Goal: Transaction & Acquisition: Book appointment/travel/reservation

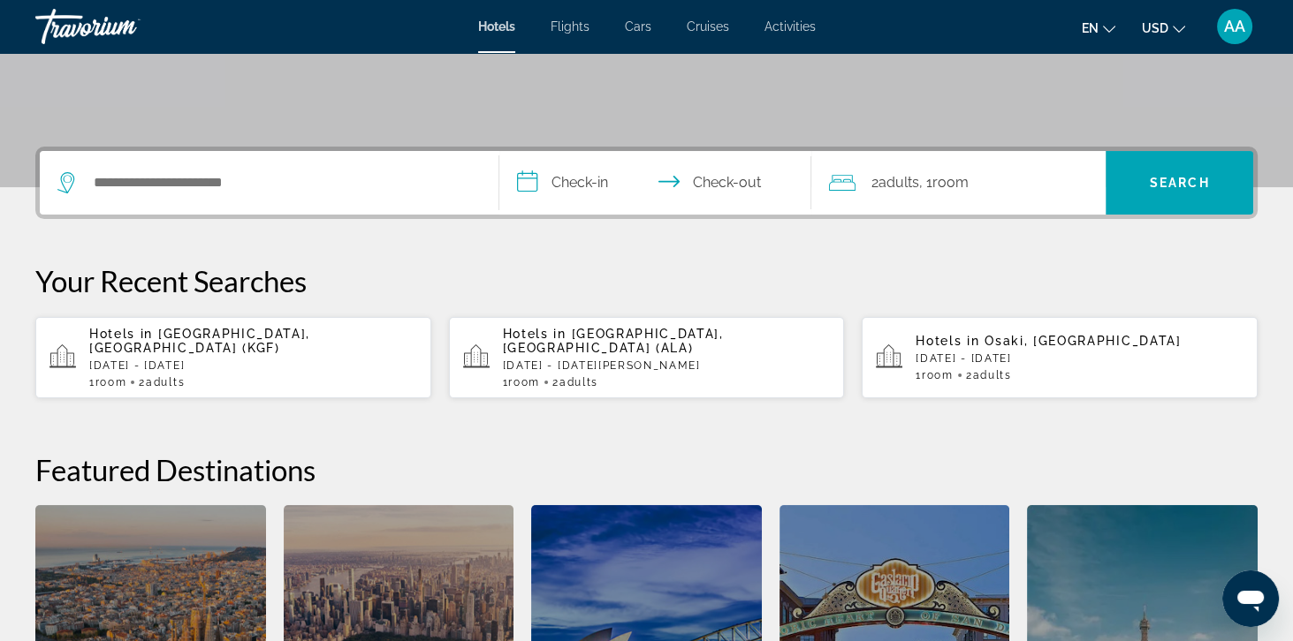
scroll to position [345, 0]
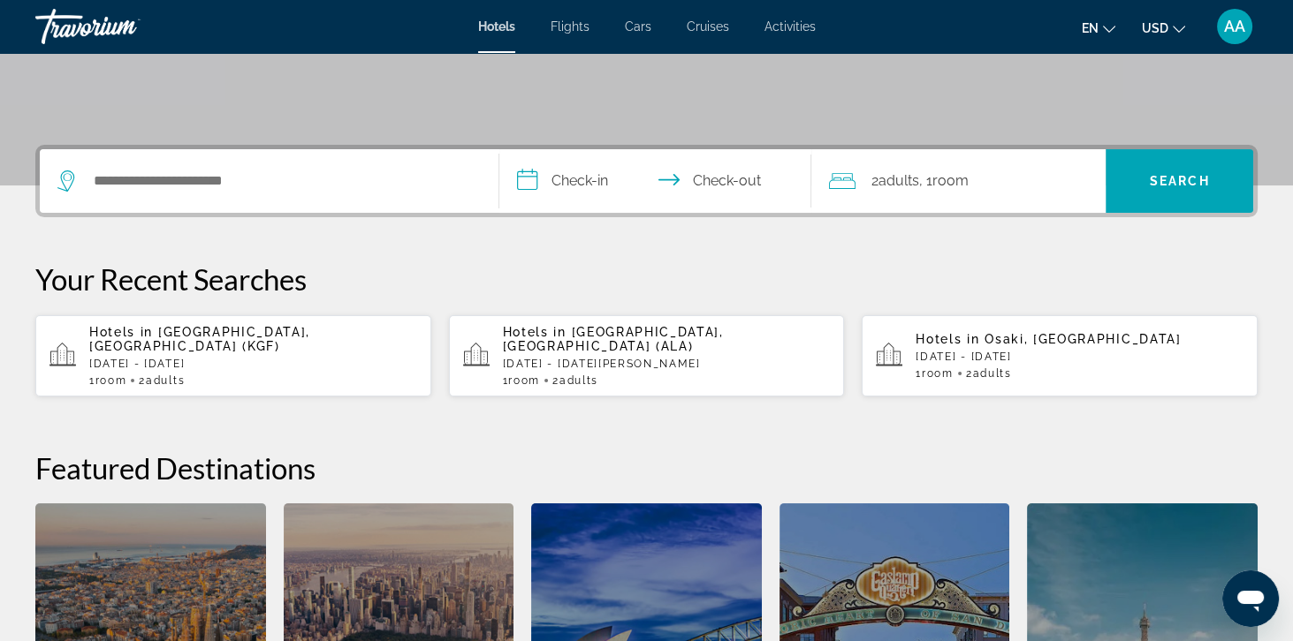
click at [102, 210] on div "Search widget" at bounding box center [268, 181] width 423 height 64
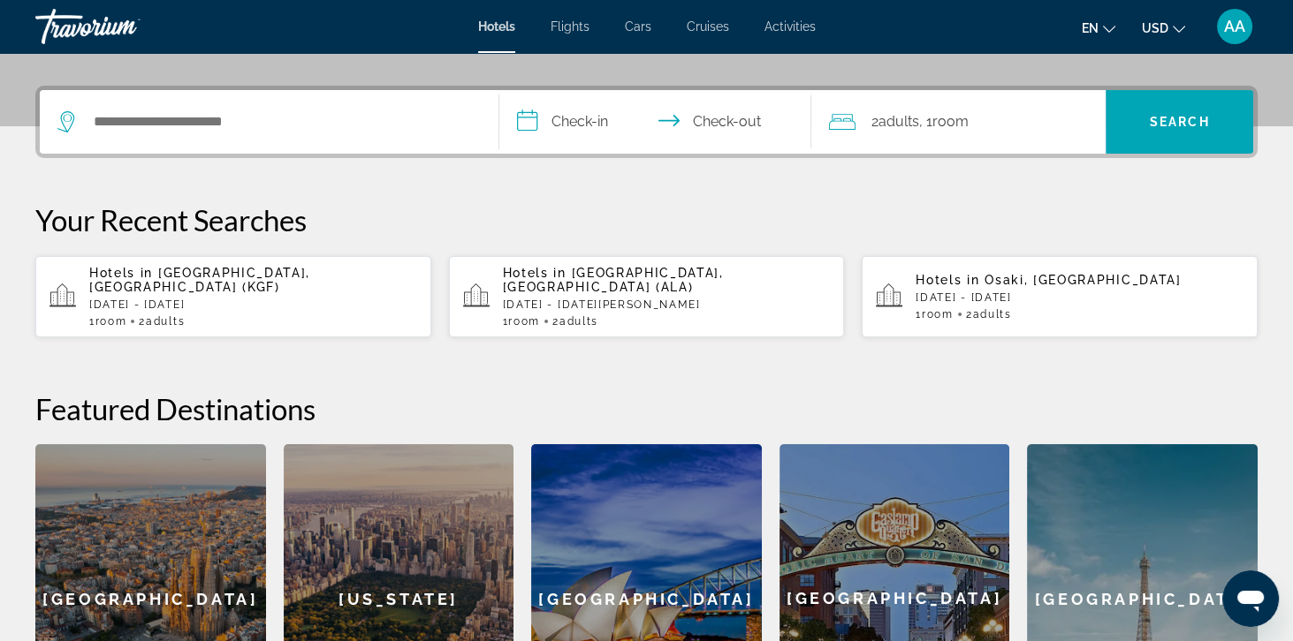
scroll to position [431, 0]
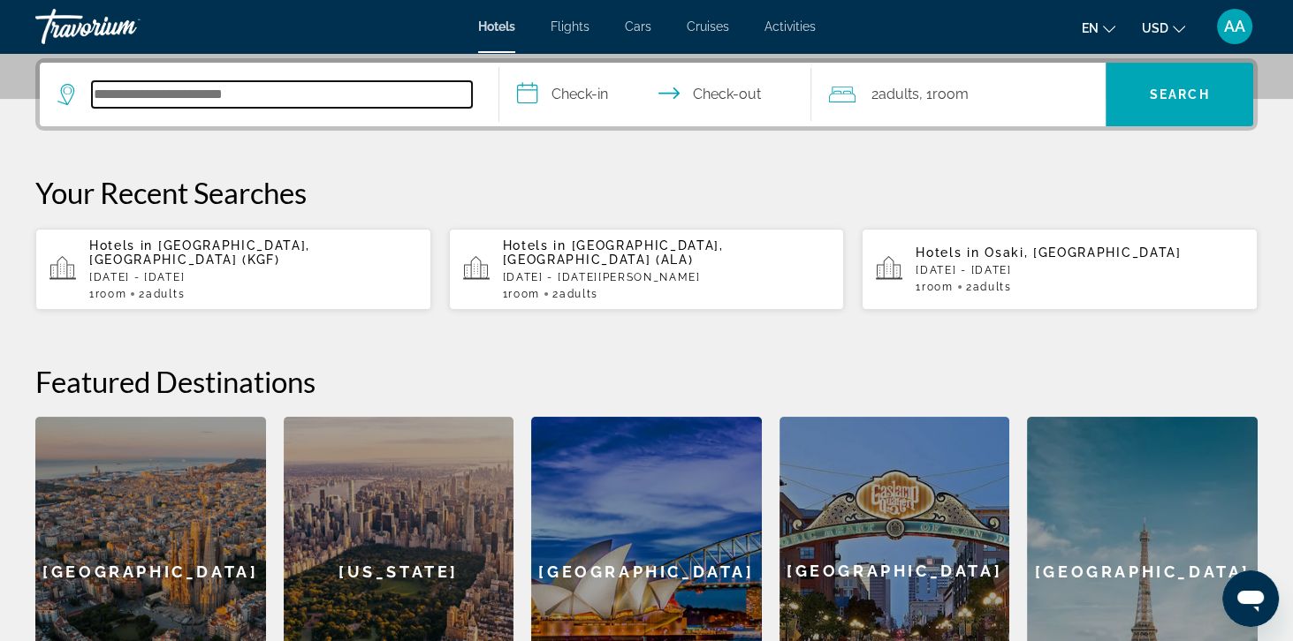
click at [134, 102] on input "Search hotel destination" at bounding box center [282, 94] width 380 height 27
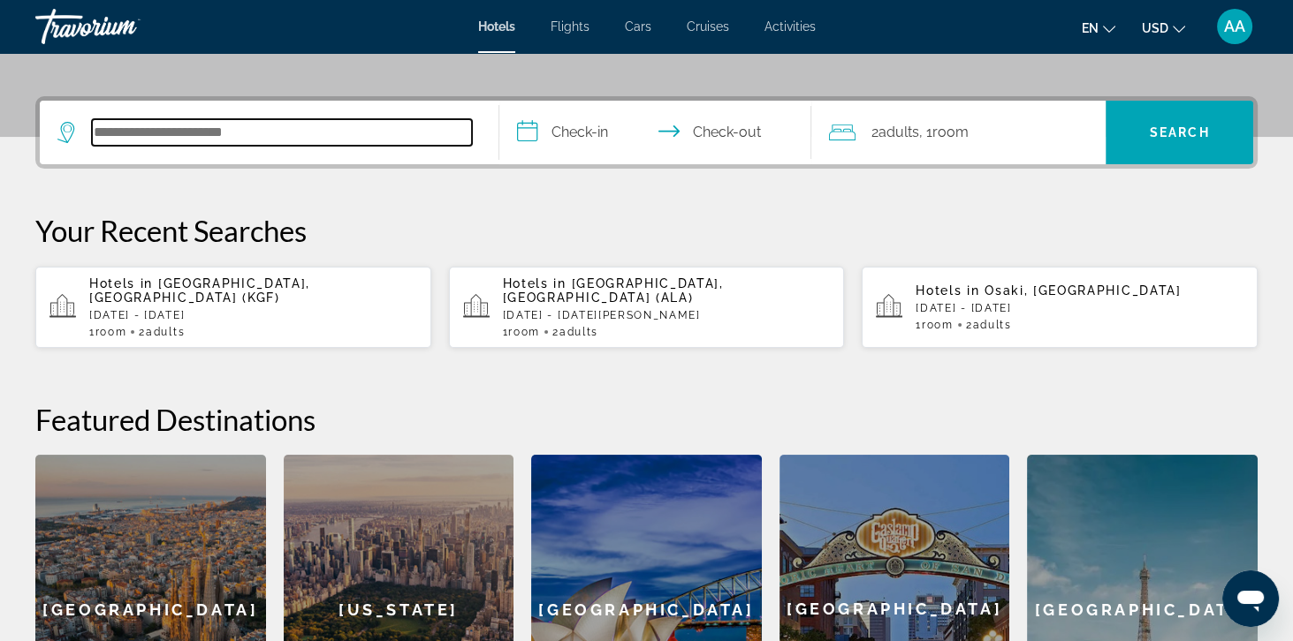
scroll to position [387, 0]
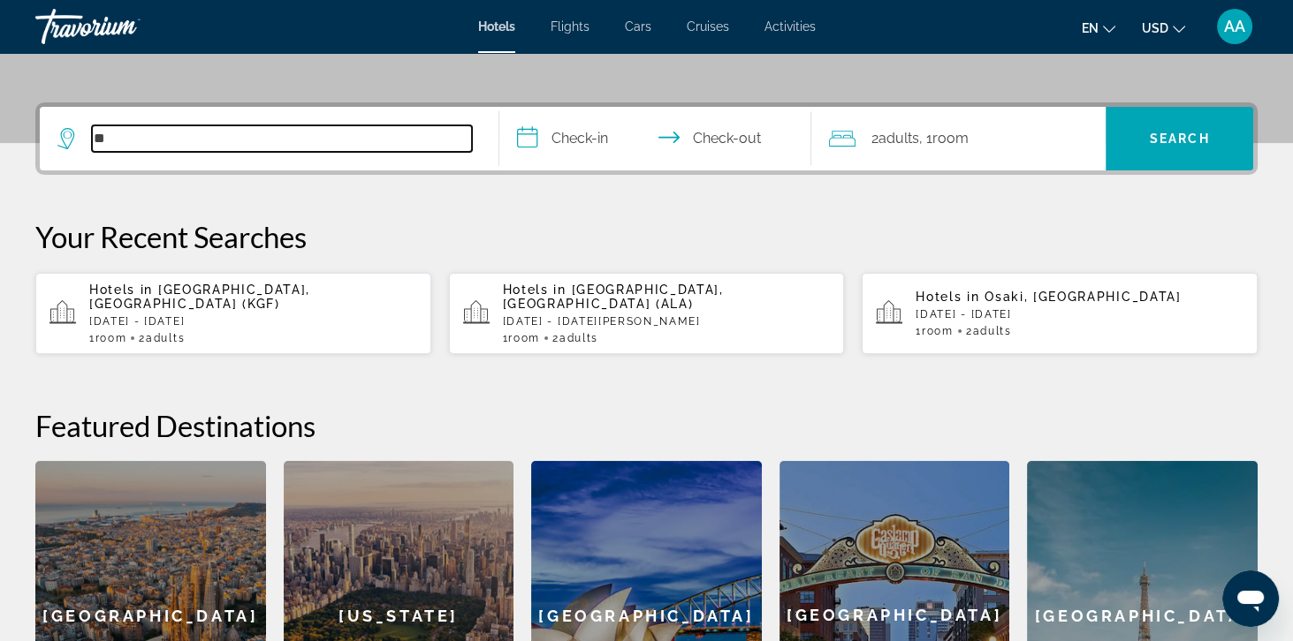
click at [155, 125] on input "**" at bounding box center [282, 138] width 380 height 27
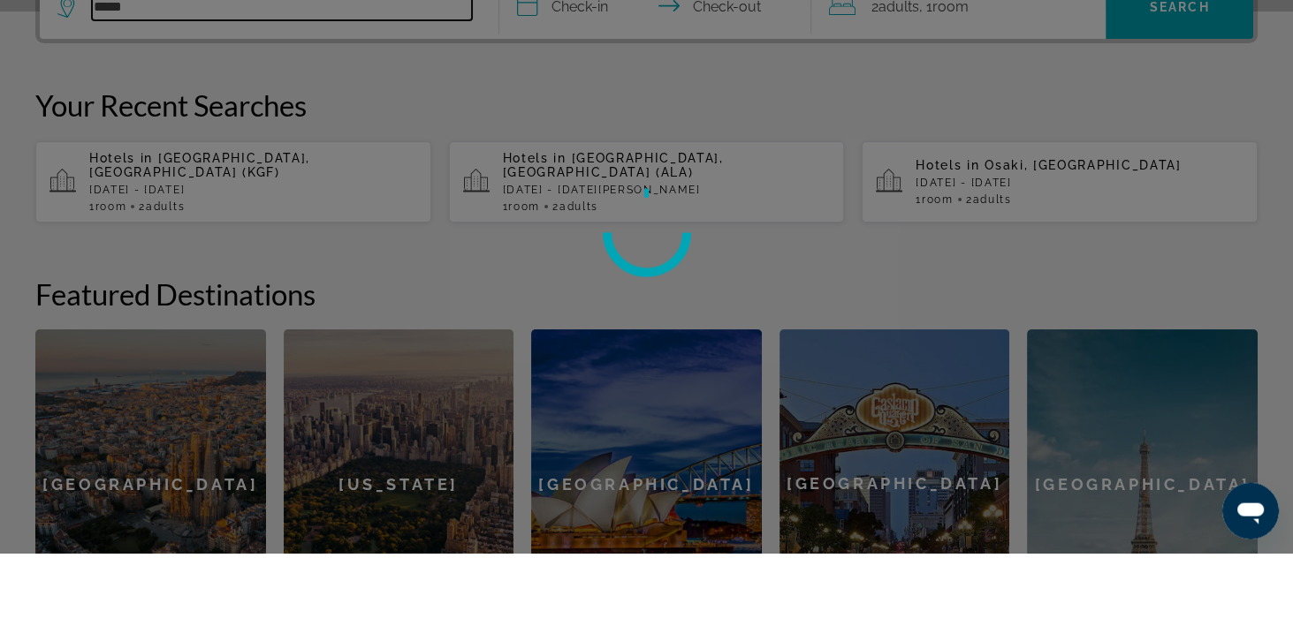
scroll to position [431, 0]
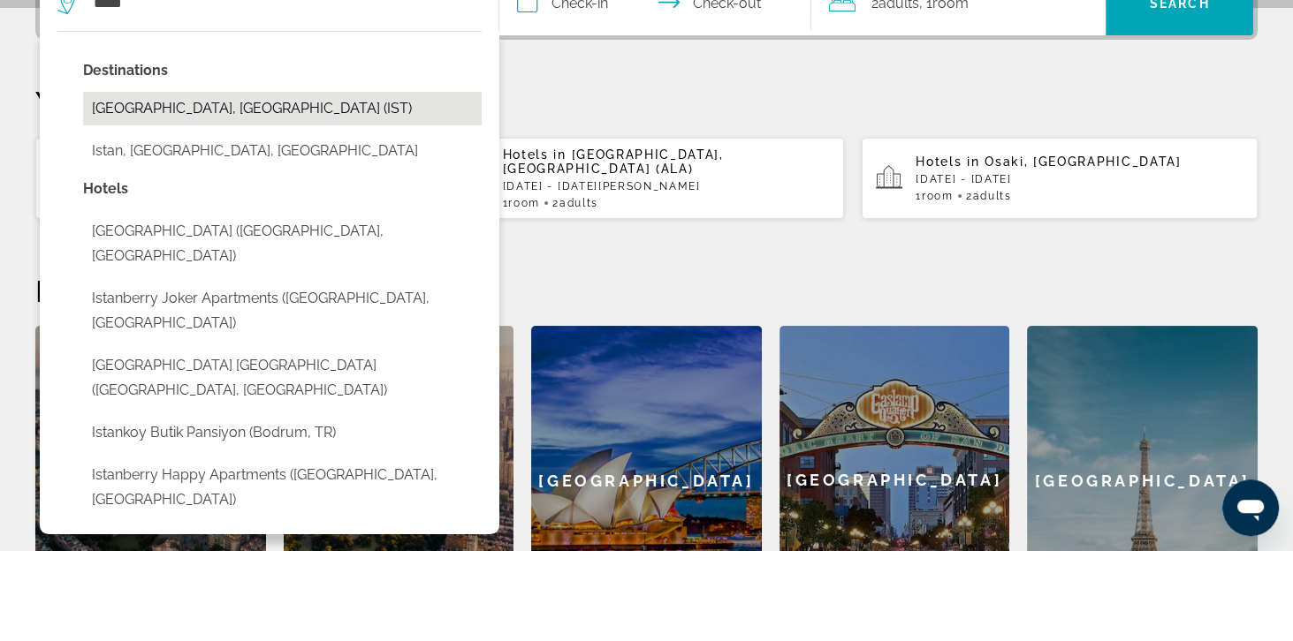
click at [116, 214] on button "[GEOGRAPHIC_DATA], [GEOGRAPHIC_DATA] (IST)" at bounding box center [282, 200] width 398 height 34
type input "**********"
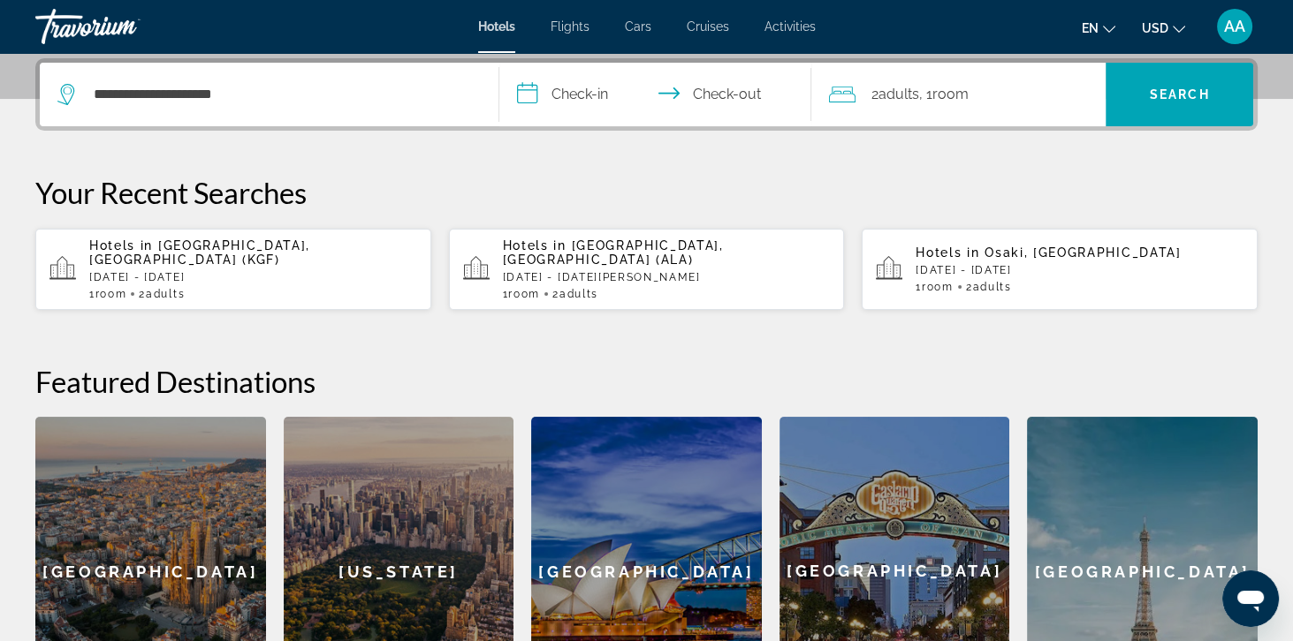
click at [548, 102] on input "**********" at bounding box center [658, 97] width 319 height 69
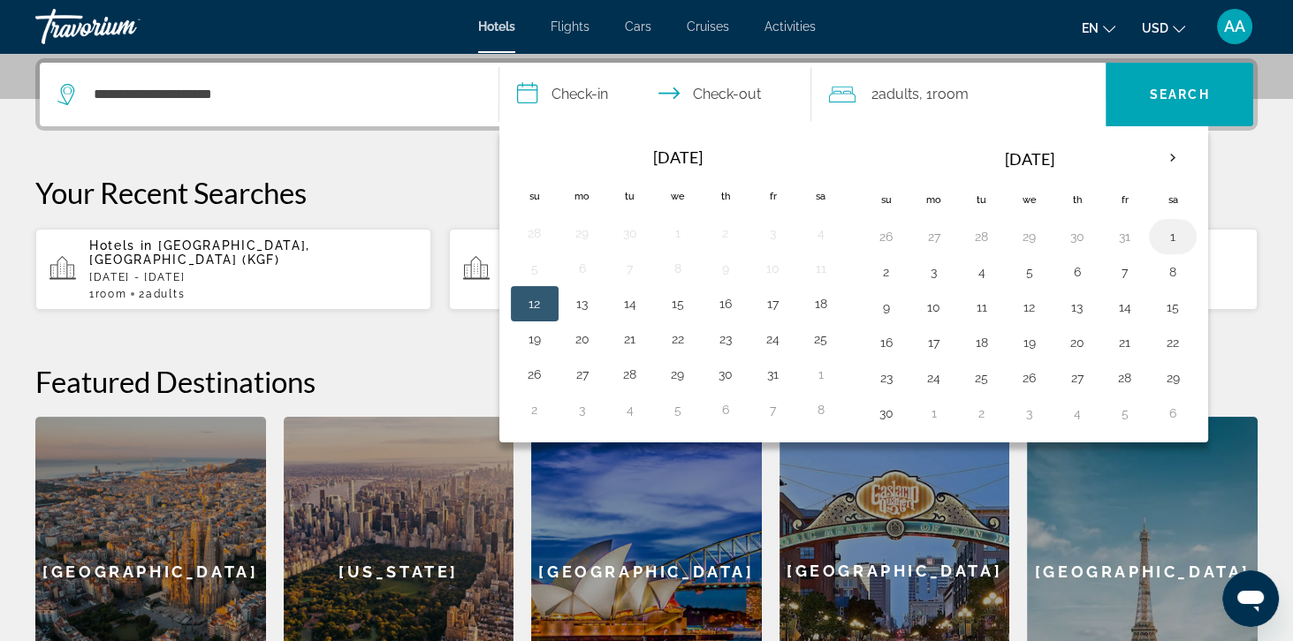
click at [1159, 227] on button "1" at bounding box center [1172, 236] width 28 height 25
click at [1020, 279] on button "5" at bounding box center [1029, 272] width 28 height 25
type input "**********"
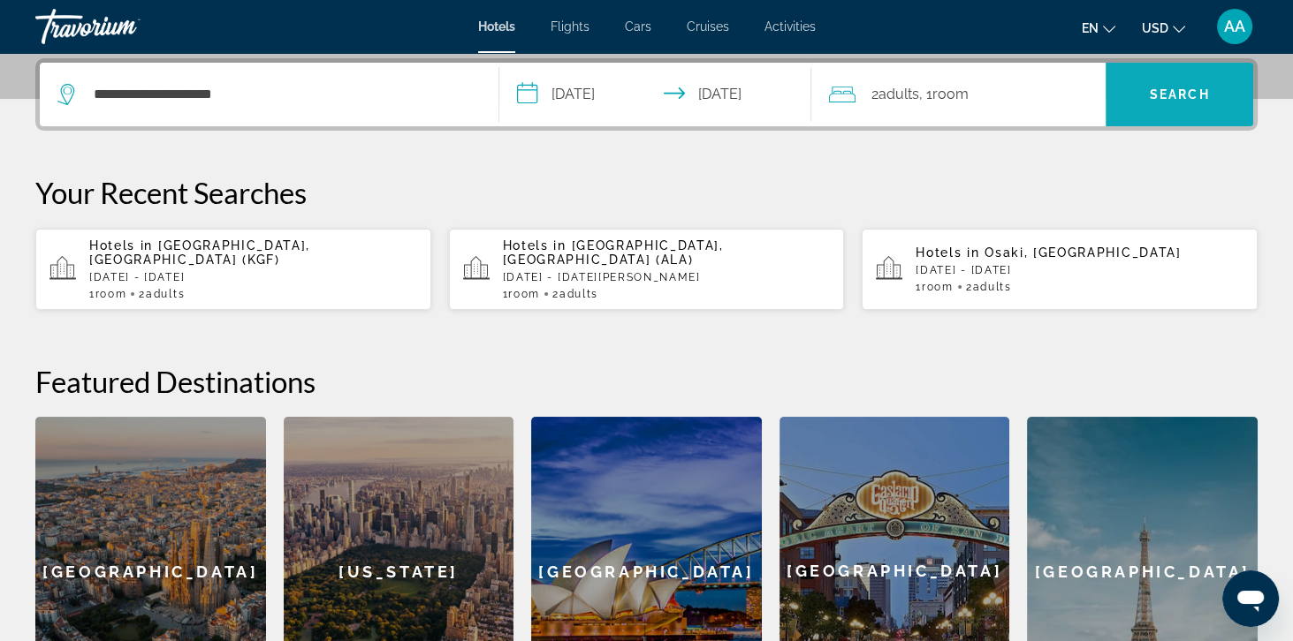
click at [1149, 102] on span "Search" at bounding box center [1179, 94] width 148 height 42
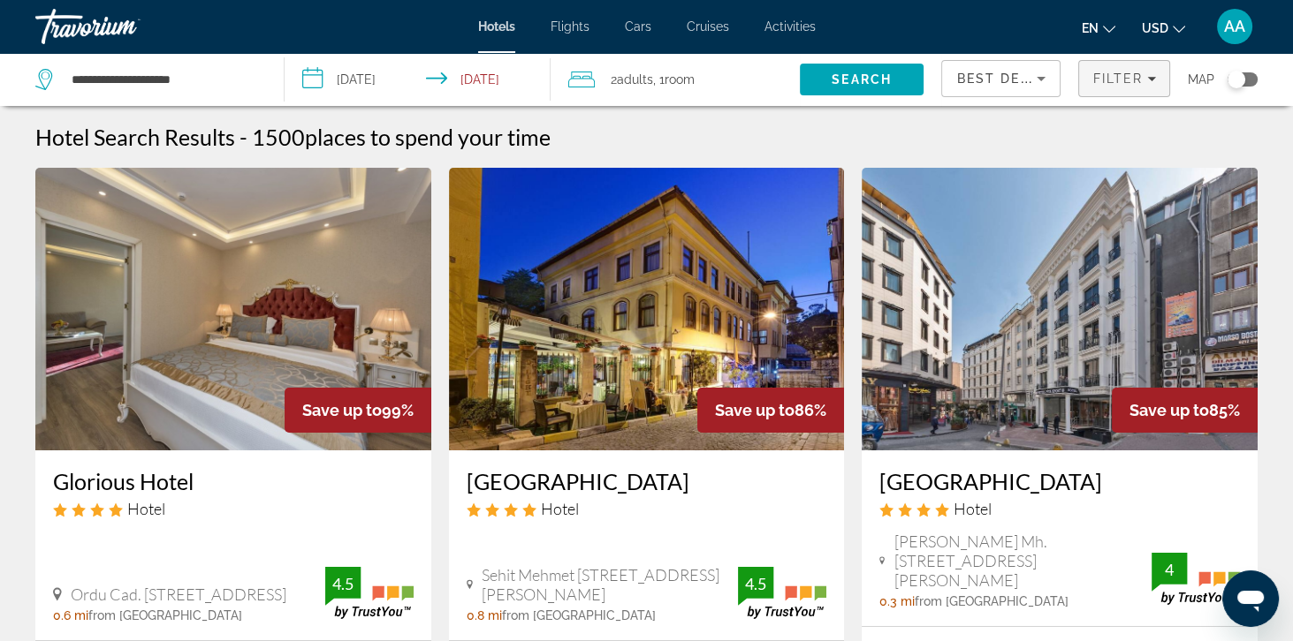
click at [1107, 89] on span "Filters" at bounding box center [1124, 78] width 90 height 42
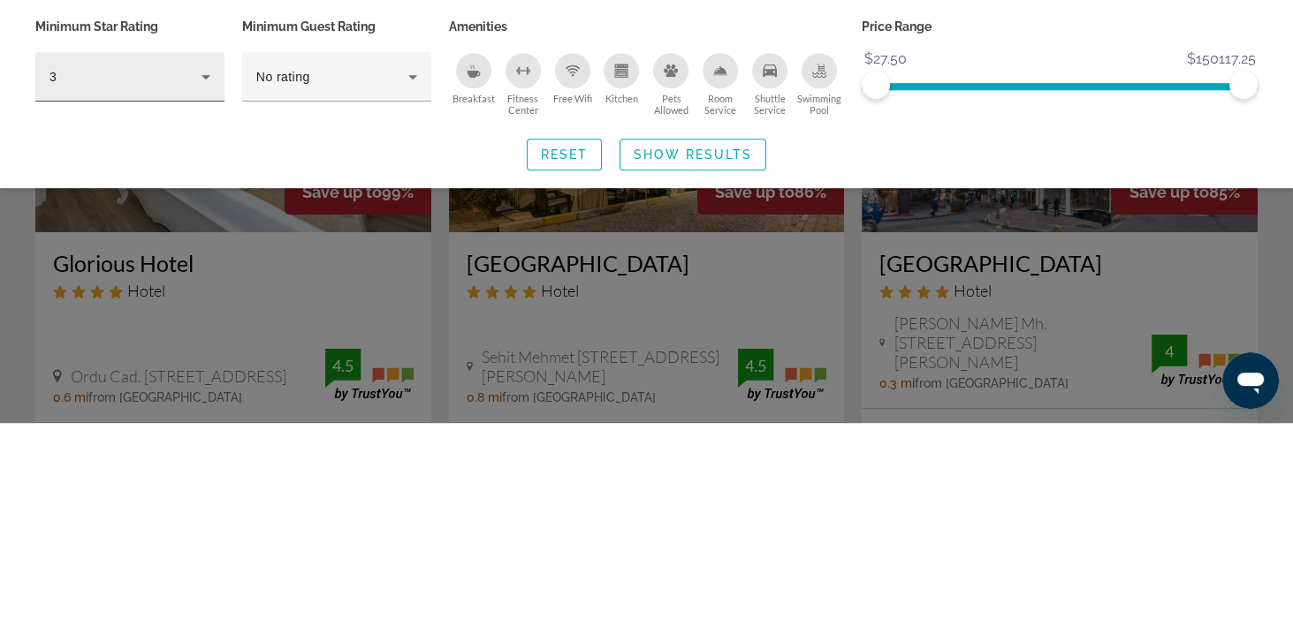
click at [192, 304] on div "3" at bounding box center [125, 294] width 152 height 21
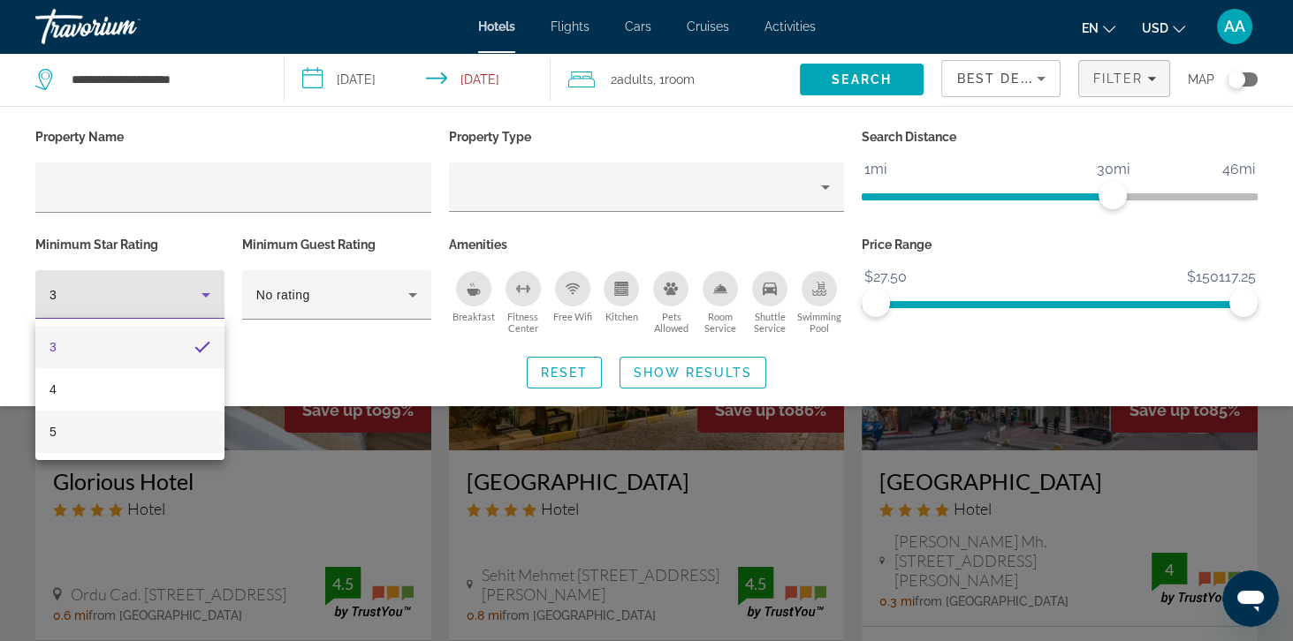
click at [66, 451] on mat-option "5" at bounding box center [129, 432] width 189 height 42
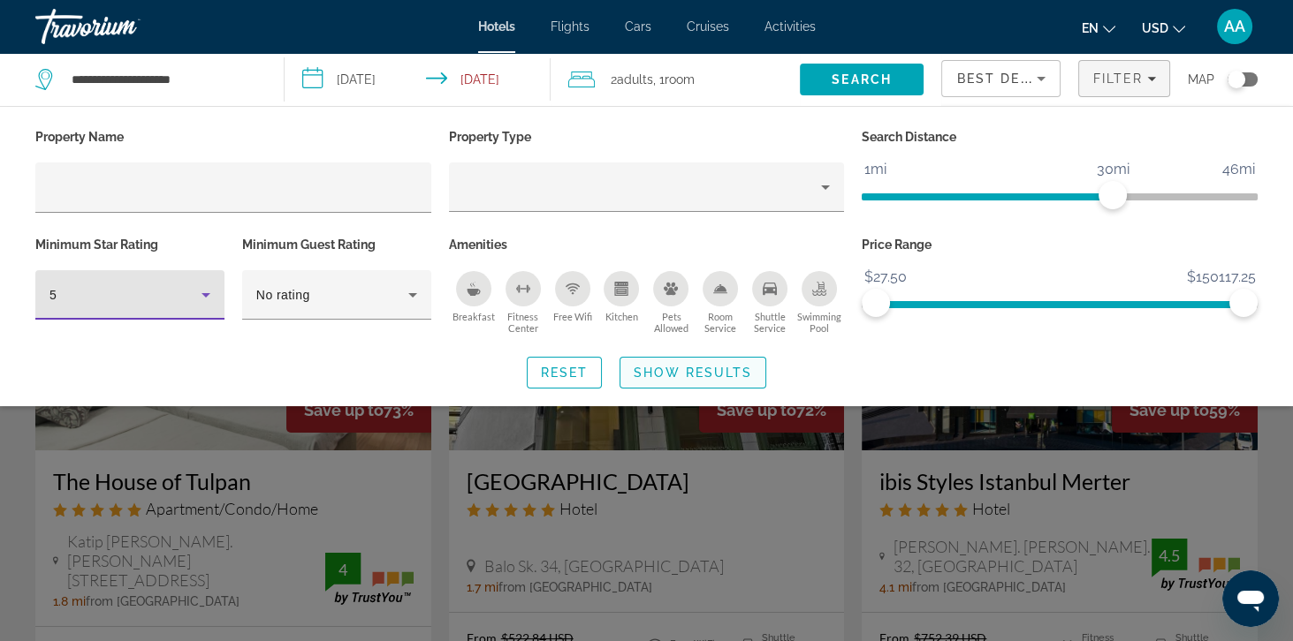
click at [712, 366] on span "Show Results" at bounding box center [692, 373] width 118 height 14
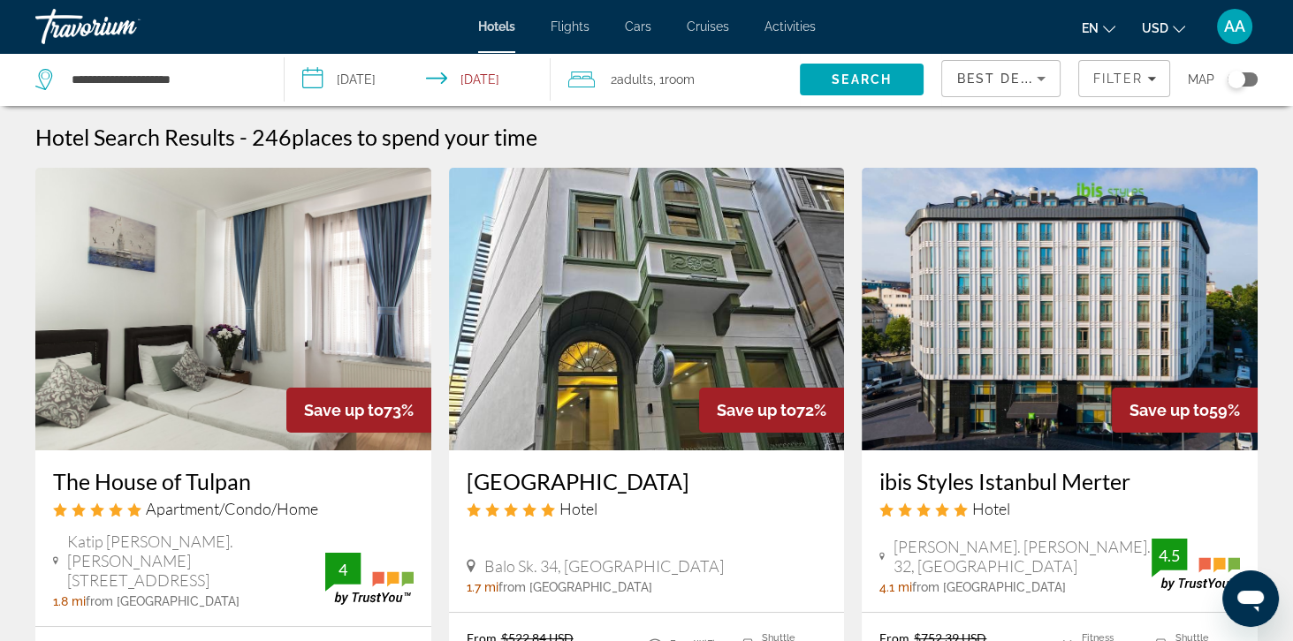
click at [1008, 81] on span "Best Deals" at bounding box center [1002, 79] width 92 height 14
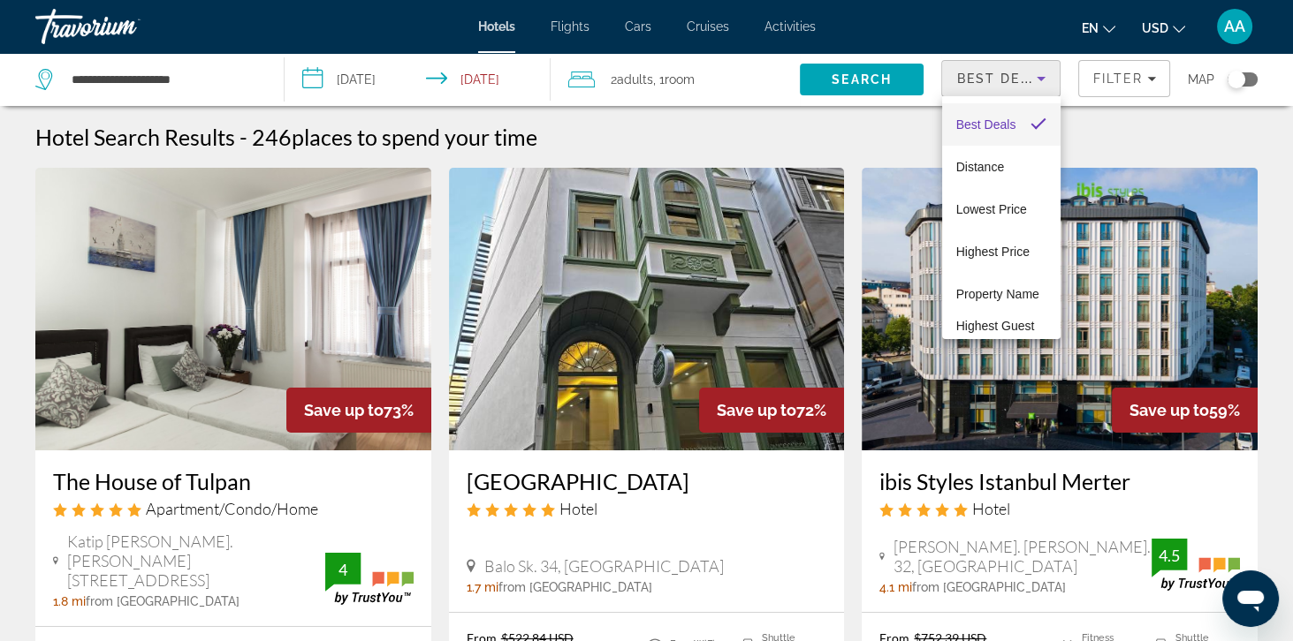
click at [1013, 75] on div at bounding box center [646, 320] width 1293 height 641
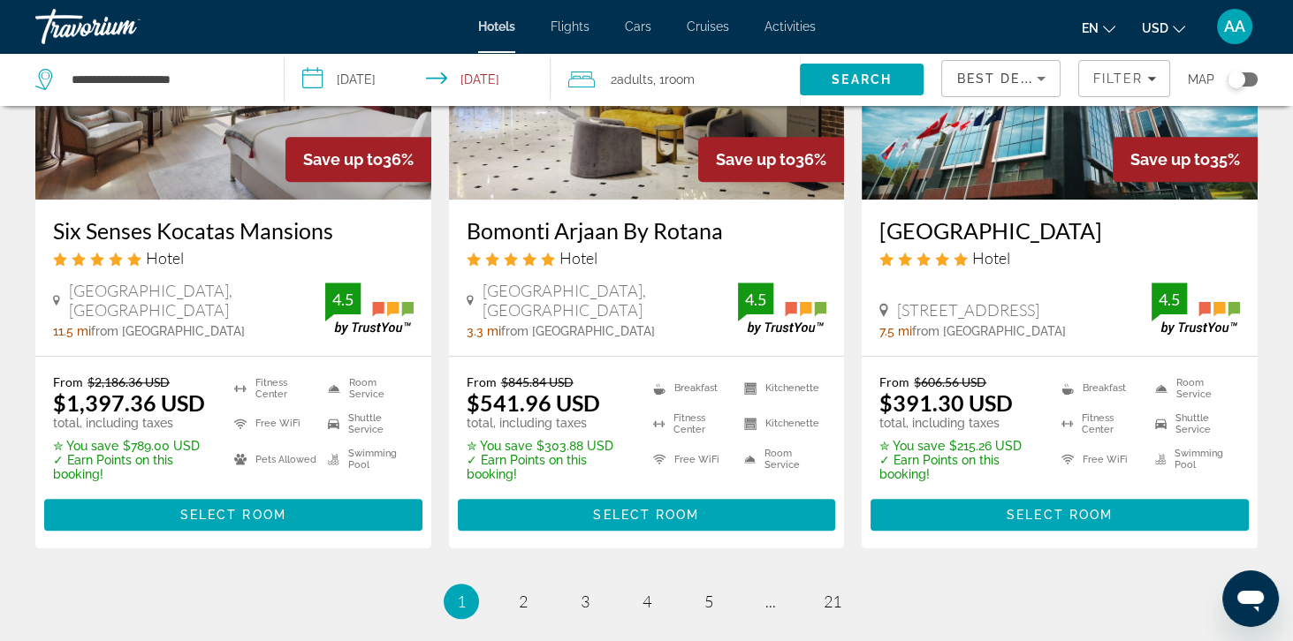
scroll to position [2323, 0]
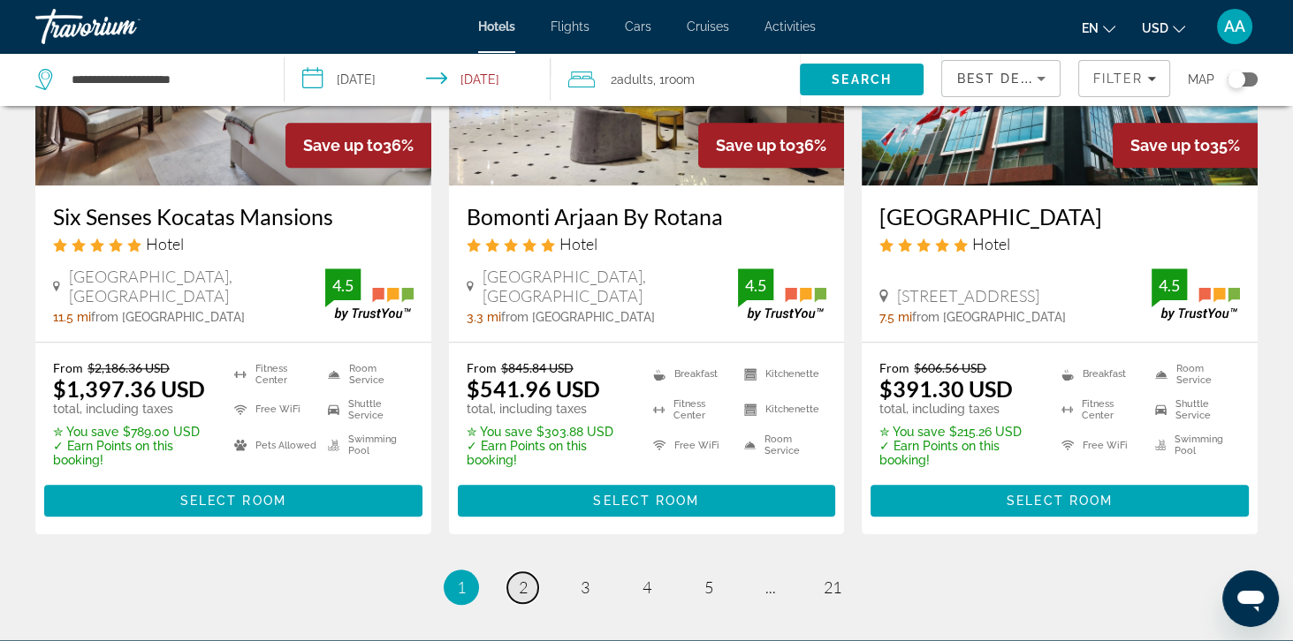
click at [515, 573] on link "page 2" at bounding box center [522, 588] width 31 height 31
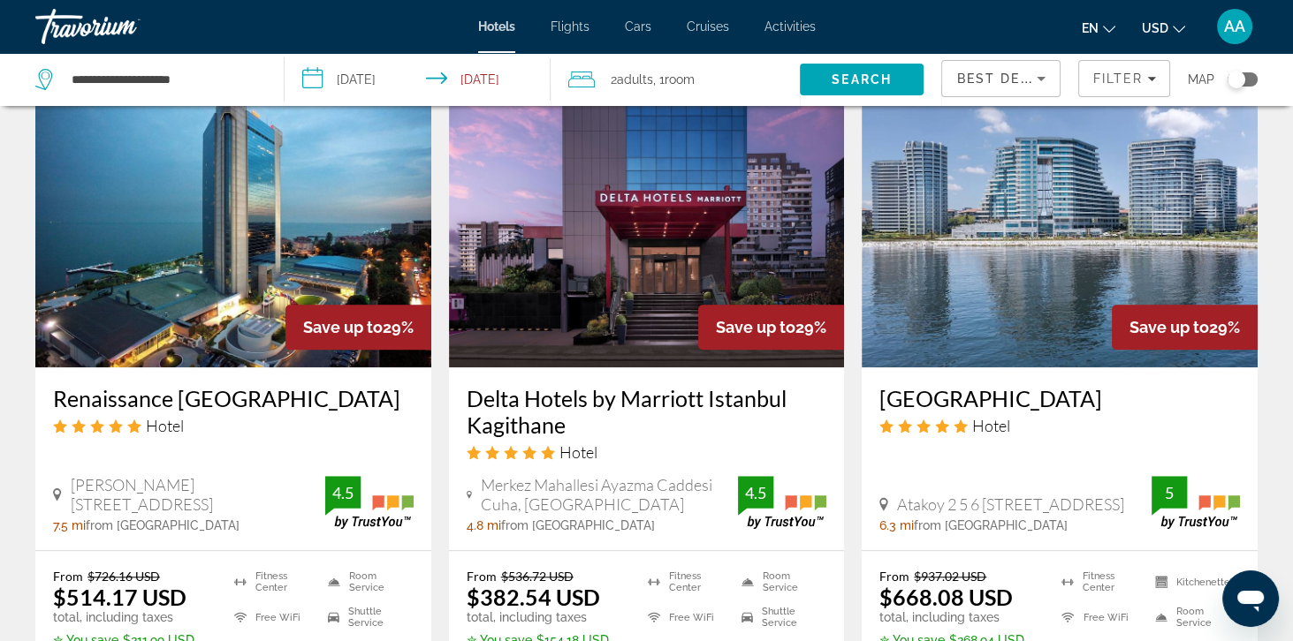
scroll to position [2493, 0]
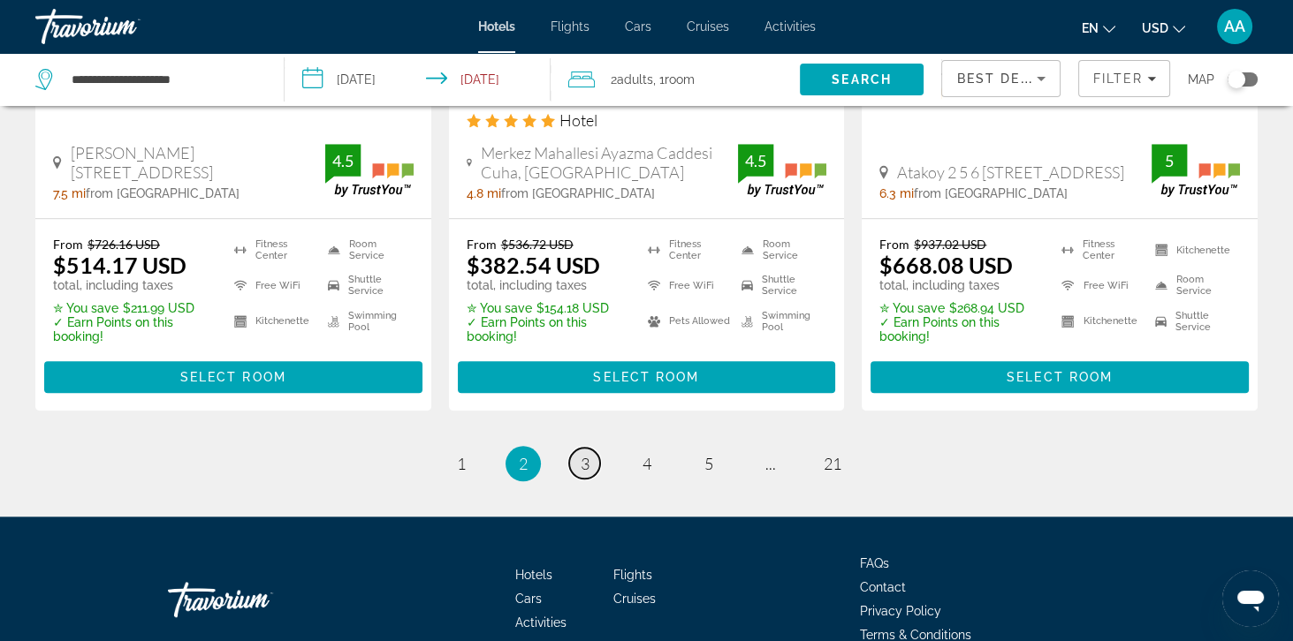
click at [580, 460] on span "3" at bounding box center [584, 463] width 9 height 19
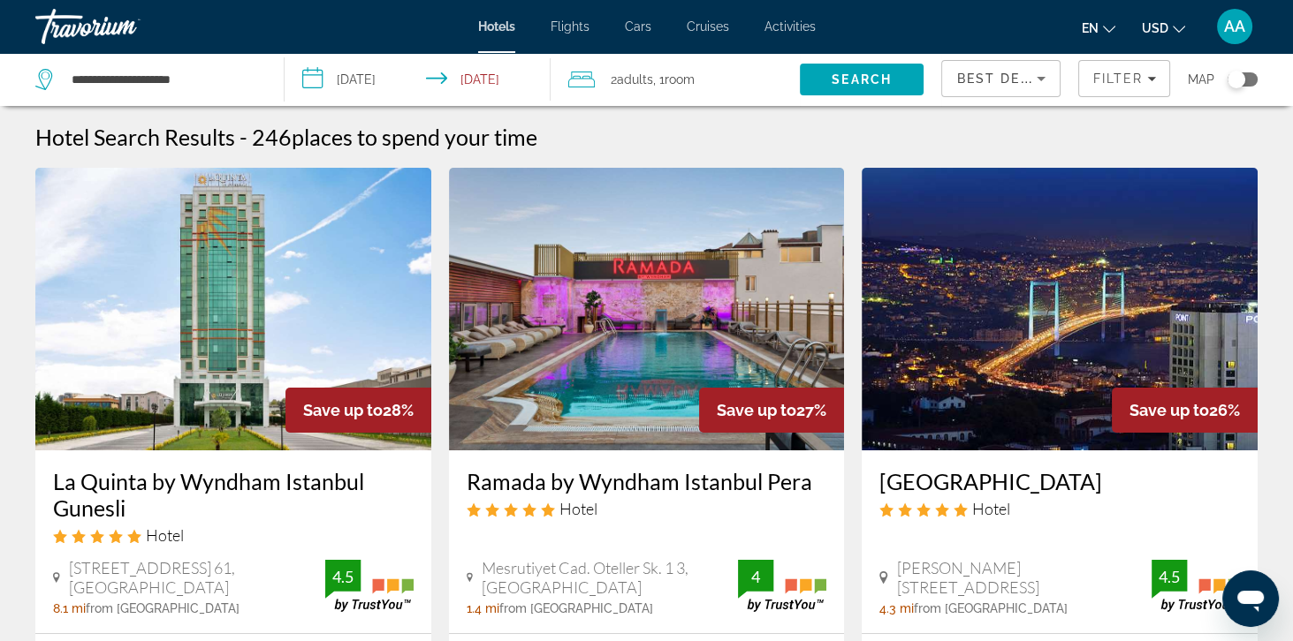
click at [1233, 79] on div "Toggle map" at bounding box center [1236, 80] width 18 height 18
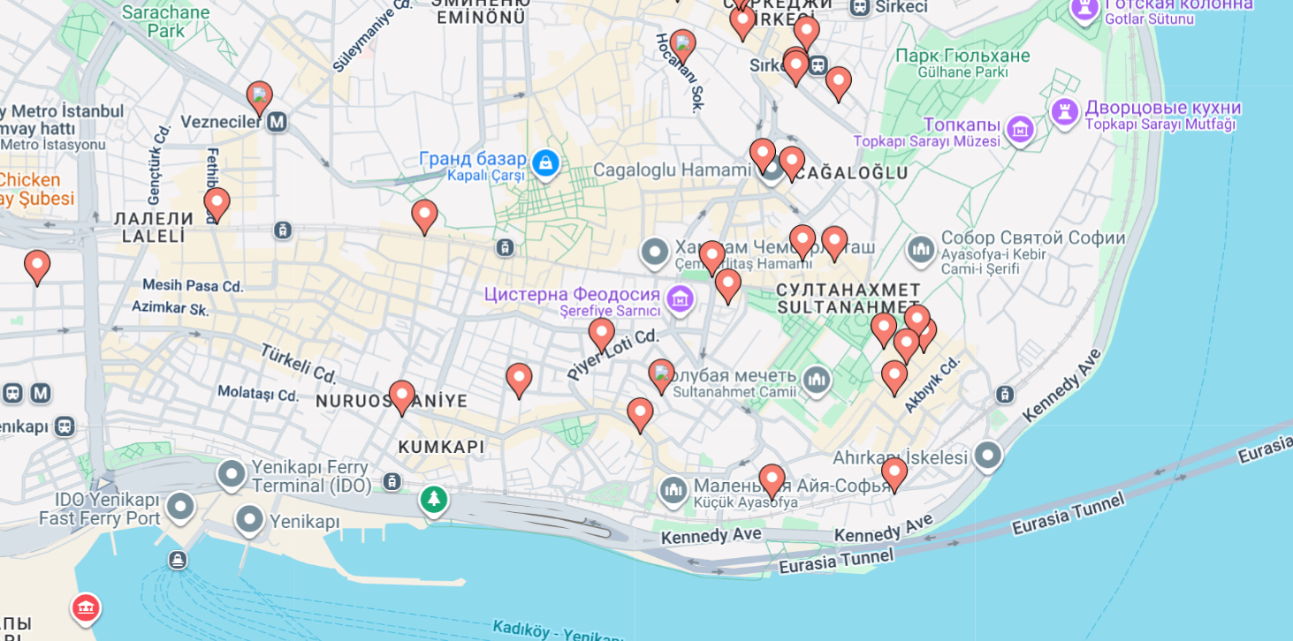
scroll to position [113, 0]
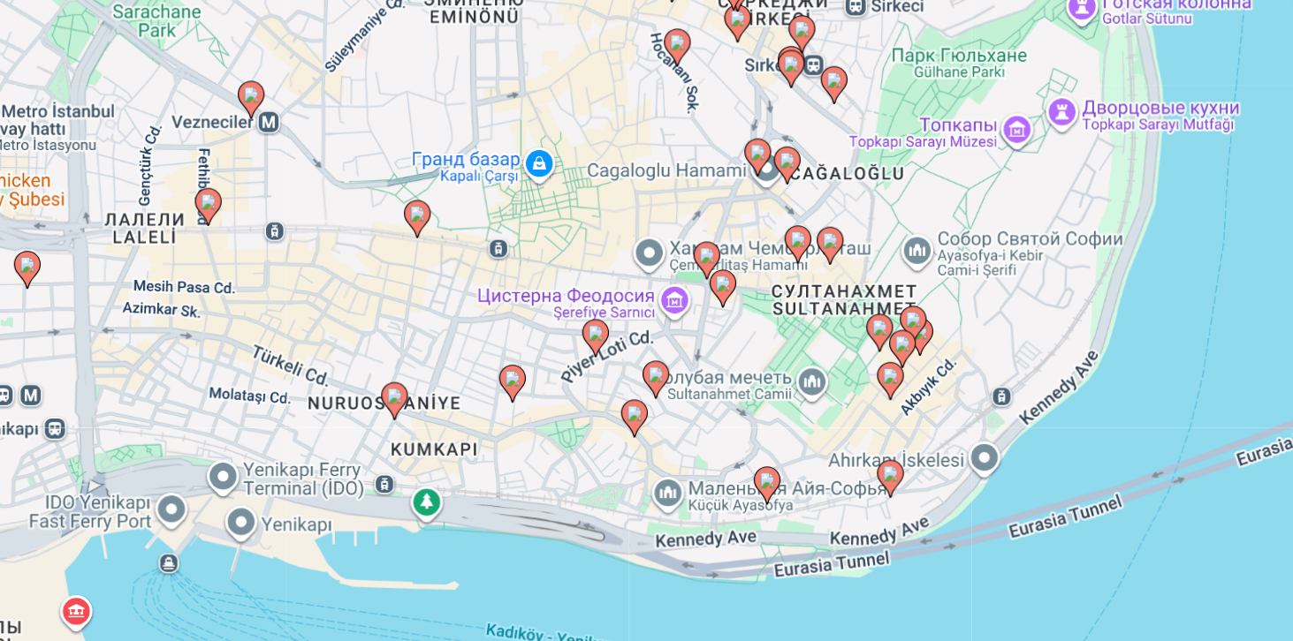
click at [806, 503] on icon "Main content" at bounding box center [808, 491] width 16 height 23
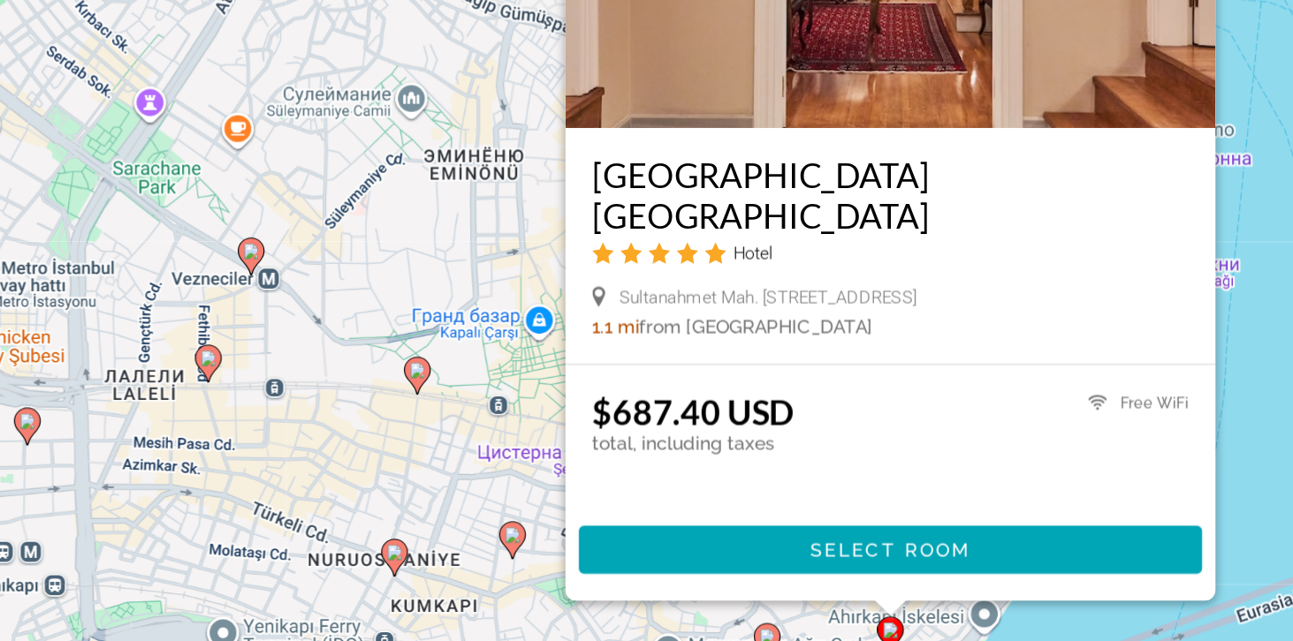
click at [441, 528] on div "Для навигации используйте клавиши со стрелками. Чтобы активировать перетаскиван…" at bounding box center [646, 313] width 1293 height 641
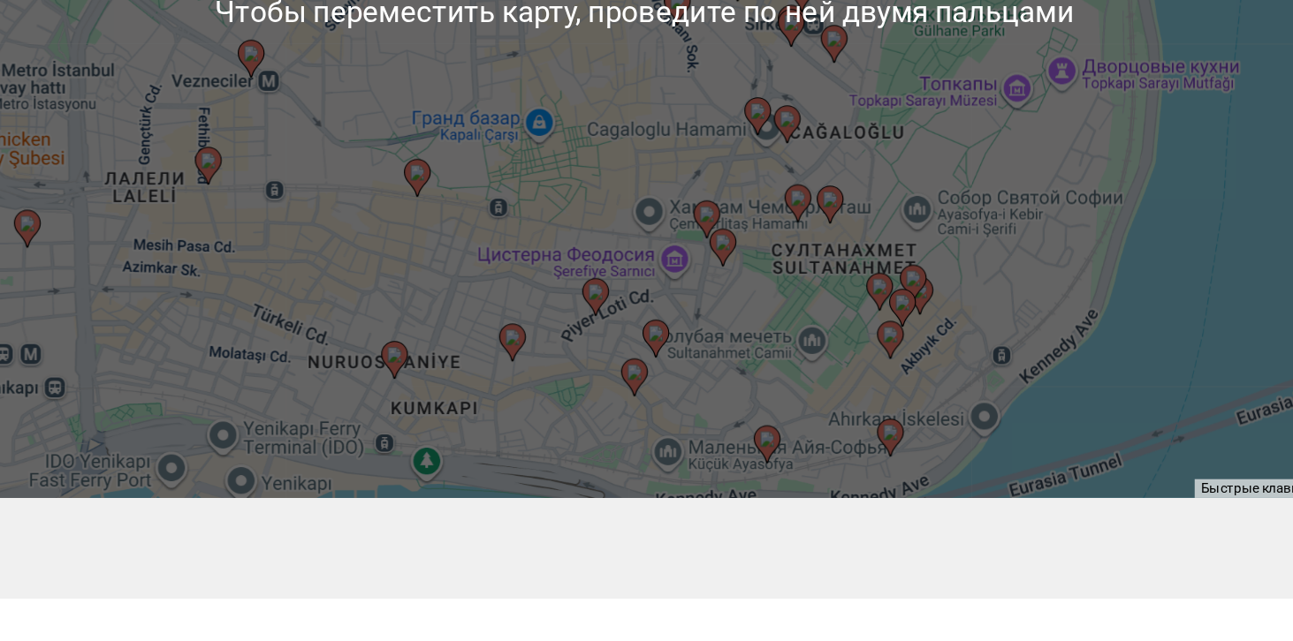
scroll to position [172, 0]
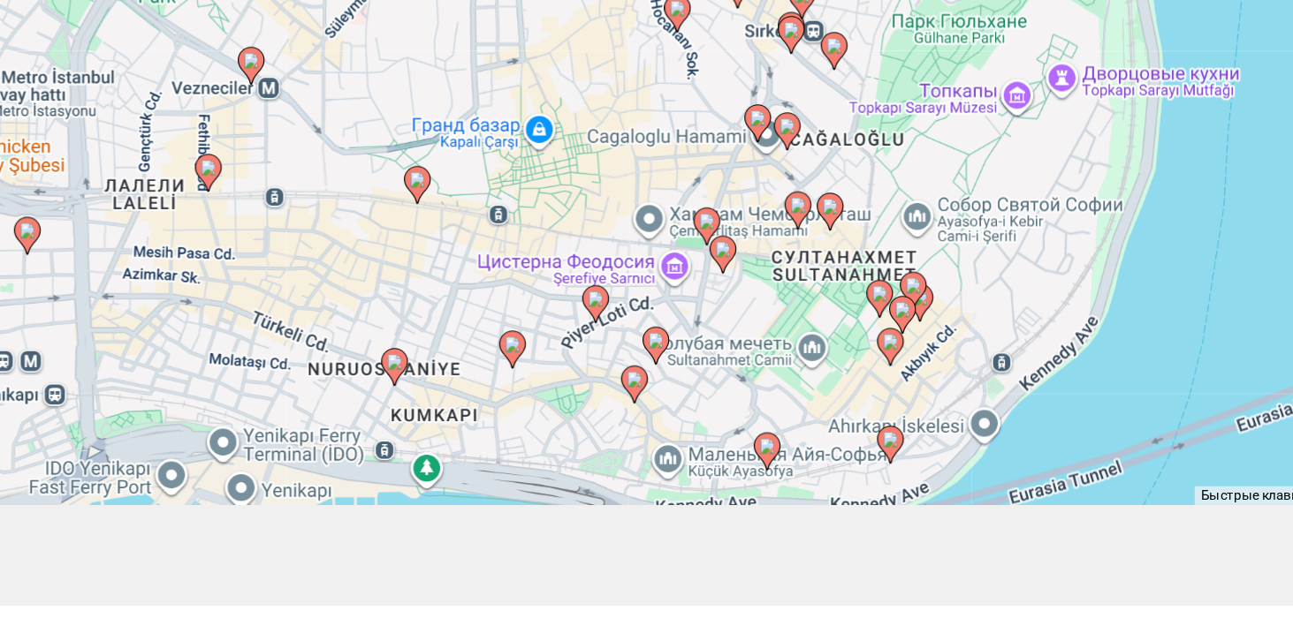
click at [728, 551] on icon "Main content" at bounding box center [726, 539] width 16 height 23
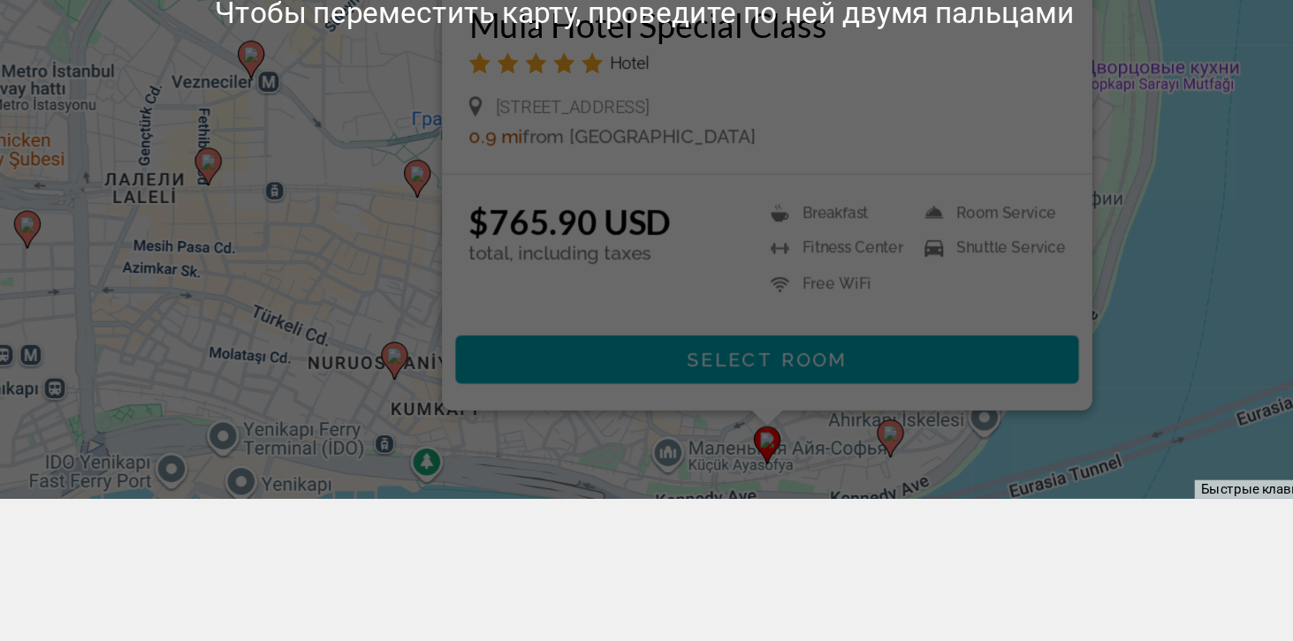
scroll to position [220, 0]
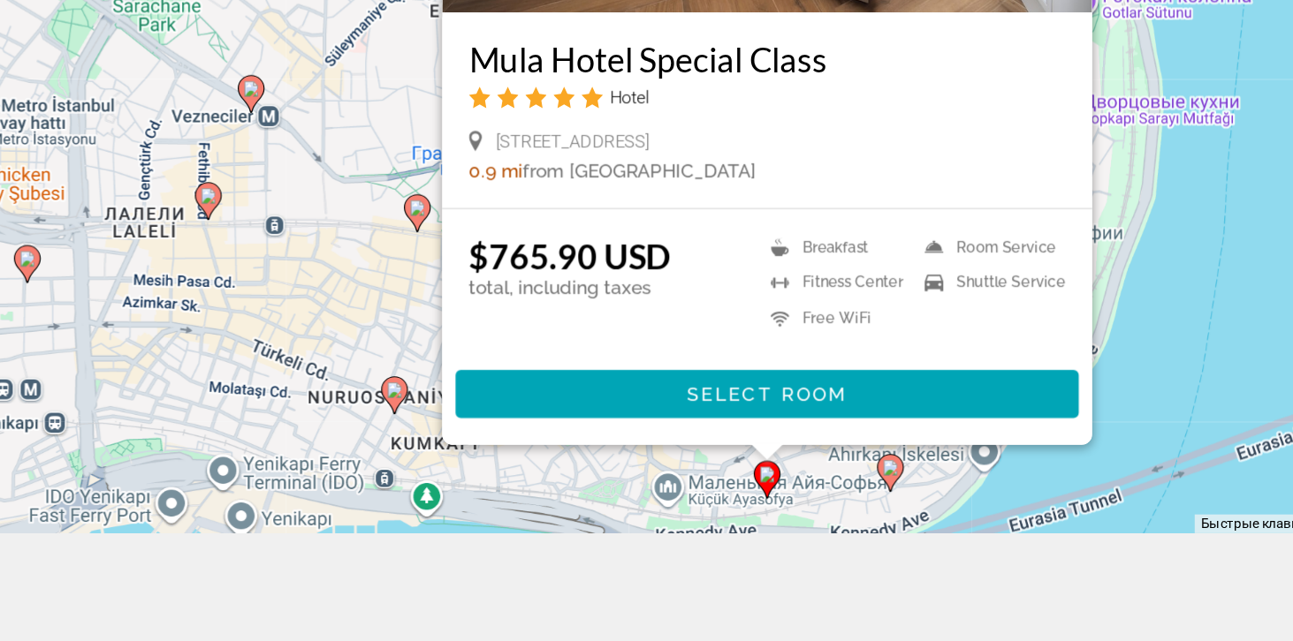
click at [995, 496] on div "Чтобы активировать перетаскивание с помощью клавиатуры, нажмите Alt + Ввод. Пос…" at bounding box center [646, 214] width 1293 height 641
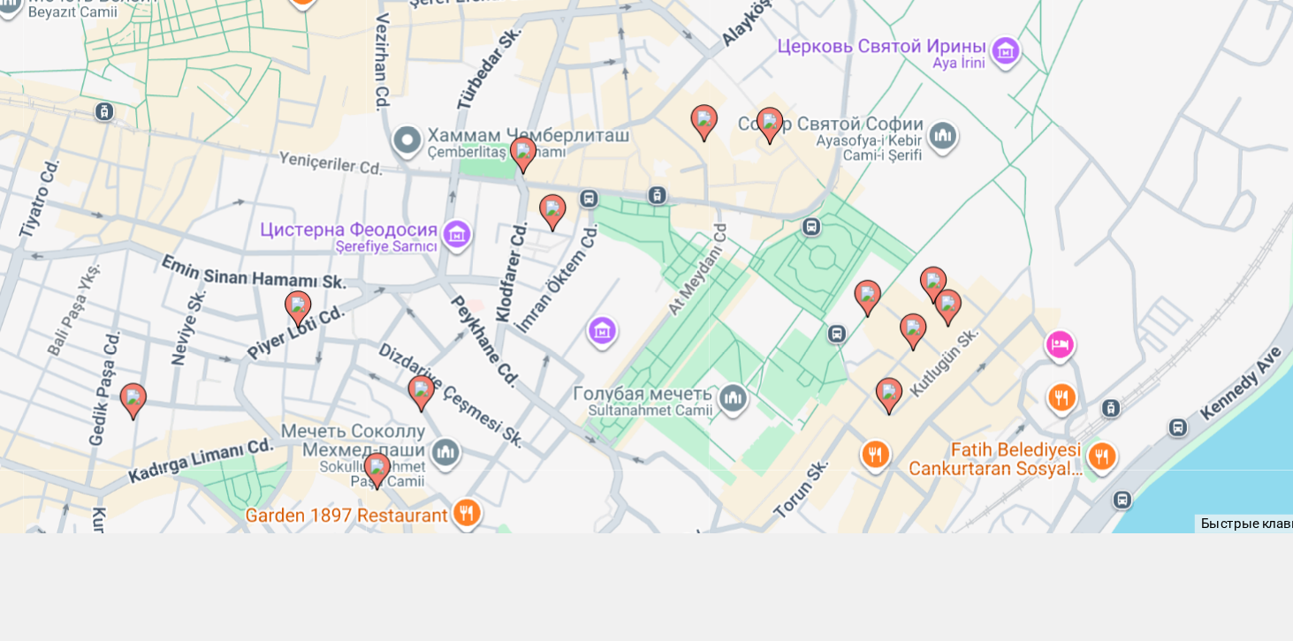
click at [799, 459] on gmp-advanced-marker "Main content" at bounding box center [808, 445] width 18 height 27
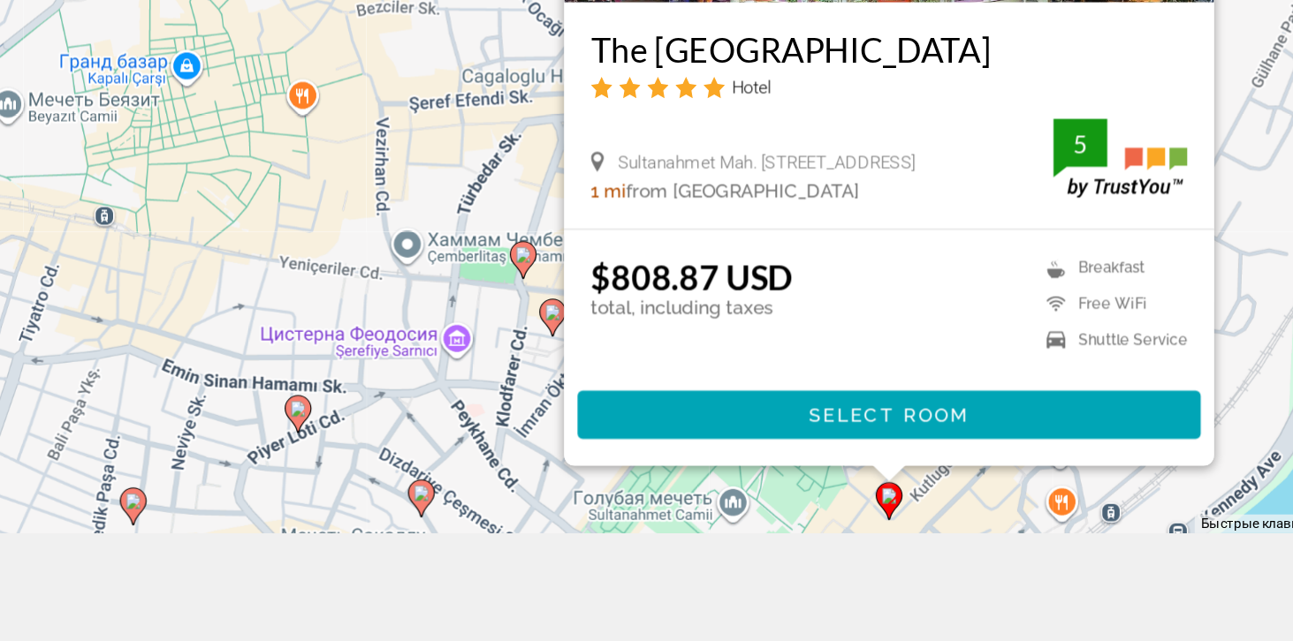
click at [975, 535] on div "Для навигации используйте клавиши со стрелками. Чтобы активировать перетаскиван…" at bounding box center [646, 214] width 1293 height 641
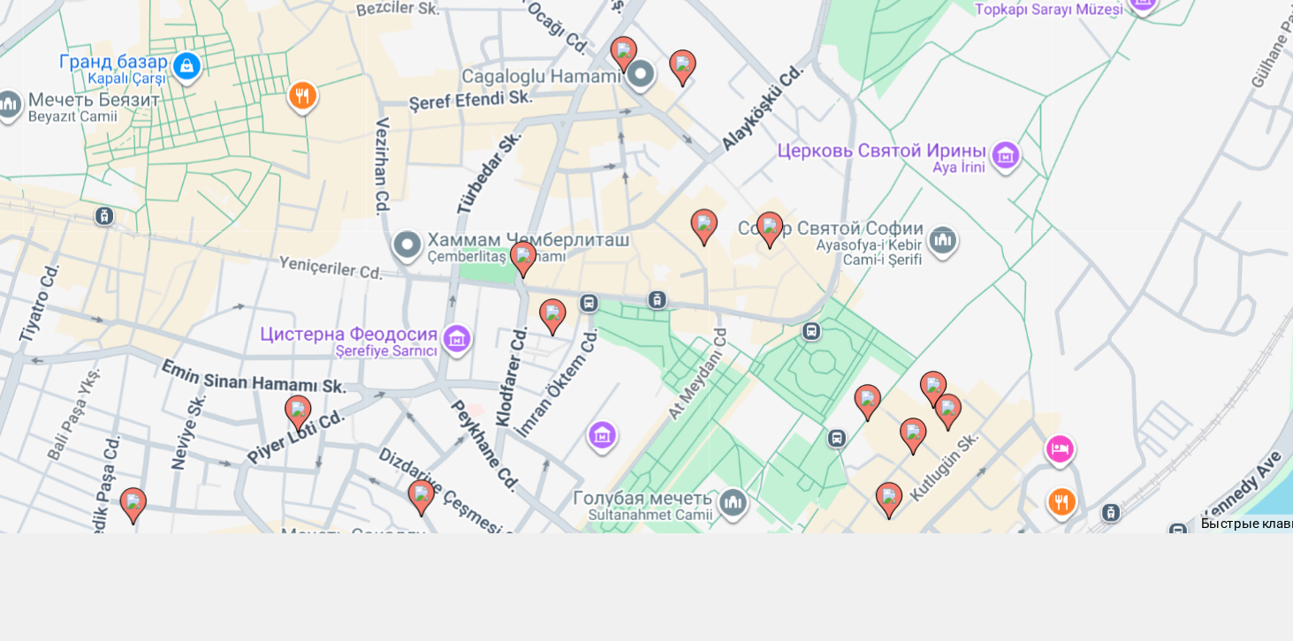
click at [816, 483] on icon "Main content" at bounding box center [823, 471] width 16 height 23
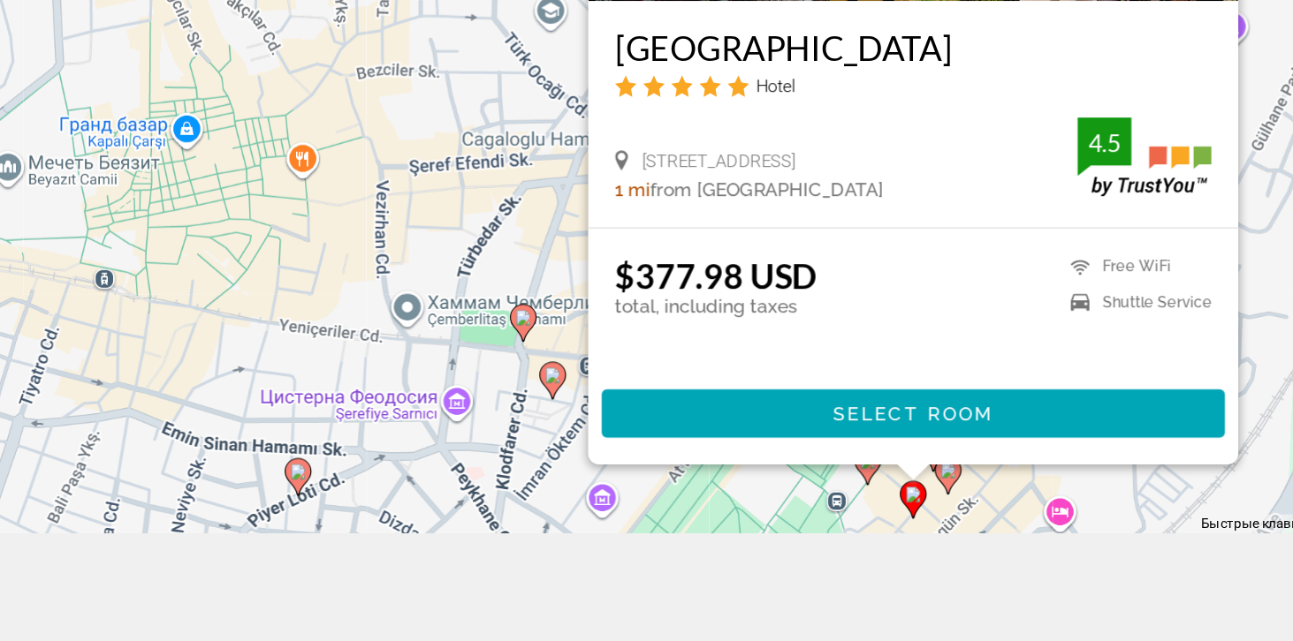
click at [969, 535] on div "Для навигации используйте клавиши со стрелками. Чтобы активировать перетаскиван…" at bounding box center [646, 214] width 1293 height 641
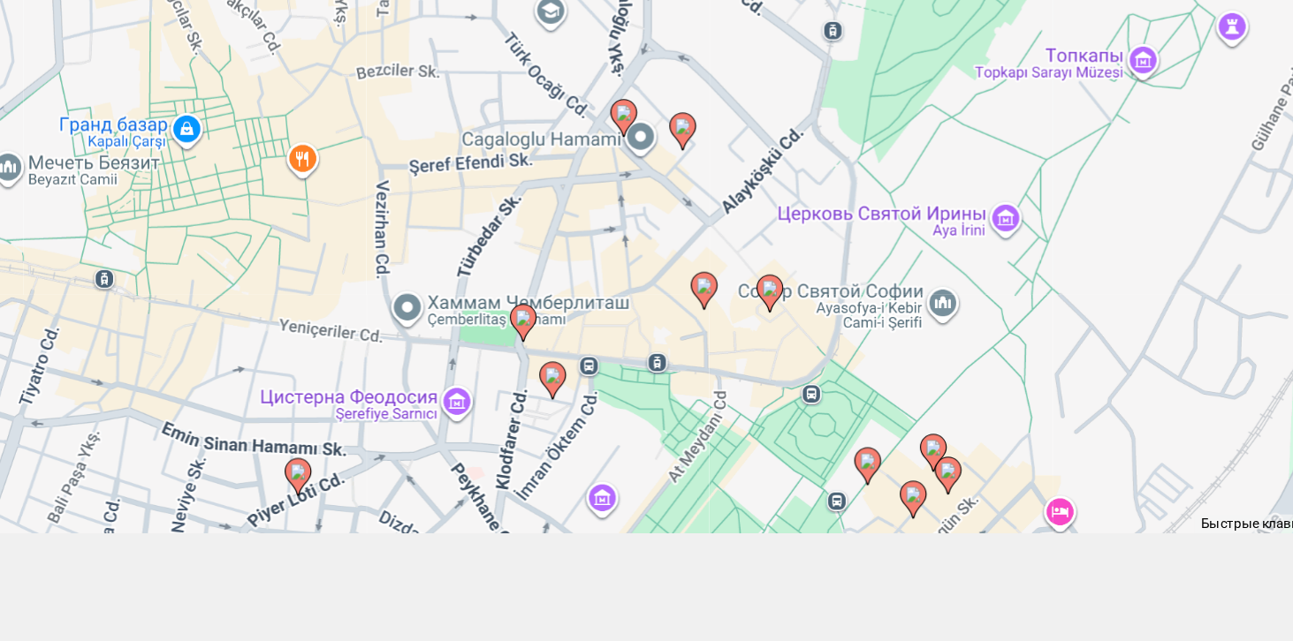
click at [789, 493] on image "Main content" at bounding box center [793, 487] width 11 height 11
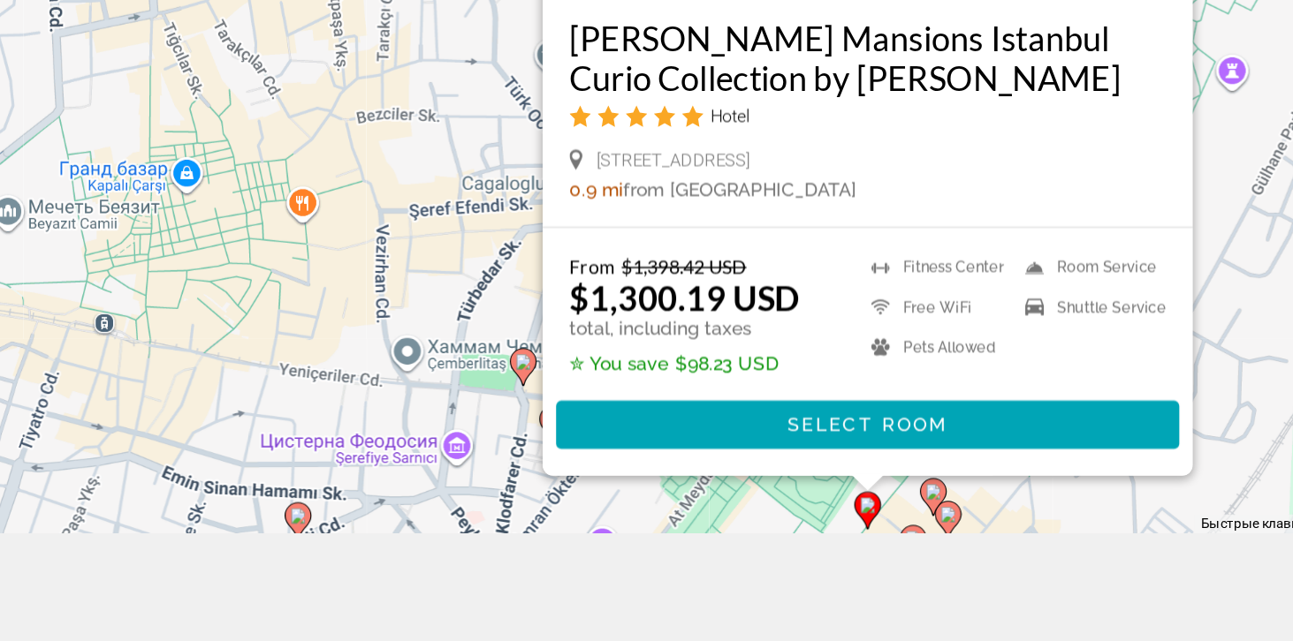
click at [973, 535] on div "Для навигации используйте клавиши со стрелками. Чтобы активировать перетаскиван…" at bounding box center [646, 214] width 1293 height 641
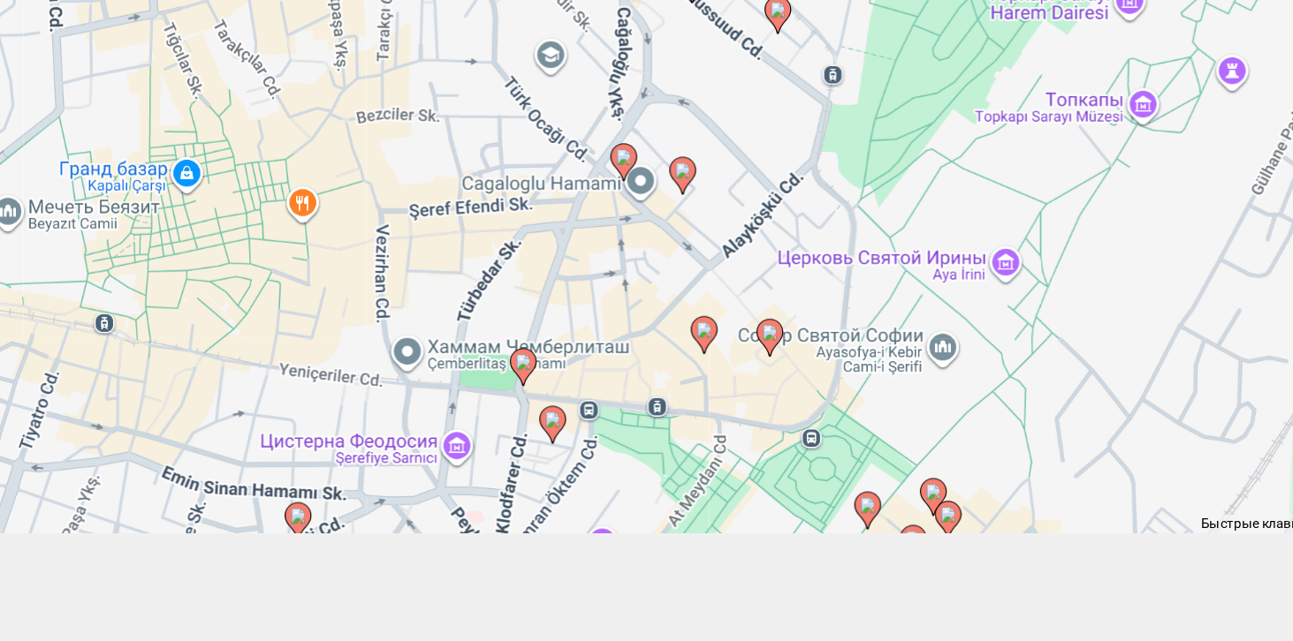
click at [835, 513] on image "Main content" at bounding box center [836, 508] width 11 height 11
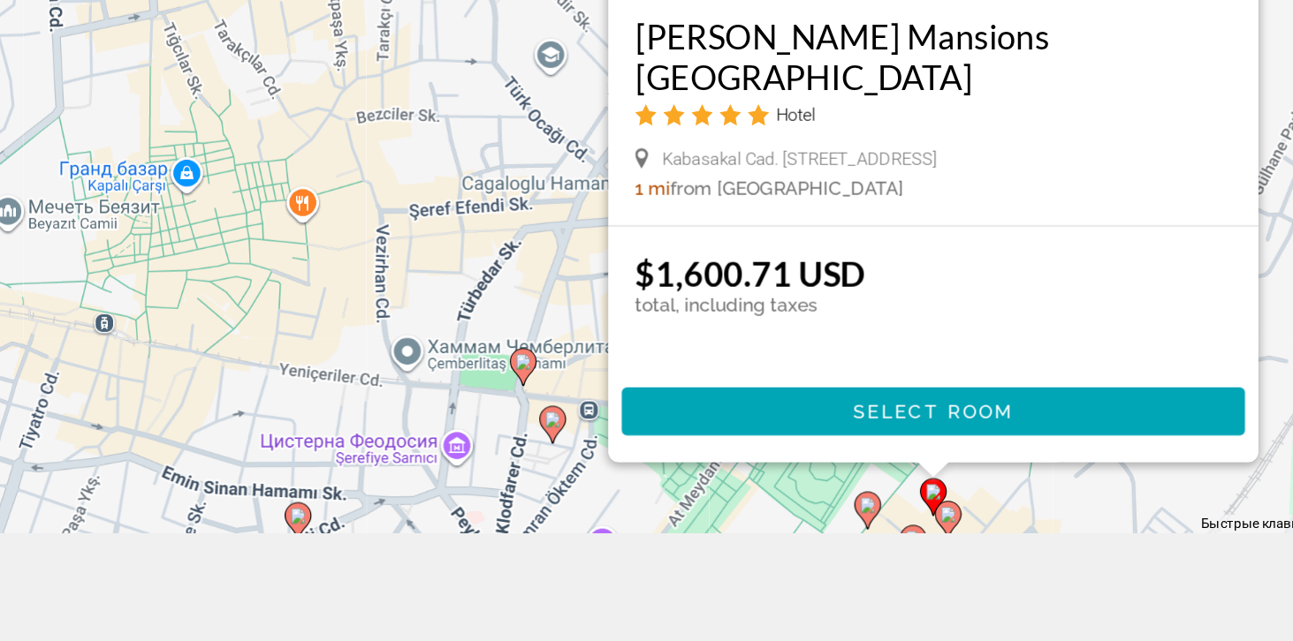
click at [978, 535] on div "Для навигации используйте клавиши со стрелками. Чтобы активировать перетаскиван…" at bounding box center [646, 214] width 1293 height 641
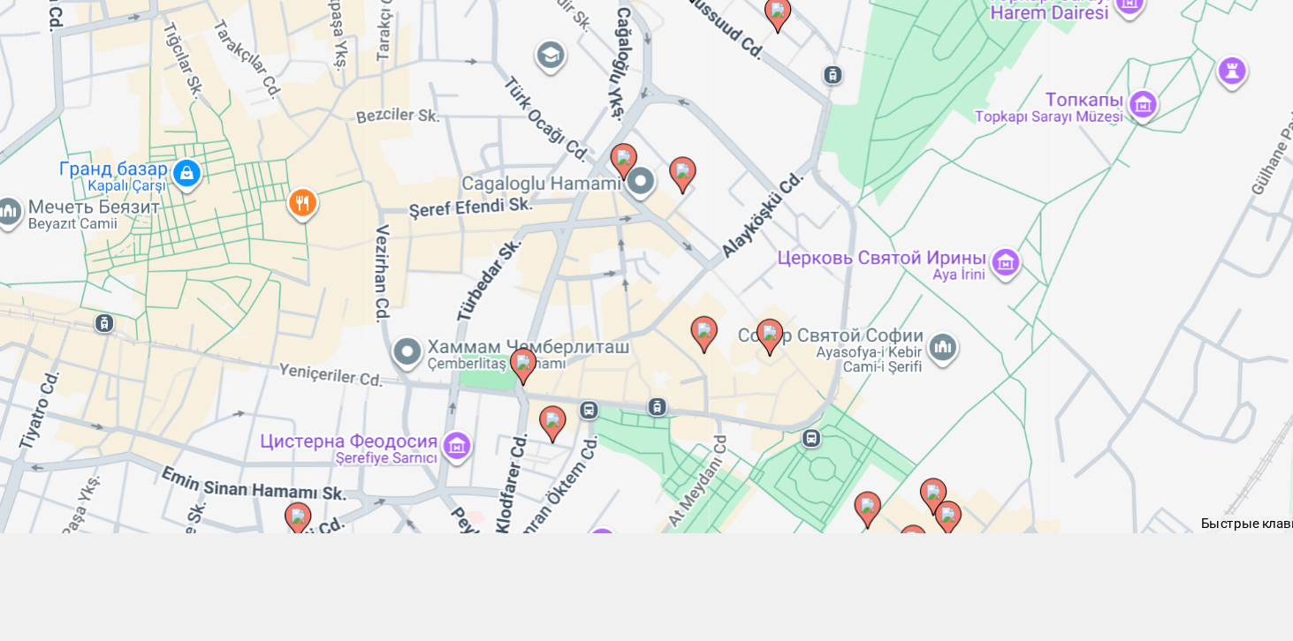
click at [838, 539] on icon "Main content" at bounding box center [847, 526] width 18 height 25
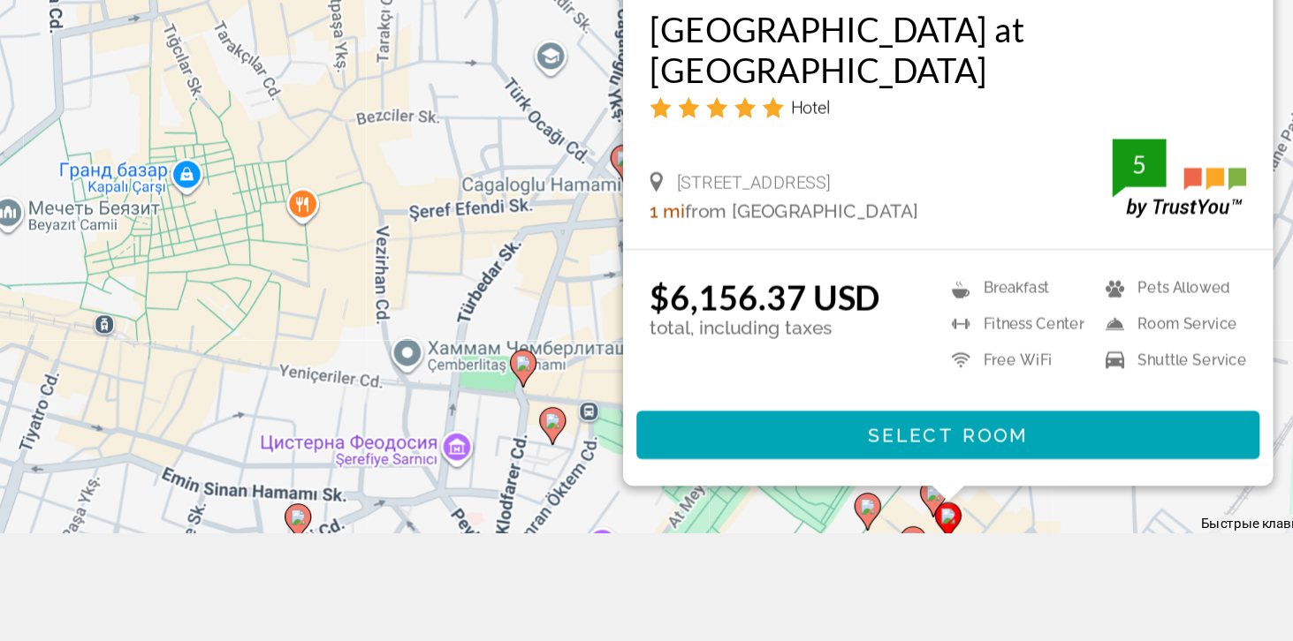
click at [976, 535] on div "Для навигации используйте клавиши со стрелками. Чтобы активировать перетаскиван…" at bounding box center [646, 214] width 1293 height 641
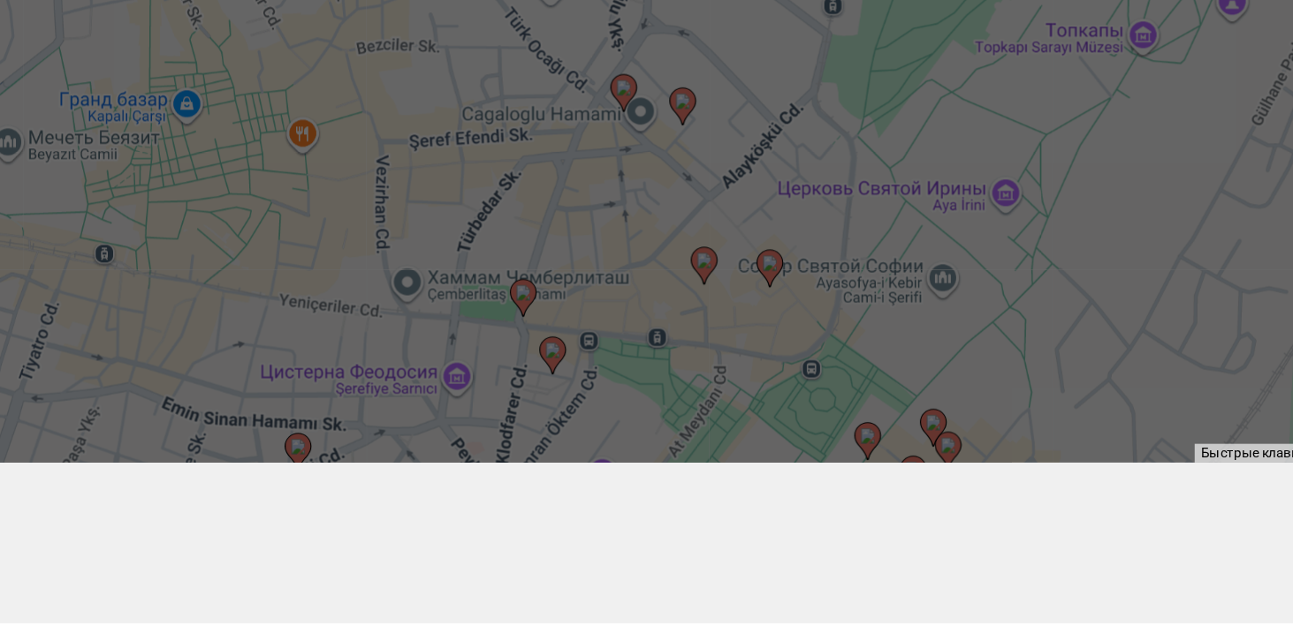
scroll to position [212, 0]
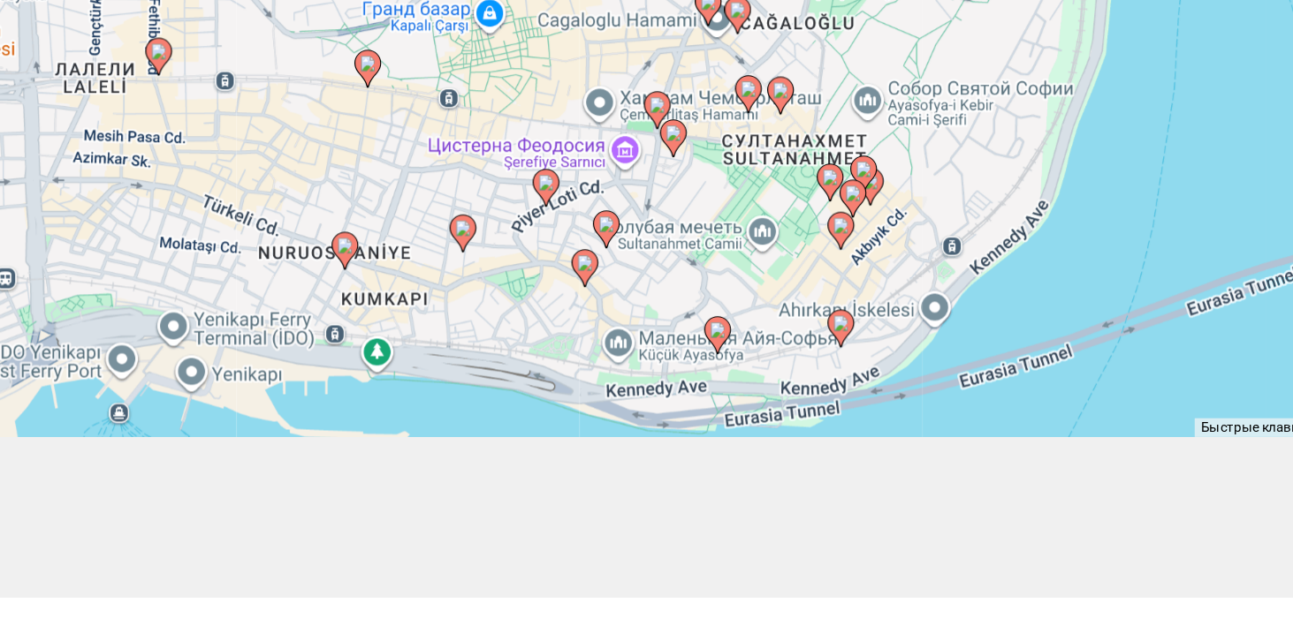
click at [615, 412] on gmp-advanced-marker "Main content" at bounding box center [621, 398] width 18 height 27
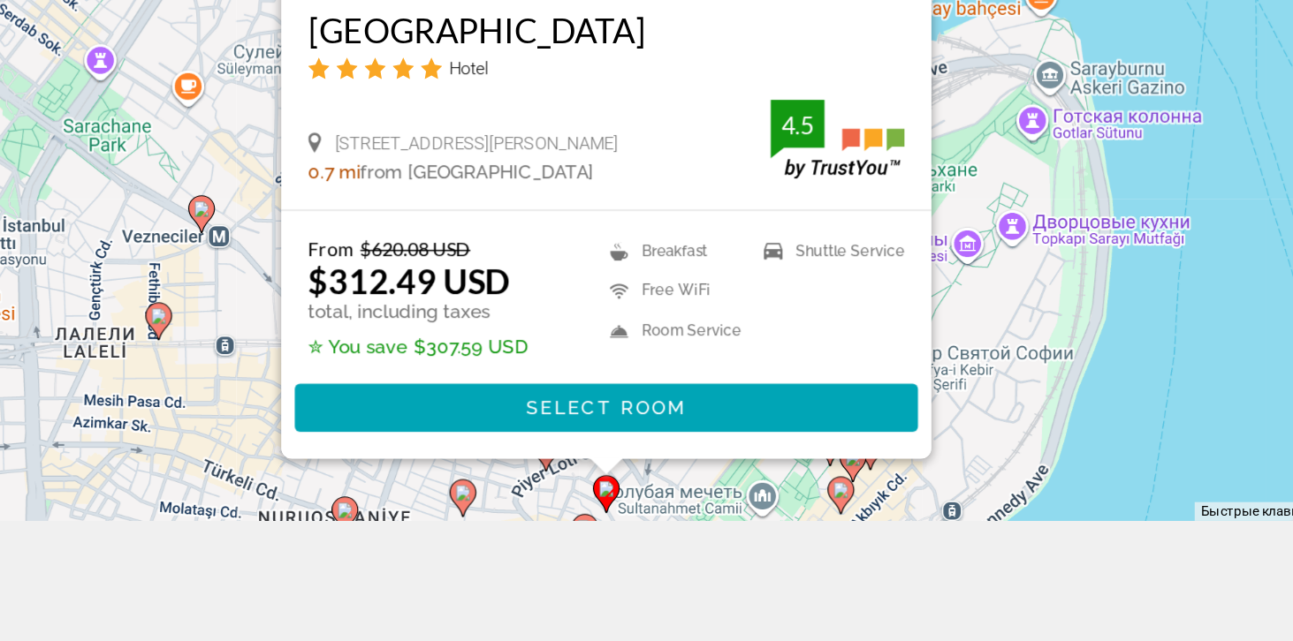
click at [530, 535] on div "Чтобы активировать перетаскивание с помощью клавиатуры, нажмите Alt + Ввод. Пос…" at bounding box center [646, 214] width 1293 height 641
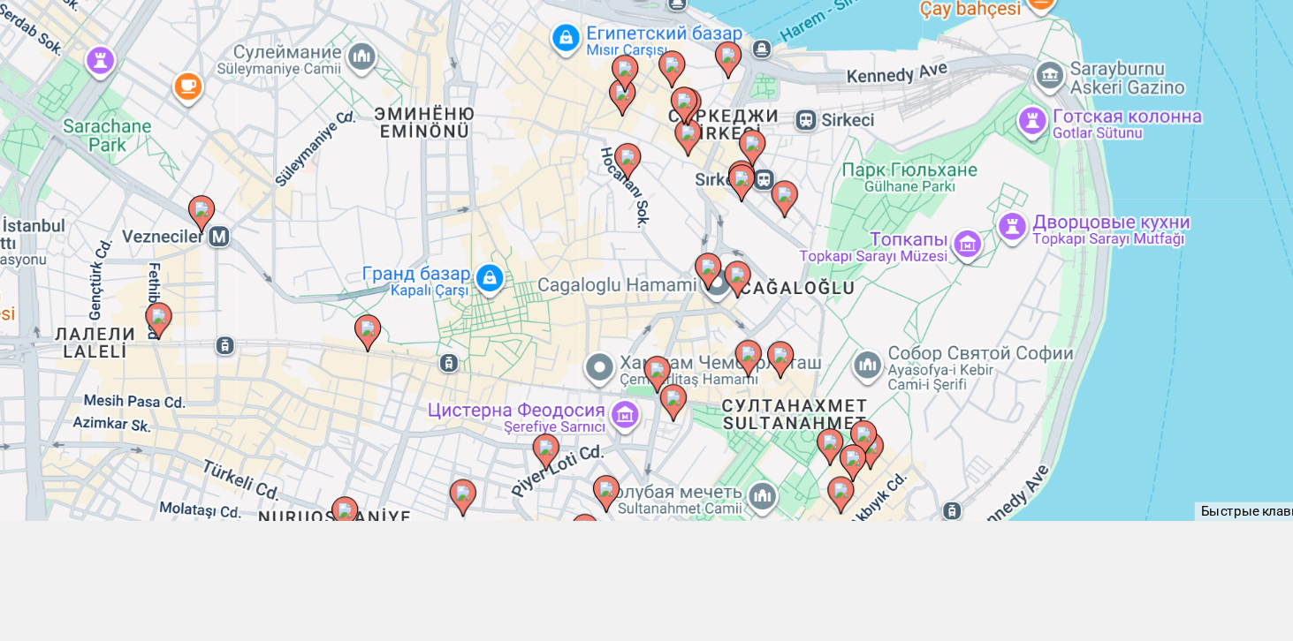
click at [601, 555] on icon "Main content" at bounding box center [606, 543] width 16 height 23
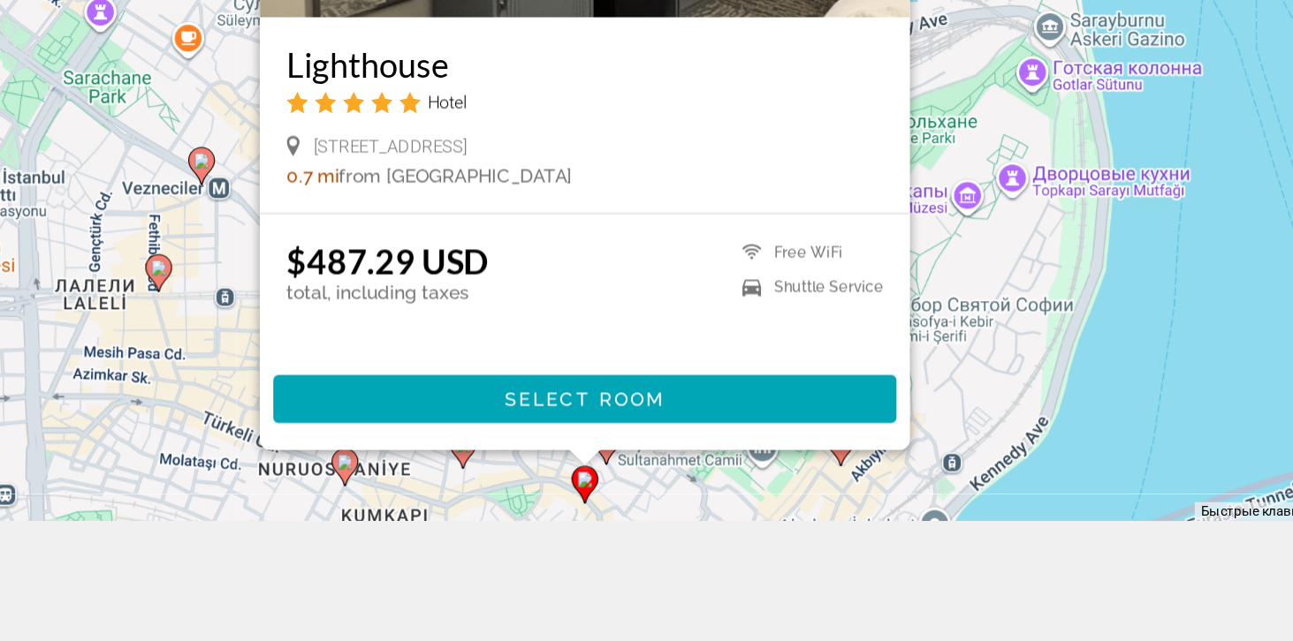
click at [541, 535] on div "Для навигации используйте клавиши со стрелками. Чтобы активировать перетаскиван…" at bounding box center [646, 214] width 1293 height 641
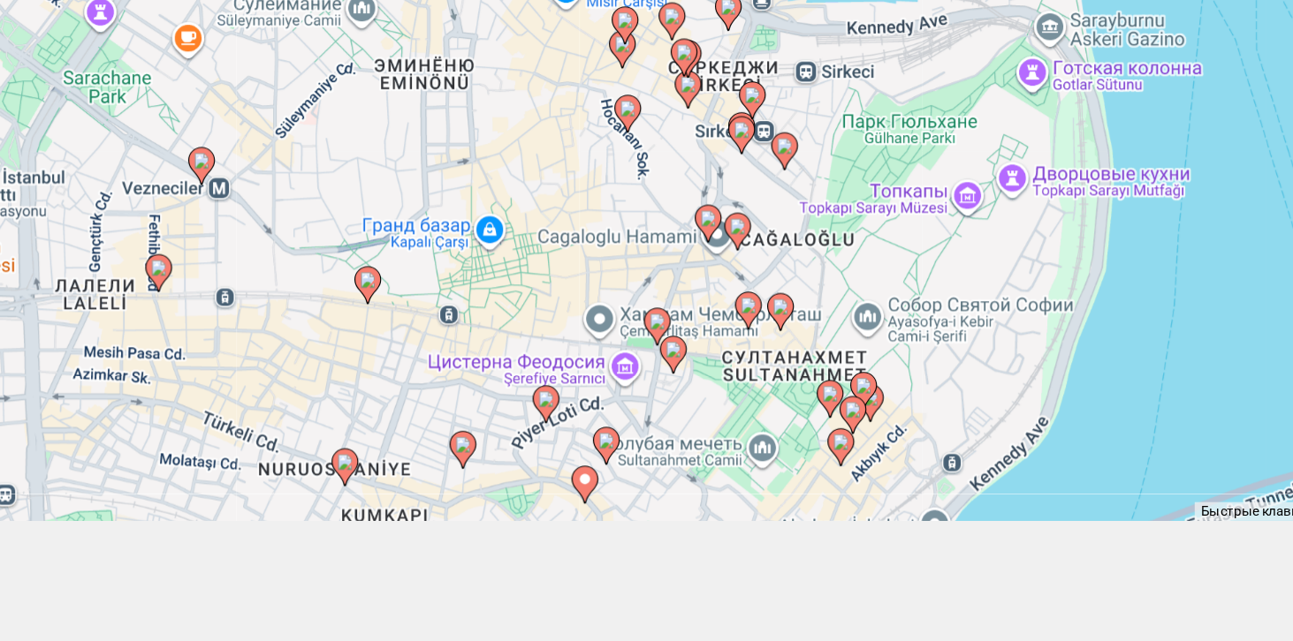
click at [521, 502] on gmp-advanced-marker "Main content" at bounding box center [527, 488] width 18 height 27
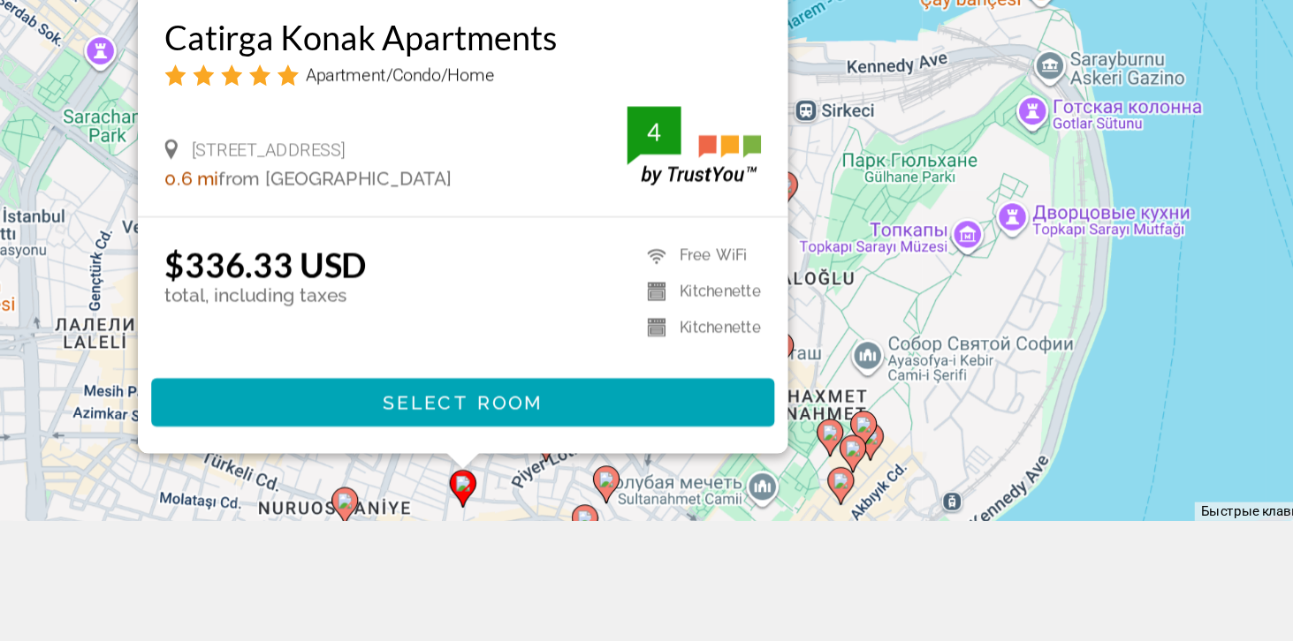
click at [985, 535] on div "Для навигации используйте клавиши со стрелками. Чтобы активировать перетаскиван…" at bounding box center [646, 214] width 1293 height 641
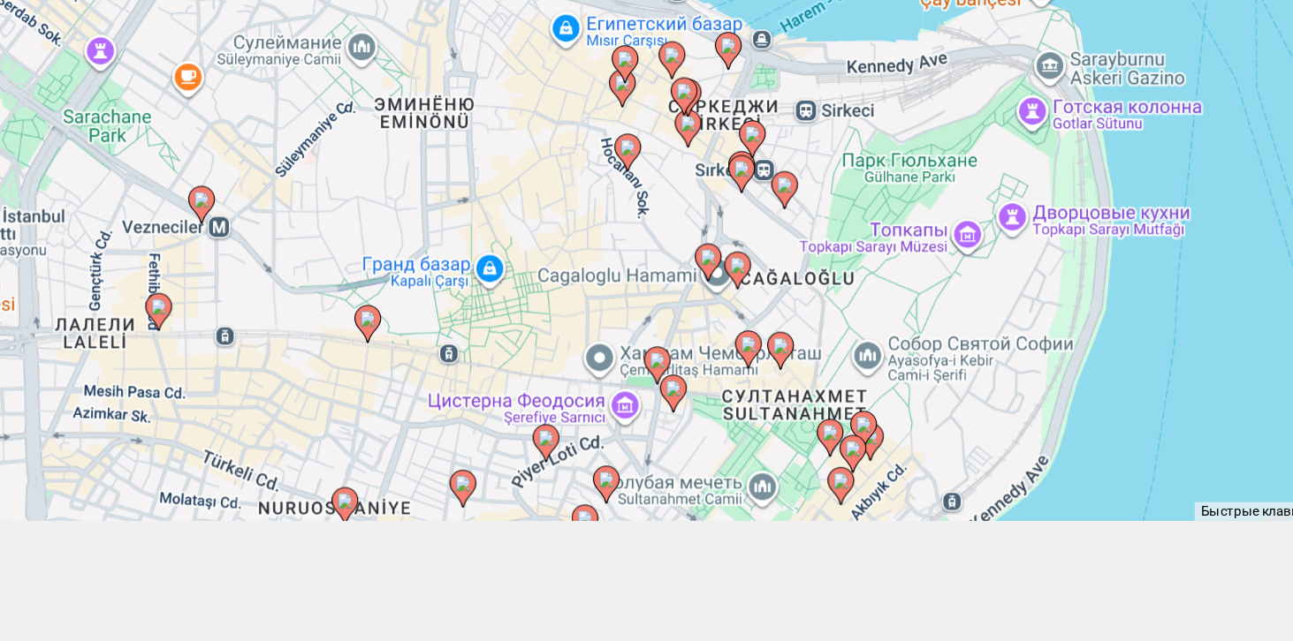
click at [661, 464] on icon "Main content" at bounding box center [665, 451] width 18 height 25
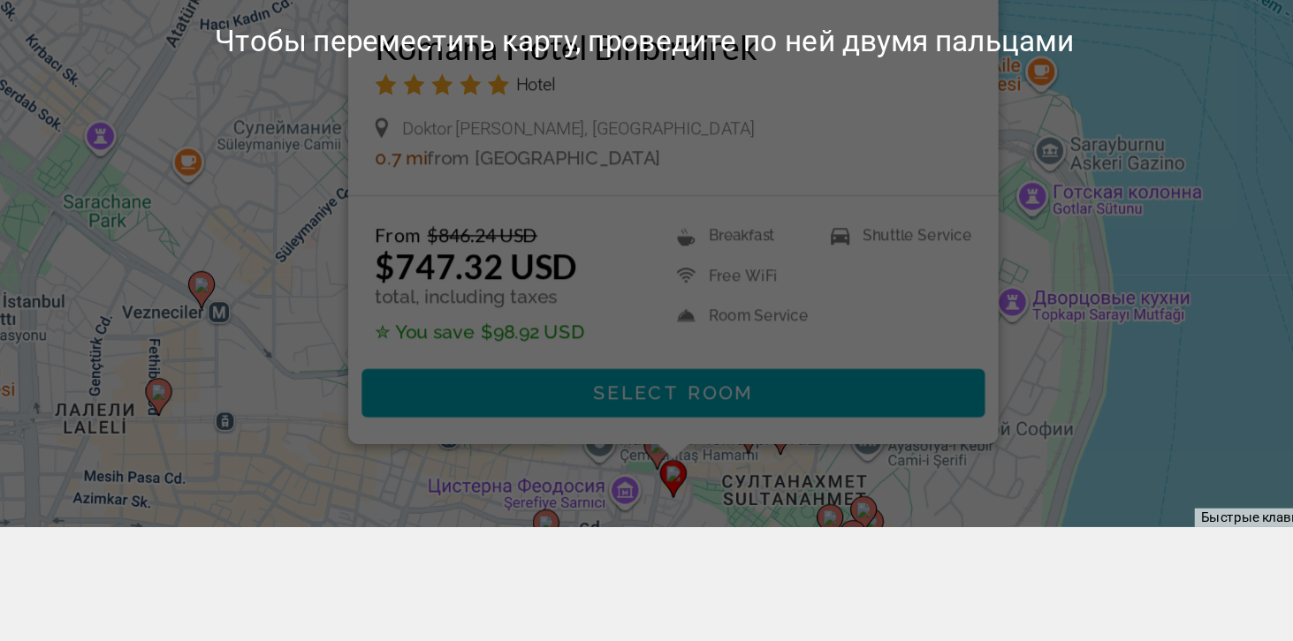
scroll to position [211, 0]
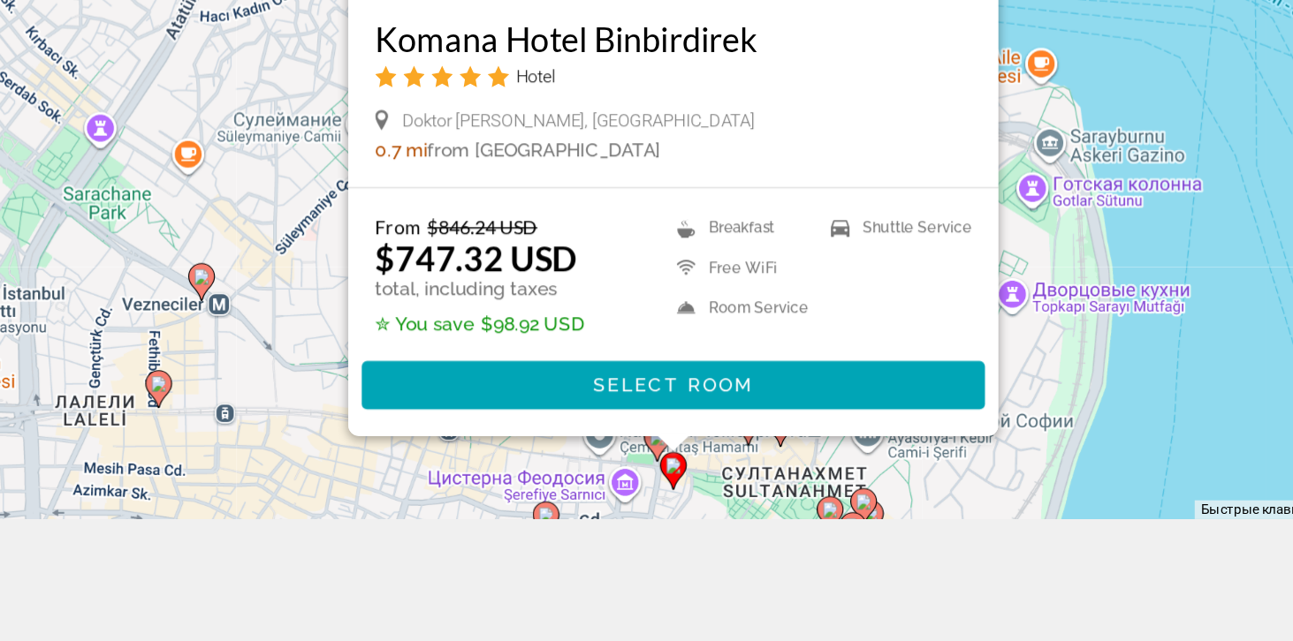
click at [983, 527] on div "Для навигации используйте клавиши со стрелками. Чтобы активировать перетаскиван…" at bounding box center [646, 215] width 1293 height 641
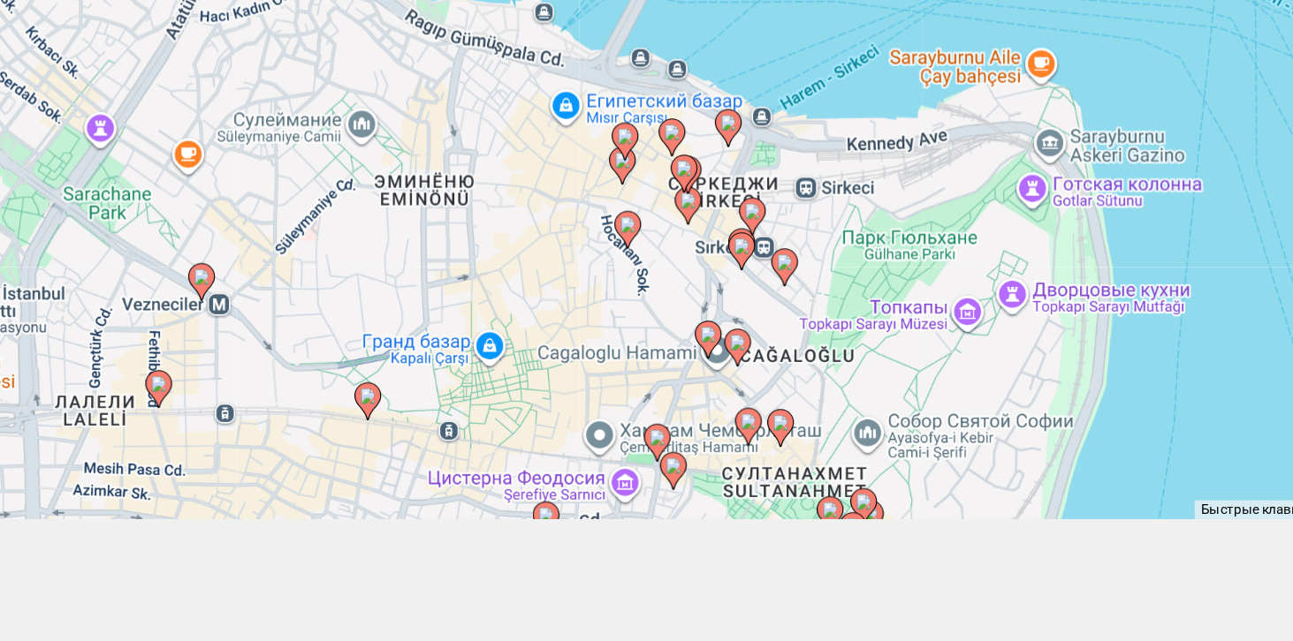
click at [719, 489] on gmp-advanced-marker "Main content" at bounding box center [715, 475] width 18 height 27
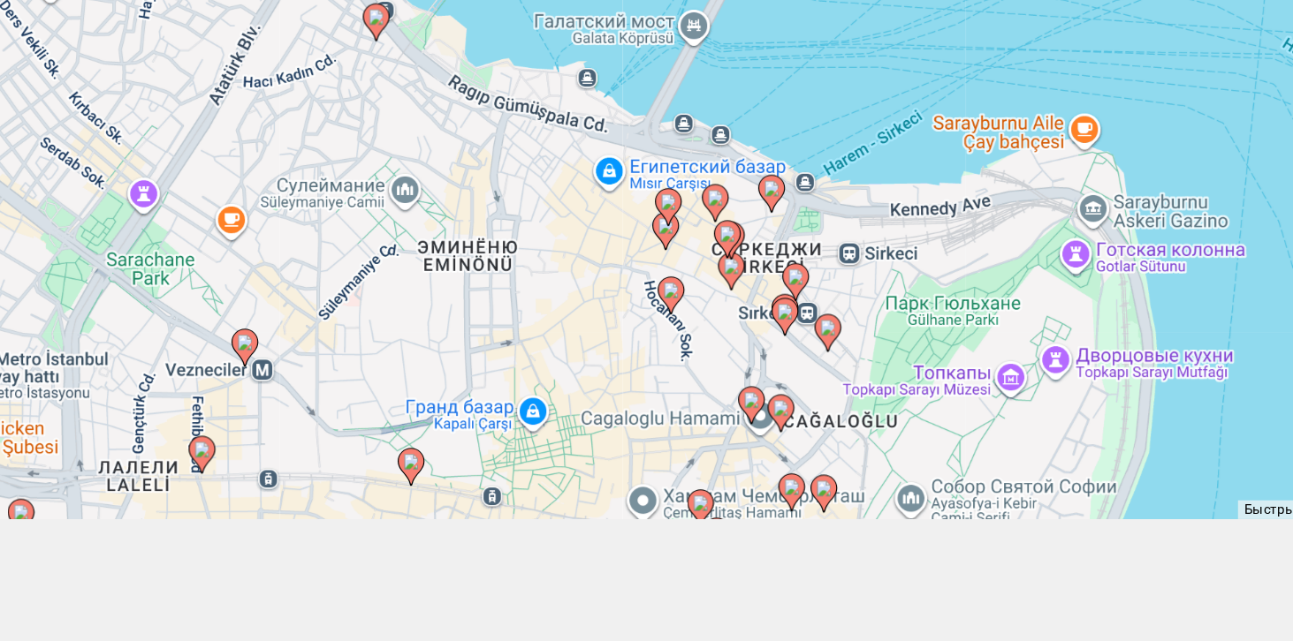
click at [736, 521] on image "Main content" at bounding box center [736, 516] width 11 height 11
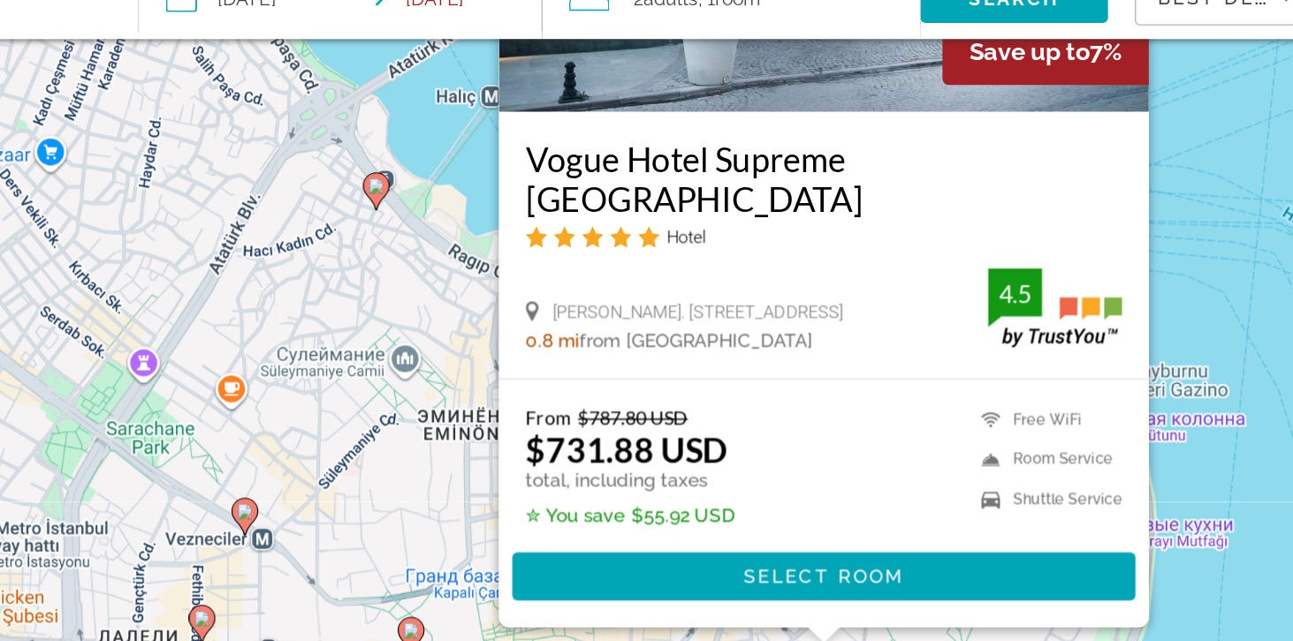
scroll to position [212, 0]
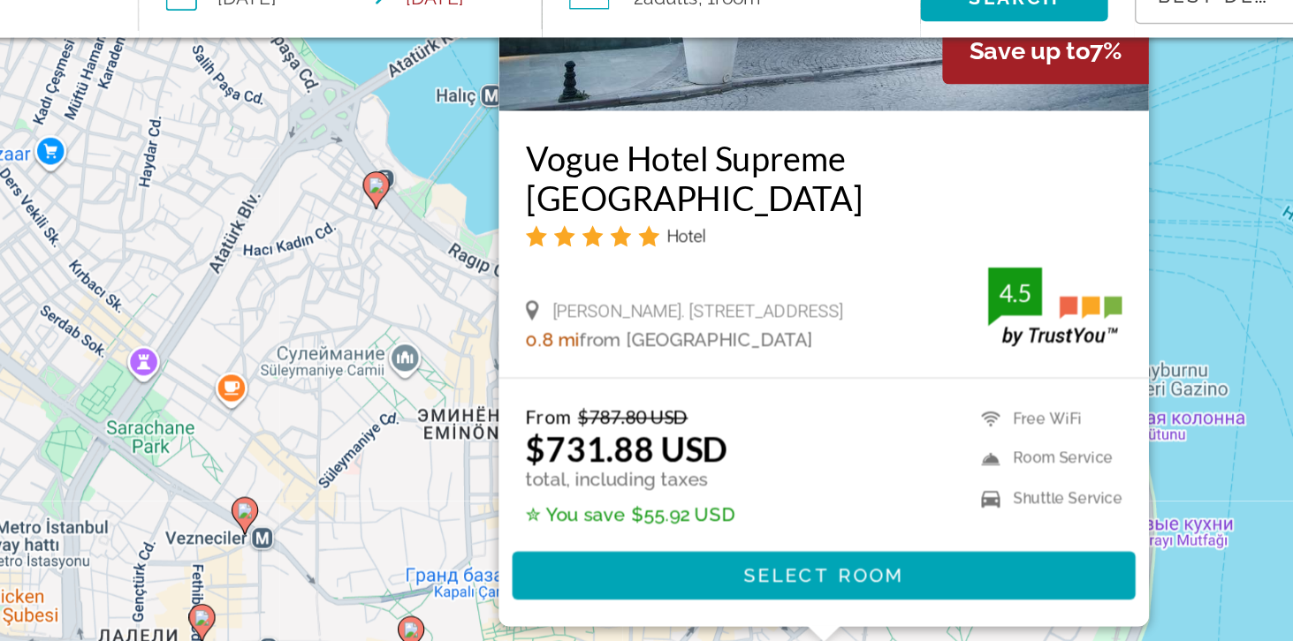
click at [968, 368] on div "Чтобы активировать перетаскивание с помощью клавиатуры, нажмите Alt + Ввод. Пос…" at bounding box center [646, 214] width 1293 height 641
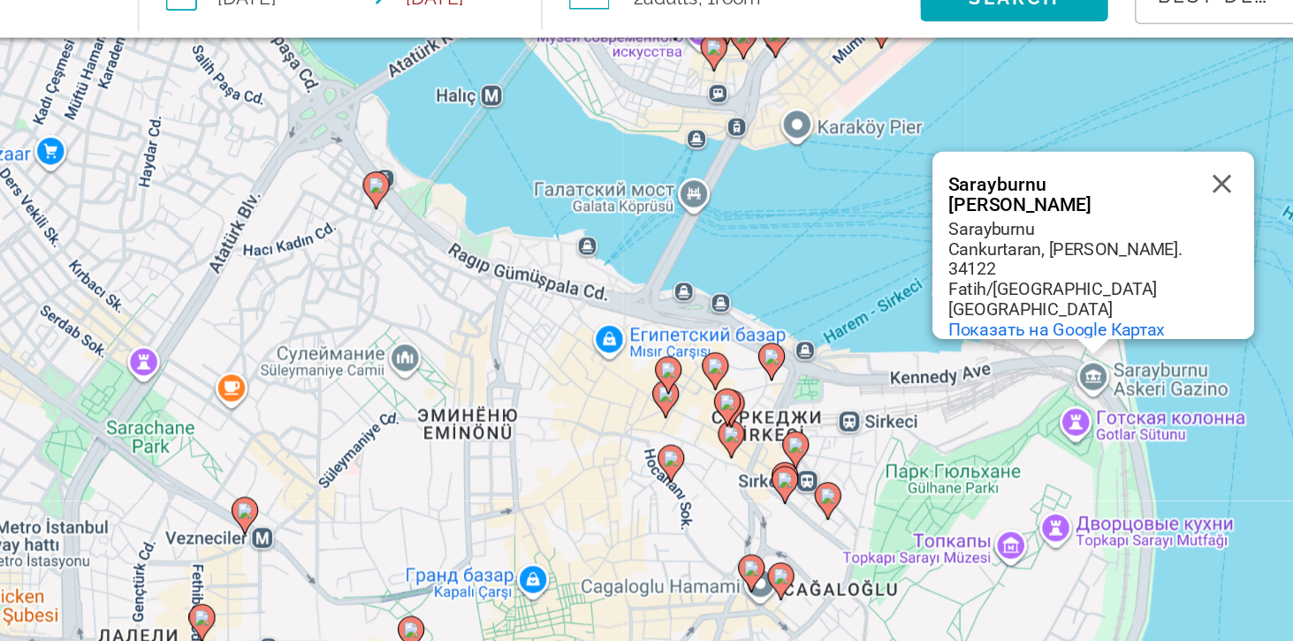
click at [983, 363] on div "Чтобы активировать перетаскивание с помощью клавиатуры, нажмите Alt + Ввод. Пос…" at bounding box center [646, 214] width 1293 height 641
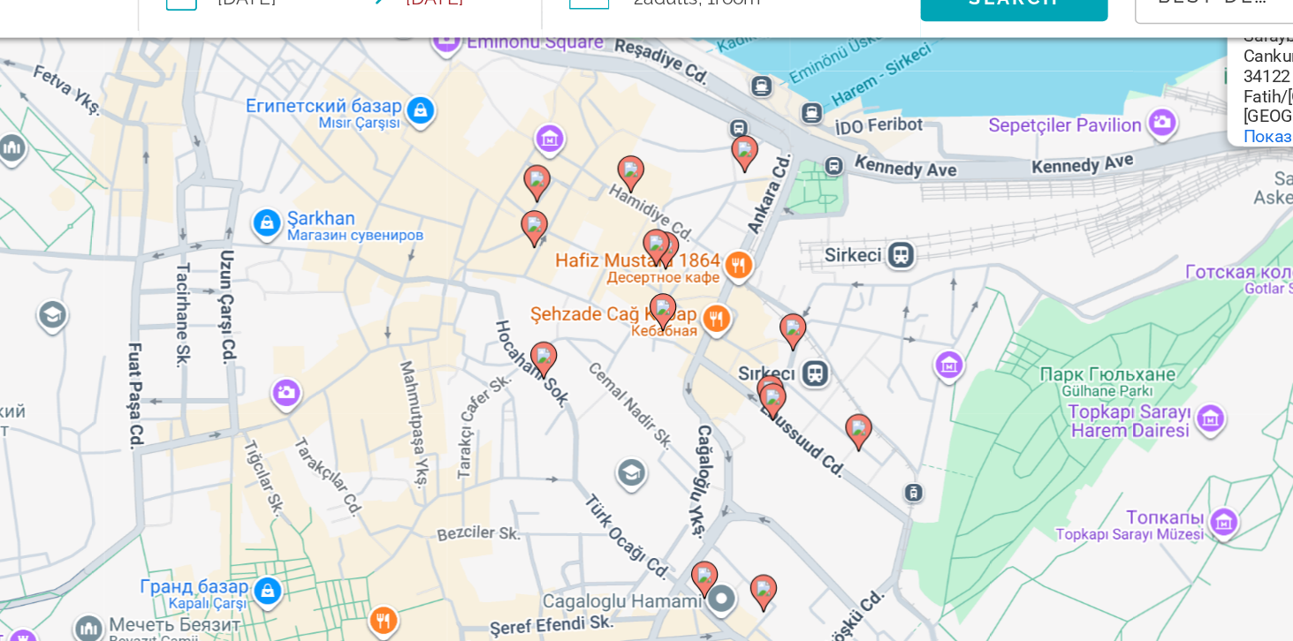
click at [707, 314] on gmp-advanced-marker "Main content" at bounding box center [716, 300] width 18 height 27
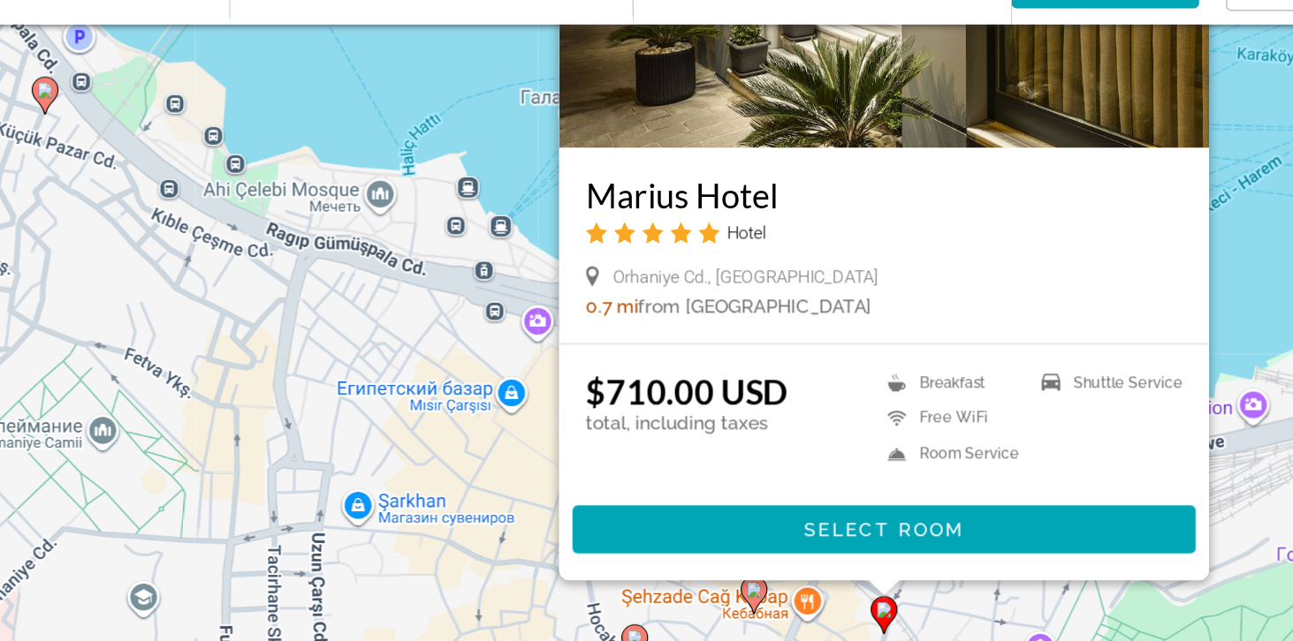
click at [927, 419] on div "$710.00 USD total, including taxes Breakfast Free WiFi Room Service Shuttle Ser…" at bounding box center [715, 394] width 428 height 155
click at [958, 432] on div "Чтобы активировать перетаскивание с помощью клавиатуры, нажмите Alt + Ввод. Пос…" at bounding box center [646, 214] width 1293 height 641
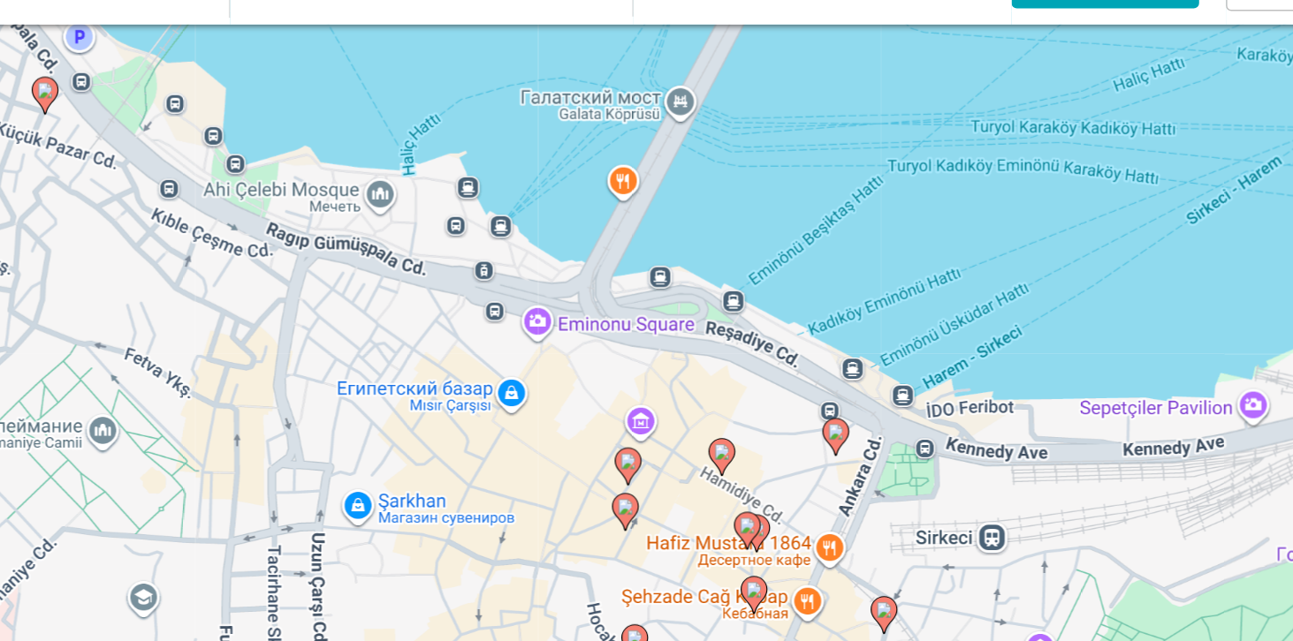
click at [541, 439] on icon "Main content" at bounding box center [544, 427] width 16 height 23
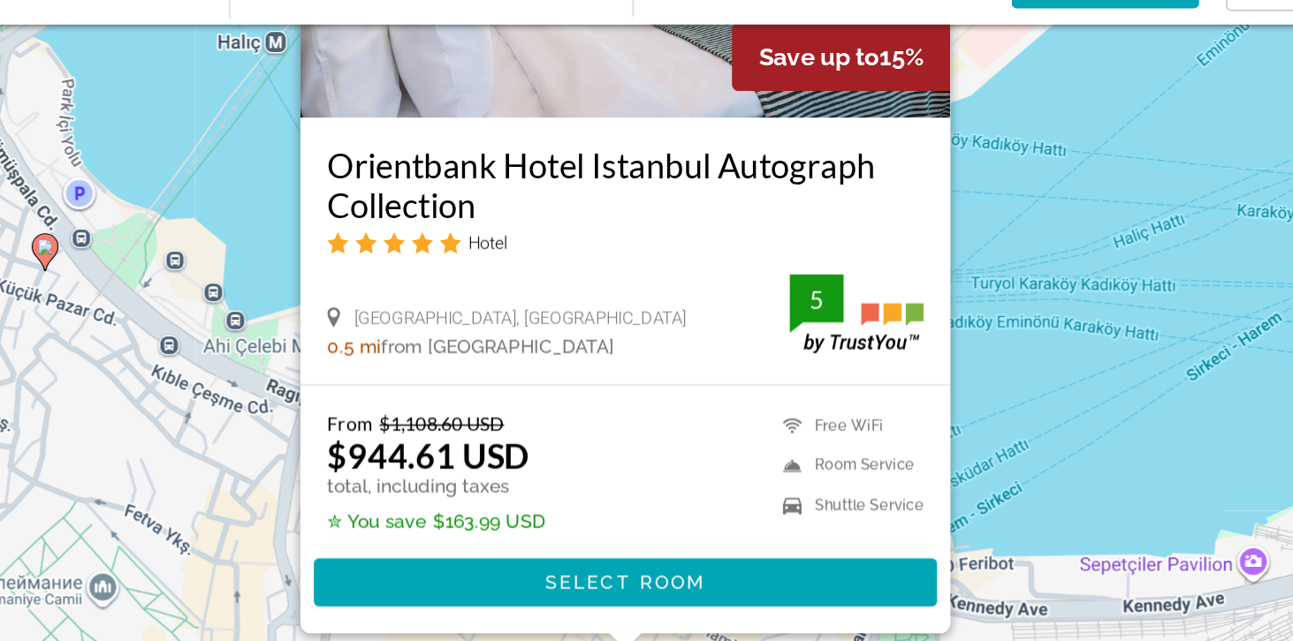
click at [910, 440] on div "Для навигации используйте клавиши со стрелками. Чтобы активировать перетаскиван…" at bounding box center [646, 214] width 1293 height 641
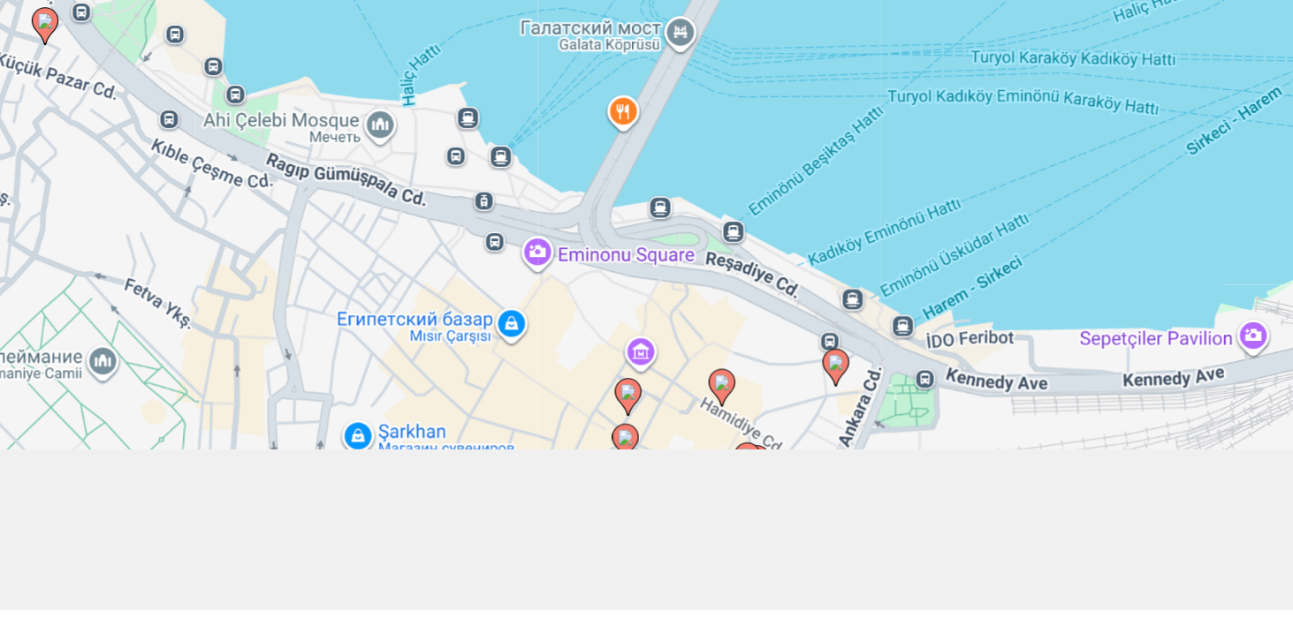
click at [603, 507] on icon "Main content" at bounding box center [609, 494] width 18 height 25
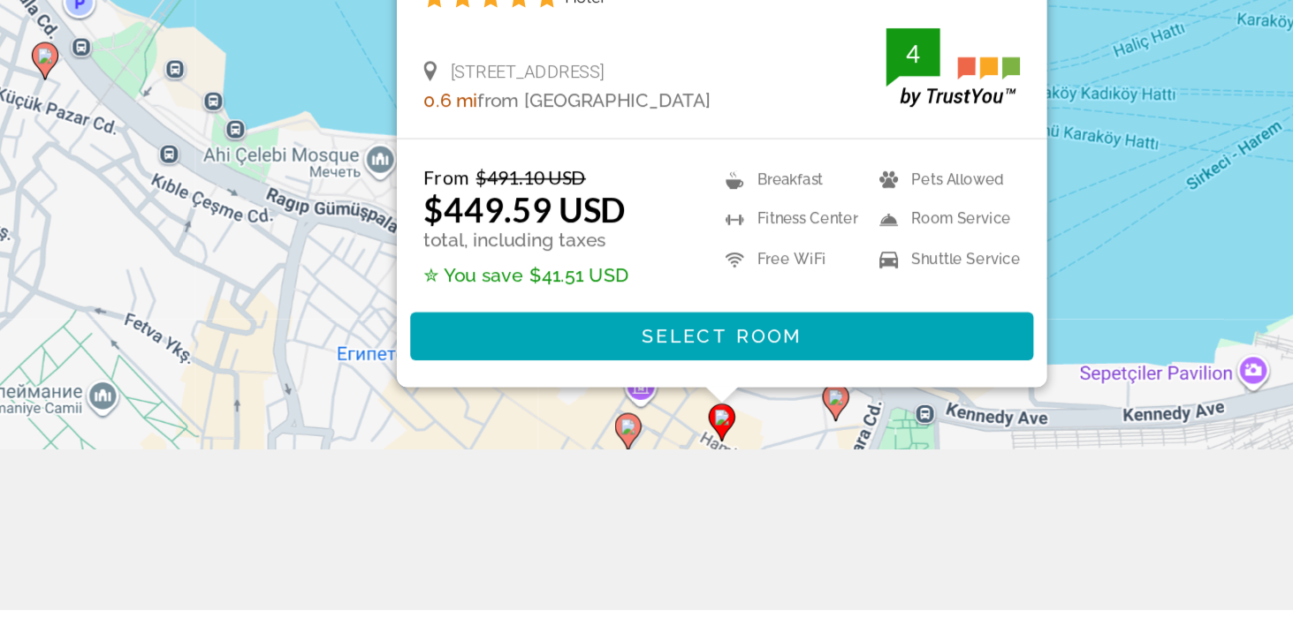
click at [679, 506] on image "Main content" at bounding box center [684, 501] width 11 height 11
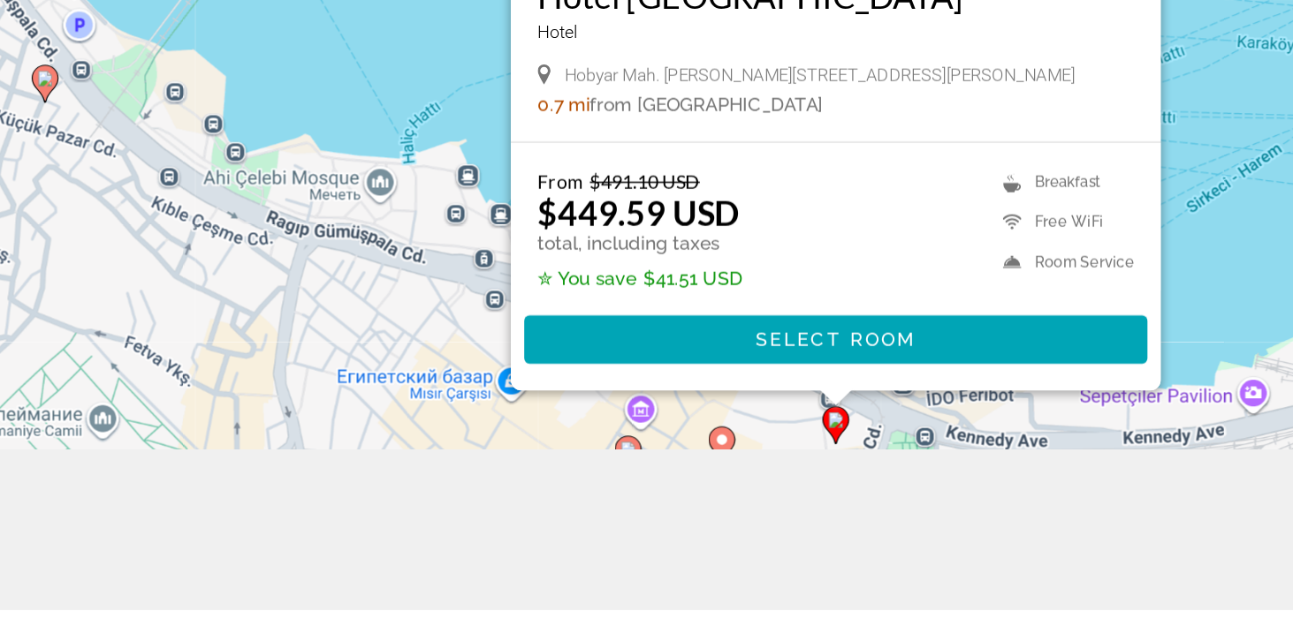
click at [917, 535] on div "Для навигации используйте клавиши со стрелками. Чтобы активировать перетаскиван…" at bounding box center [646, 214] width 1293 height 641
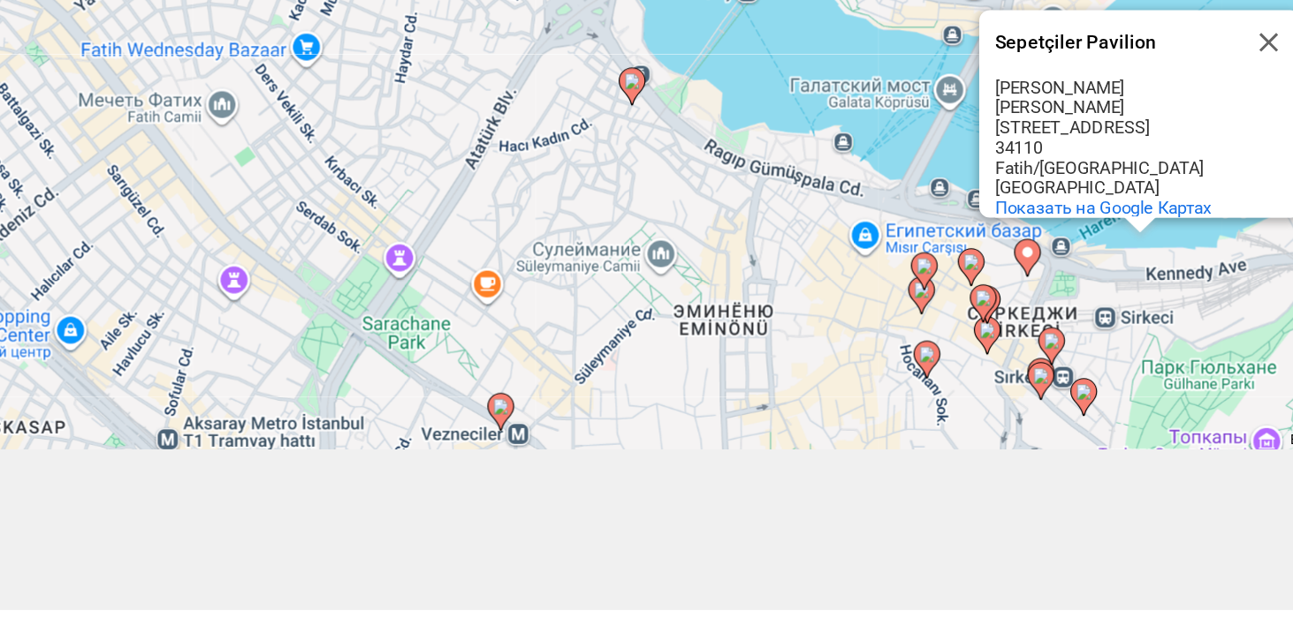
click at [545, 298] on image "Main content" at bounding box center [549, 292] width 11 height 11
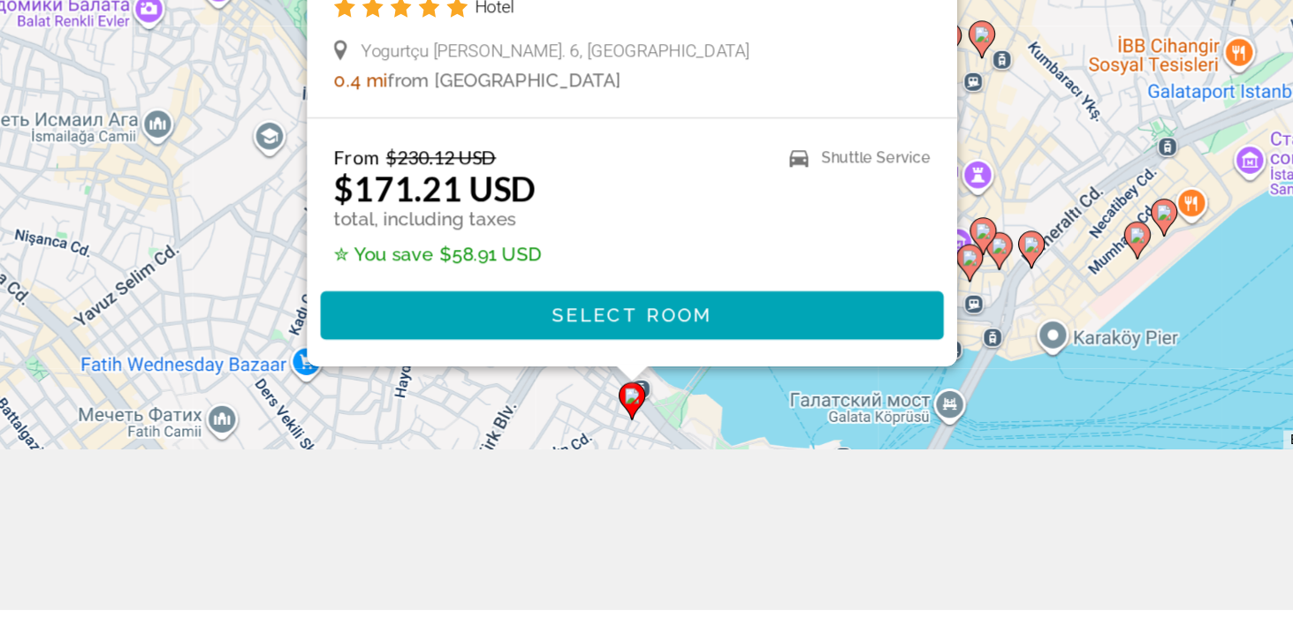
click at [868, 535] on div "Для навигации используйте клавиши со стрелками. Чтобы активировать перетаскиван…" at bounding box center [646, 214] width 1293 height 641
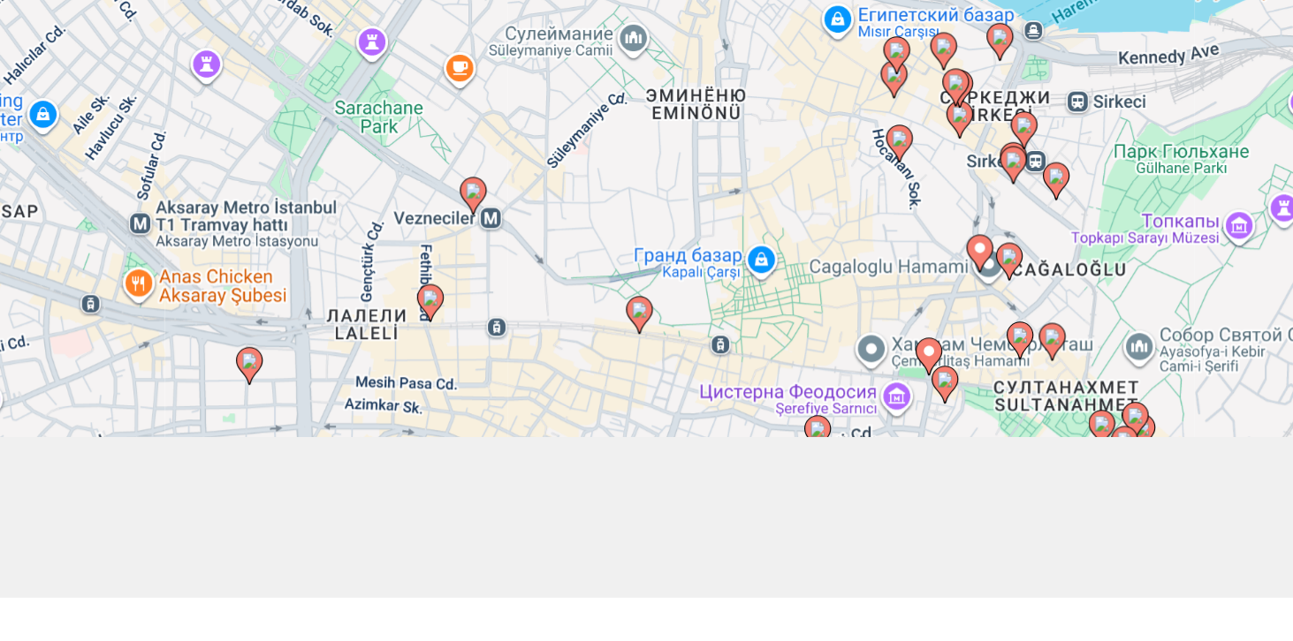
click at [429, 388] on icon "Main content" at bounding box center [429, 376] width 16 height 23
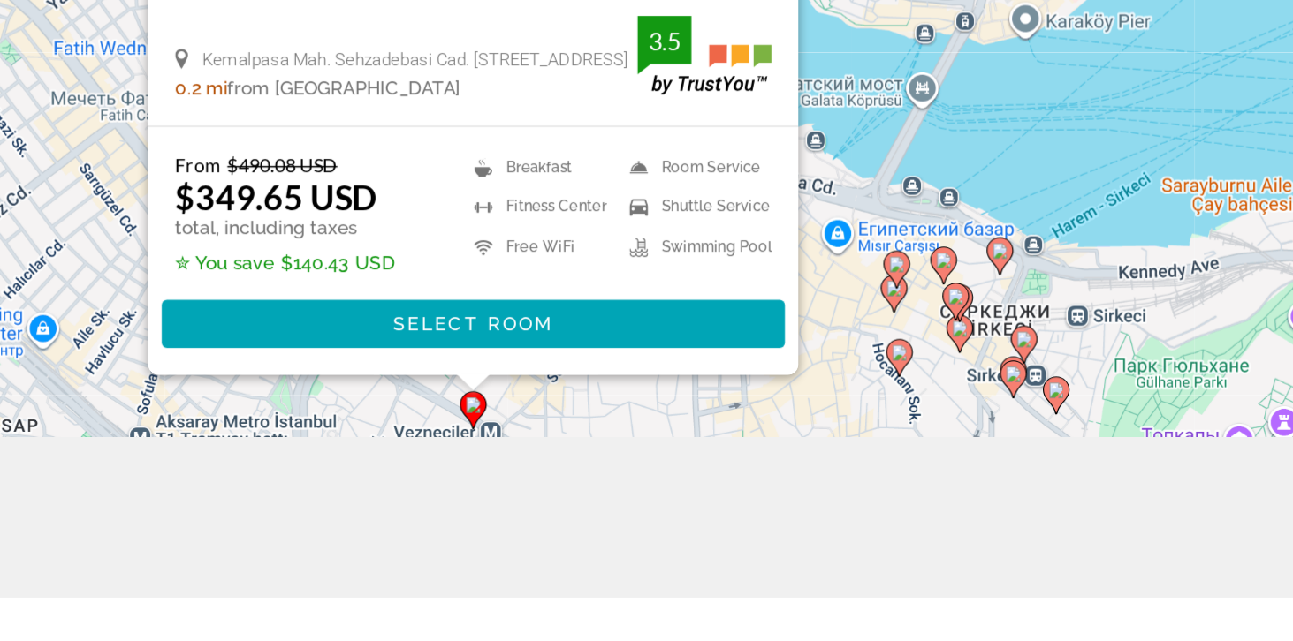
click at [171, 438] on div "Для навигации используйте клавиши со стрелками. Чтобы активировать перетаскиван…" at bounding box center [646, 214] width 1293 height 641
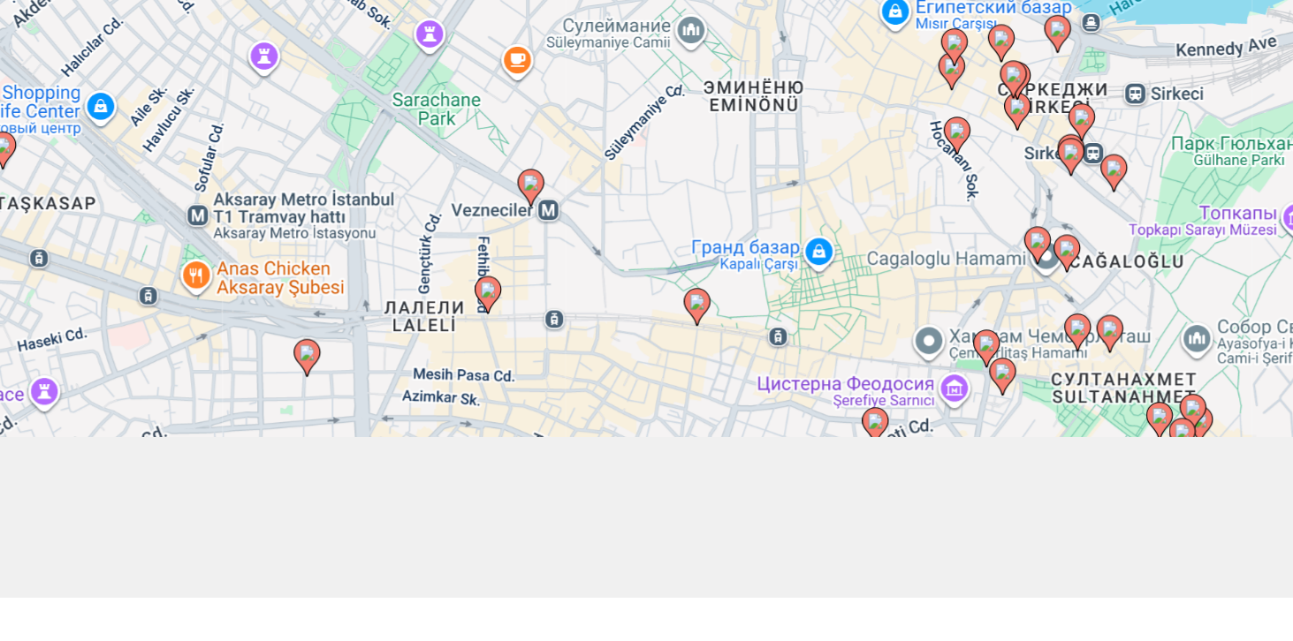
click at [576, 461] on icon "Main content" at bounding box center [577, 449] width 16 height 23
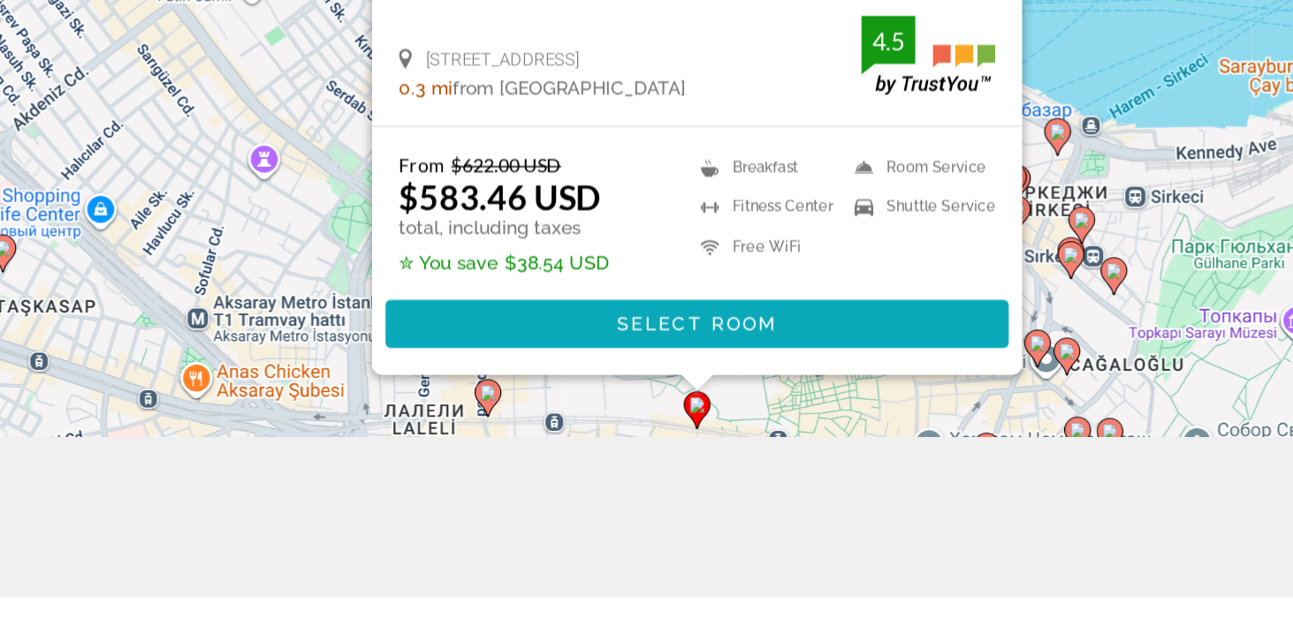
click at [432, 482] on span "Main content" at bounding box center [577, 461] width 411 height 42
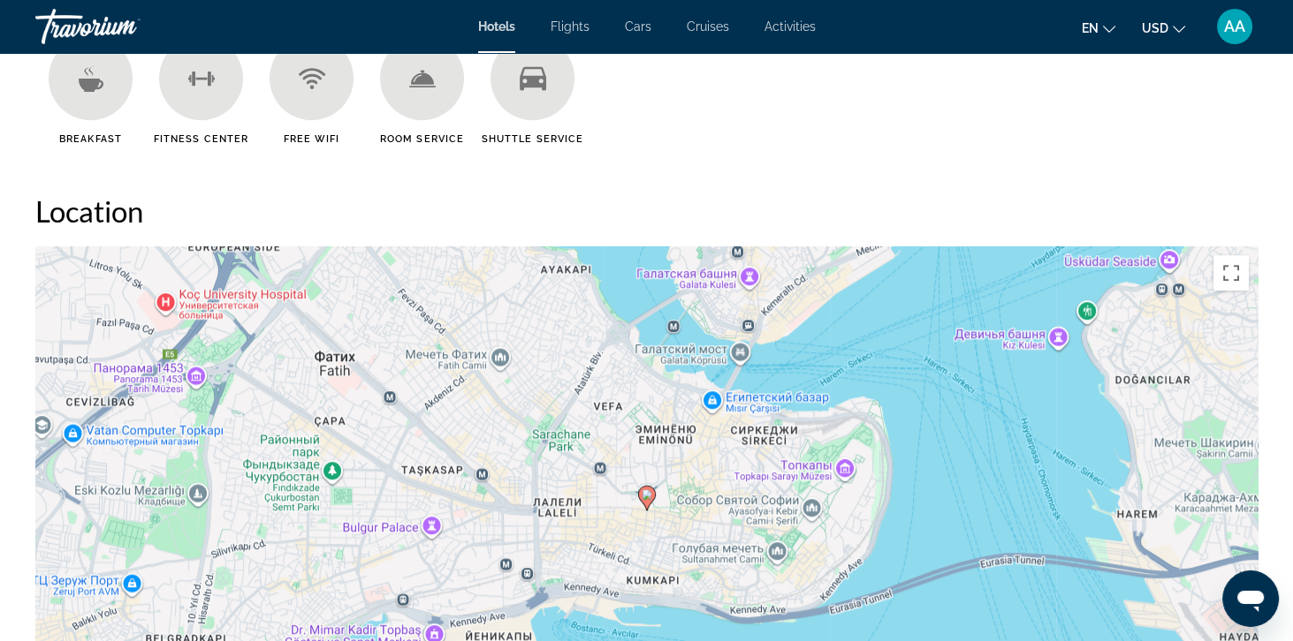
scroll to position [1523, 0]
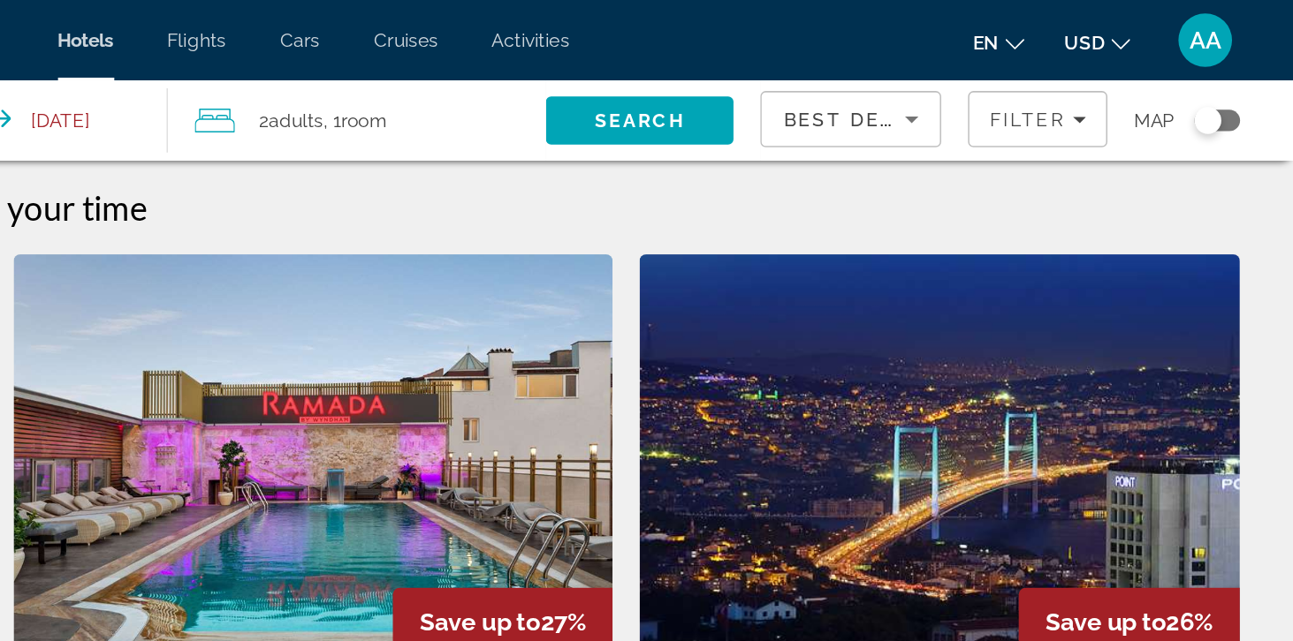
click at [1241, 80] on div "Toggle map" at bounding box center [1236, 80] width 18 height 18
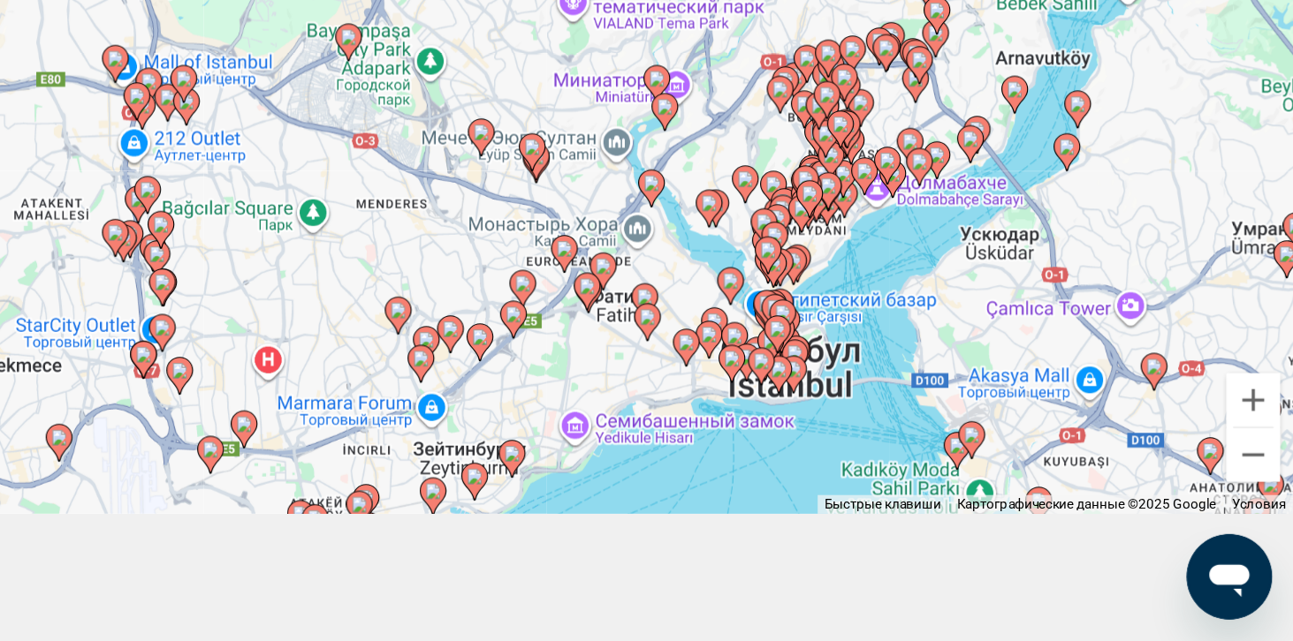
click at [671, 258] on icon "Main content" at bounding box center [669, 246] width 16 height 23
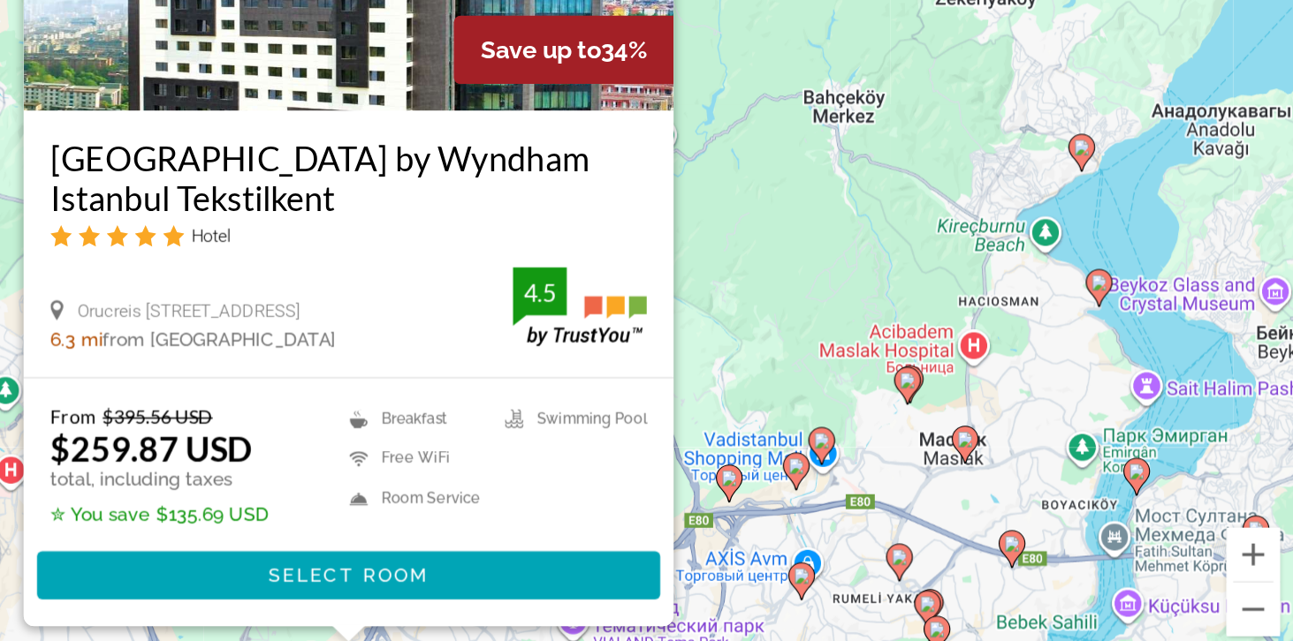
scroll to position [189, 0]
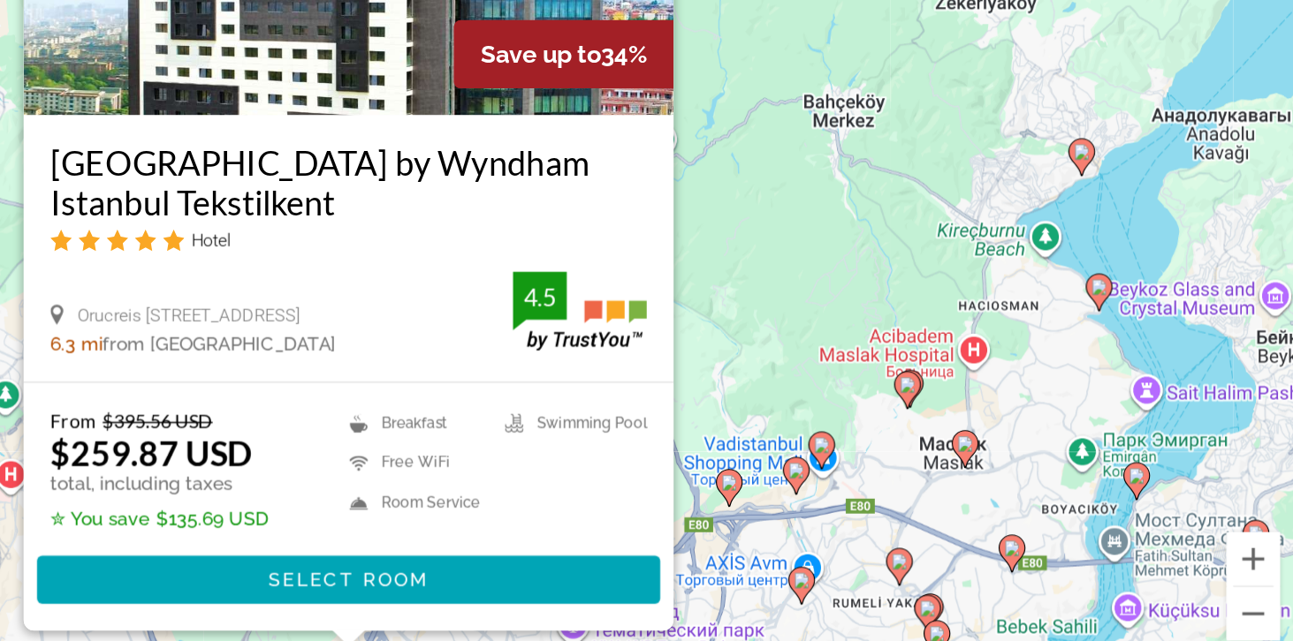
click at [1149, 454] on div "Чтобы активировать перетаскивание с помощью клавиатуры, нажмите Alt + Ввод. Пос…" at bounding box center [646, 237] width 1293 height 641
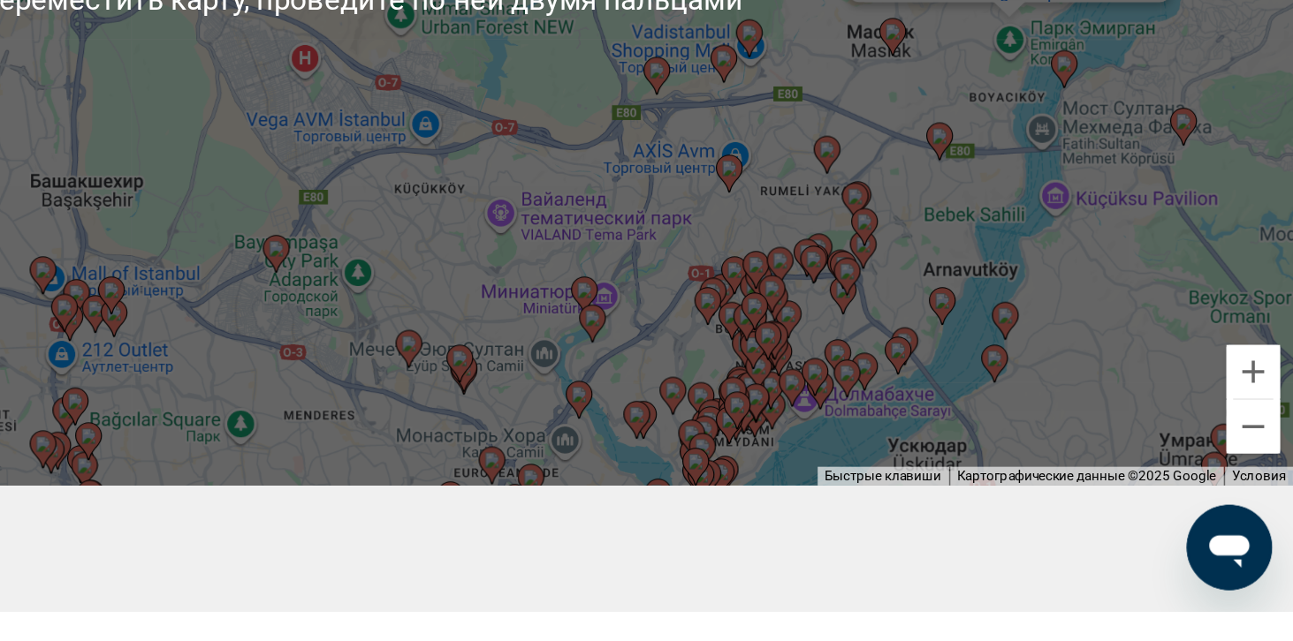
scroll to position [212, 0]
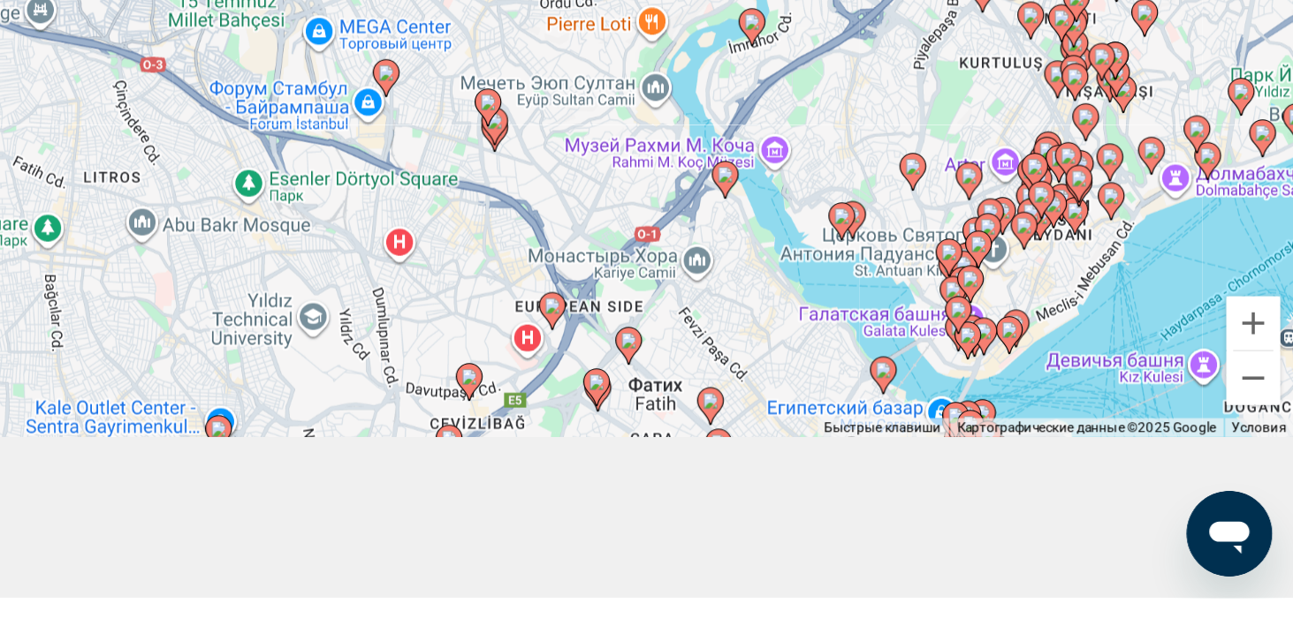
click at [757, 331] on gmp-advanced-marker "Main content" at bounding box center [762, 318] width 18 height 27
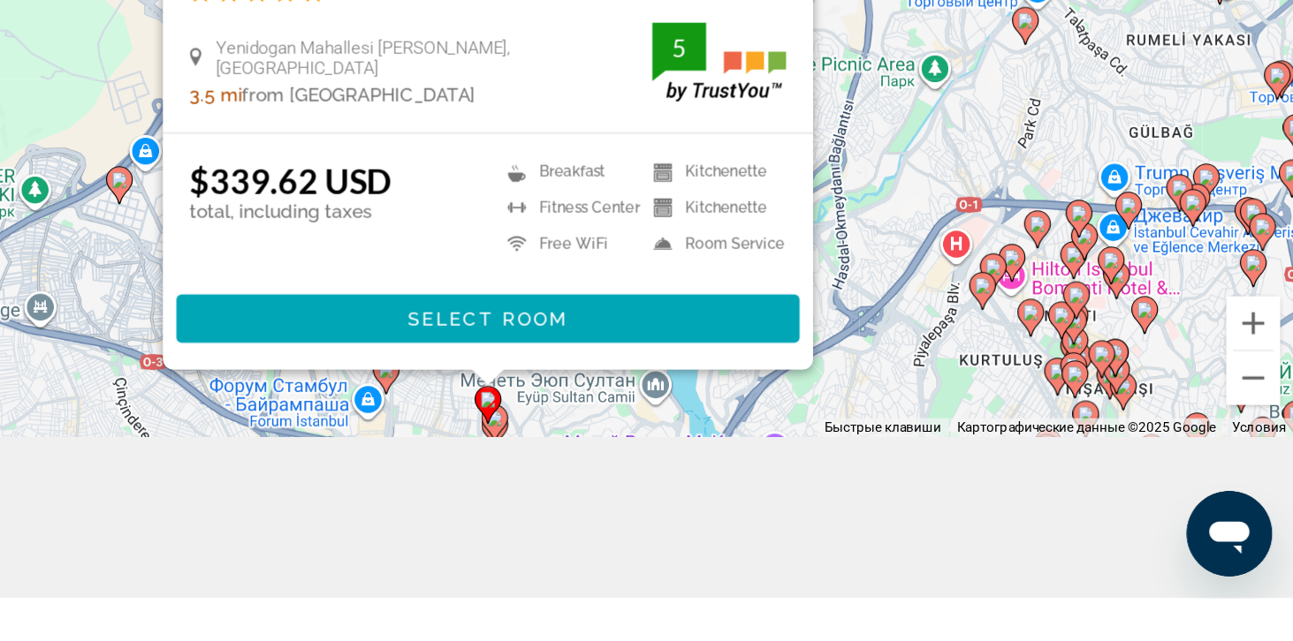
click at [521, 535] on div "Для навигации используйте клавиши со стрелками. Чтобы активировать перетаскиван…" at bounding box center [646, 214] width 1293 height 641
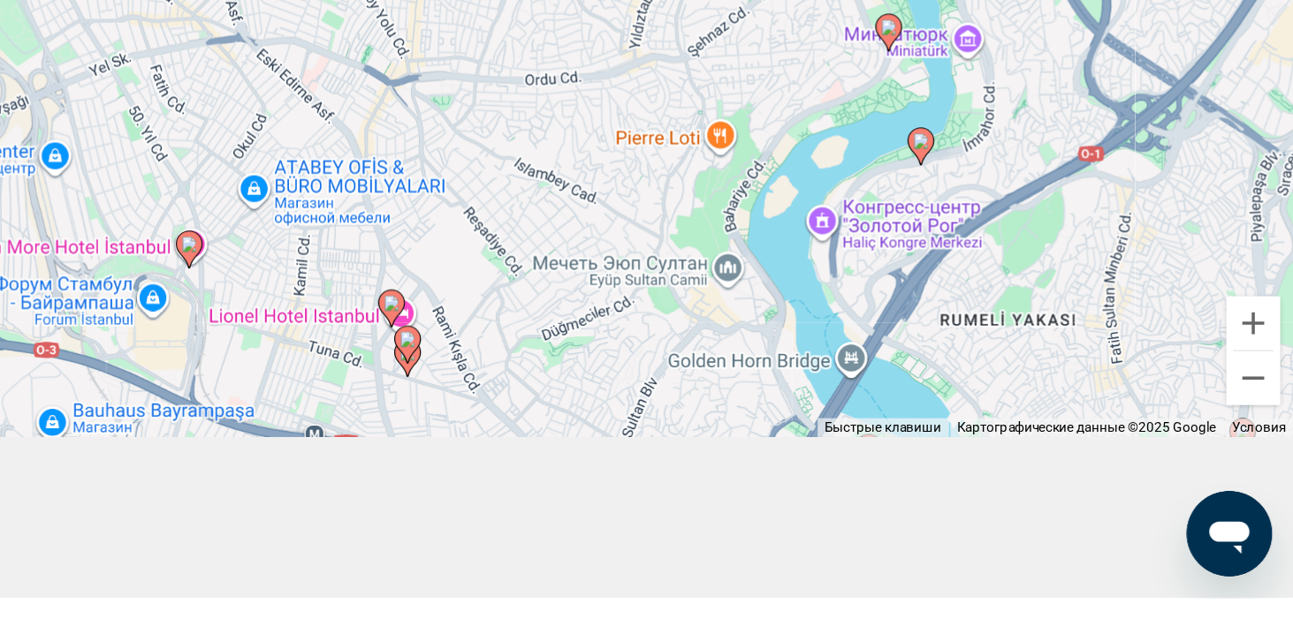
click at [701, 497] on gmp-advanced-marker "Main content" at bounding box center [709, 483] width 18 height 27
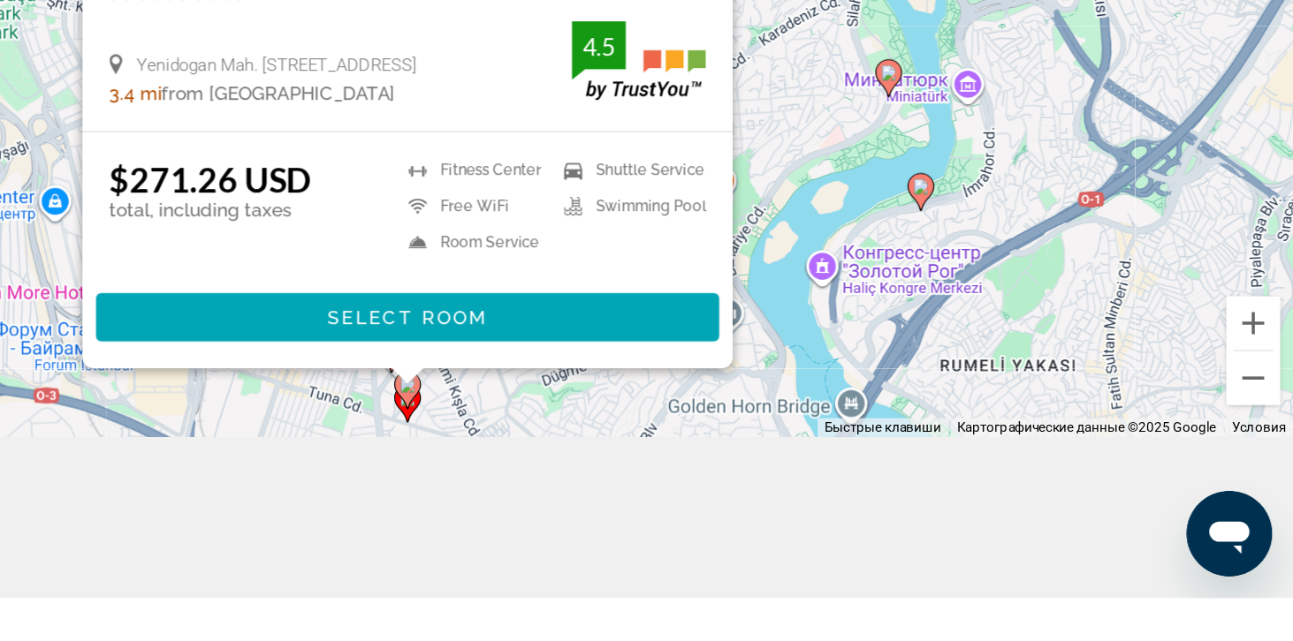
click at [1185, 535] on div "Для навигации используйте клавиши со стрелками. Чтобы активировать перетаскиван…" at bounding box center [646, 214] width 1293 height 641
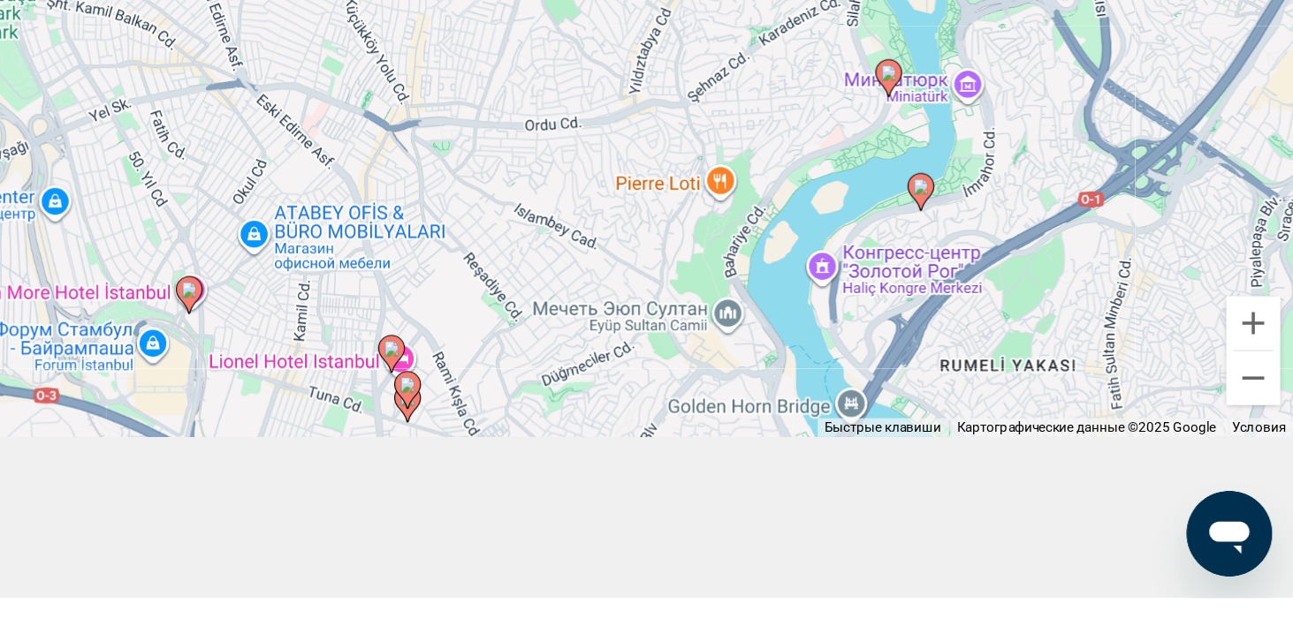
click at [709, 516] on icon "Main content" at bounding box center [708, 504] width 16 height 23
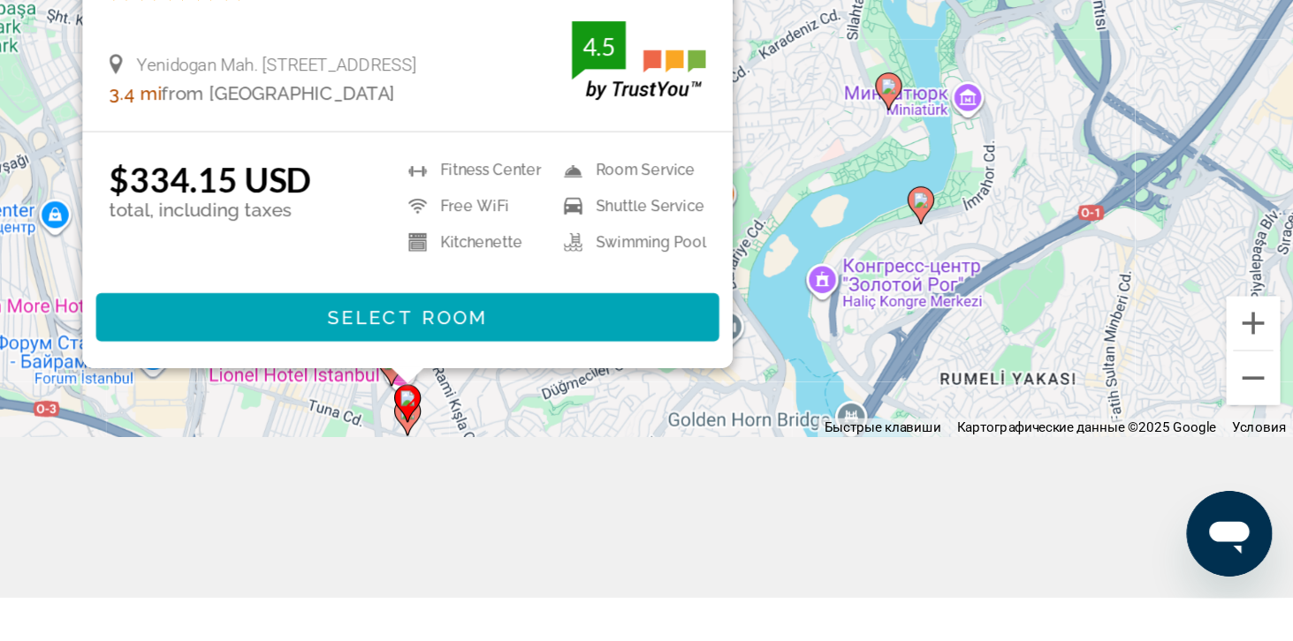
click at [608, 535] on div "Для навигации используйте клавиши со стрелками. Чтобы активировать перетаскиван…" at bounding box center [646, 214] width 1293 height 641
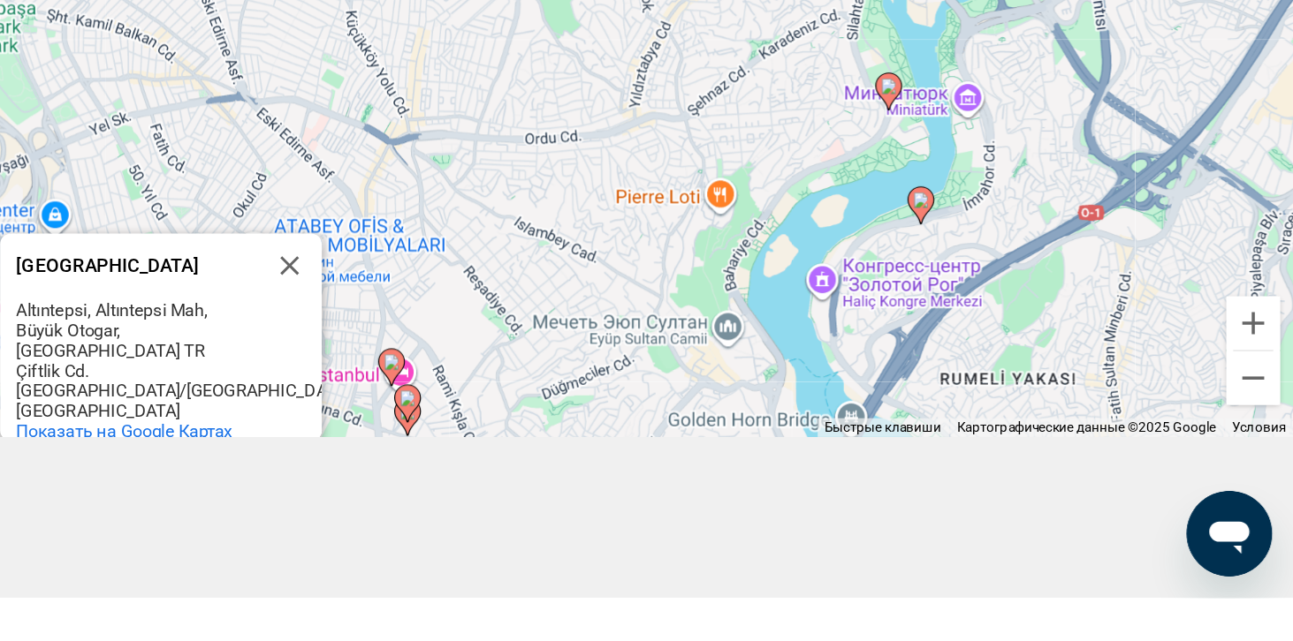
click at [474, 485] on div "Çiftlik Cd." at bounding box center [530, 491] width 159 height 13
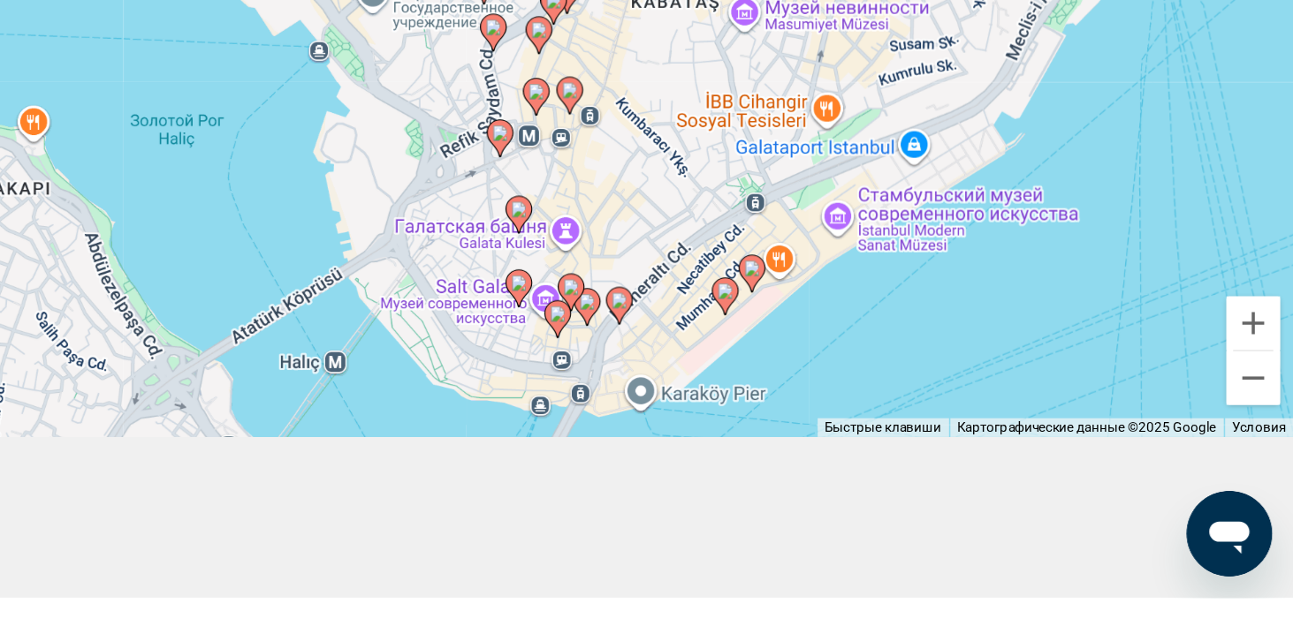
click at [821, 323] on gmp-advanced-marker "Main content" at bounding box center [816, 310] width 18 height 27
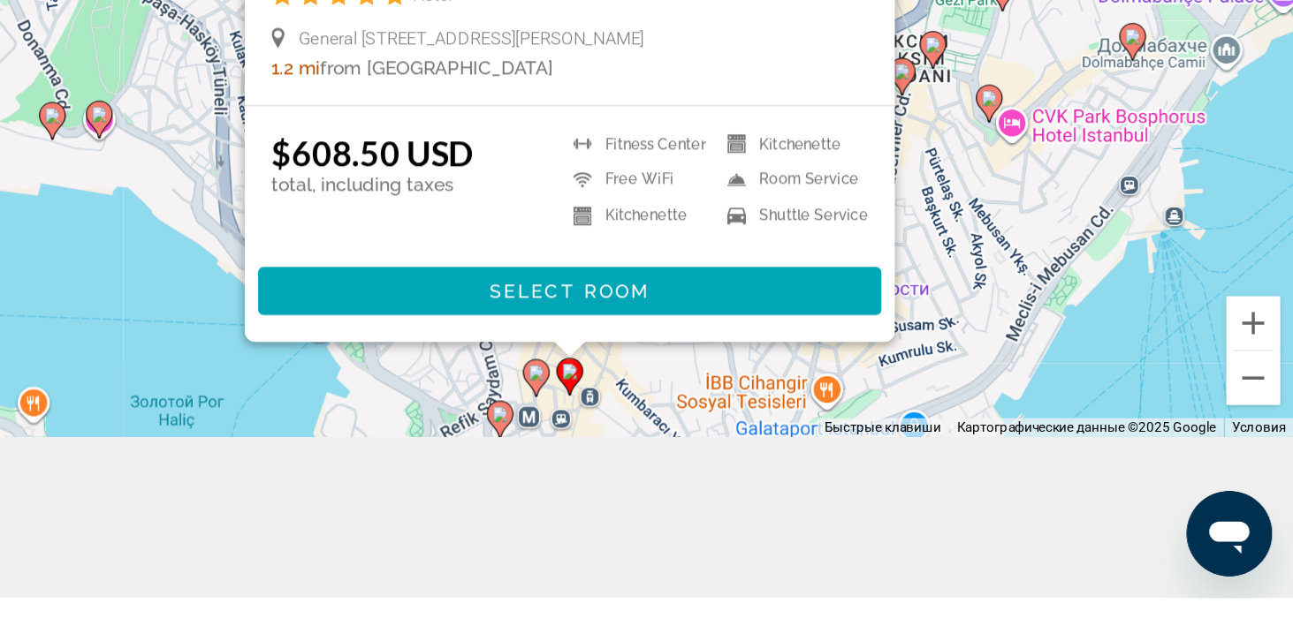
click at [539, 475] on div "Для навигации используйте клавиши со стрелками. Чтобы активировать перетаскиван…" at bounding box center [646, 214] width 1293 height 641
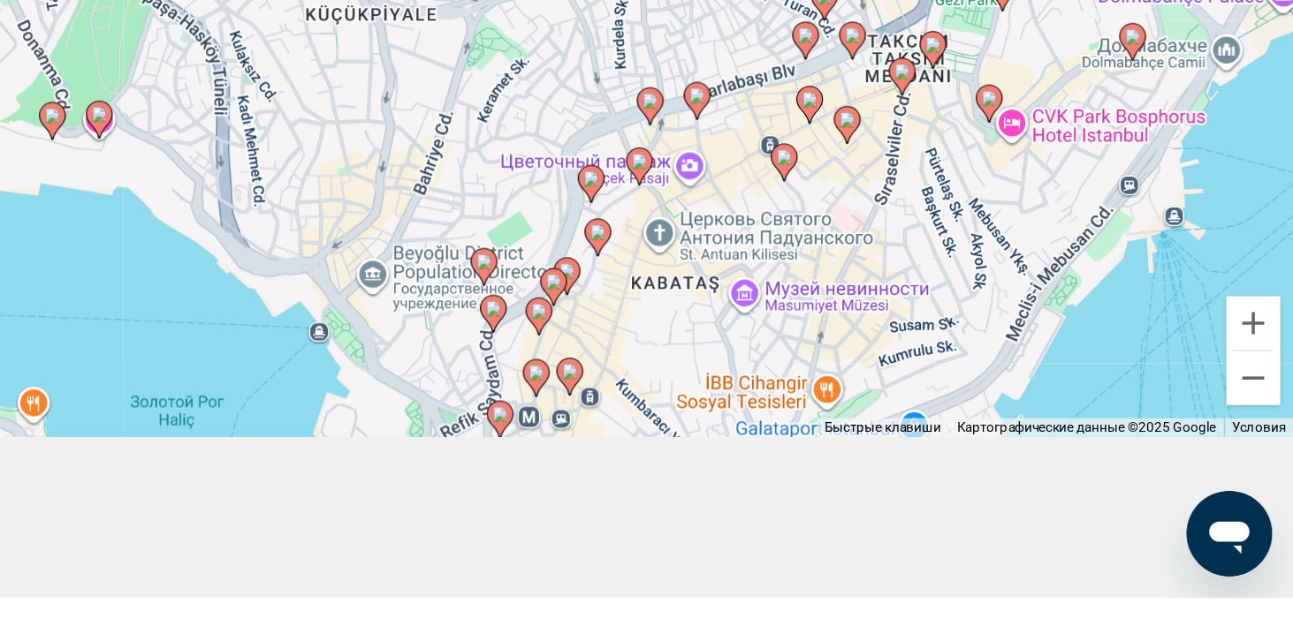
click at [829, 380] on icon "Main content" at bounding box center [829, 368] width 16 height 23
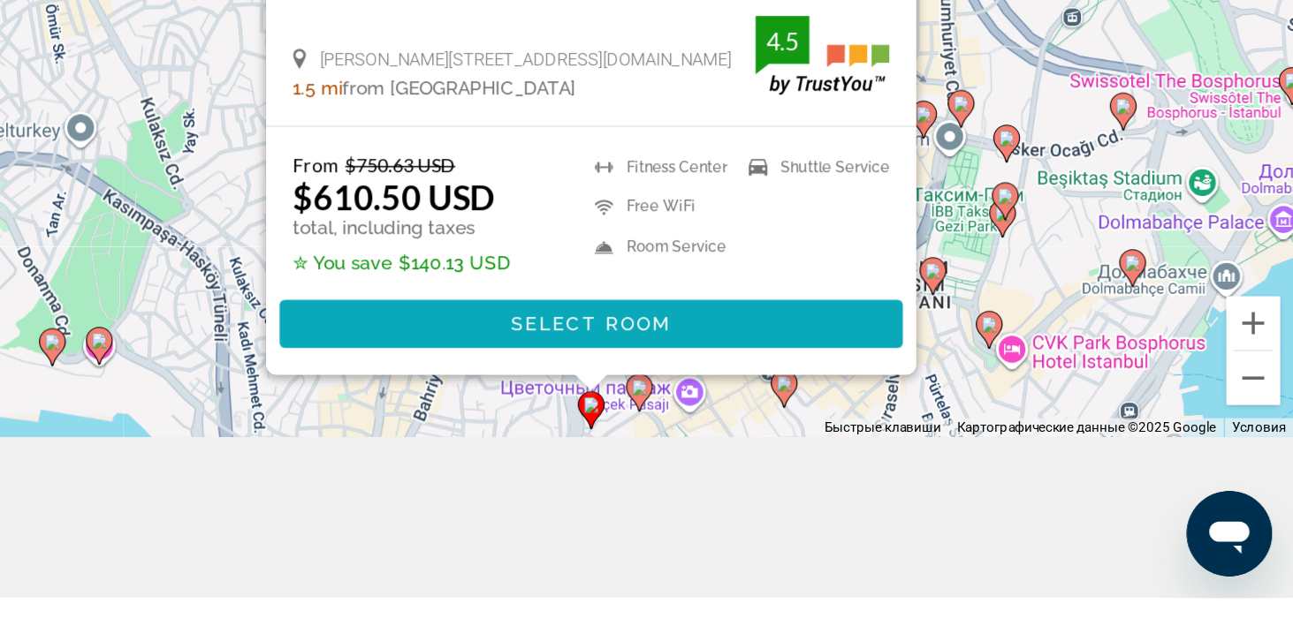
click at [689, 482] on span "Main content" at bounding box center [829, 461] width 411 height 42
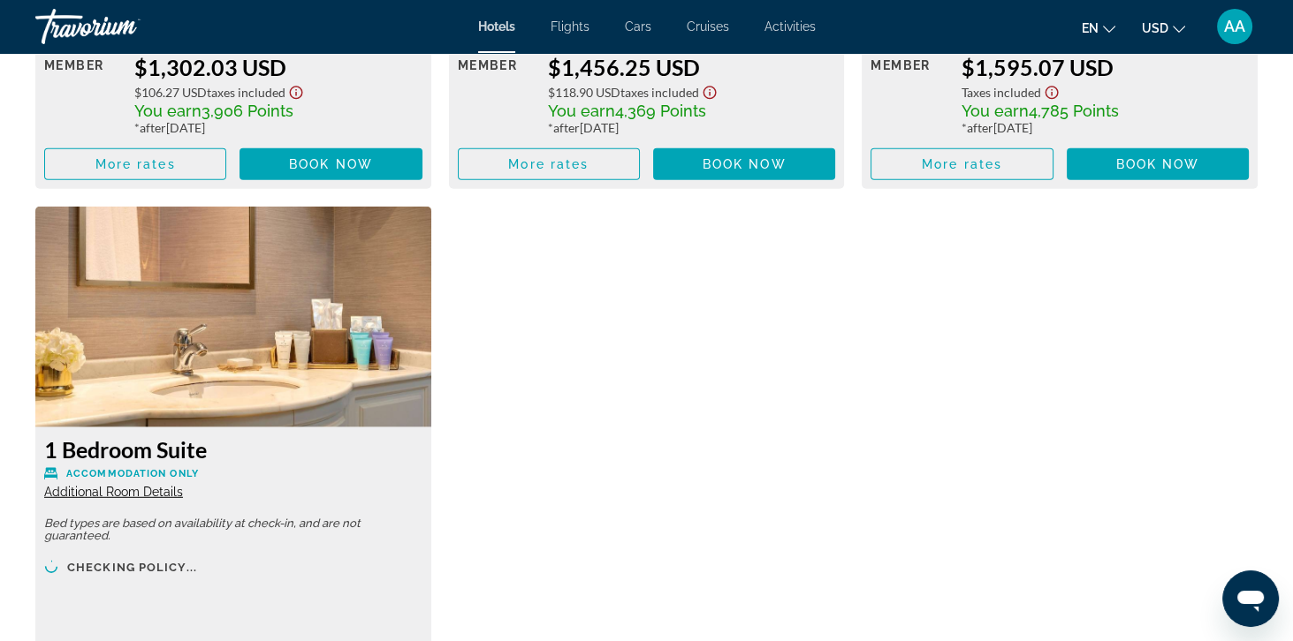
scroll to position [6600, 0]
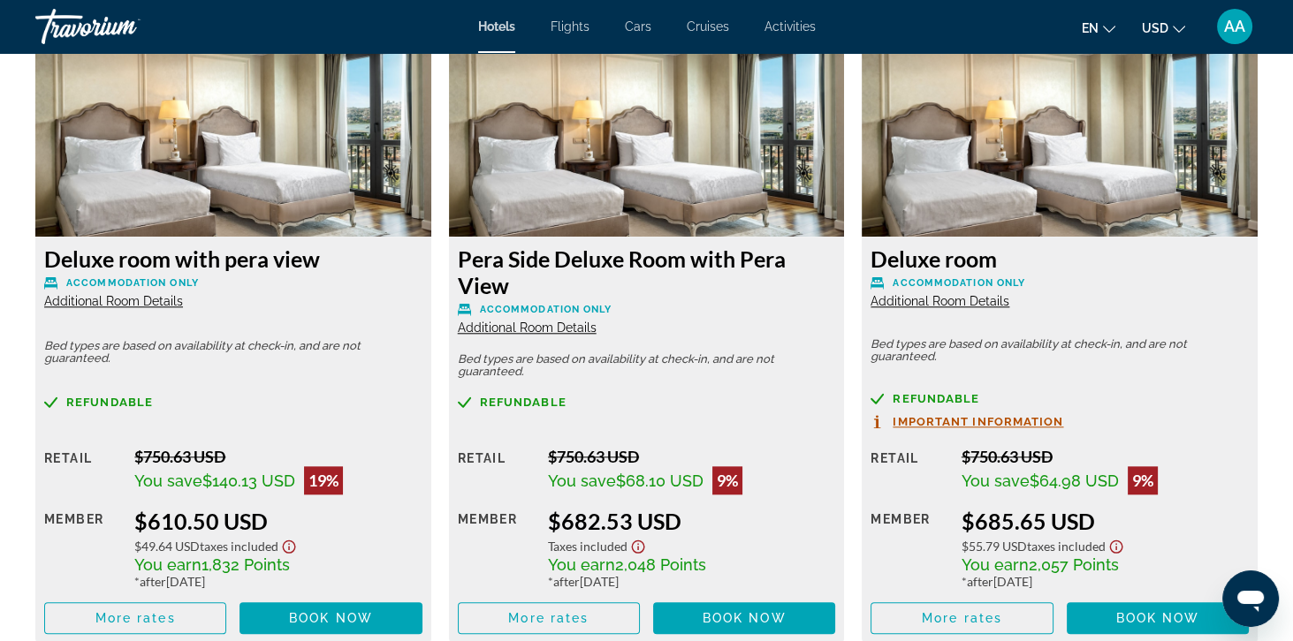
scroll to position [2491, 0]
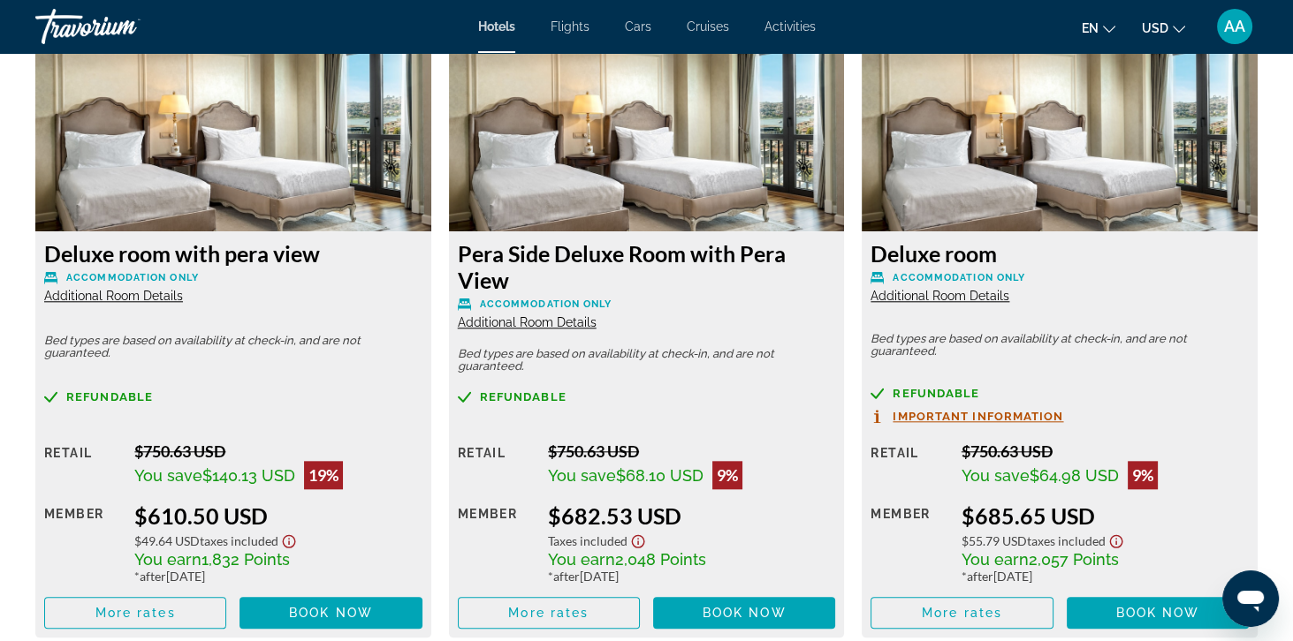
click at [81, 398] on span "Refundable" at bounding box center [109, 396] width 87 height 11
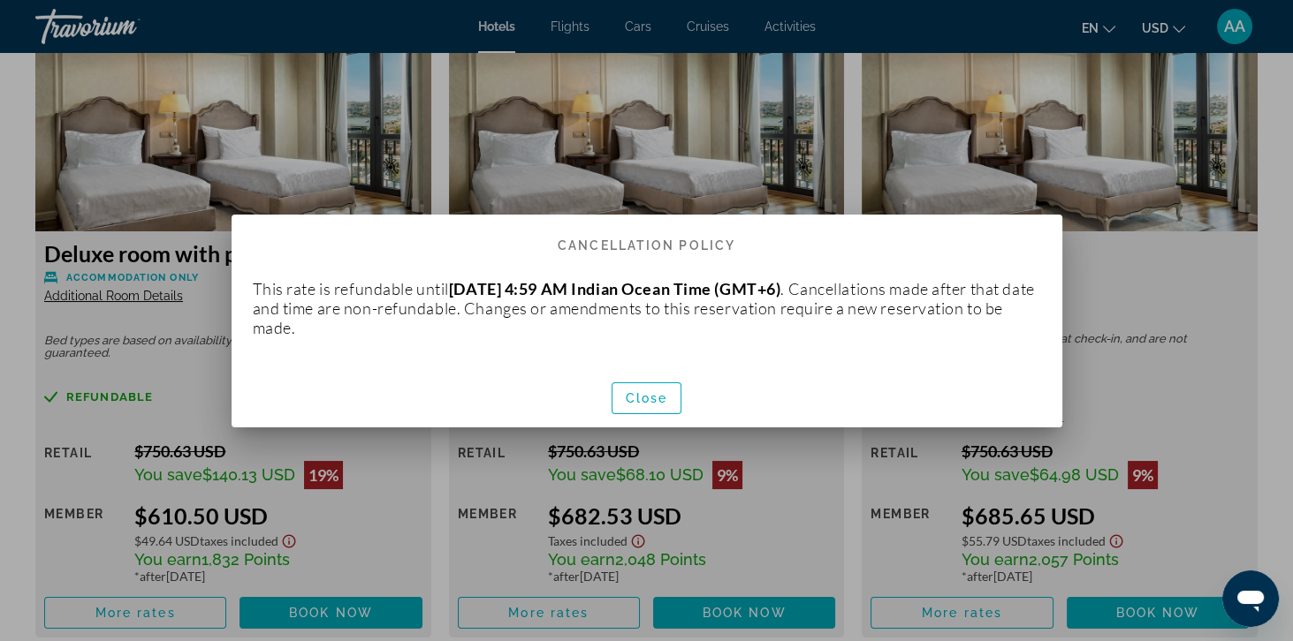
click at [67, 454] on div at bounding box center [646, 320] width 1293 height 641
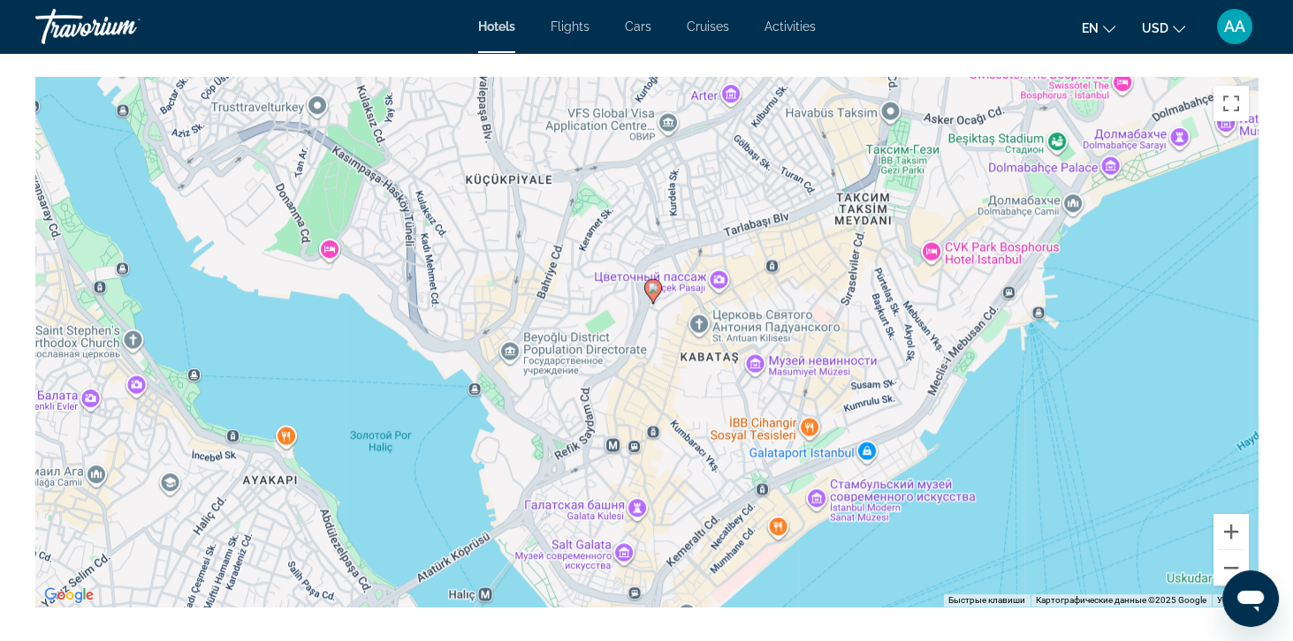
scroll to position [1697, 0]
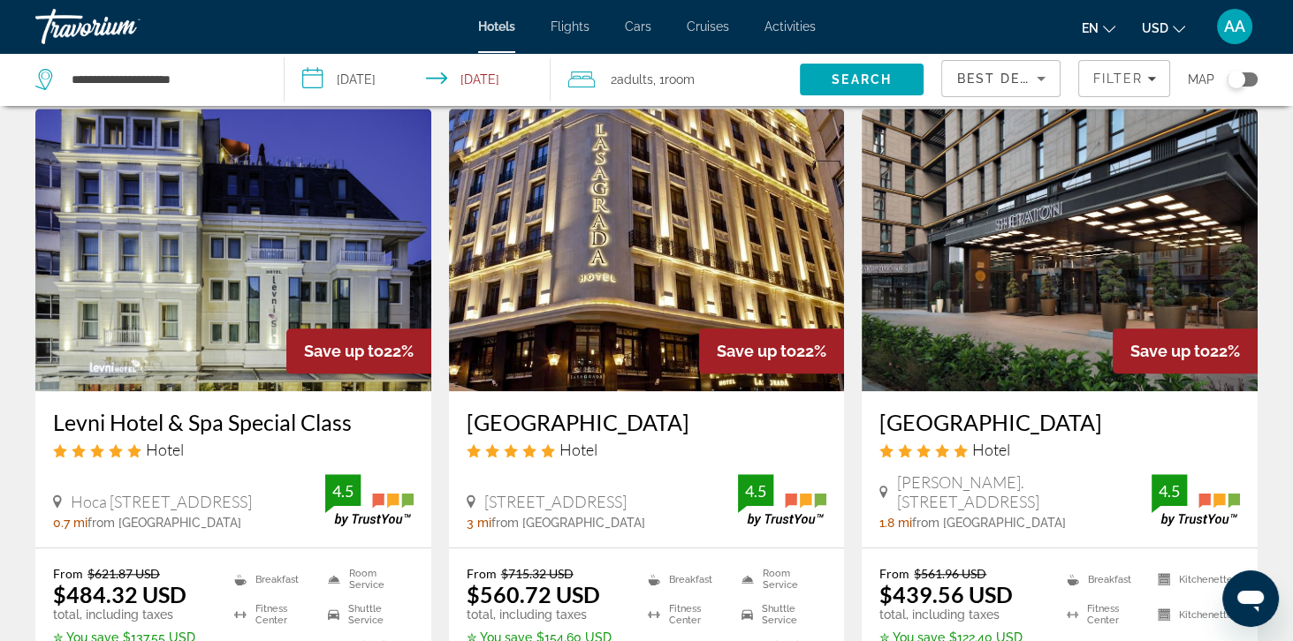
scroll to position [2154, 0]
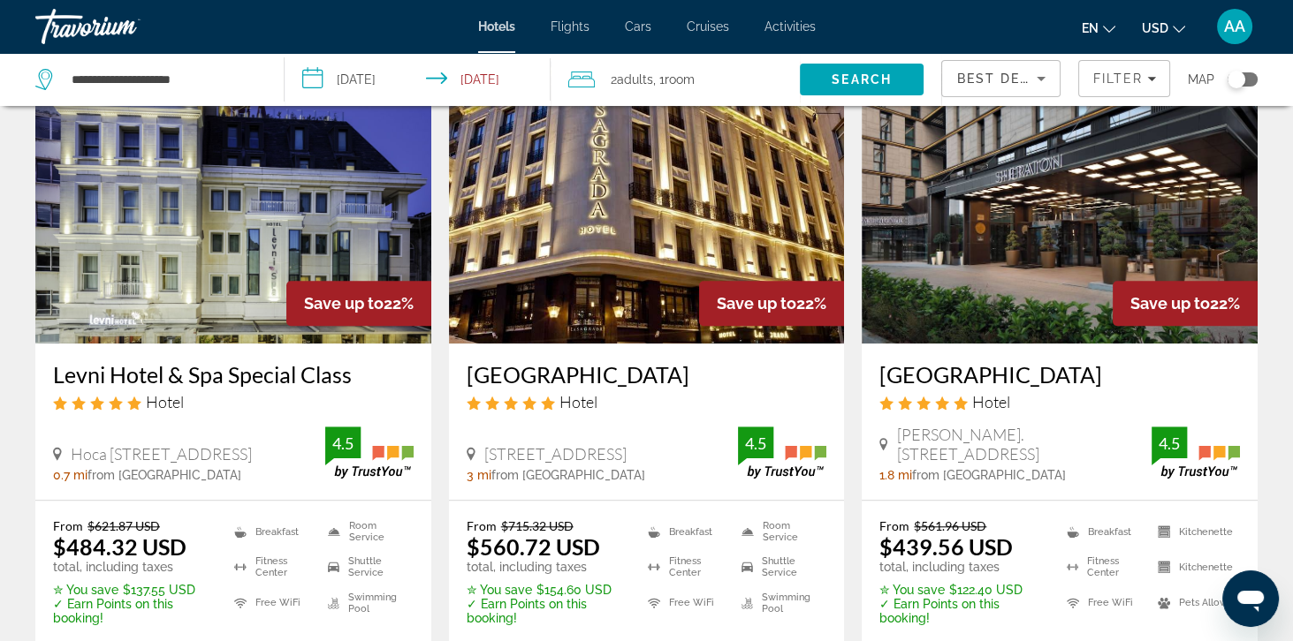
click at [1062, 293] on img "Main content" at bounding box center [1059, 202] width 396 height 283
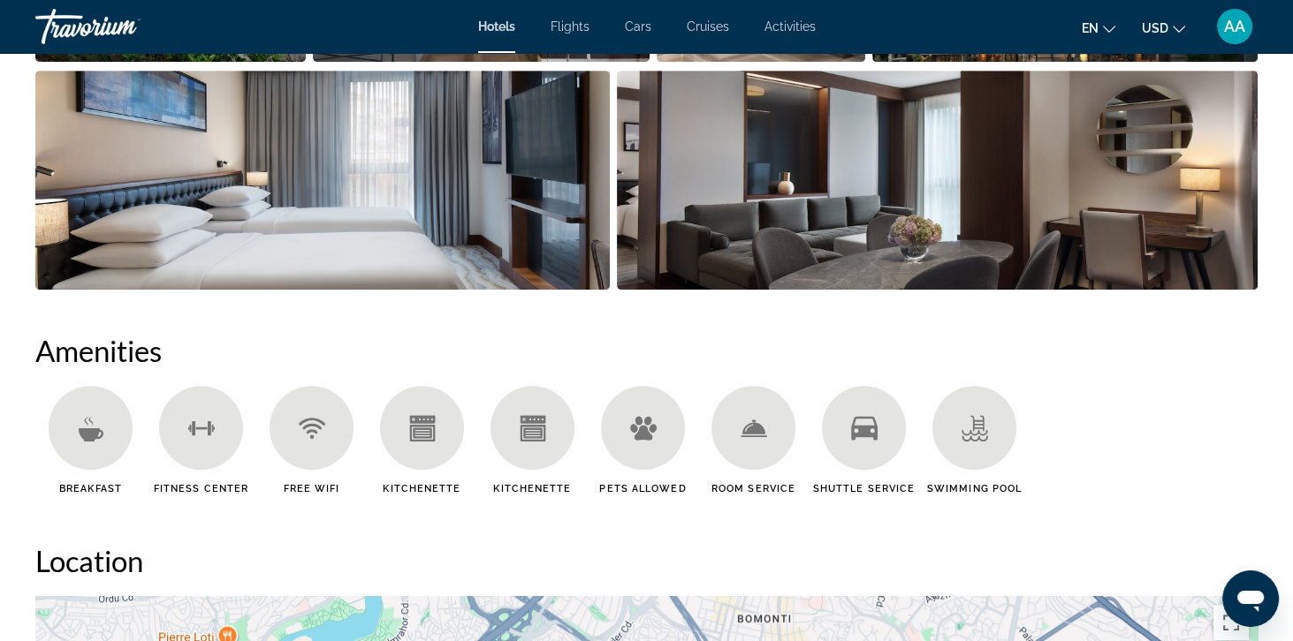
scroll to position [1171, 0]
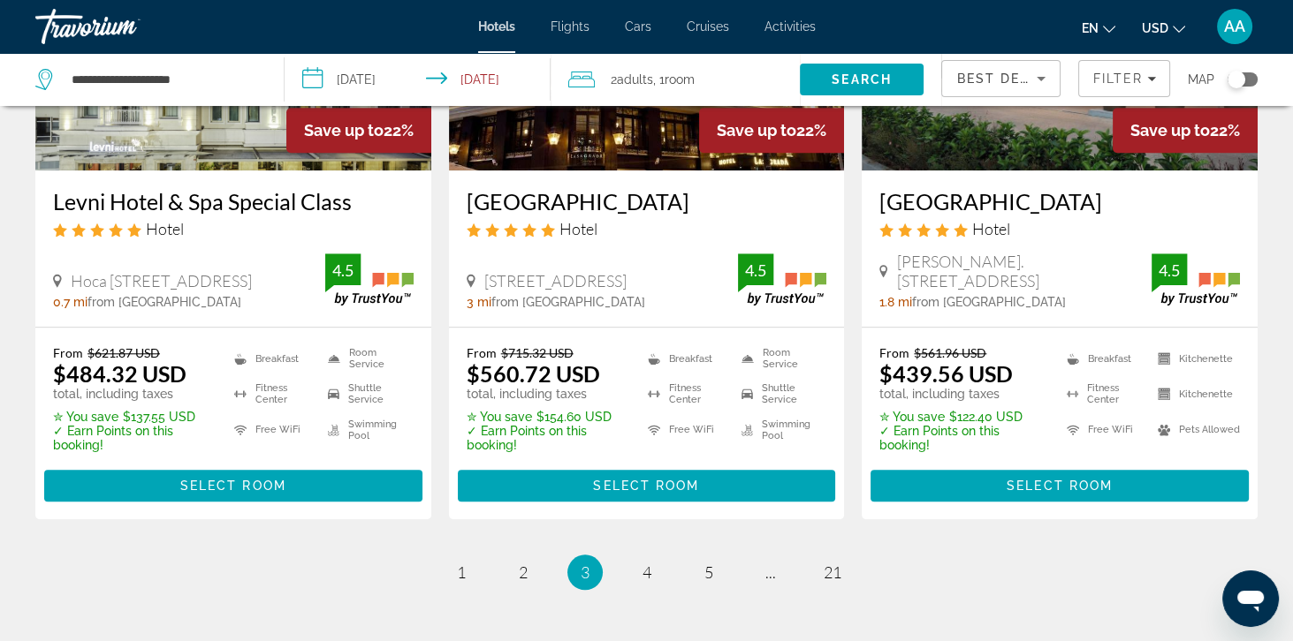
scroll to position [2375, 0]
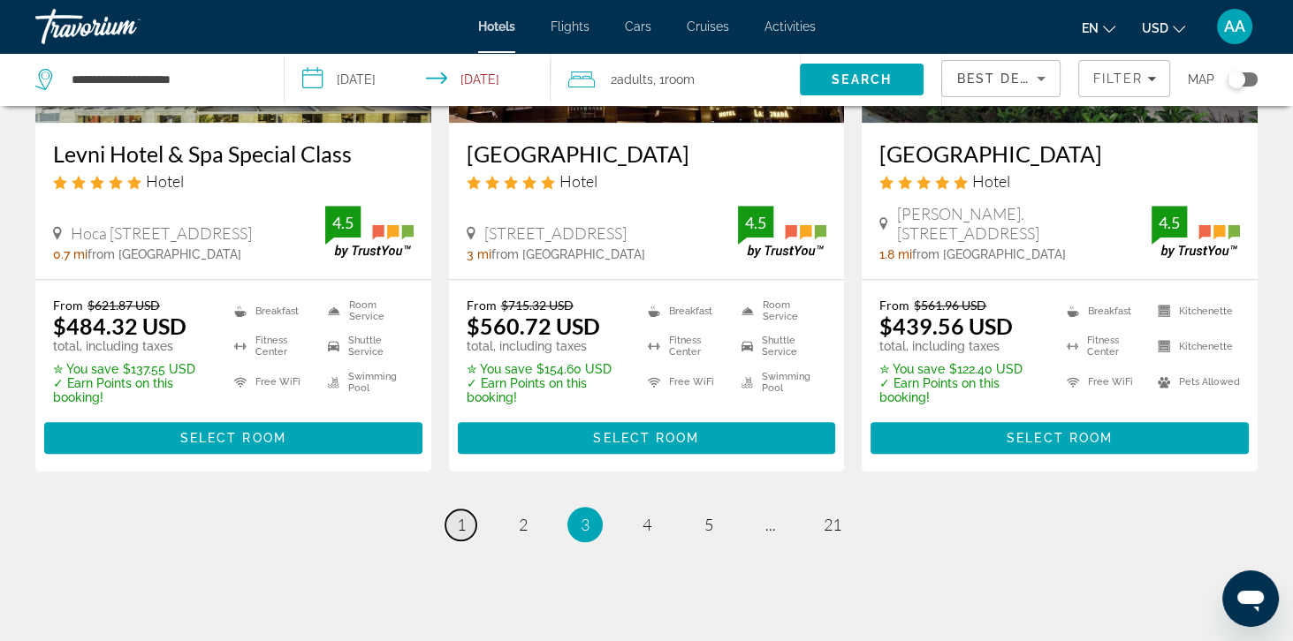
click at [459, 535] on span "1" at bounding box center [461, 524] width 9 height 19
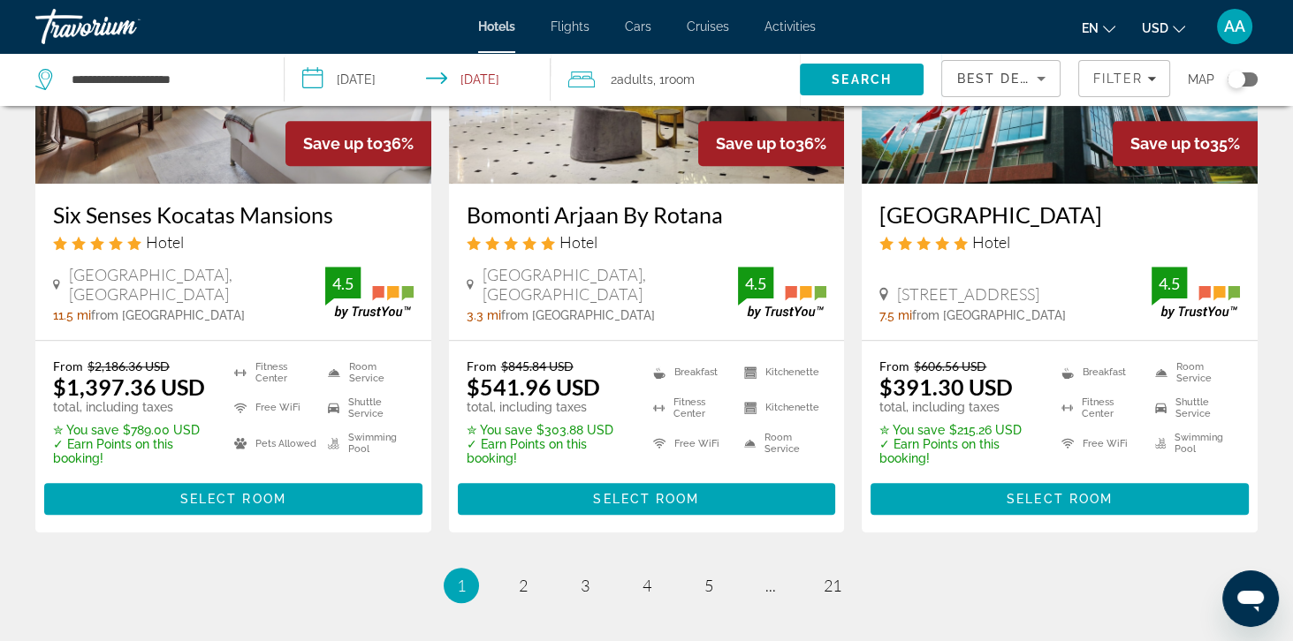
scroll to position [2327, 0]
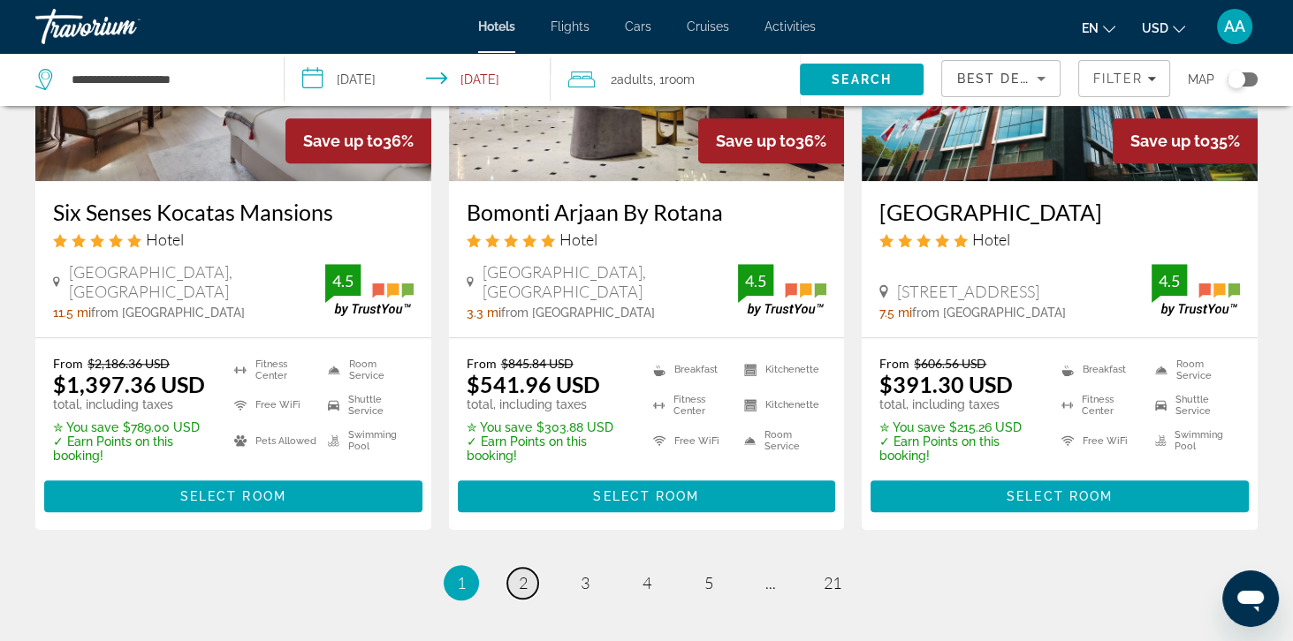
click at [517, 568] on link "page 2" at bounding box center [522, 583] width 31 height 31
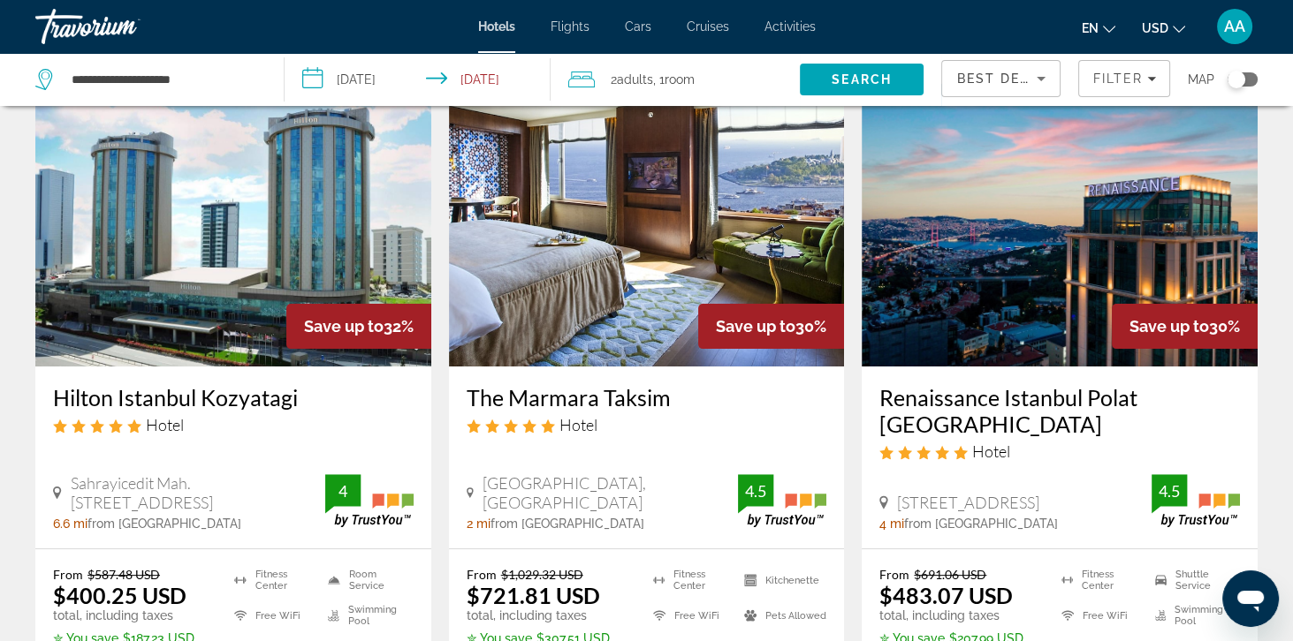
scroll to position [777, 0]
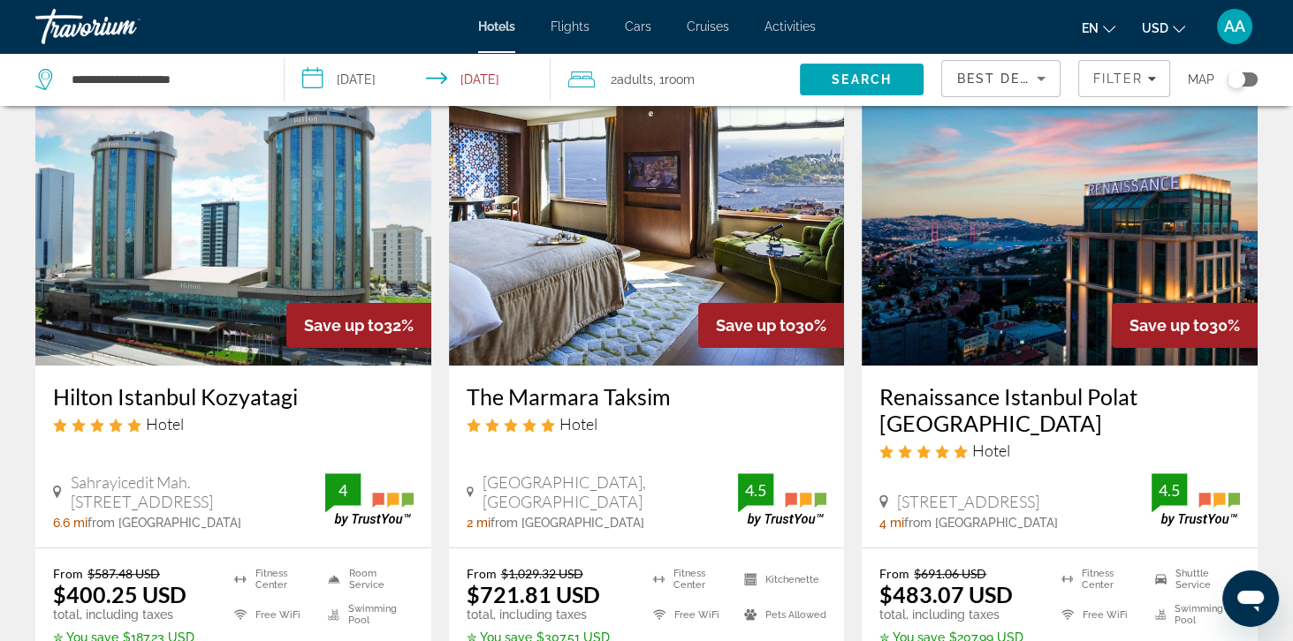
click at [523, 273] on img "Main content" at bounding box center [647, 224] width 396 height 283
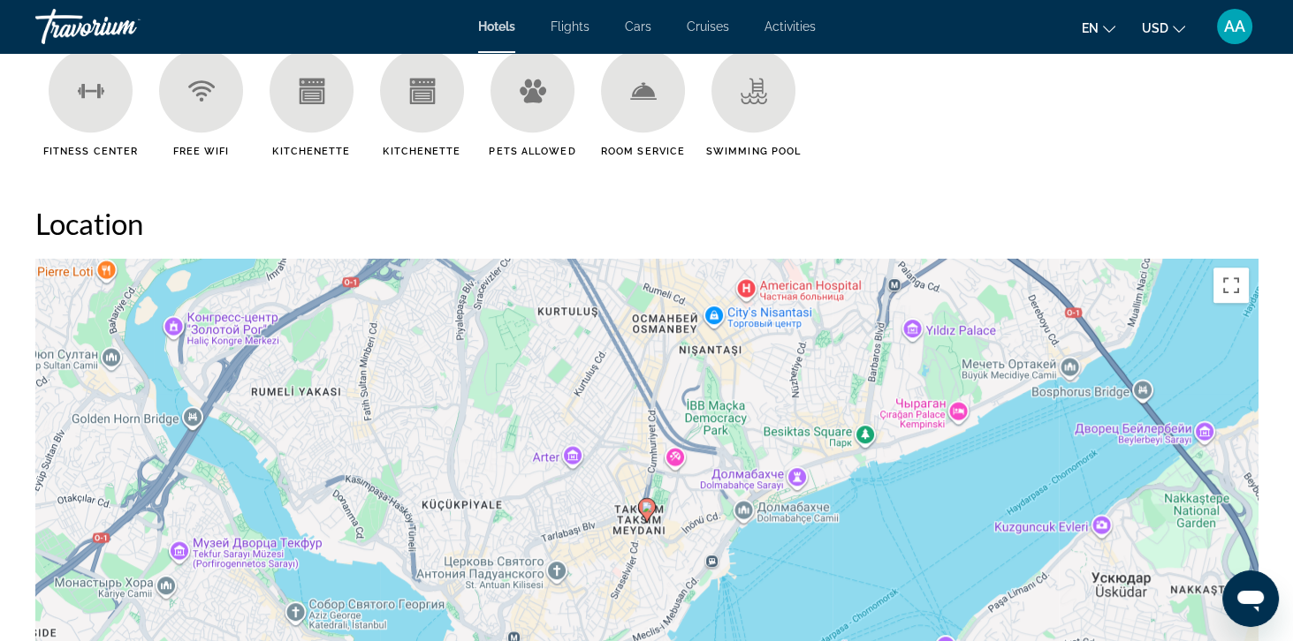
scroll to position [1453, 0]
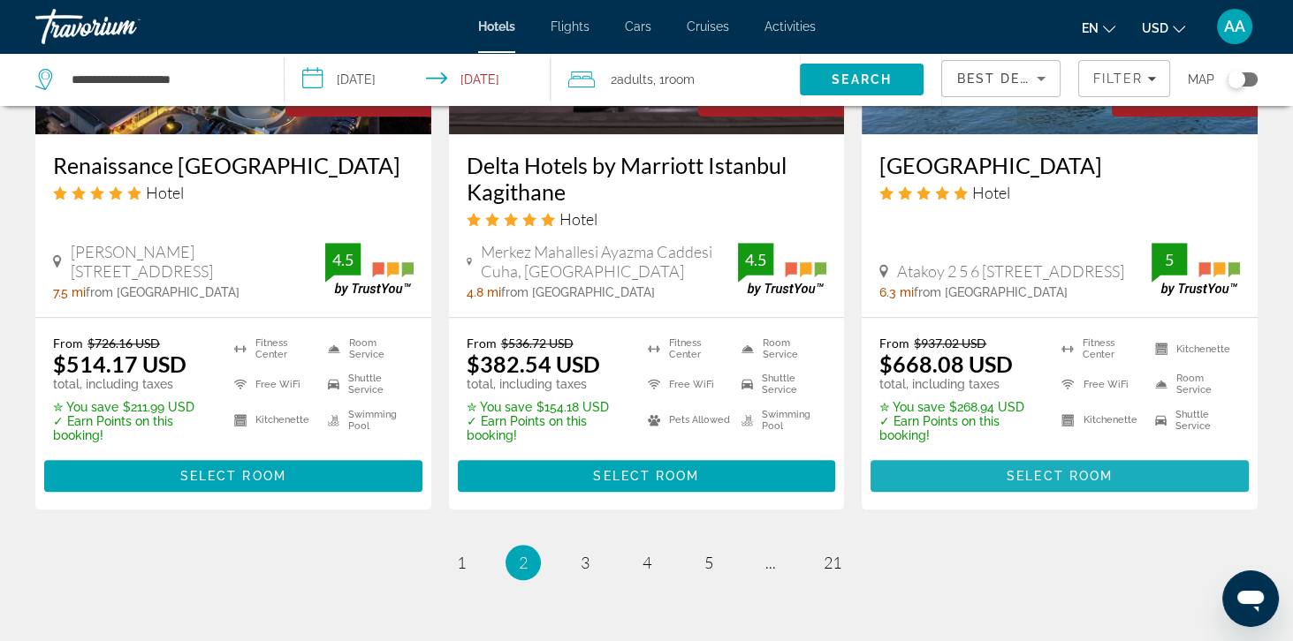
scroll to position [2397, 0]
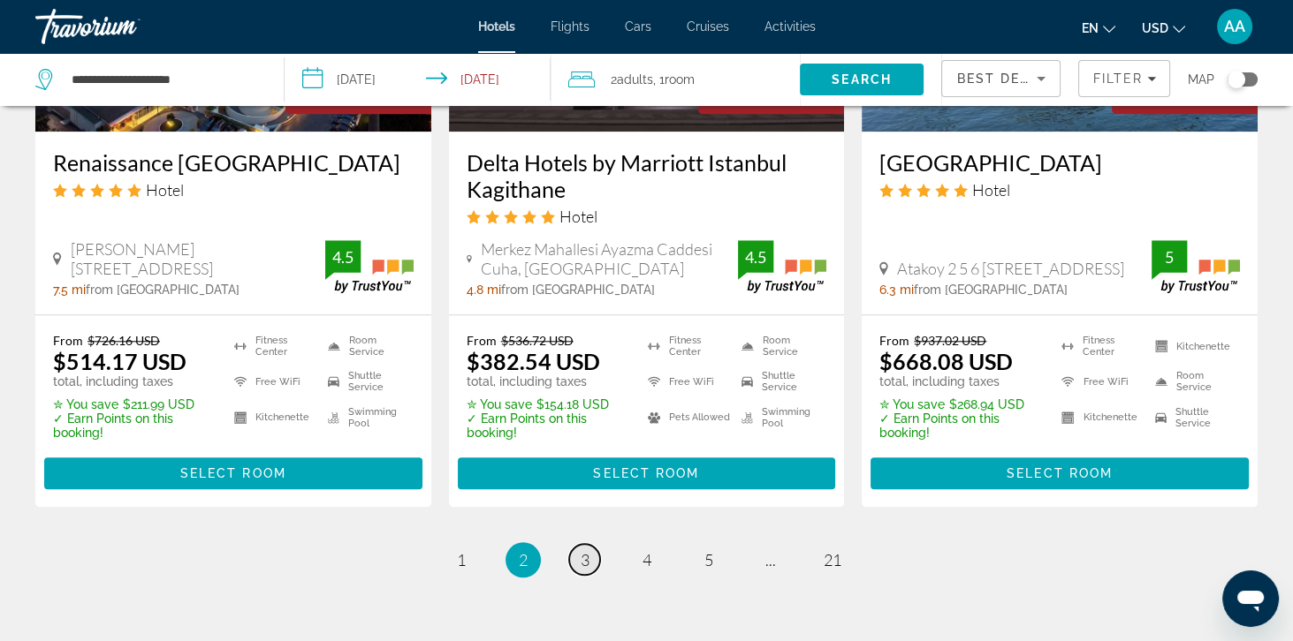
click at [589, 560] on link "page 3" at bounding box center [584, 559] width 31 height 31
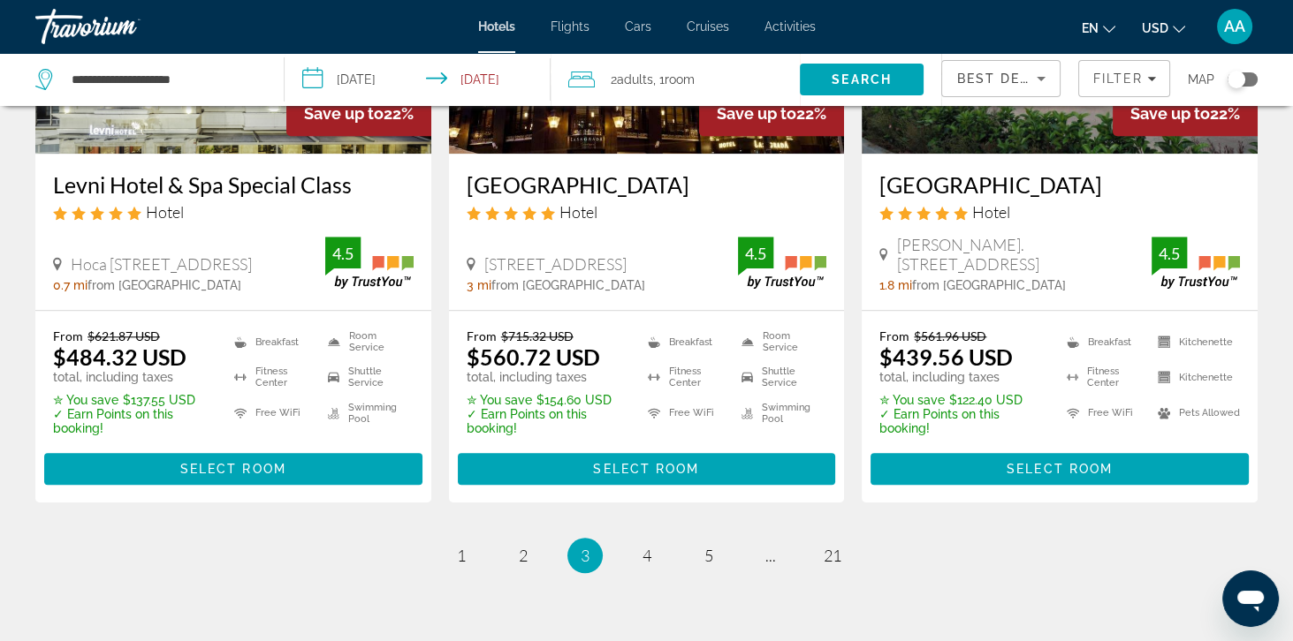
scroll to position [2347, 0]
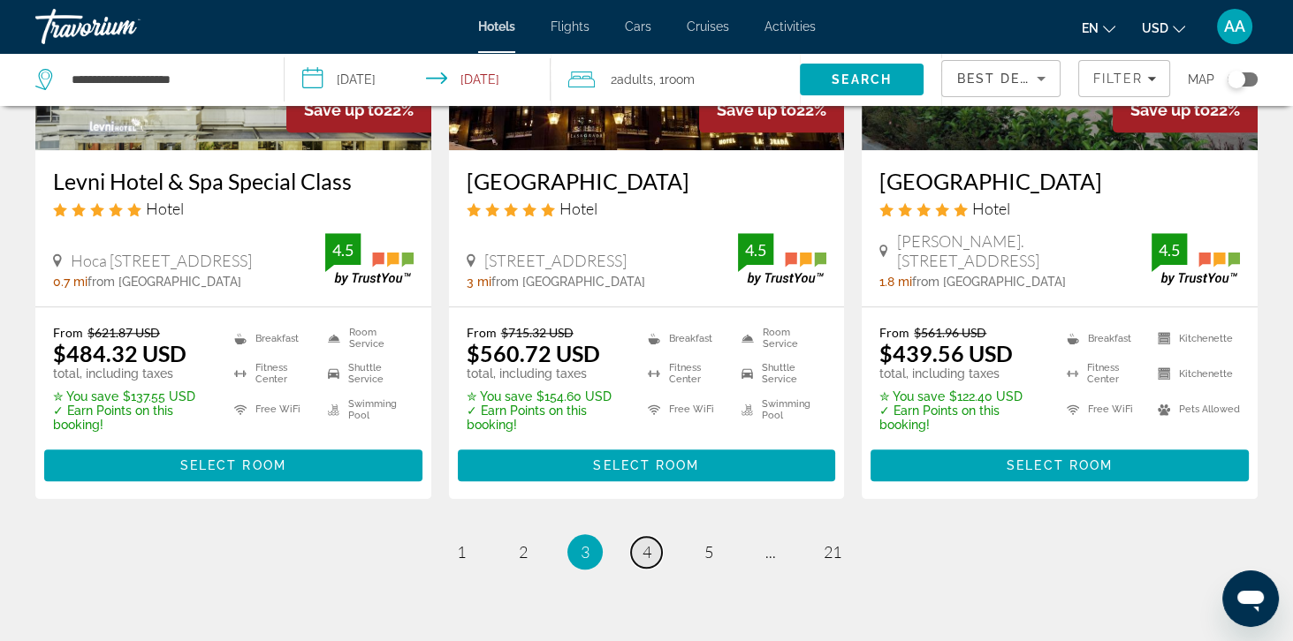
click at [633, 567] on link "page 4" at bounding box center [646, 552] width 31 height 31
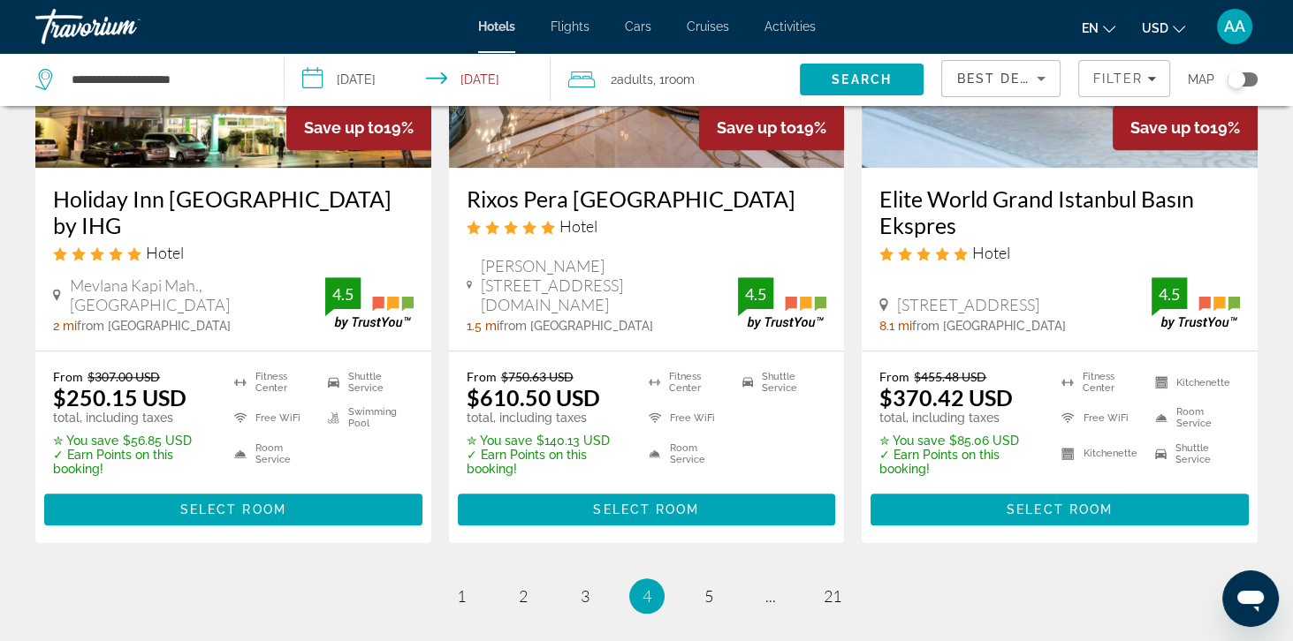
scroll to position [2387, 0]
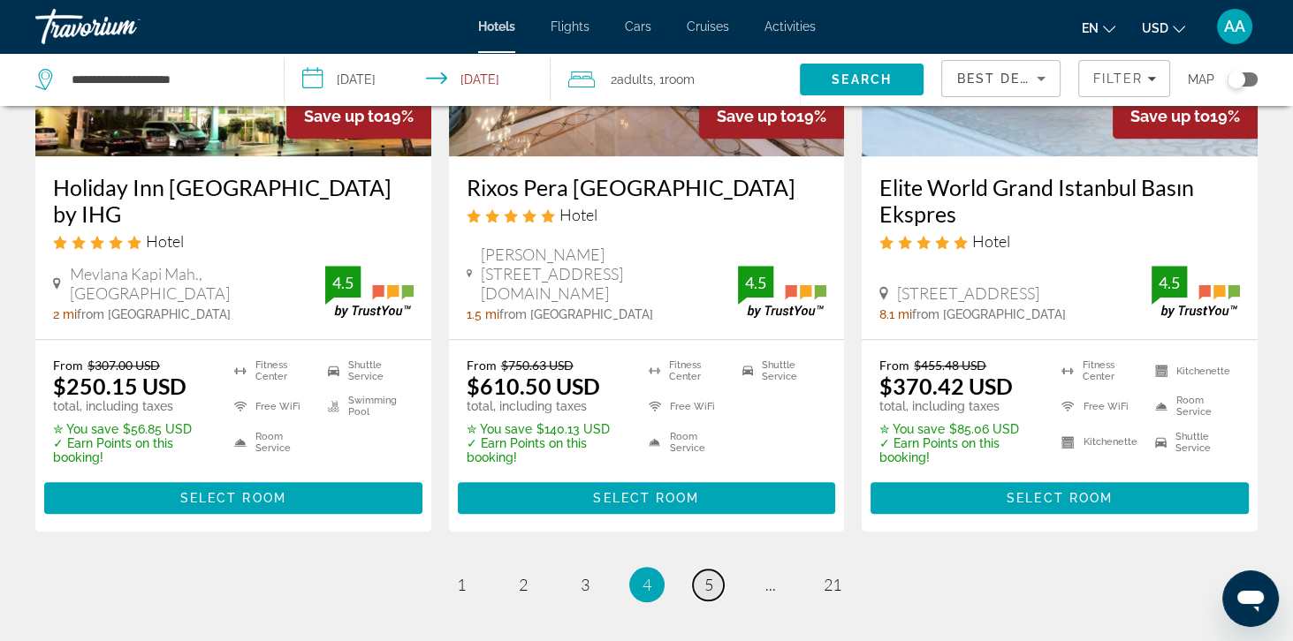
click at [709, 570] on link "page 5" at bounding box center [708, 585] width 31 height 31
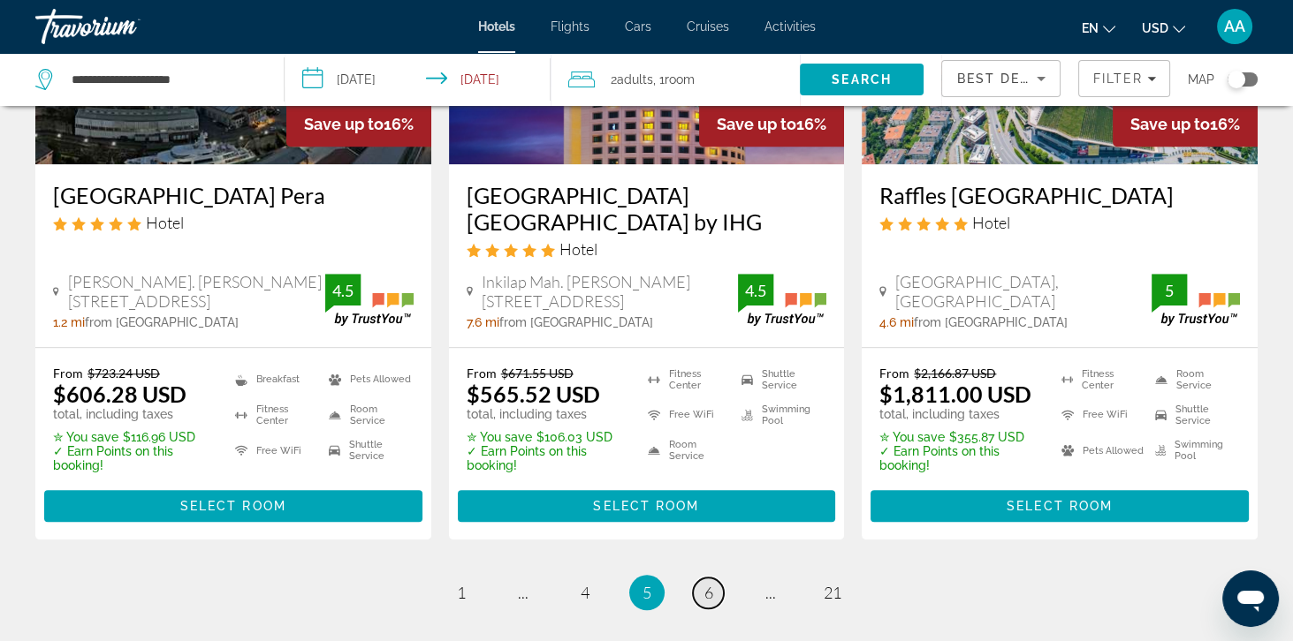
scroll to position [2401, 0]
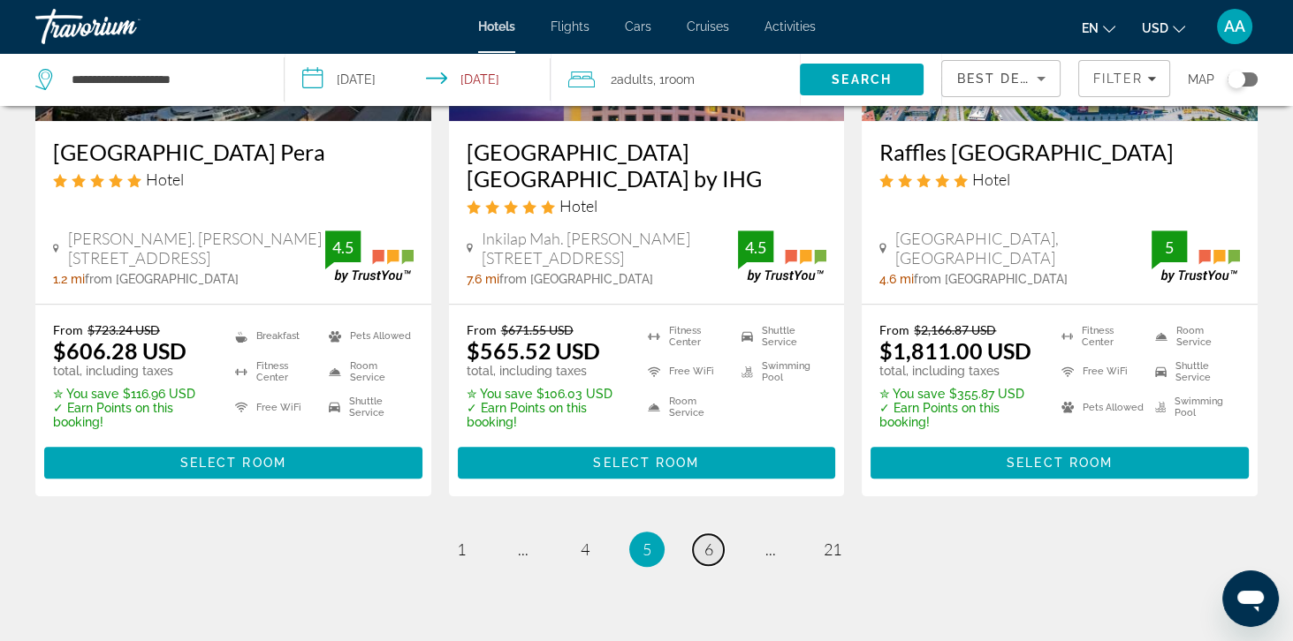
click at [699, 560] on link "page 6" at bounding box center [708, 550] width 31 height 31
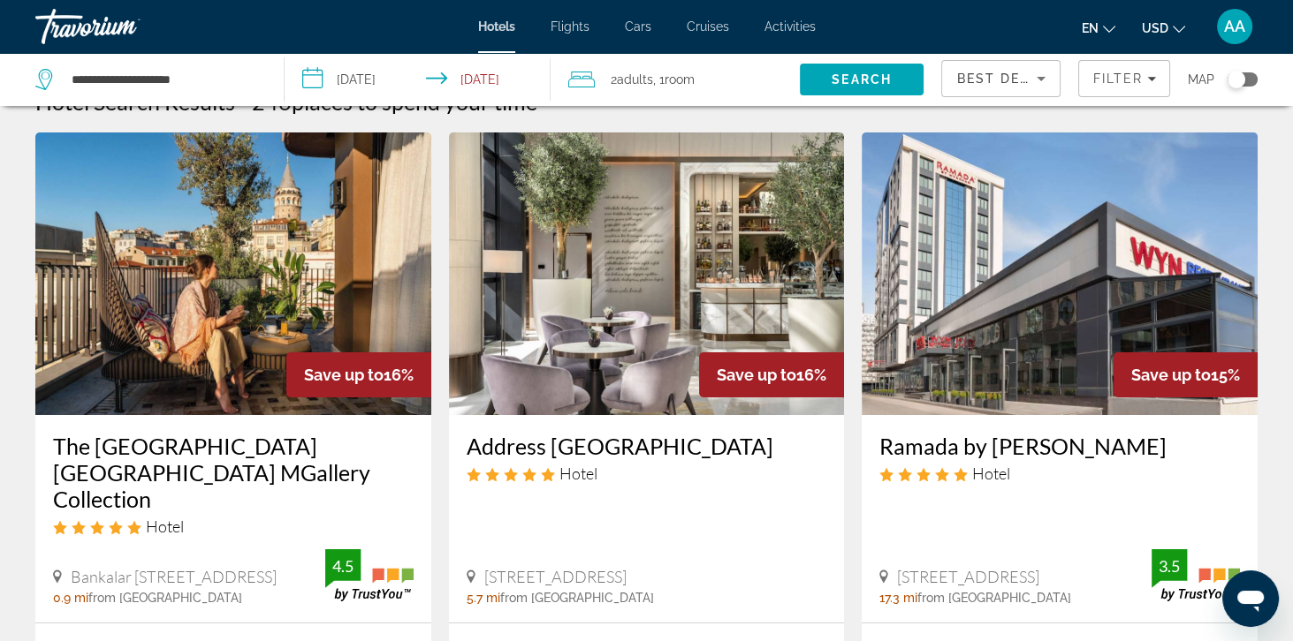
scroll to position [40, 0]
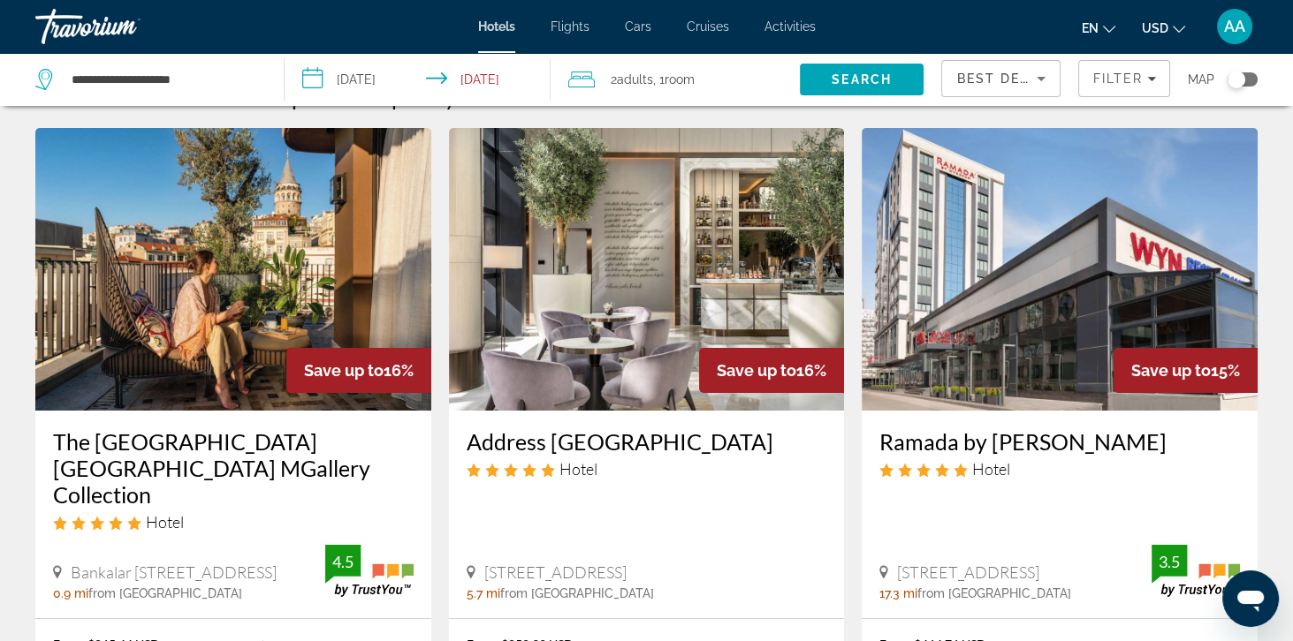
click at [125, 315] on img "Main content" at bounding box center [233, 269] width 396 height 283
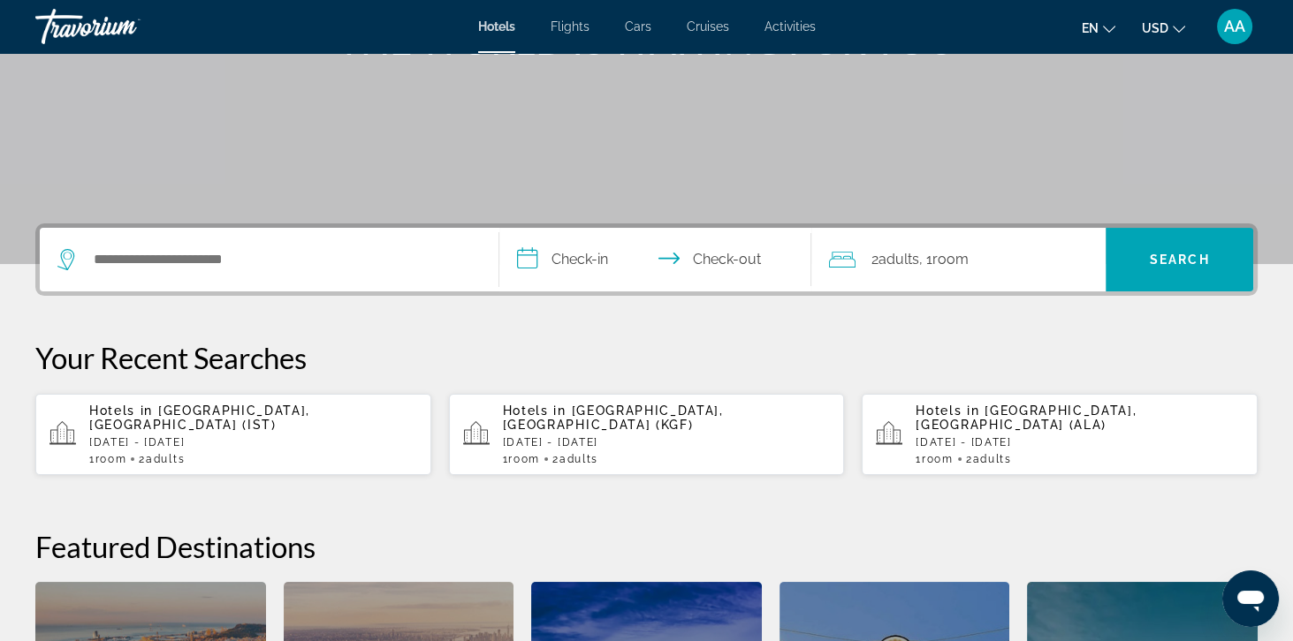
scroll to position [266, 0]
click at [130, 436] on p "[DATE] - [DATE]" at bounding box center [253, 442] width 328 height 12
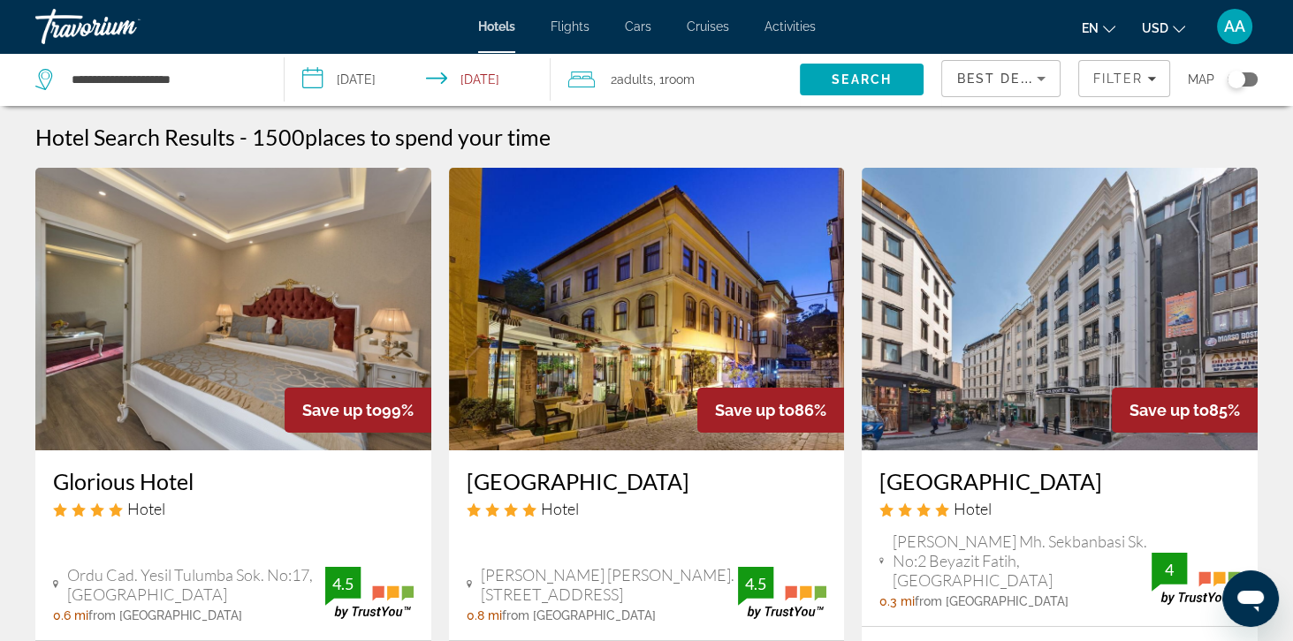
click at [977, 75] on span "Best Deals" at bounding box center [1002, 79] width 92 height 14
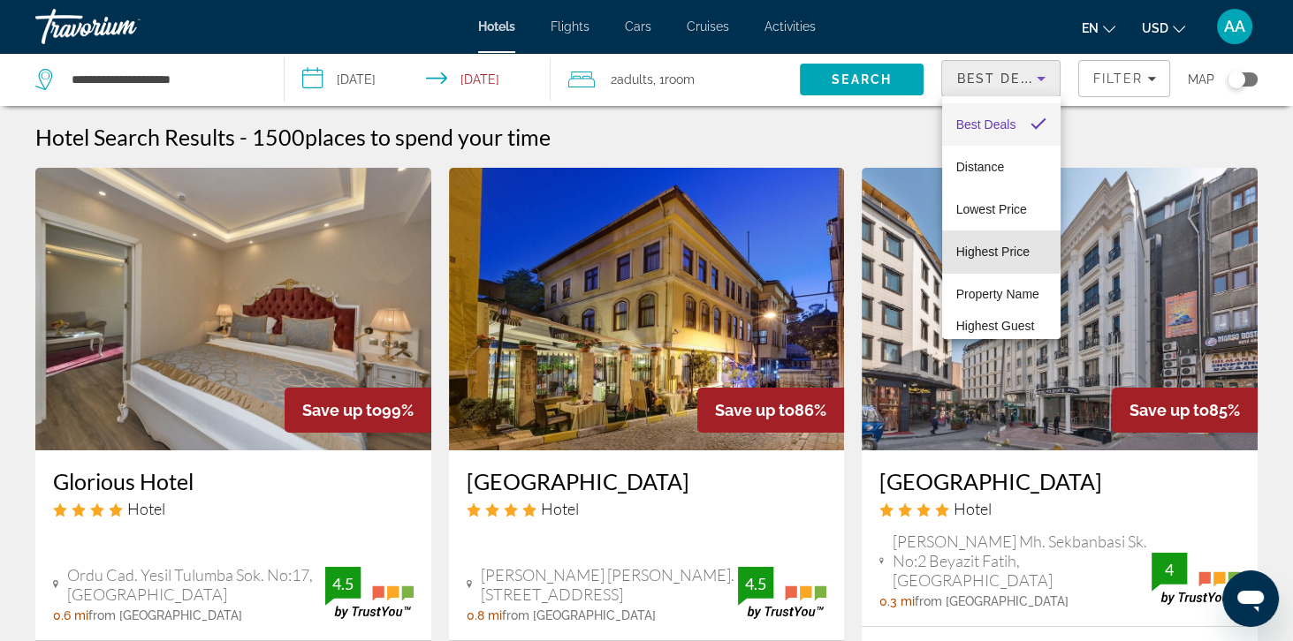
scroll to position [26, 0]
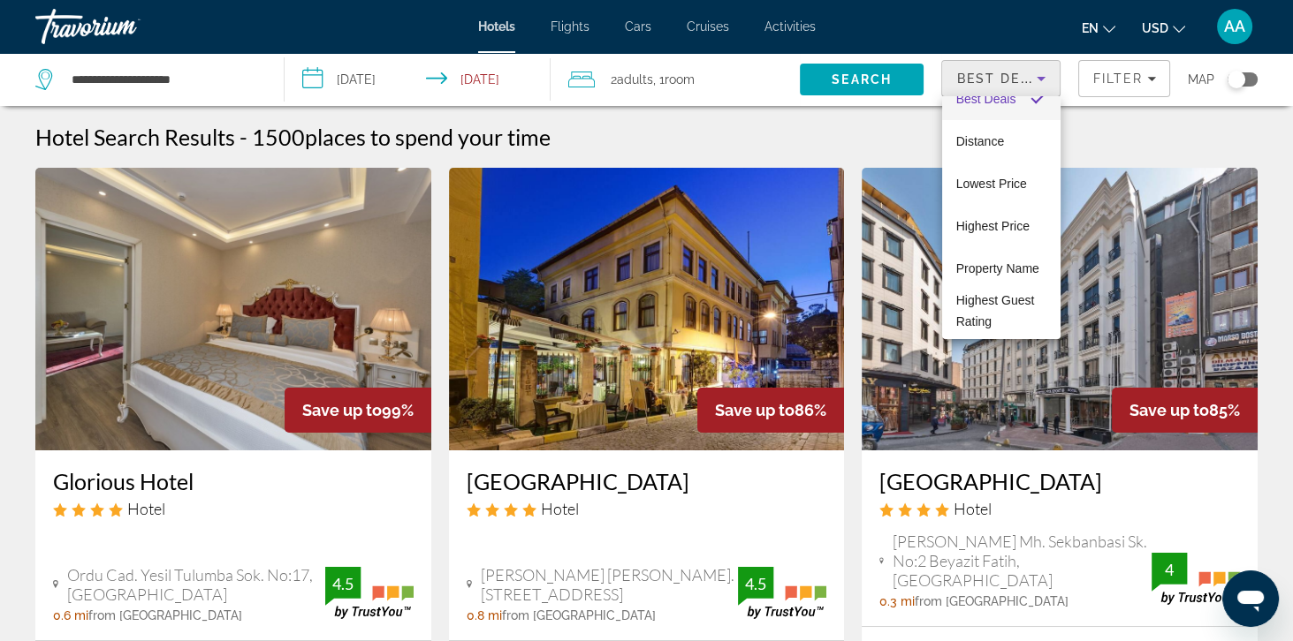
click at [1100, 84] on div at bounding box center [646, 320] width 1293 height 641
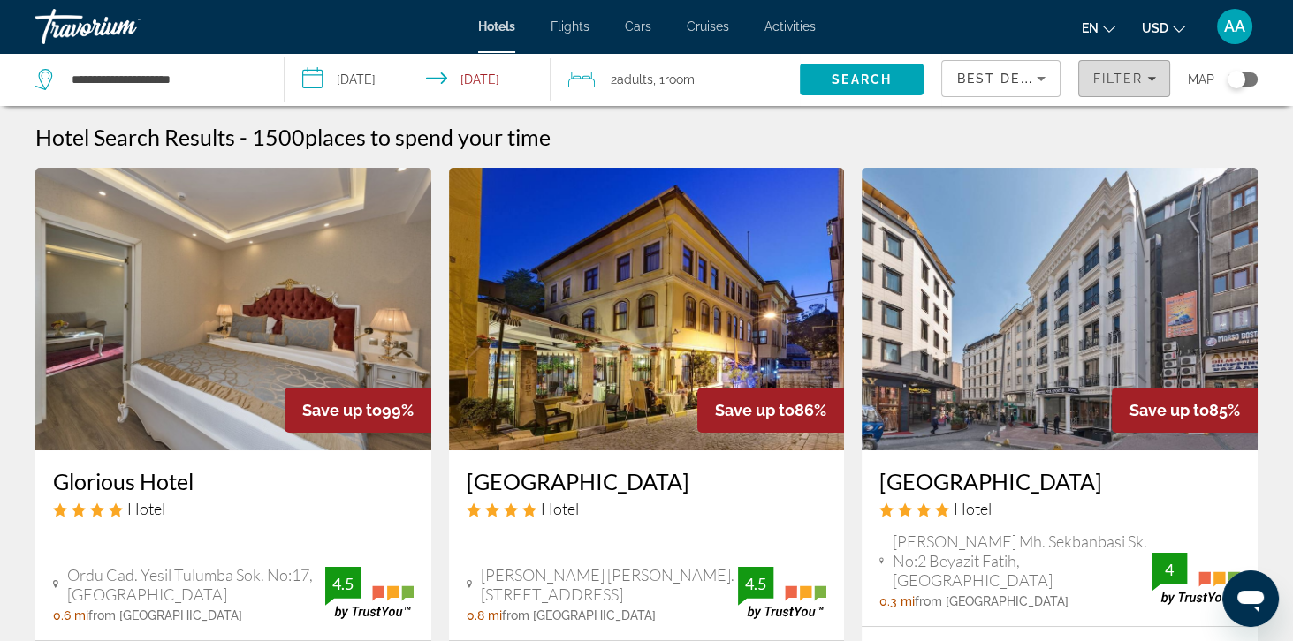
click at [1122, 95] on span "Filters" at bounding box center [1124, 78] width 90 height 42
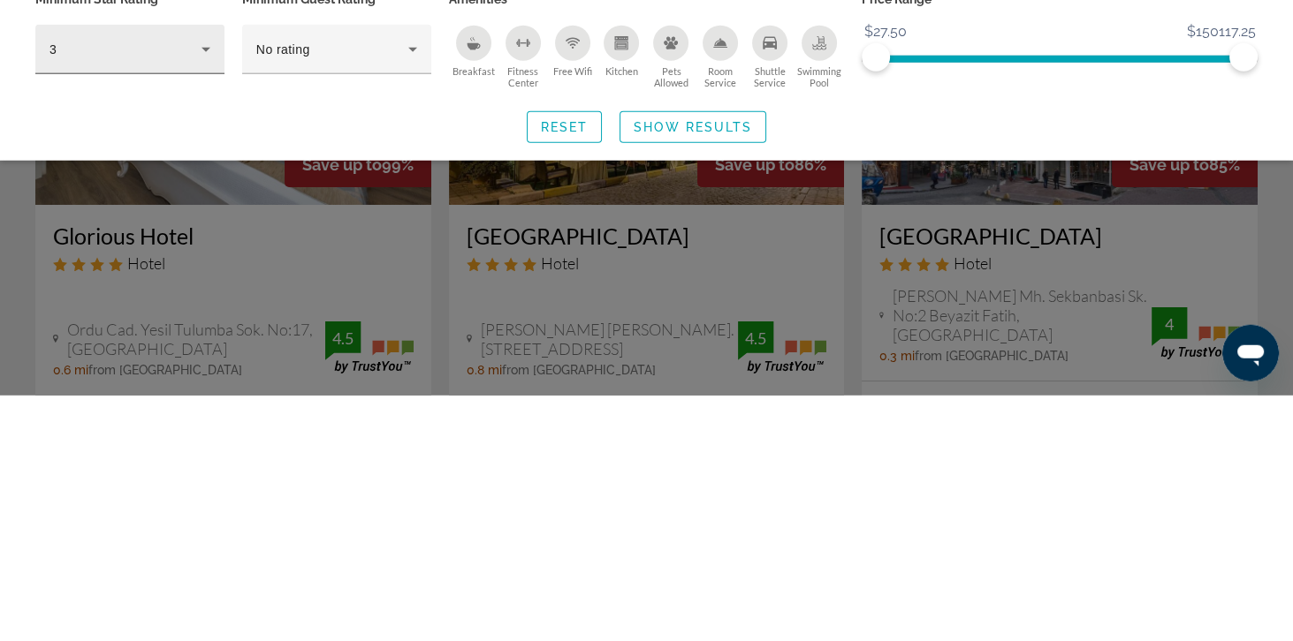
click at [64, 302] on div "3" at bounding box center [125, 294] width 152 height 21
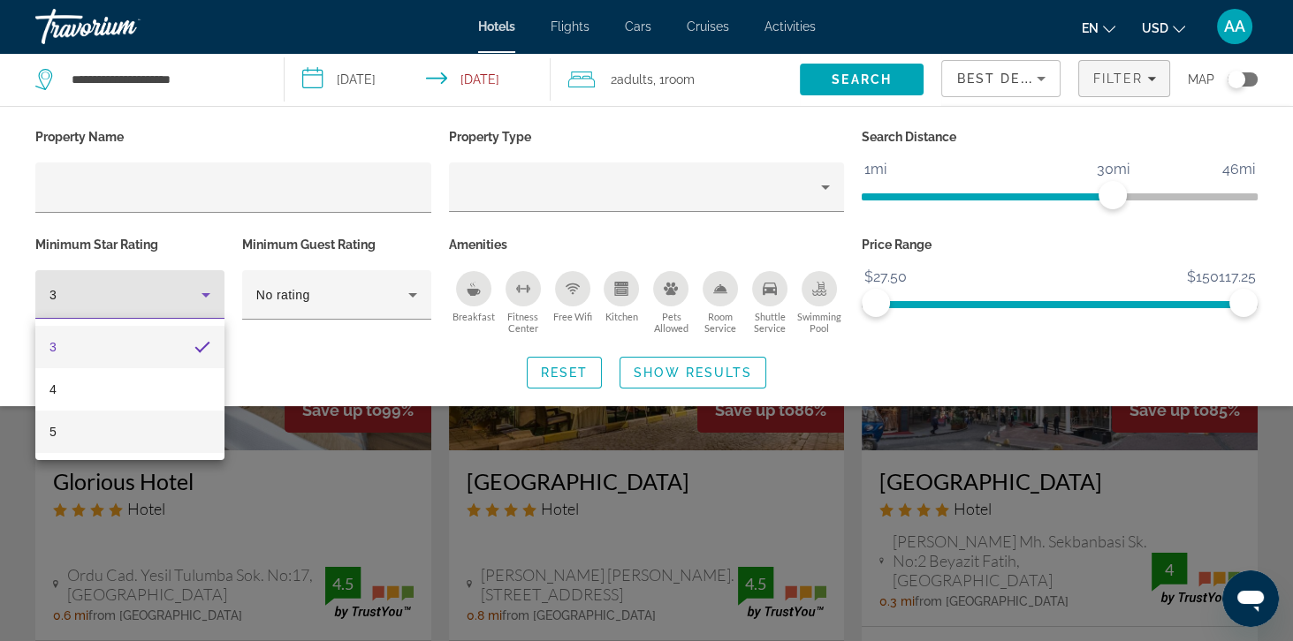
click at [66, 433] on mat-option "5" at bounding box center [129, 432] width 189 height 42
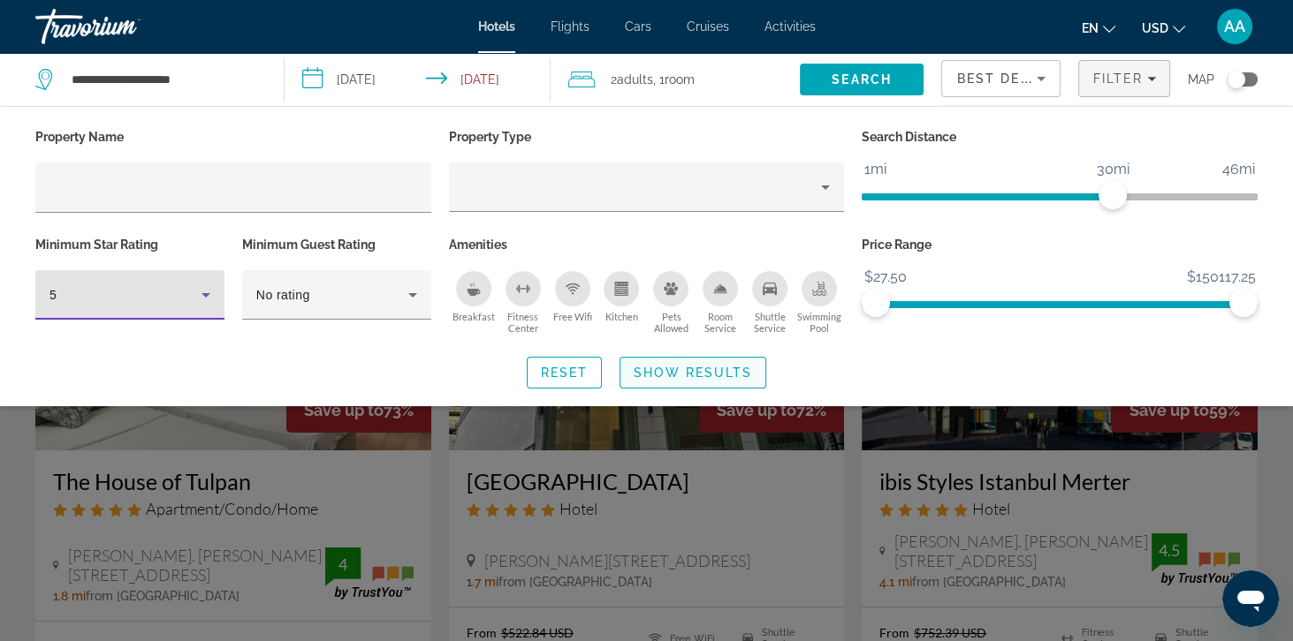
click at [665, 375] on span "Show Results" at bounding box center [692, 373] width 118 height 14
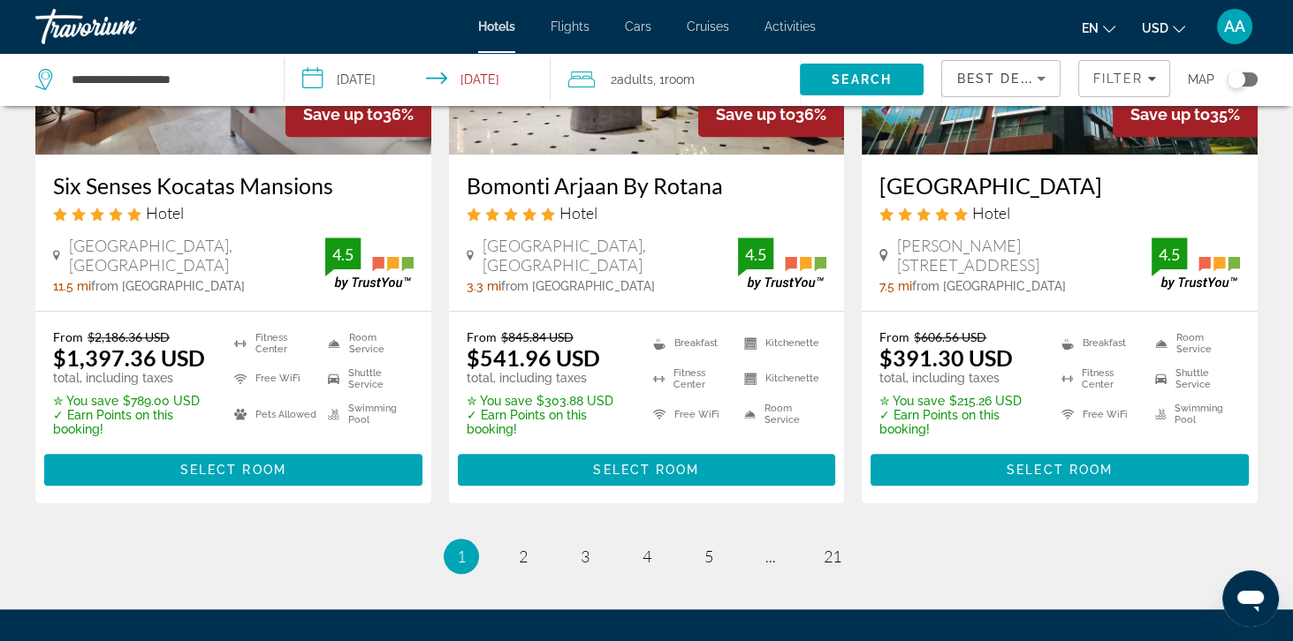
scroll to position [2351, 0]
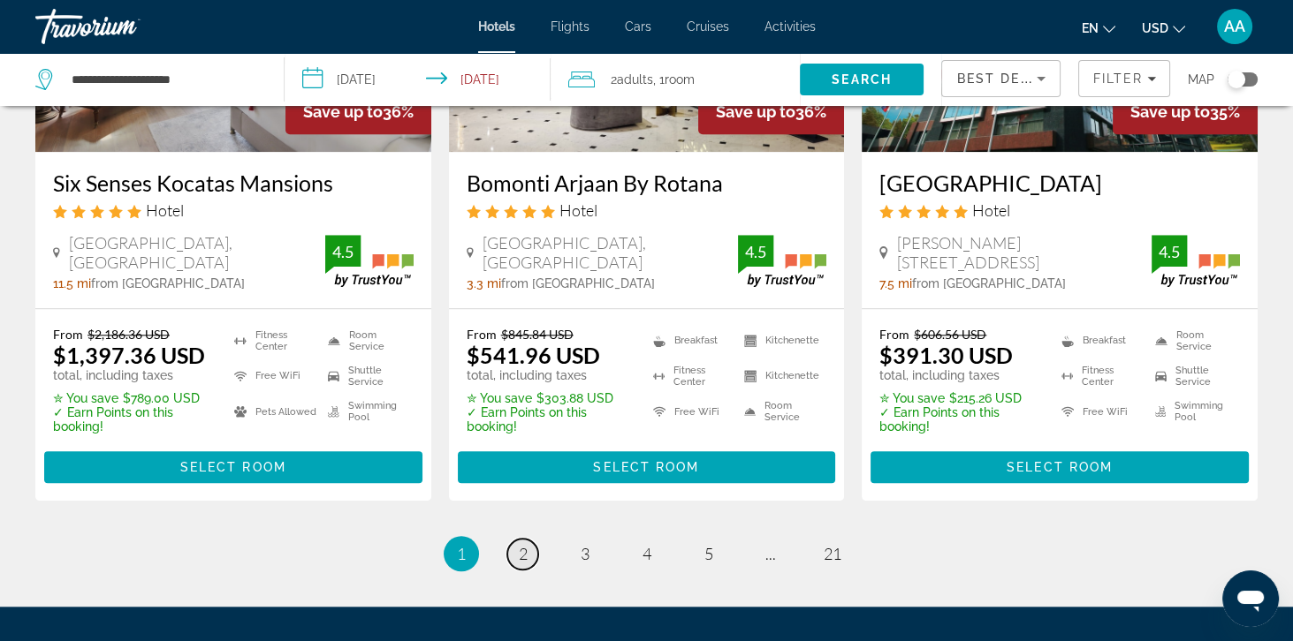
click at [510, 539] on link "page 2" at bounding box center [522, 554] width 31 height 31
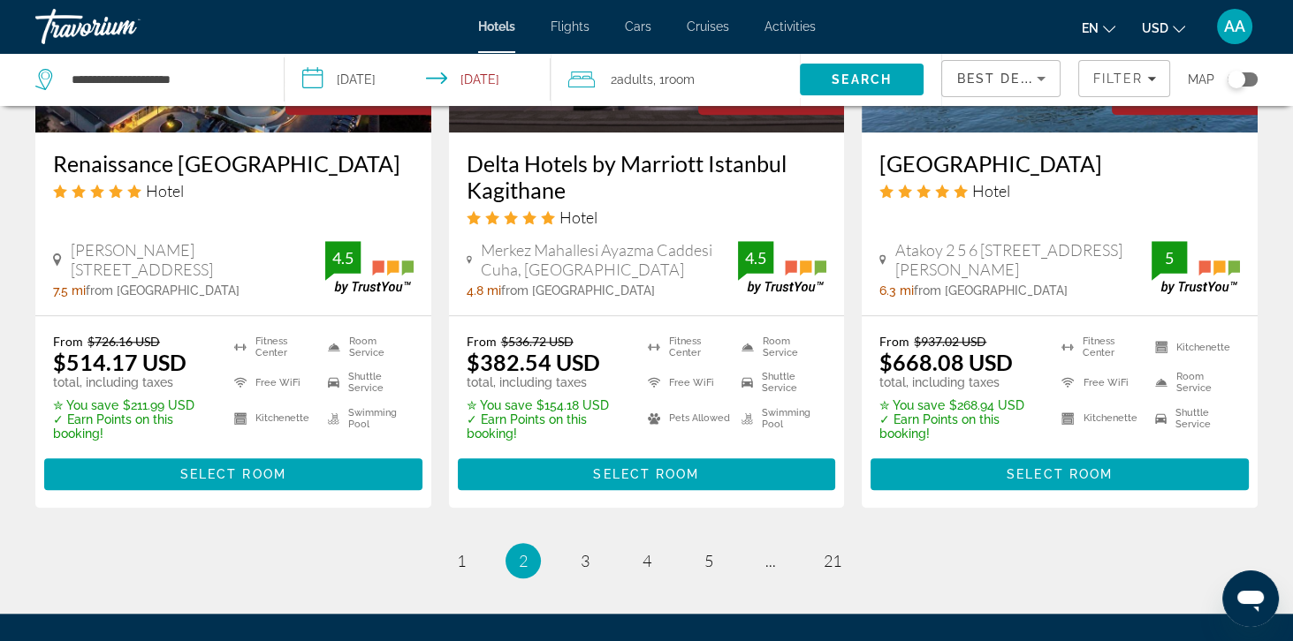
scroll to position [2396, 0]
click at [574, 562] on link "page 3" at bounding box center [584, 560] width 31 height 31
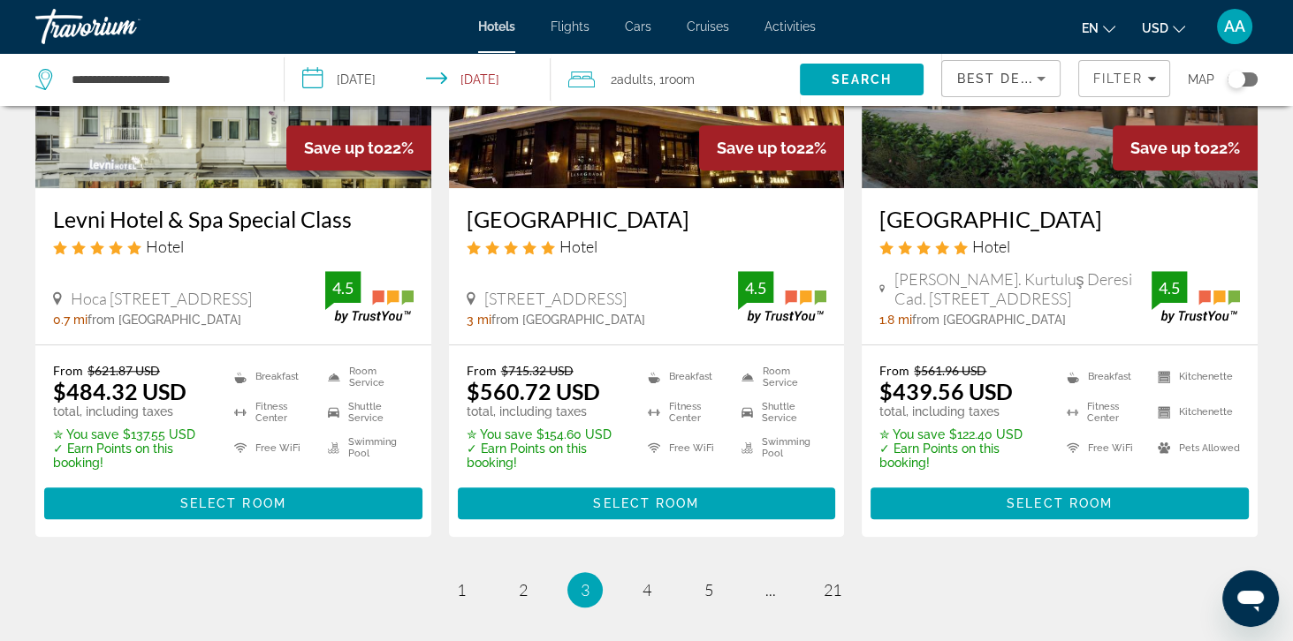
scroll to position [2405, 0]
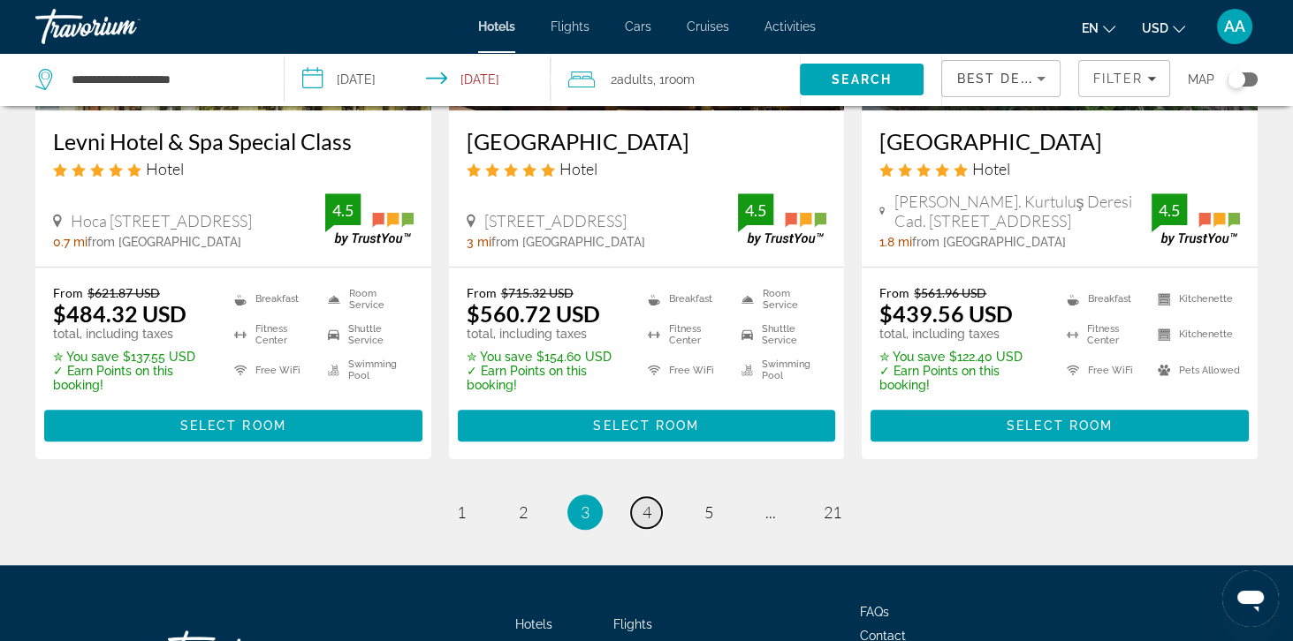
click at [654, 528] on link "page 4" at bounding box center [646, 512] width 31 height 31
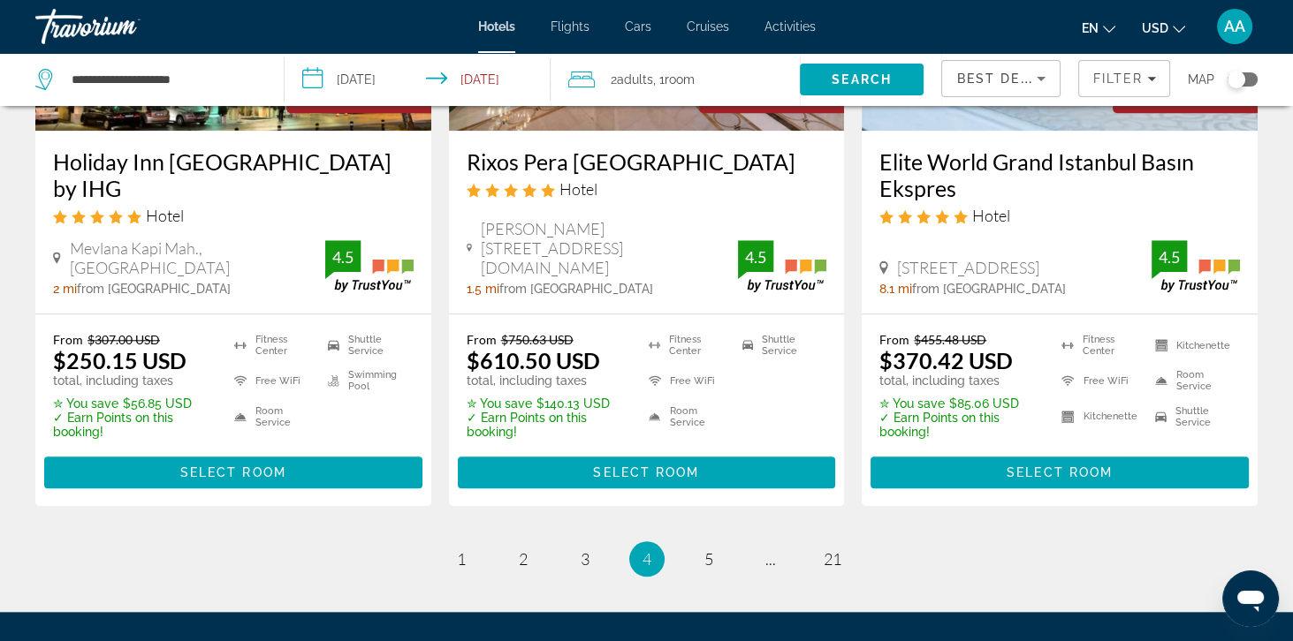
scroll to position [2401, 0]
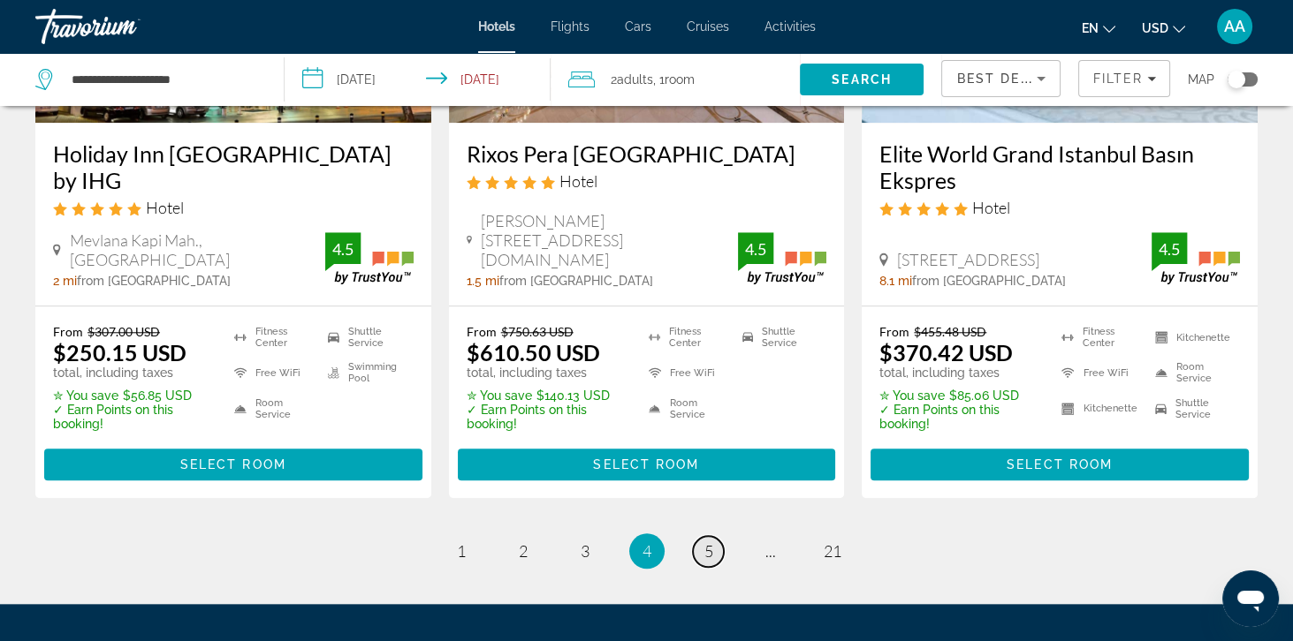
click at [717, 542] on link "page 5" at bounding box center [708, 551] width 31 height 31
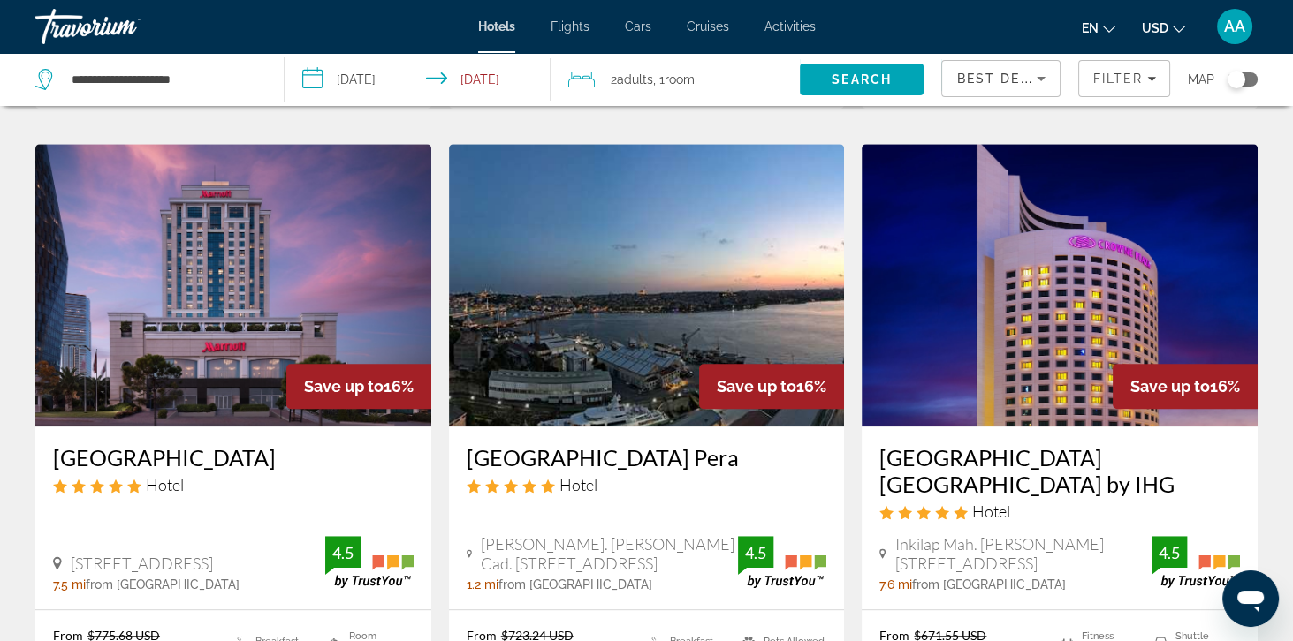
scroll to position [2106, 0]
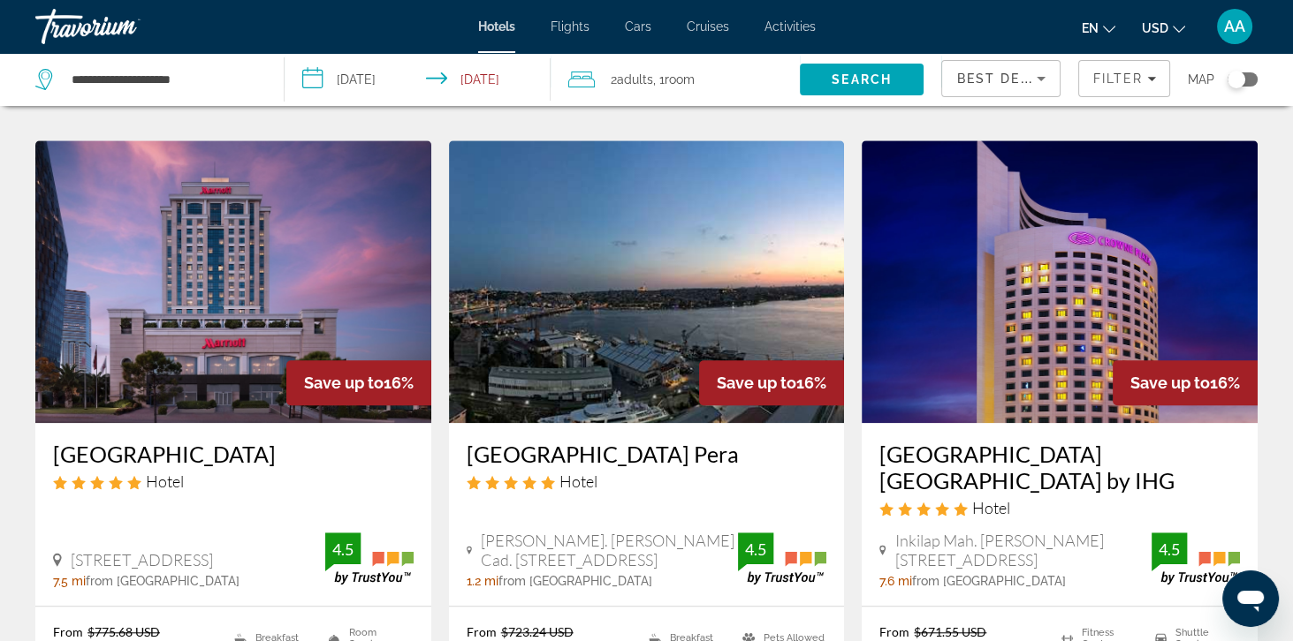
click at [516, 315] on img "Main content" at bounding box center [647, 281] width 396 height 283
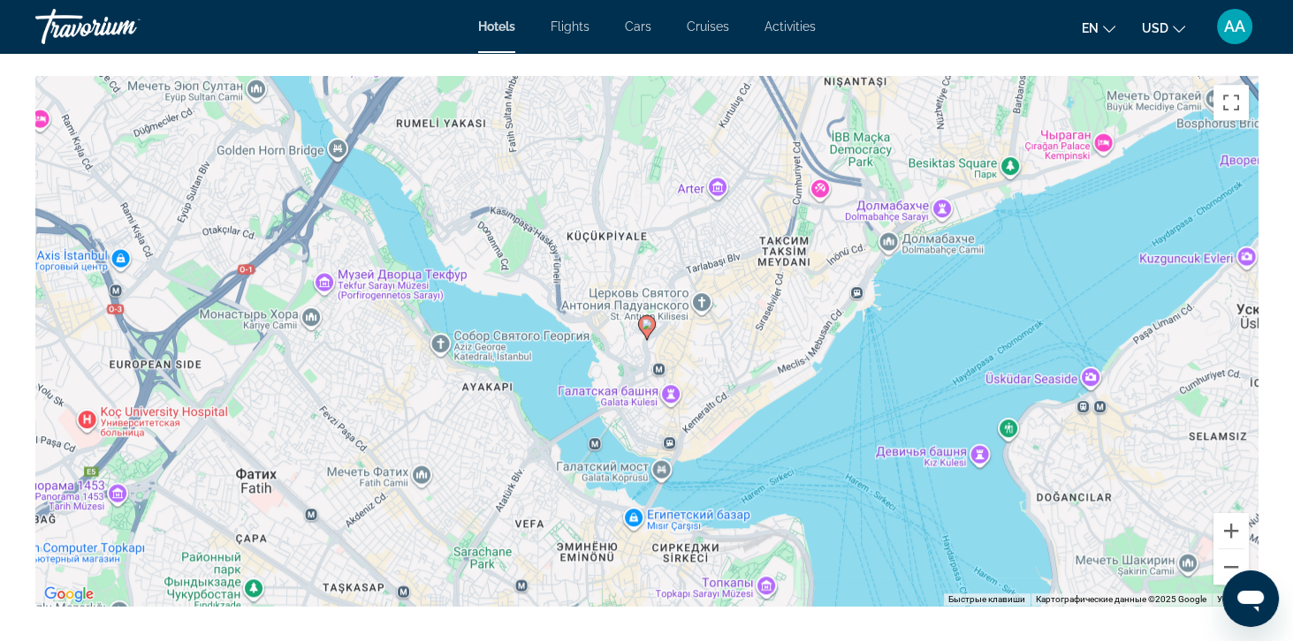
scroll to position [1664, 0]
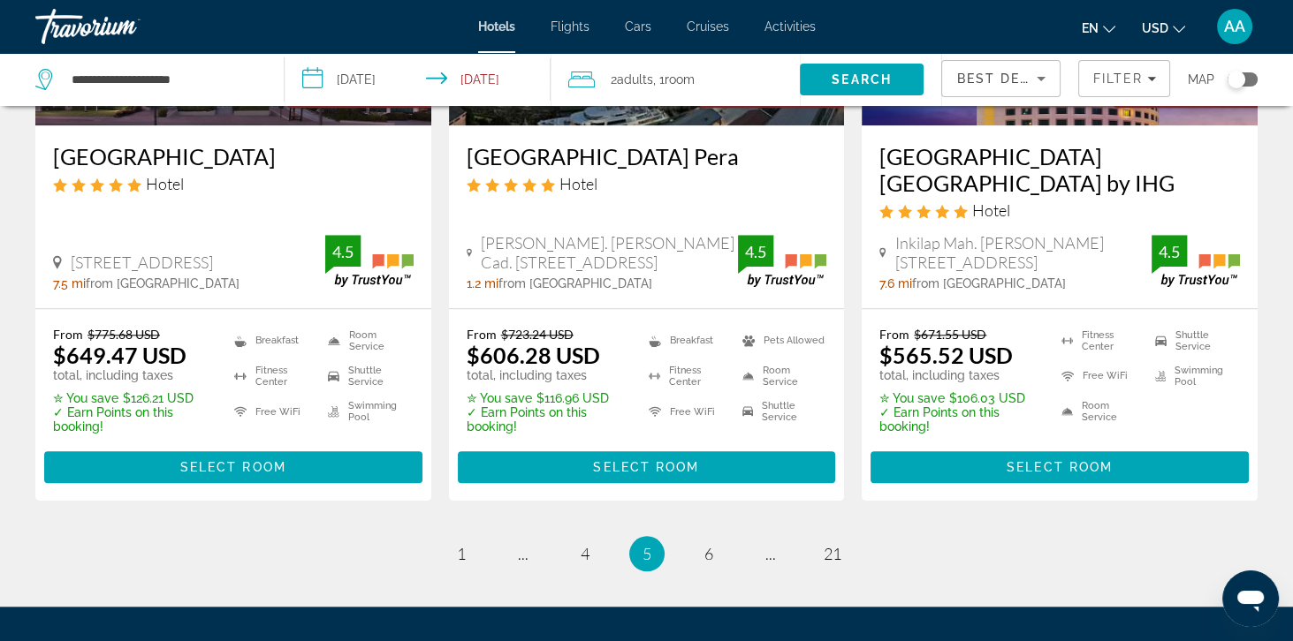
scroll to position [2405, 0]
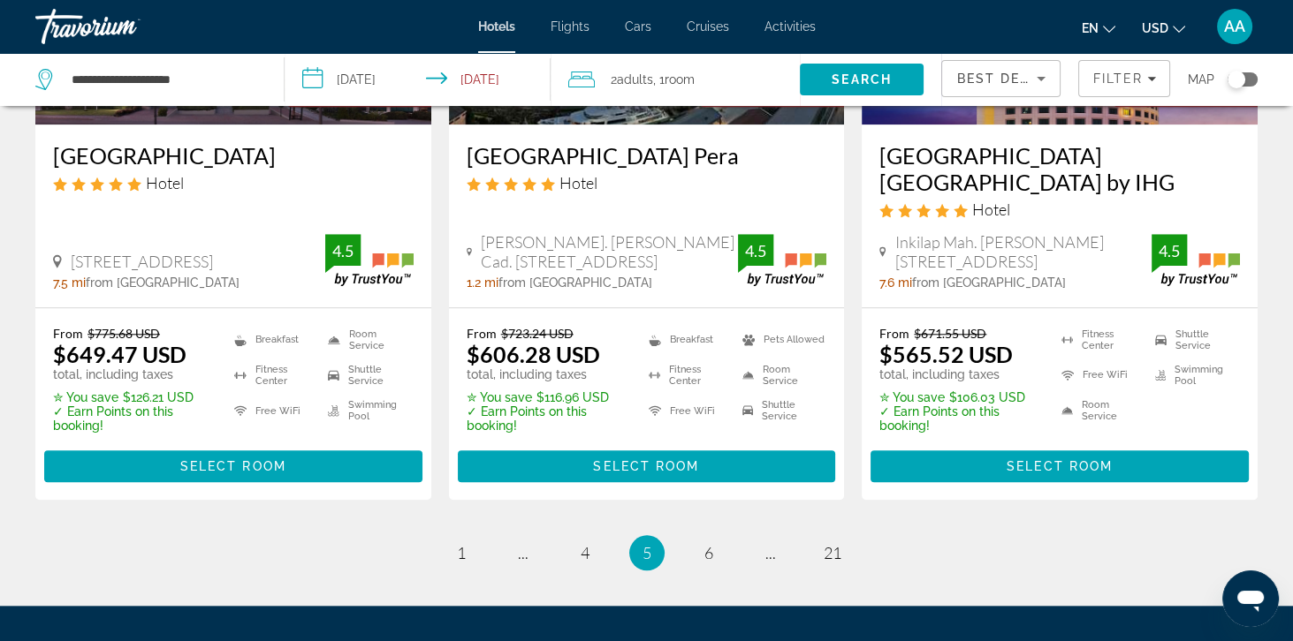
click at [717, 567] on li "page 6" at bounding box center [708, 552] width 35 height 35
click at [694, 557] on link "page 6" at bounding box center [708, 553] width 31 height 31
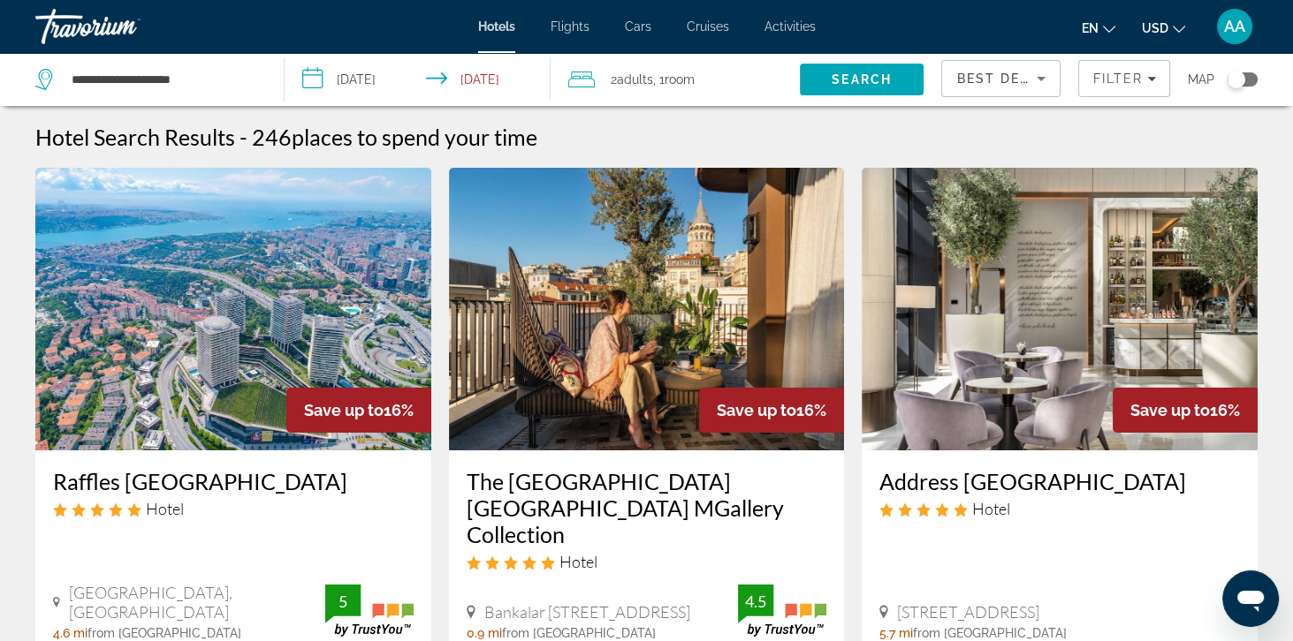
click at [550, 356] on img "Main content" at bounding box center [647, 309] width 396 height 283
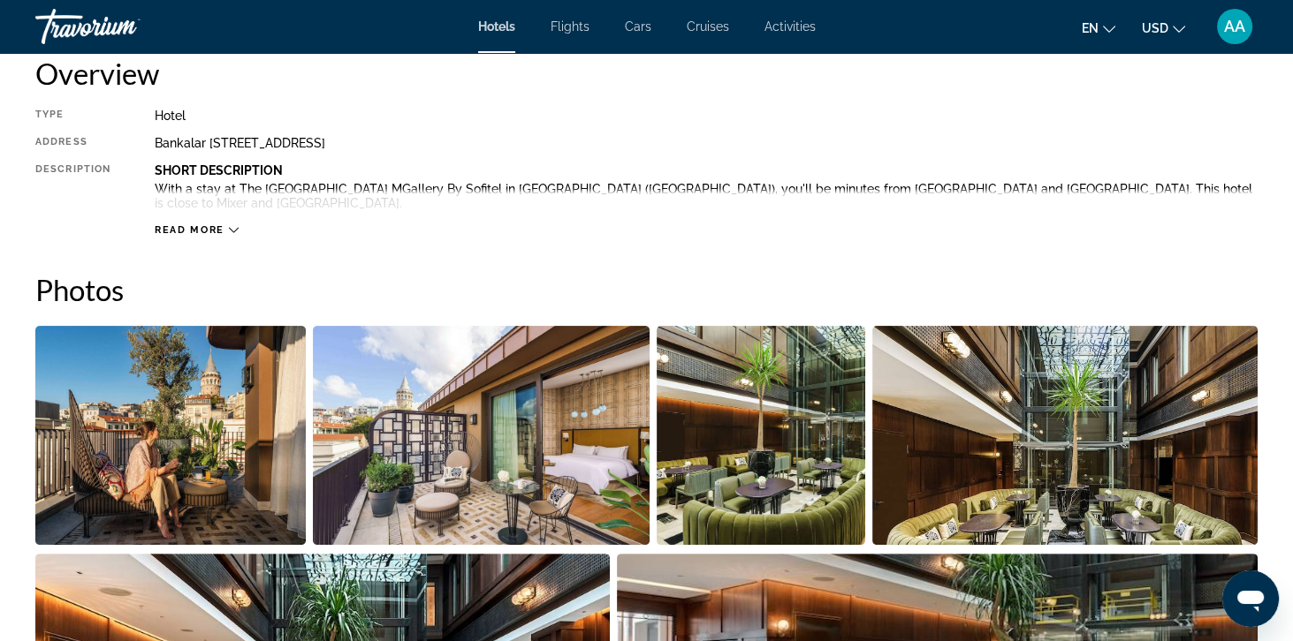
scroll to position [618, 0]
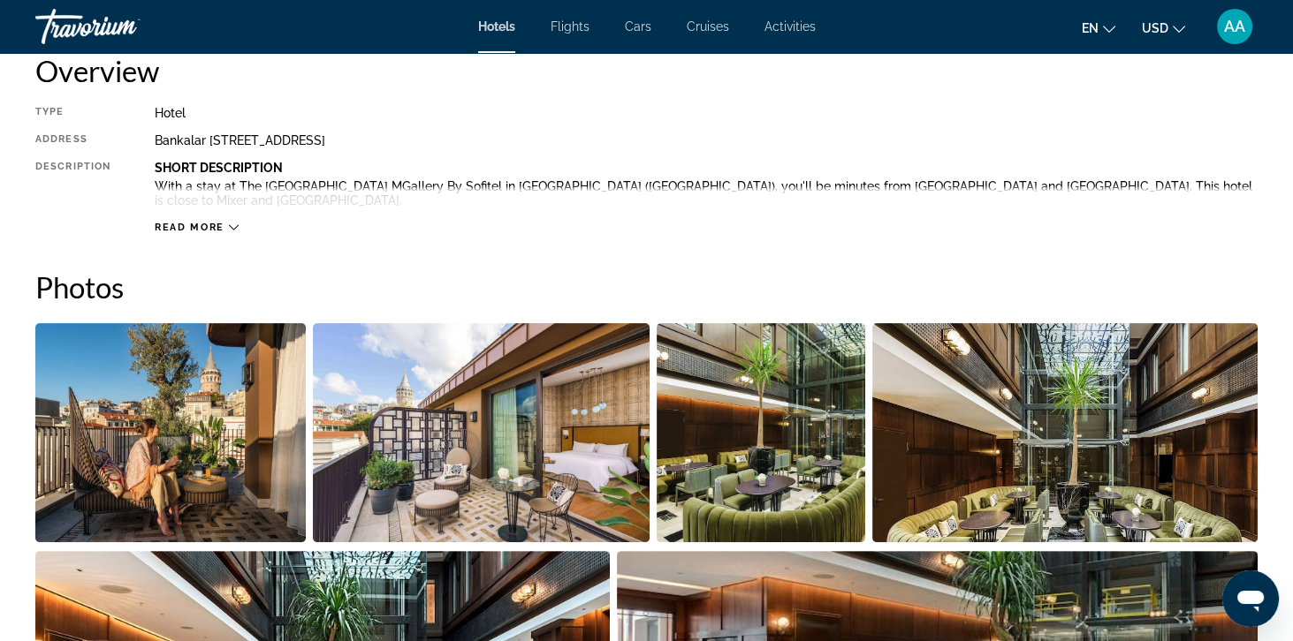
click at [133, 475] on img "Open full-screen image slider" at bounding box center [170, 432] width 270 height 219
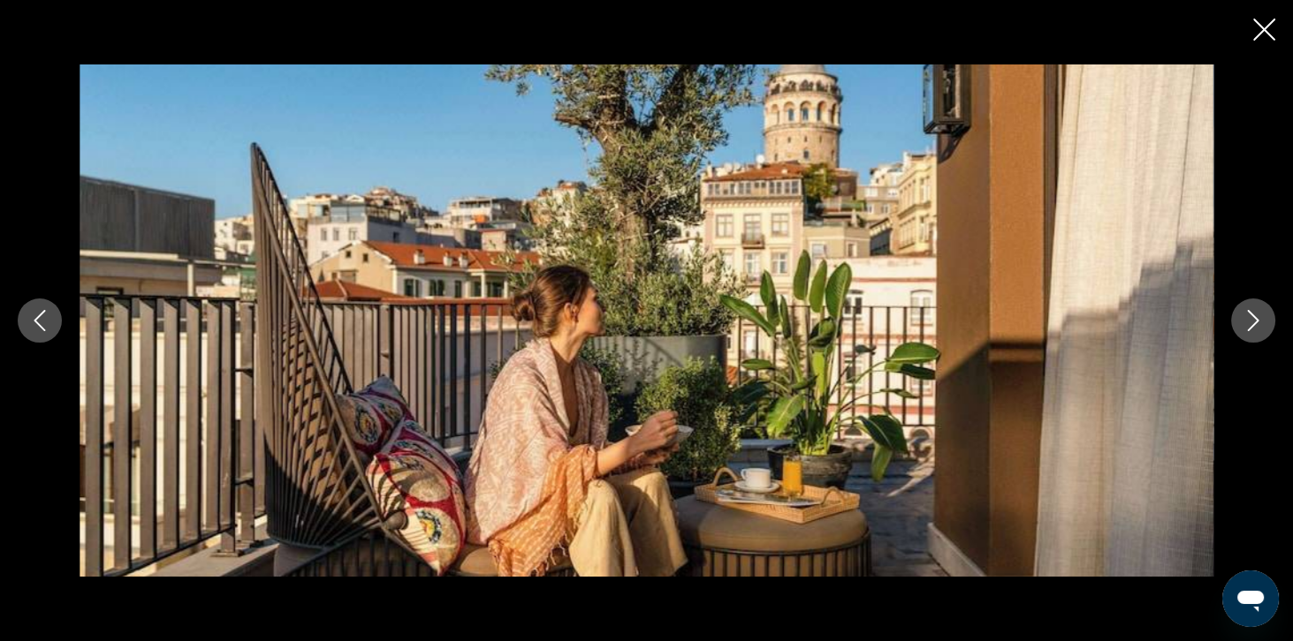
click at [52, 343] on button "Previous image" at bounding box center [40, 321] width 44 height 44
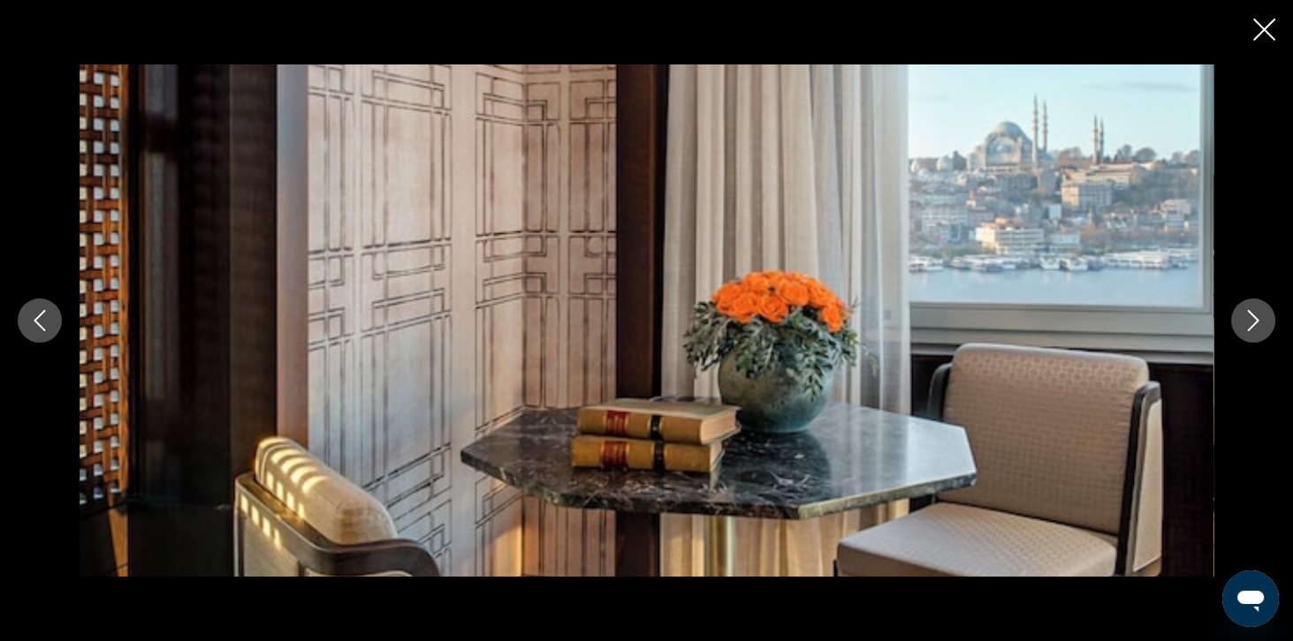
click at [45, 385] on div "prev next" at bounding box center [646, 320] width 1293 height 513
click at [45, 343] on button "Previous image" at bounding box center [40, 321] width 44 height 44
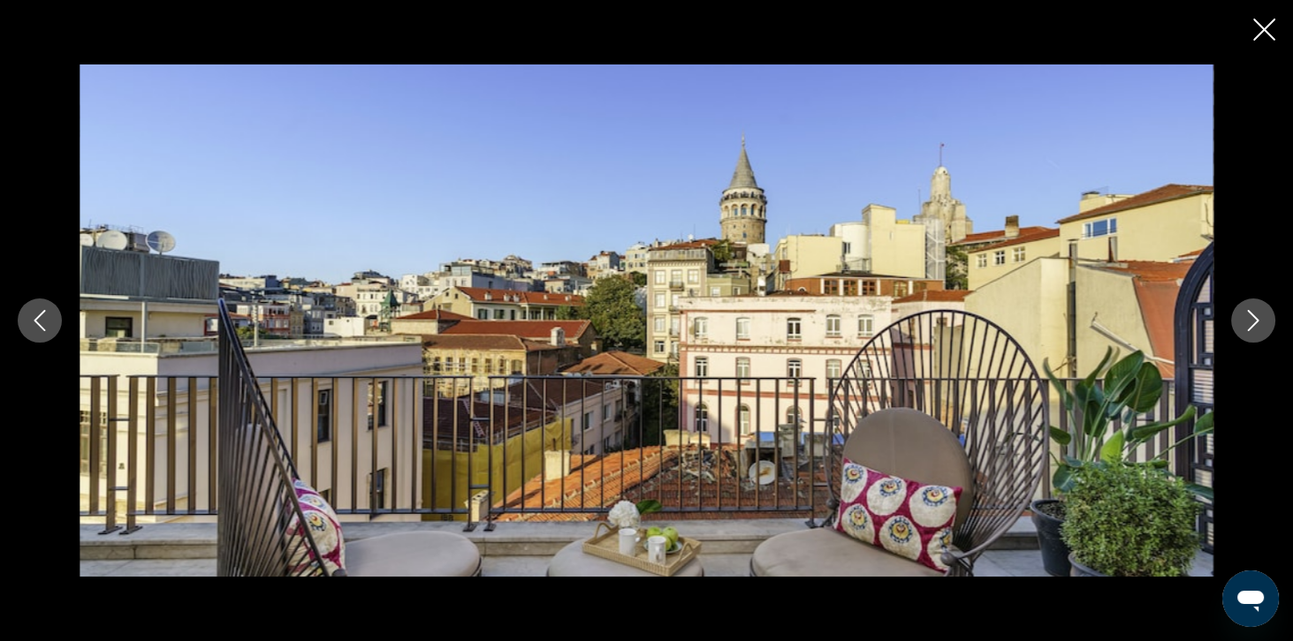
click at [46, 331] on icon "Previous image" at bounding box center [39, 320] width 21 height 21
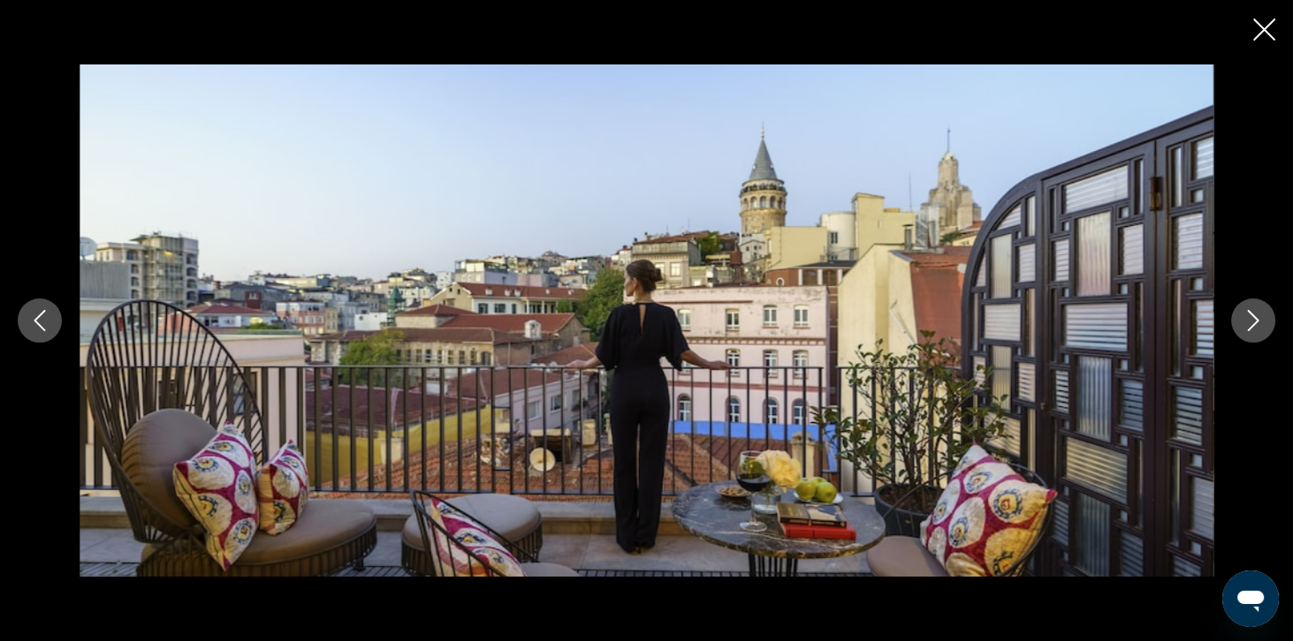
click at [1271, 408] on div "prev next" at bounding box center [646, 320] width 1293 height 513
click at [1241, 383] on div "prev next" at bounding box center [646, 320] width 1293 height 513
click at [1260, 331] on icon "Next image" at bounding box center [1252, 320] width 21 height 21
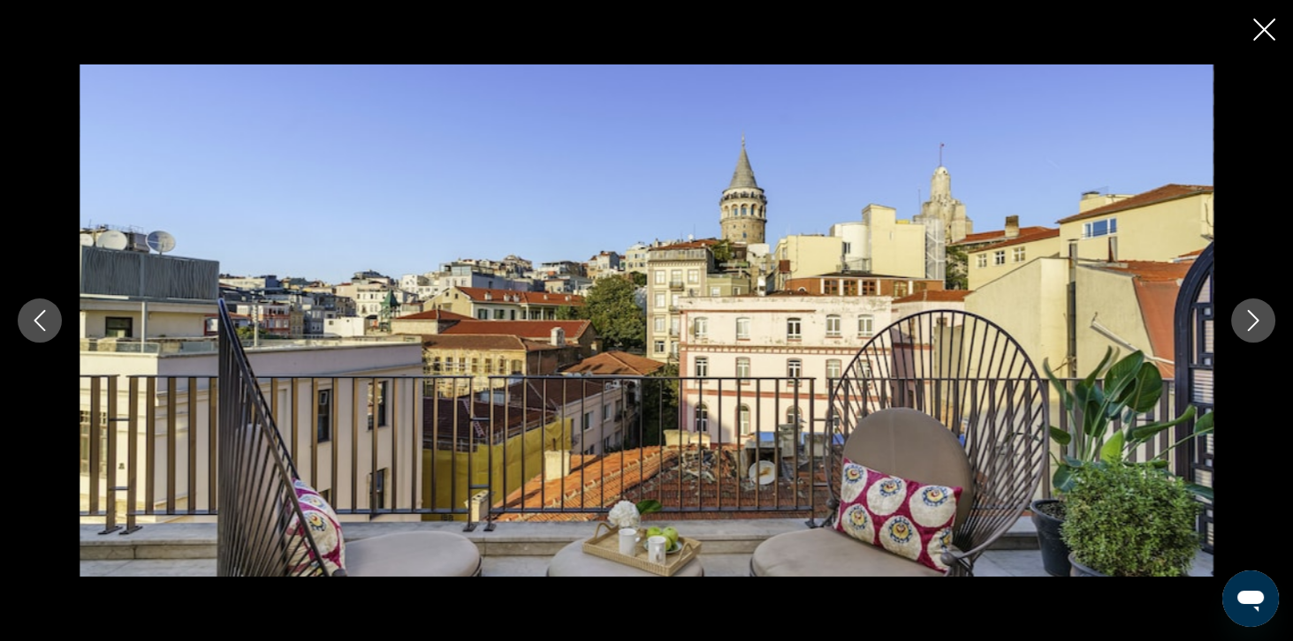
click at [1244, 331] on icon "Next image" at bounding box center [1252, 320] width 21 height 21
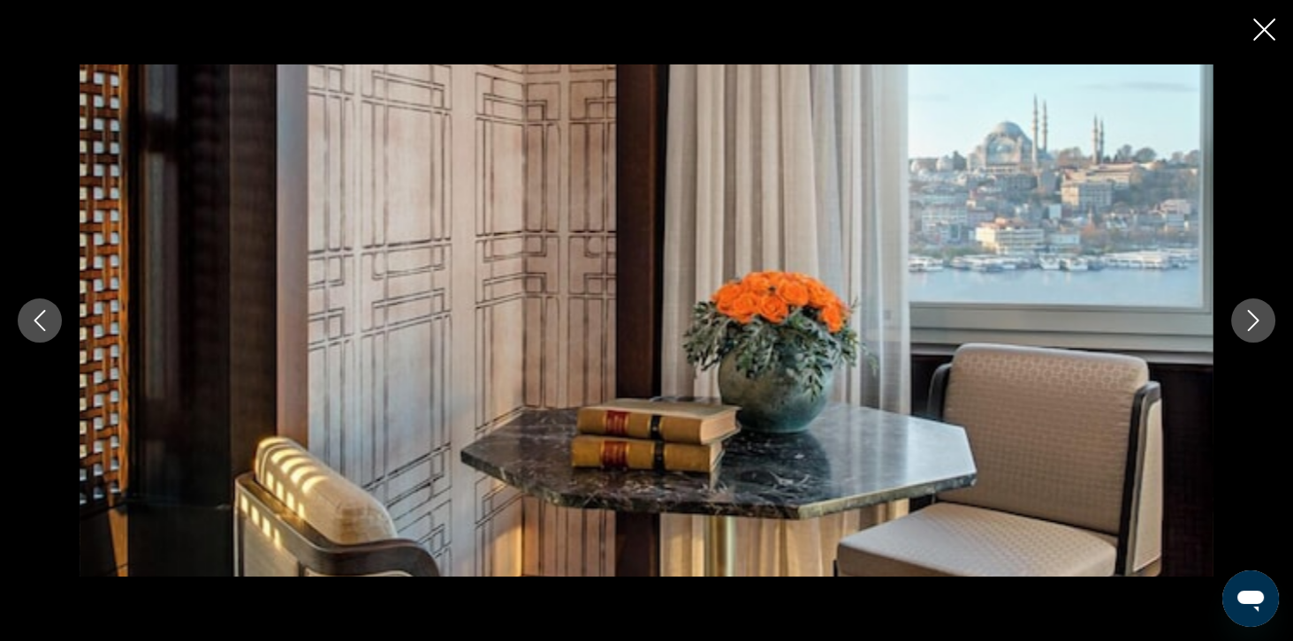
click at [1241, 383] on div "prev next" at bounding box center [646, 320] width 1293 height 513
click at [1237, 343] on button "Next image" at bounding box center [1253, 321] width 44 height 44
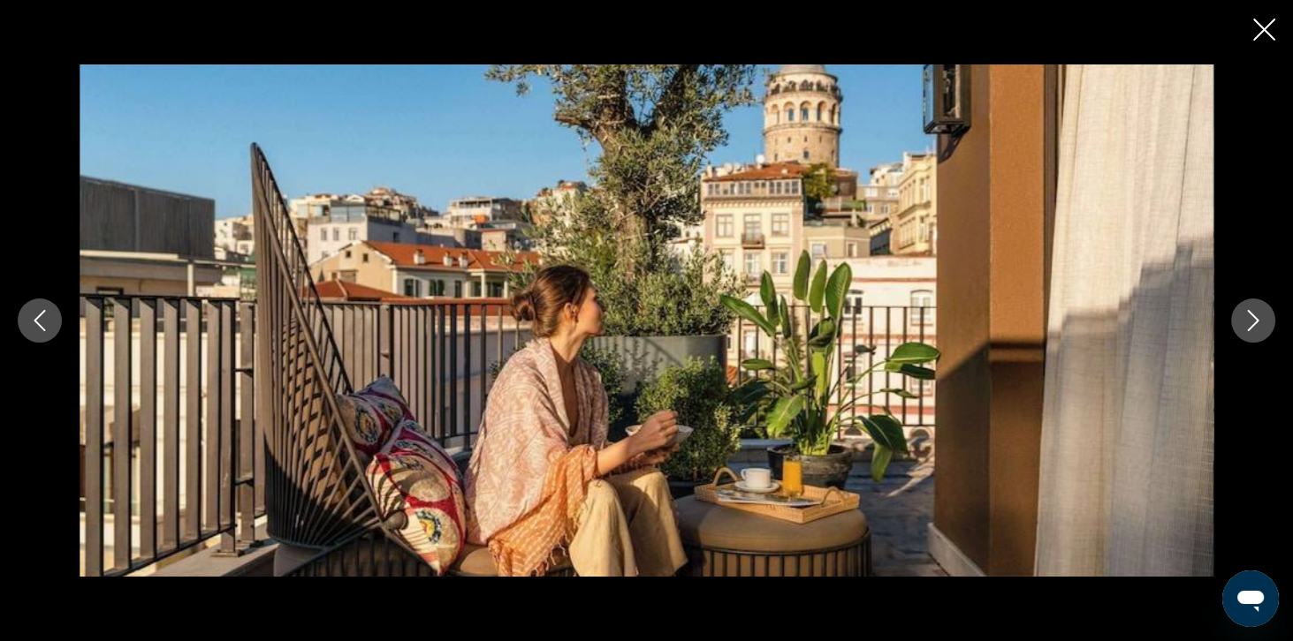
click at [1217, 369] on div "prev next" at bounding box center [646, 320] width 1293 height 513
click at [1250, 343] on button "Next image" at bounding box center [1253, 321] width 44 height 44
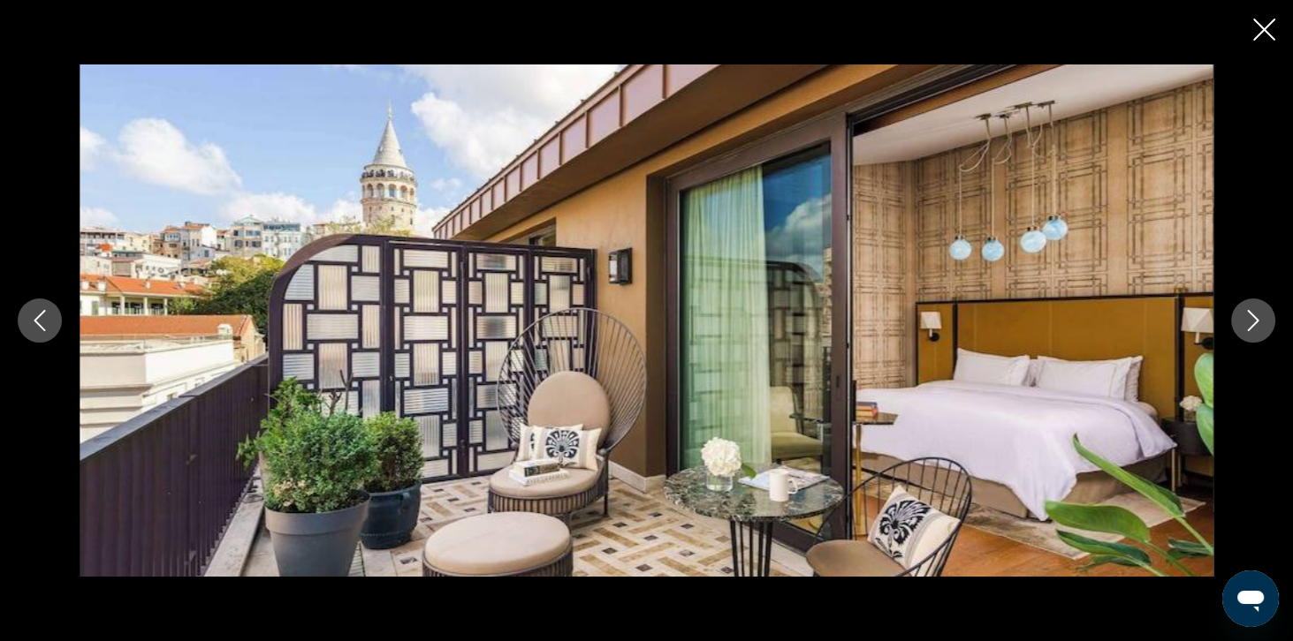
click at [1263, 343] on button "Next image" at bounding box center [1253, 321] width 44 height 44
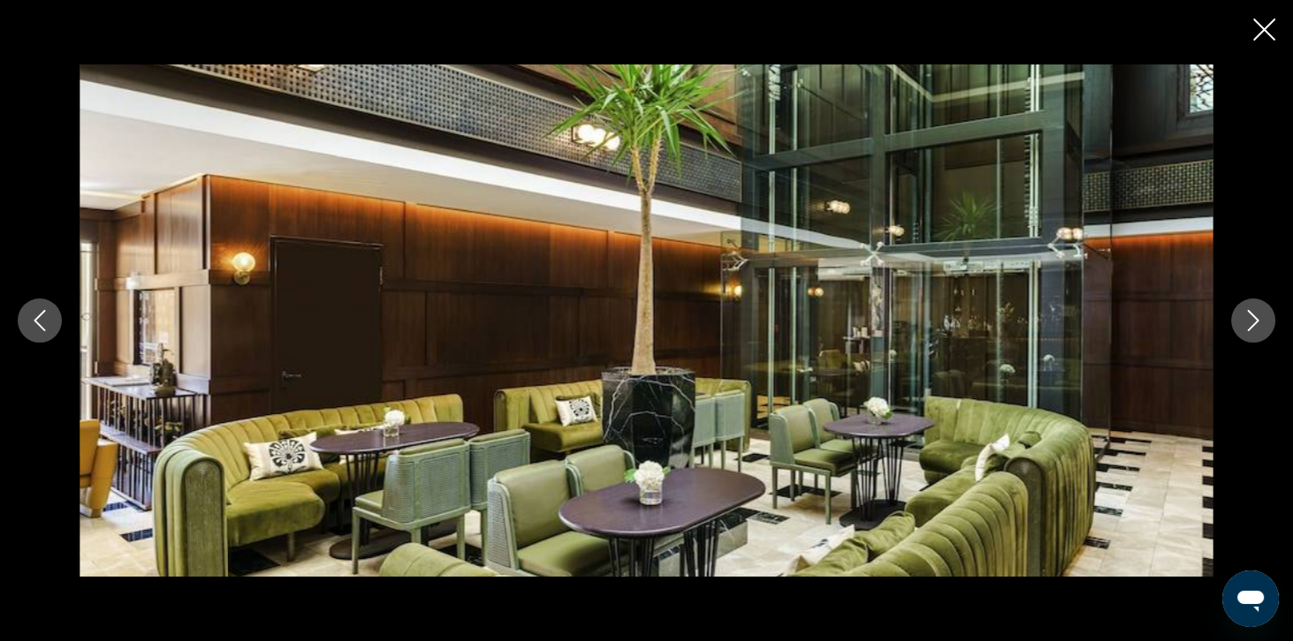
scroll to position [619, 0]
click at [1247, 331] on icon "Next image" at bounding box center [1252, 320] width 21 height 21
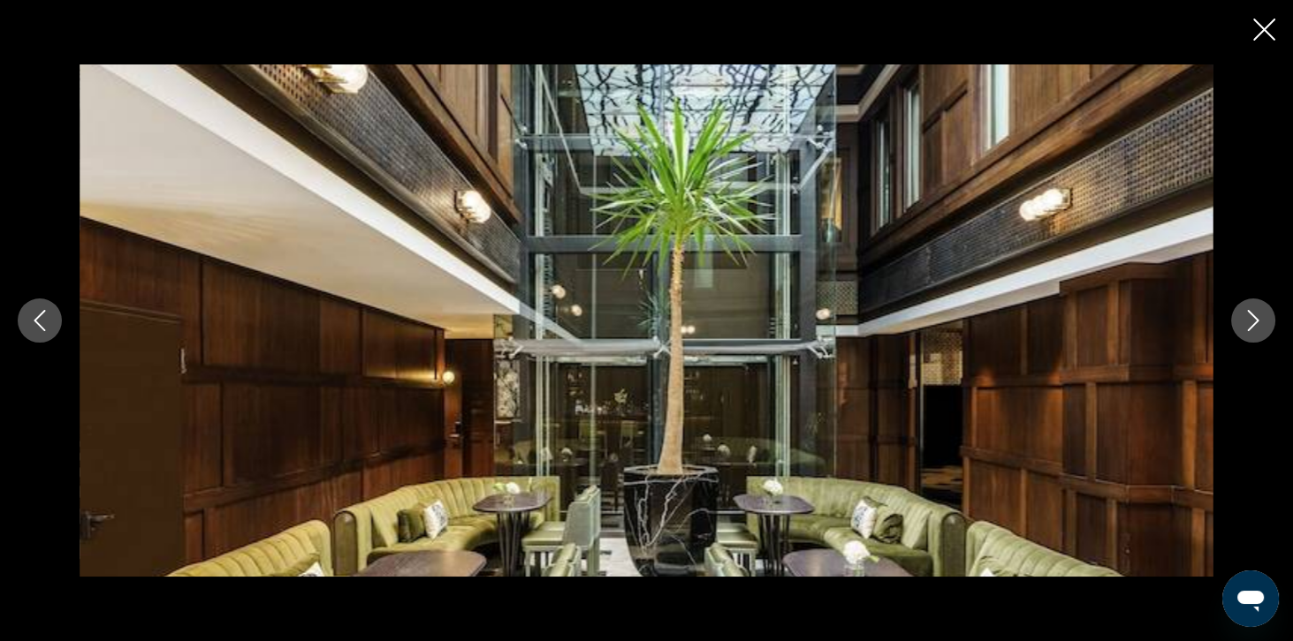
click at [1255, 343] on button "Next image" at bounding box center [1253, 321] width 44 height 44
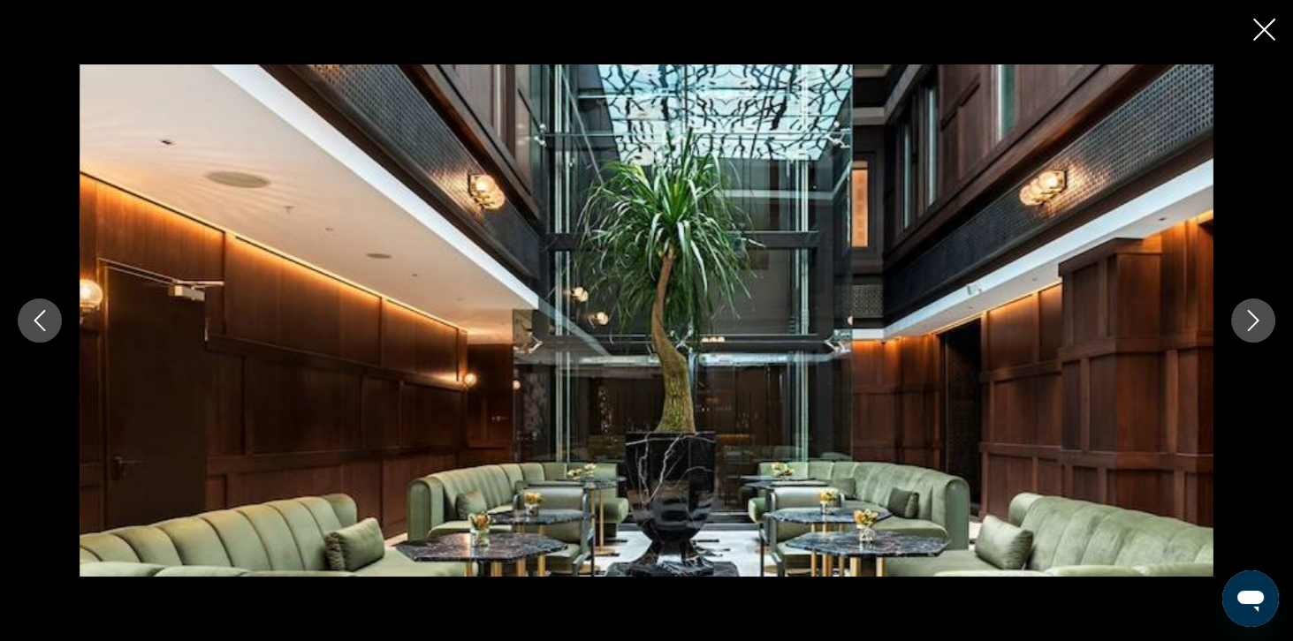
click at [1263, 37] on icon "Close slideshow" at bounding box center [1264, 30] width 22 height 22
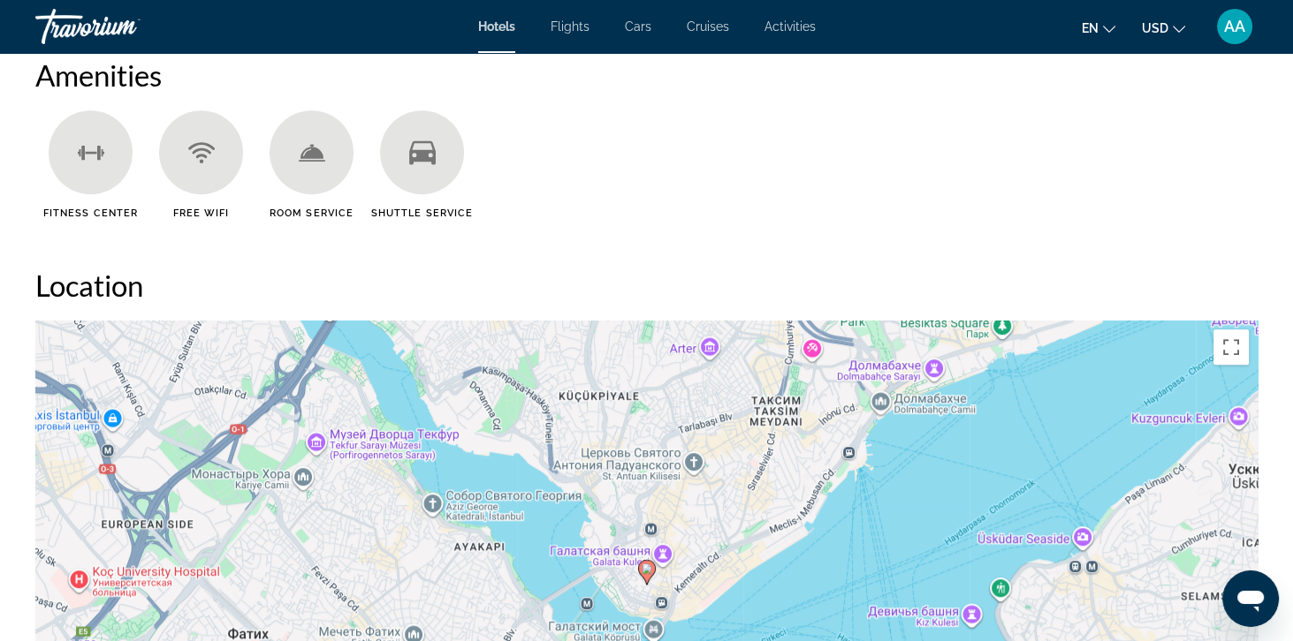
scroll to position [1369, 0]
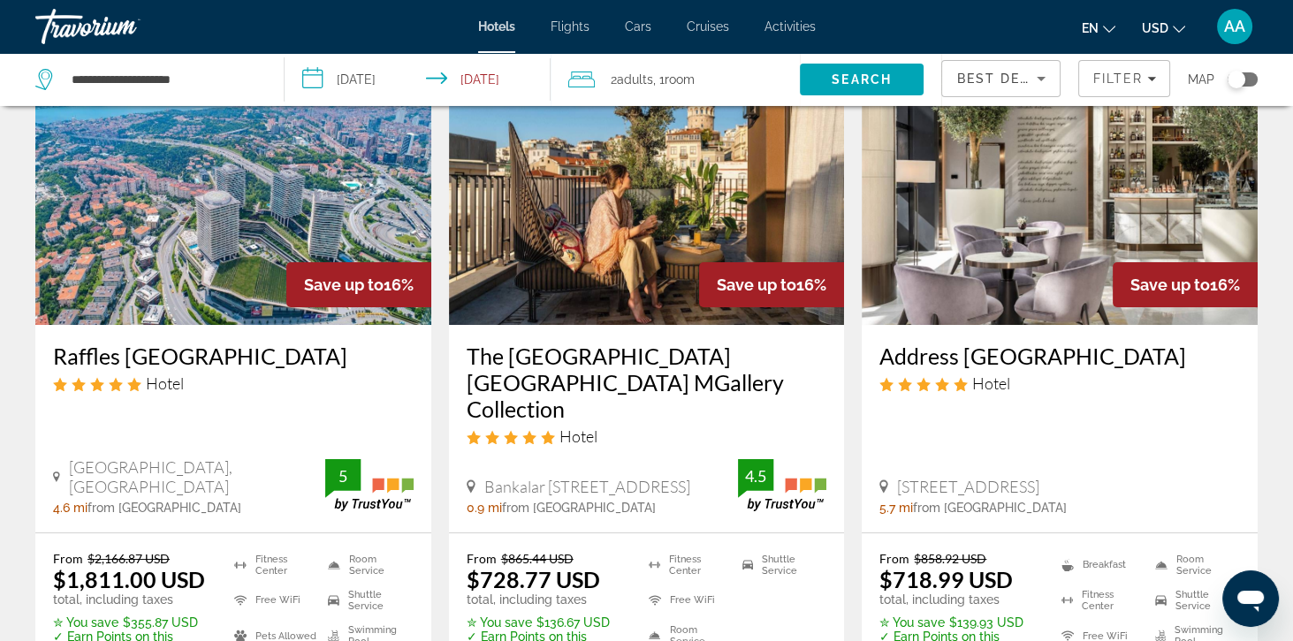
scroll to position [127, 0]
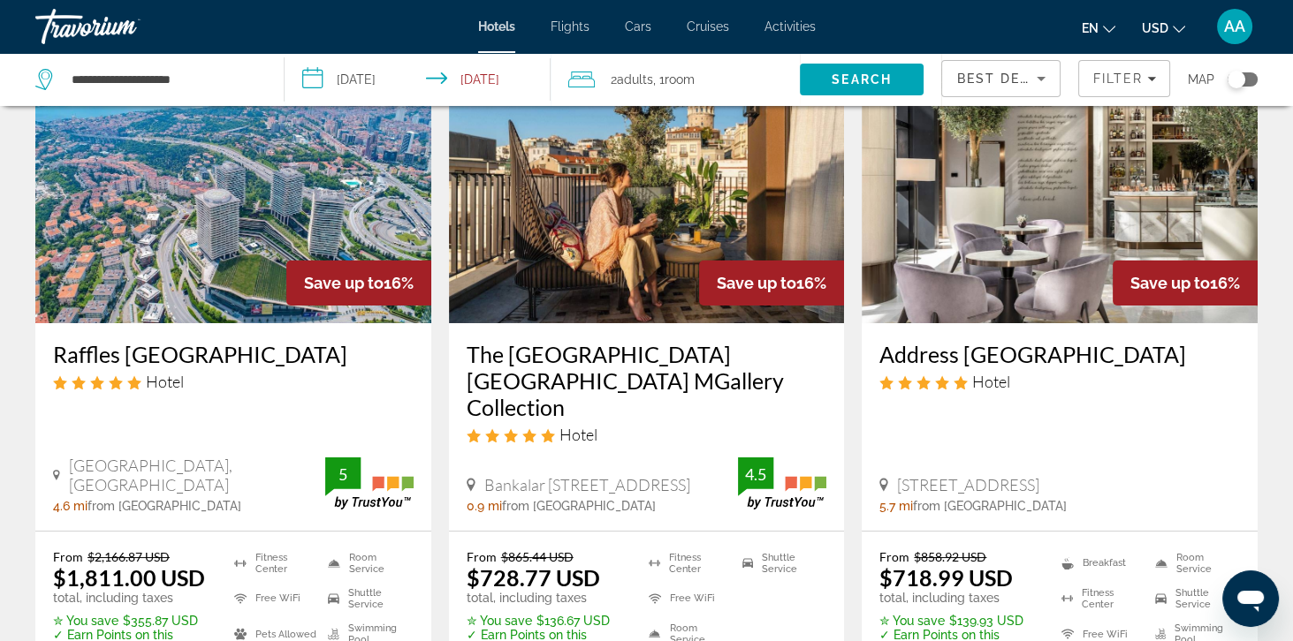
click at [1066, 224] on img "Main content" at bounding box center [1059, 182] width 396 height 283
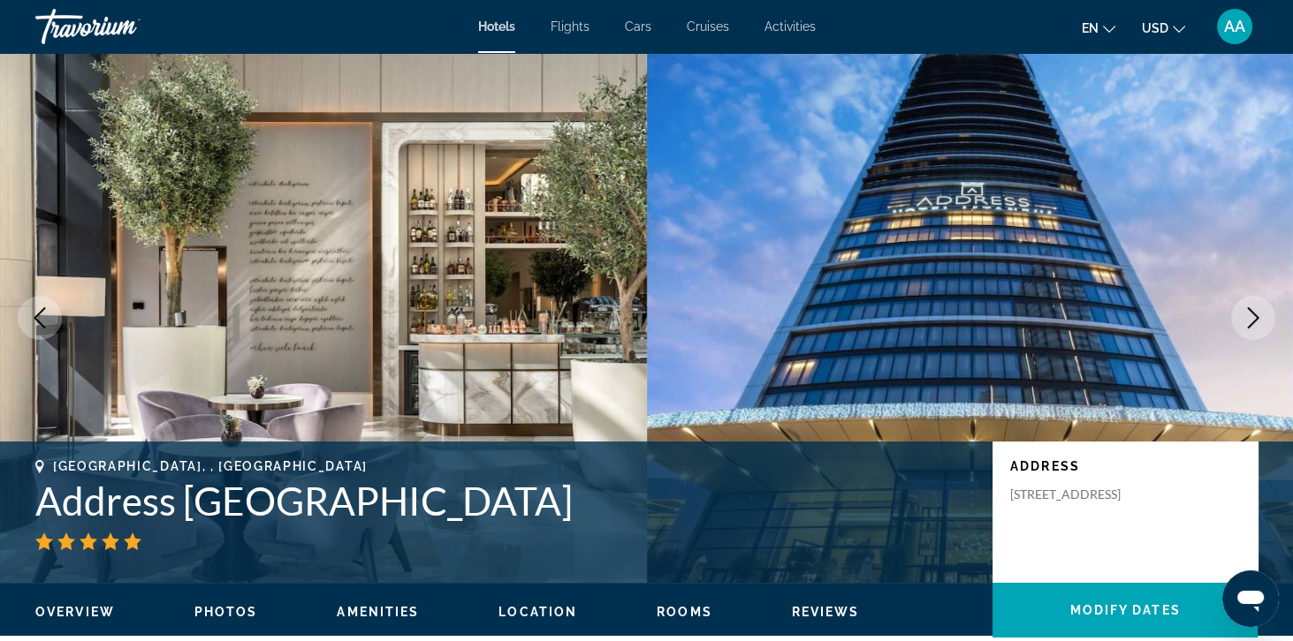
click at [1253, 308] on icon "Next image" at bounding box center [1252, 317] width 21 height 21
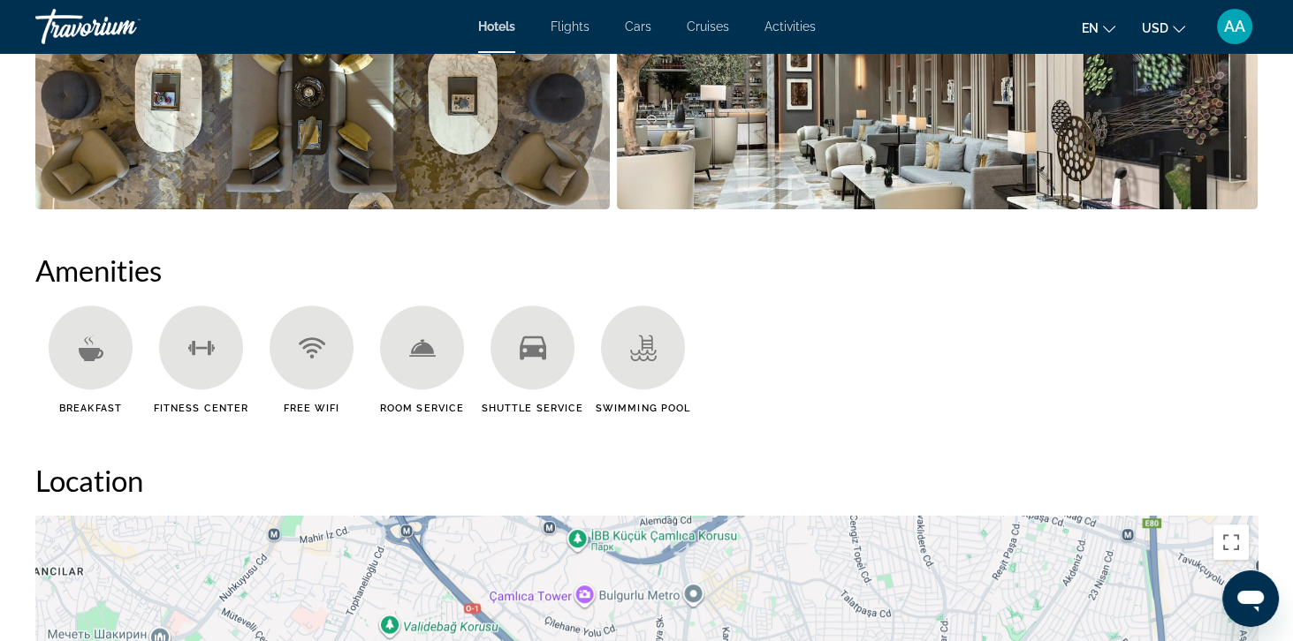
scroll to position [1032, 0]
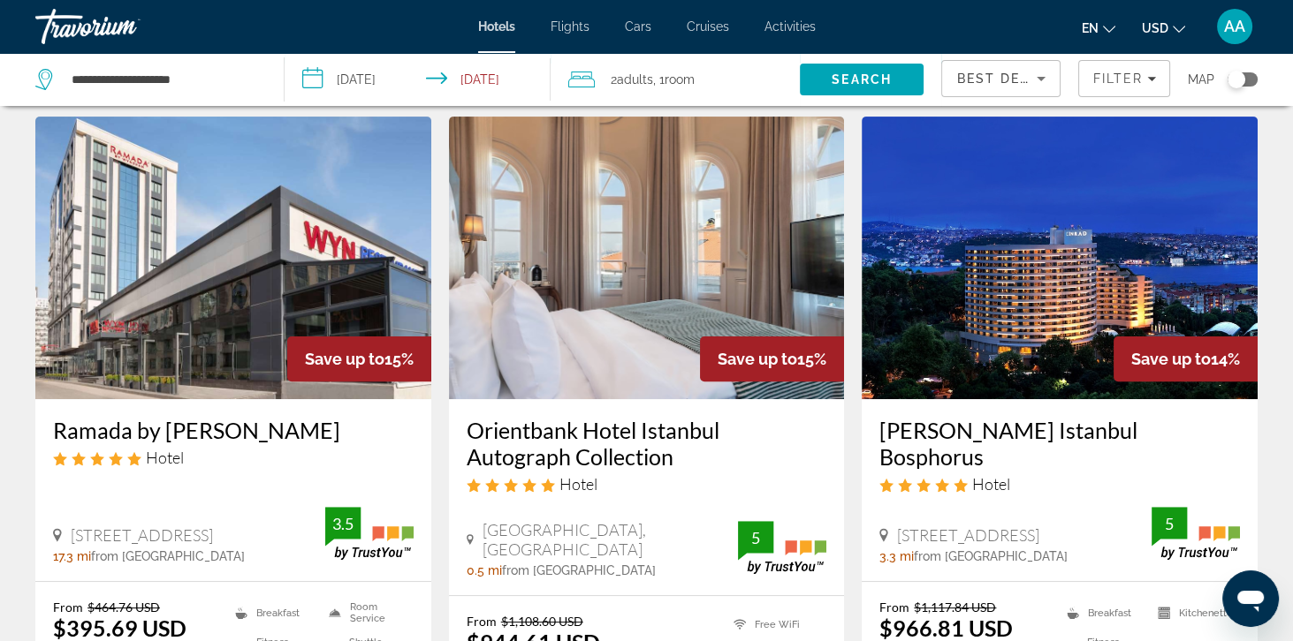
scroll to position [772, 0]
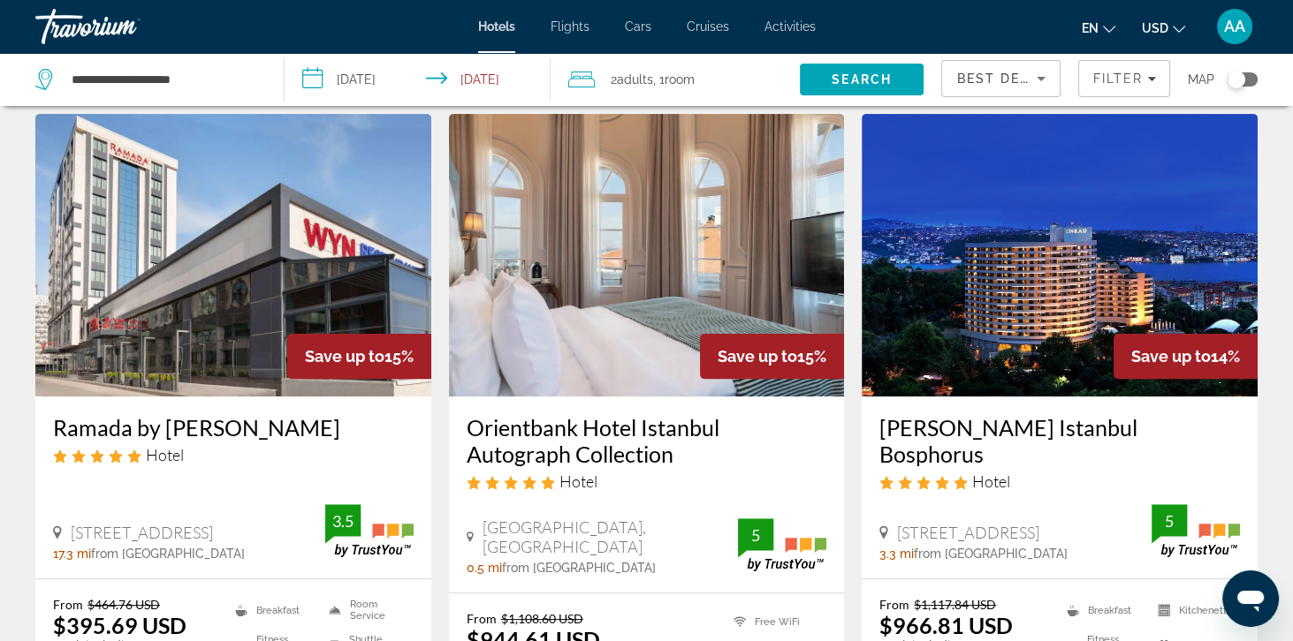
click at [580, 365] on img "Main content" at bounding box center [647, 255] width 396 height 283
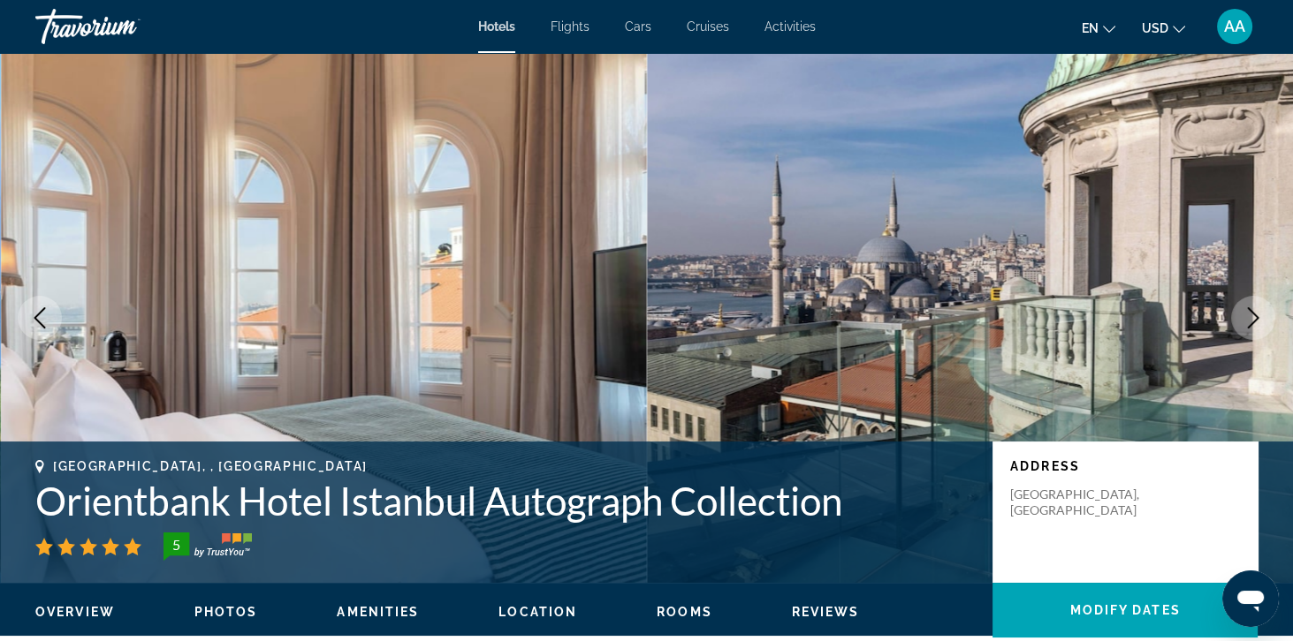
click at [41, 333] on button "Previous image" at bounding box center [40, 318] width 44 height 44
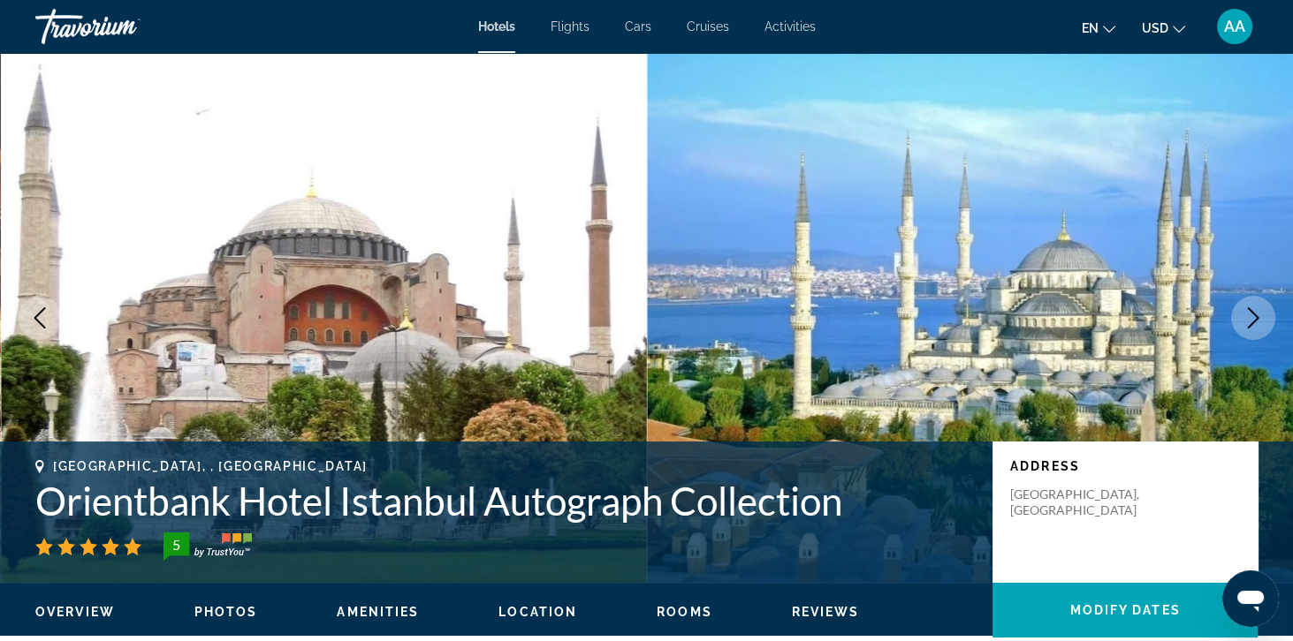
click at [41, 333] on button "Previous image" at bounding box center [40, 318] width 44 height 44
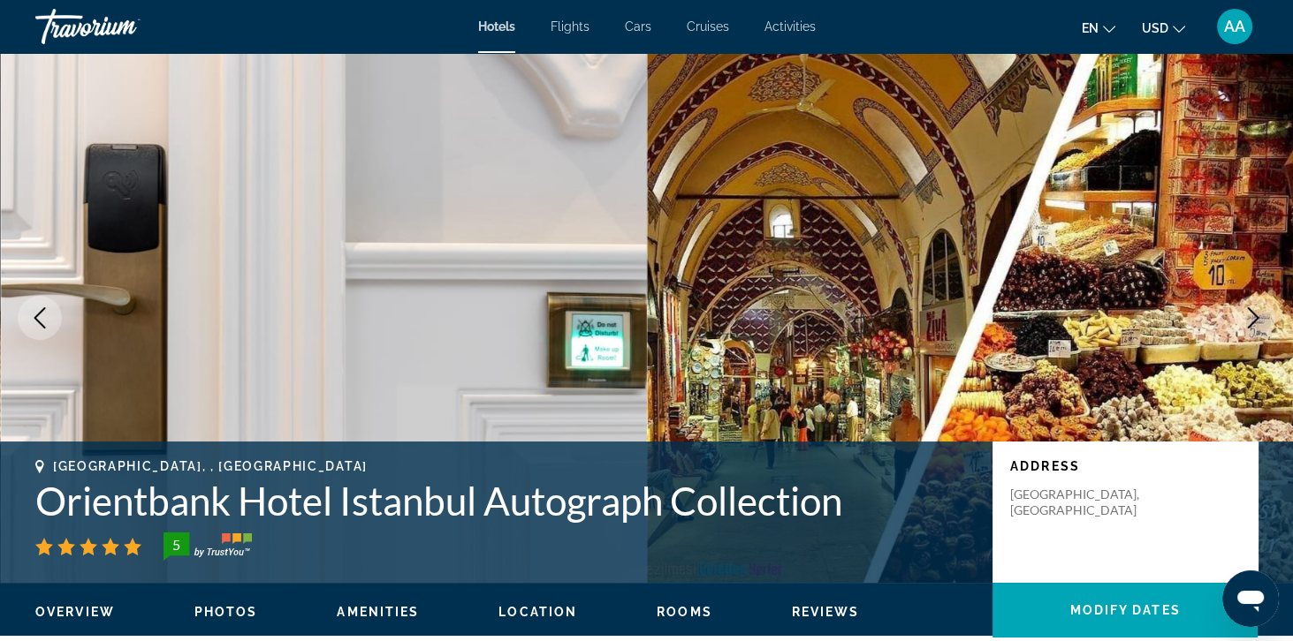
click at [40, 318] on icon "Previous image" at bounding box center [39, 317] width 21 height 21
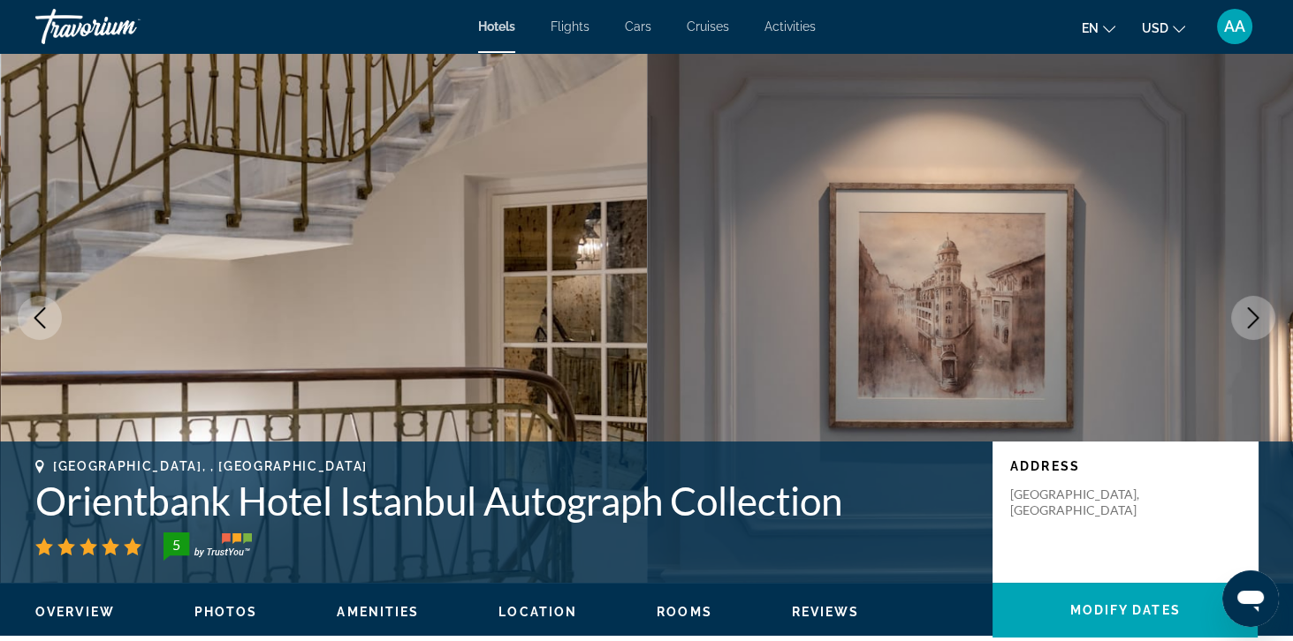
click at [19, 301] on img "Main content" at bounding box center [324, 318] width 647 height 530
click at [25, 304] on button "Previous image" at bounding box center [40, 318] width 44 height 44
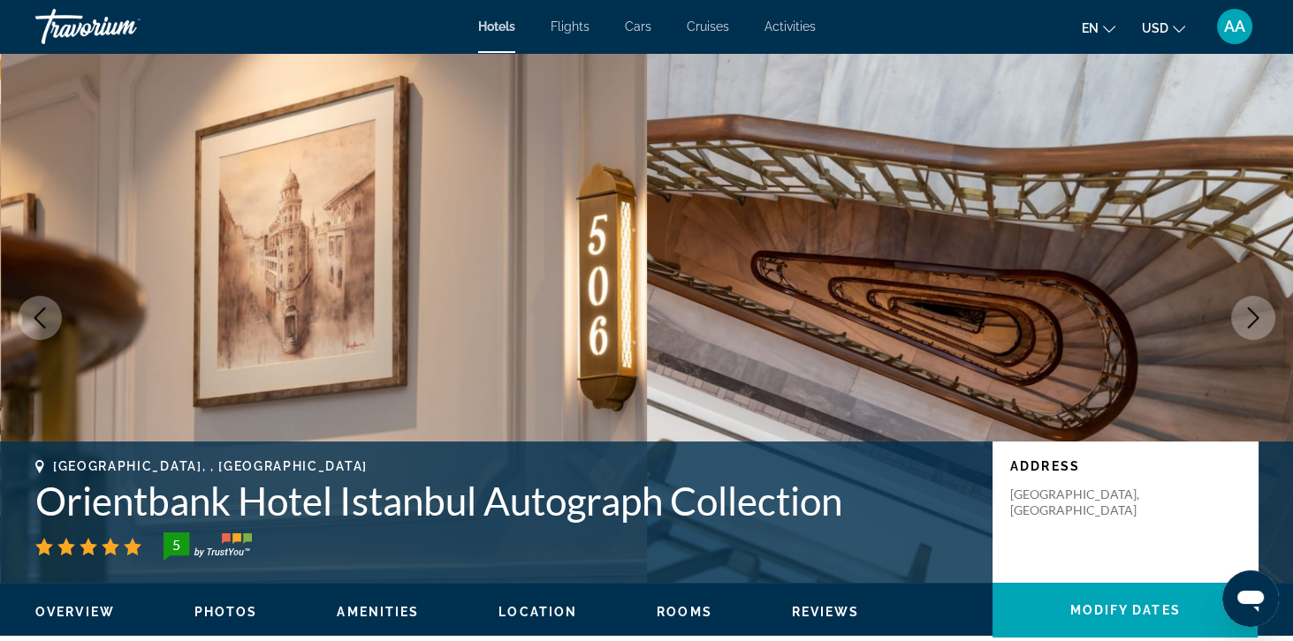
click at [33, 317] on icon "Previous image" at bounding box center [39, 317] width 21 height 21
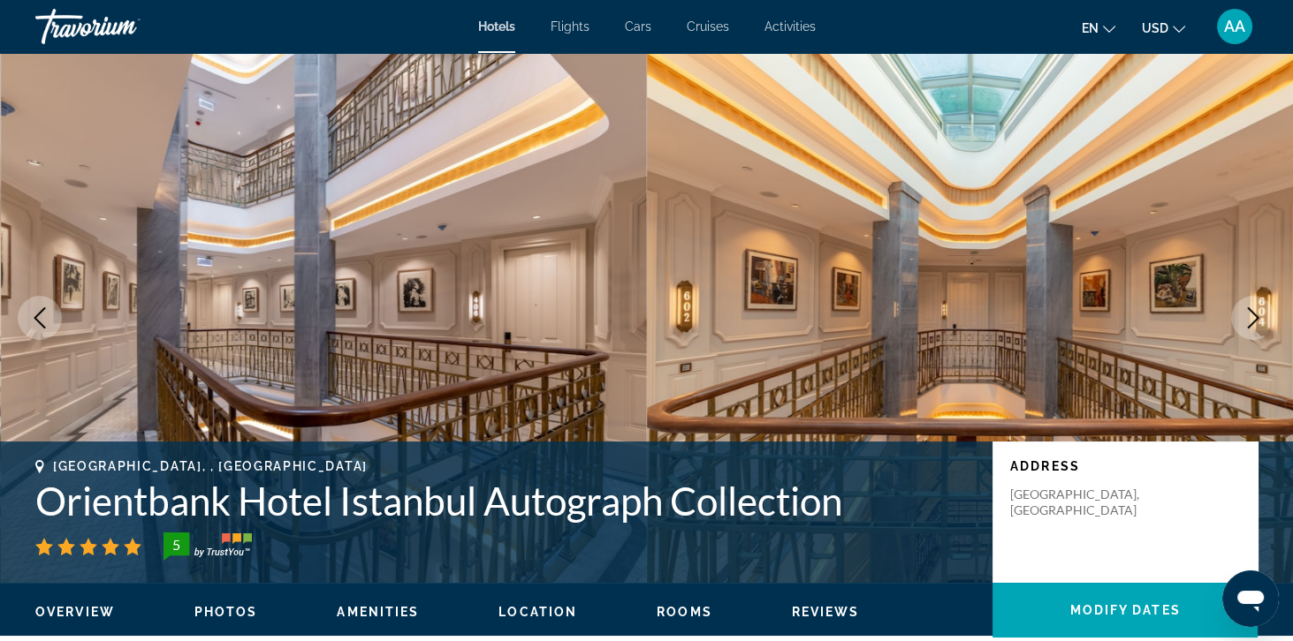
click at [32, 316] on icon "Previous image" at bounding box center [39, 317] width 21 height 21
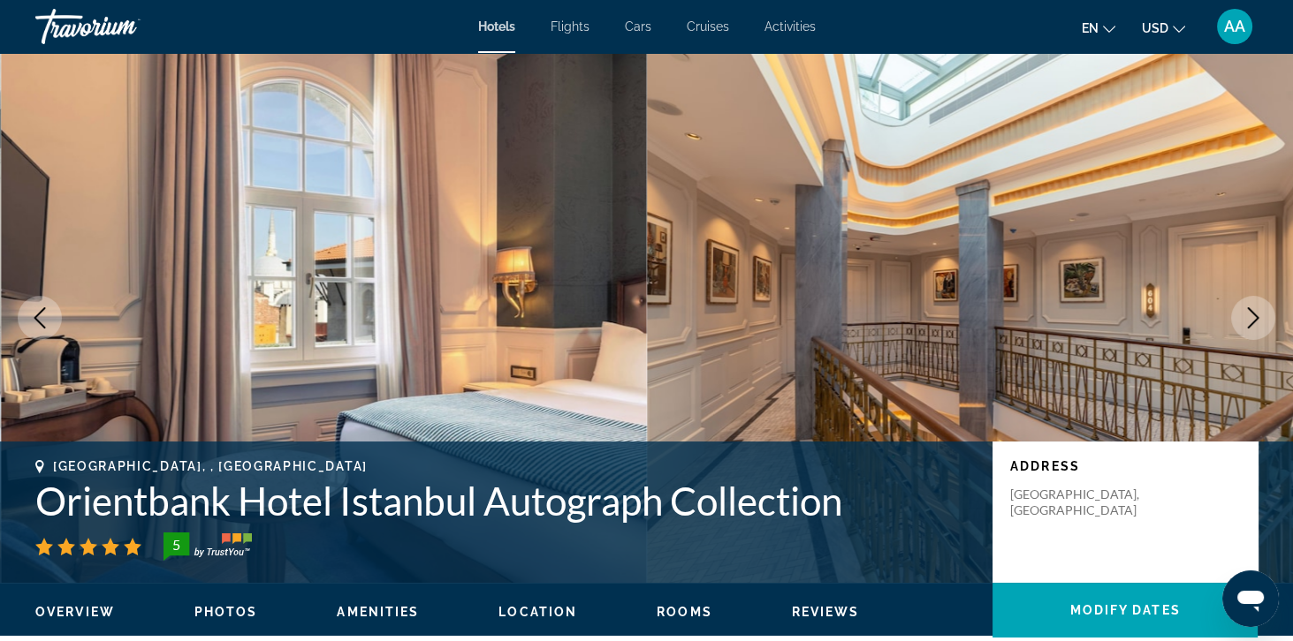
click at [40, 322] on icon "Previous image" at bounding box center [39, 317] width 21 height 21
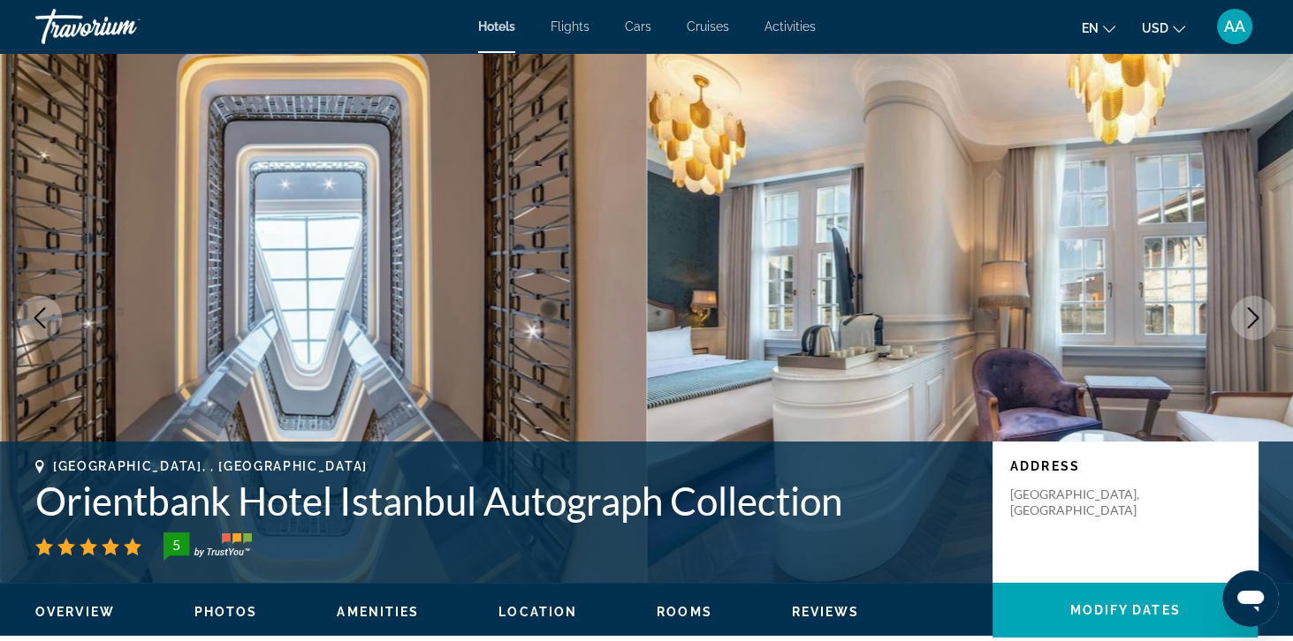
click at [35, 326] on icon "Previous image" at bounding box center [39, 317] width 21 height 21
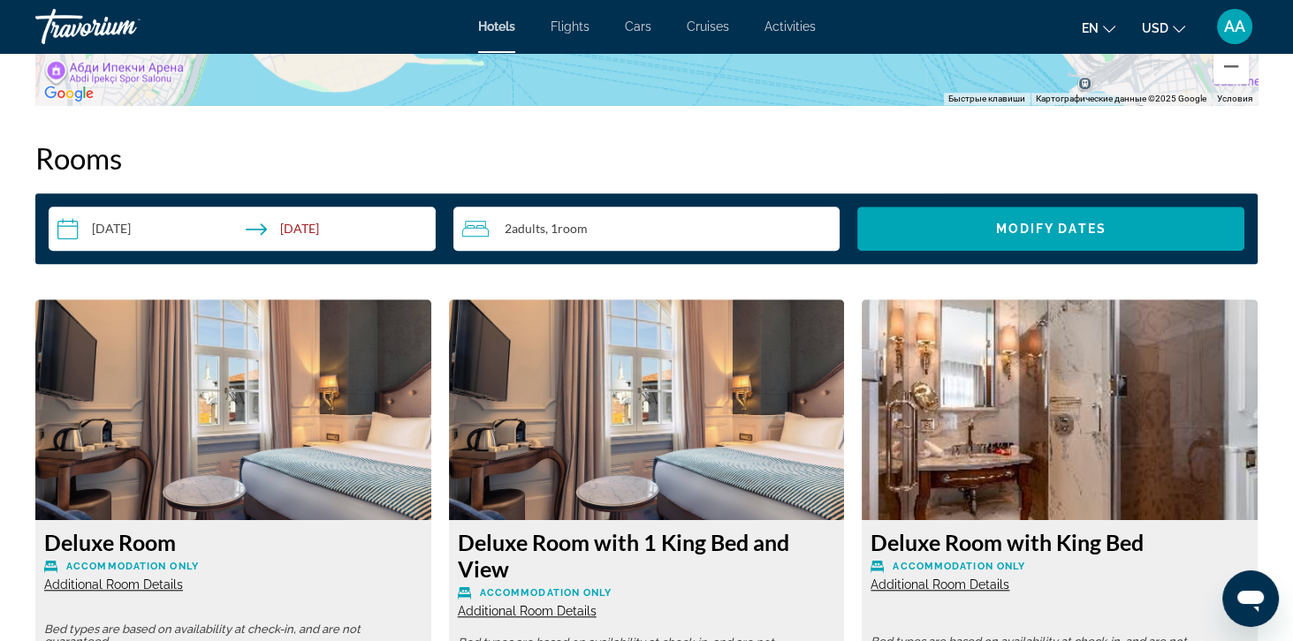
scroll to position [2202, 0]
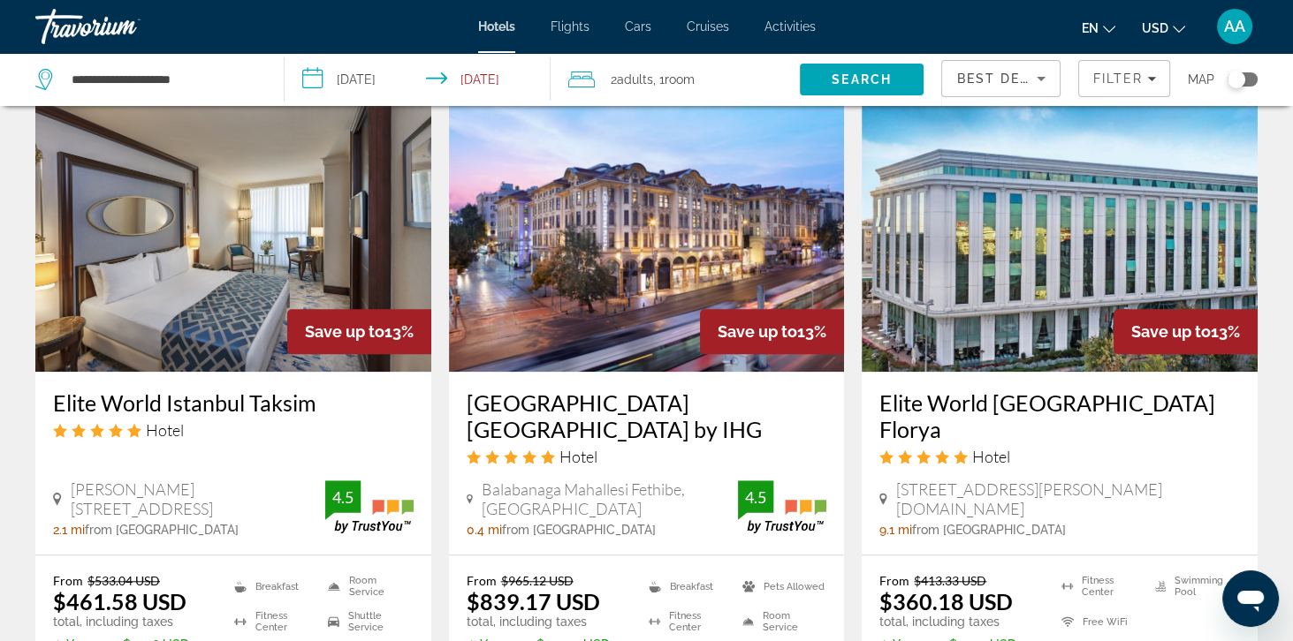
scroll to position [2203, 0]
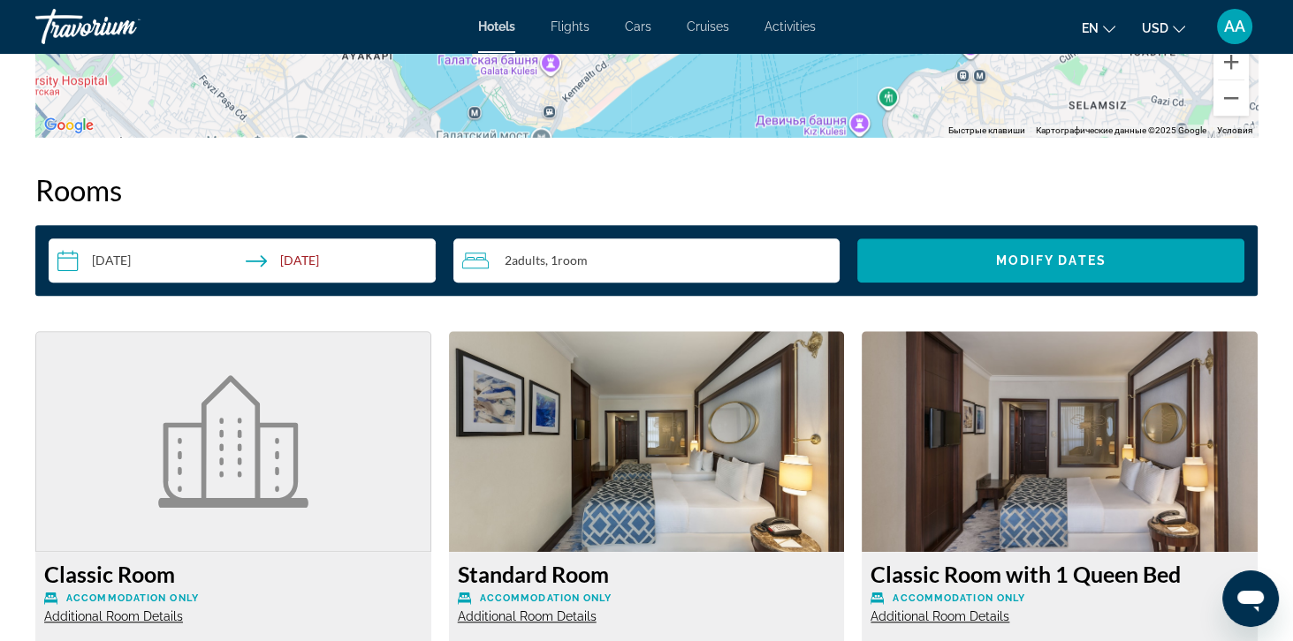
scroll to position [2146, 0]
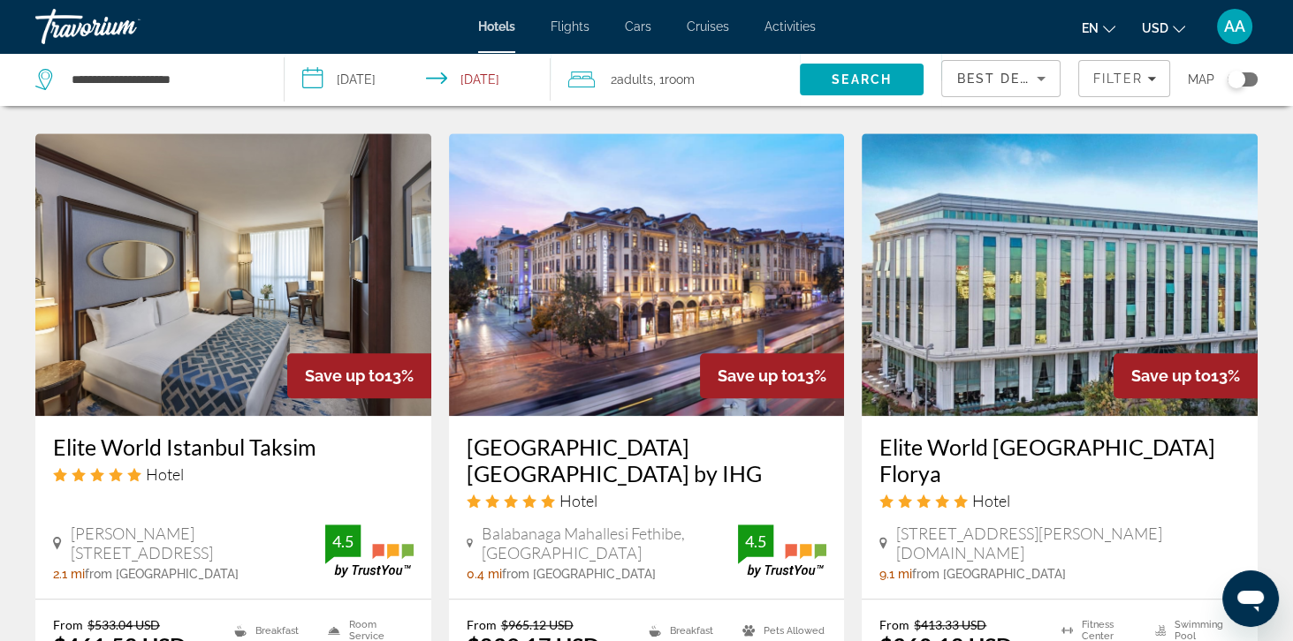
scroll to position [2158, 0]
click at [512, 299] on img "Main content" at bounding box center [647, 275] width 396 height 283
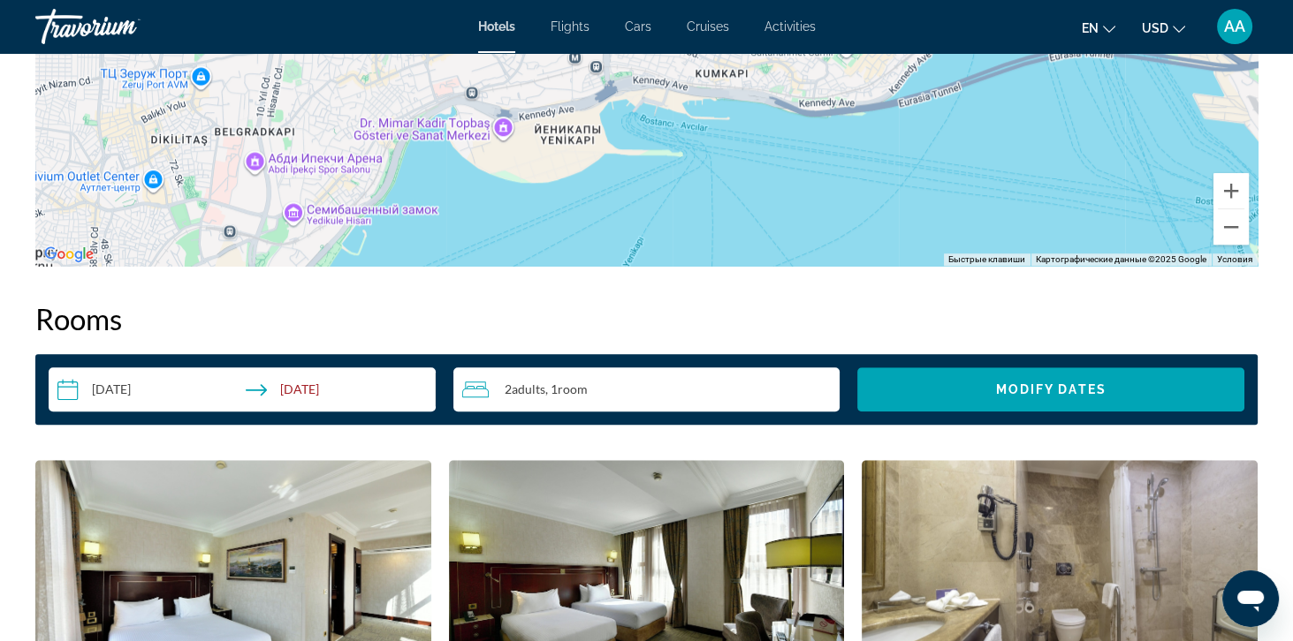
scroll to position [1990, 0]
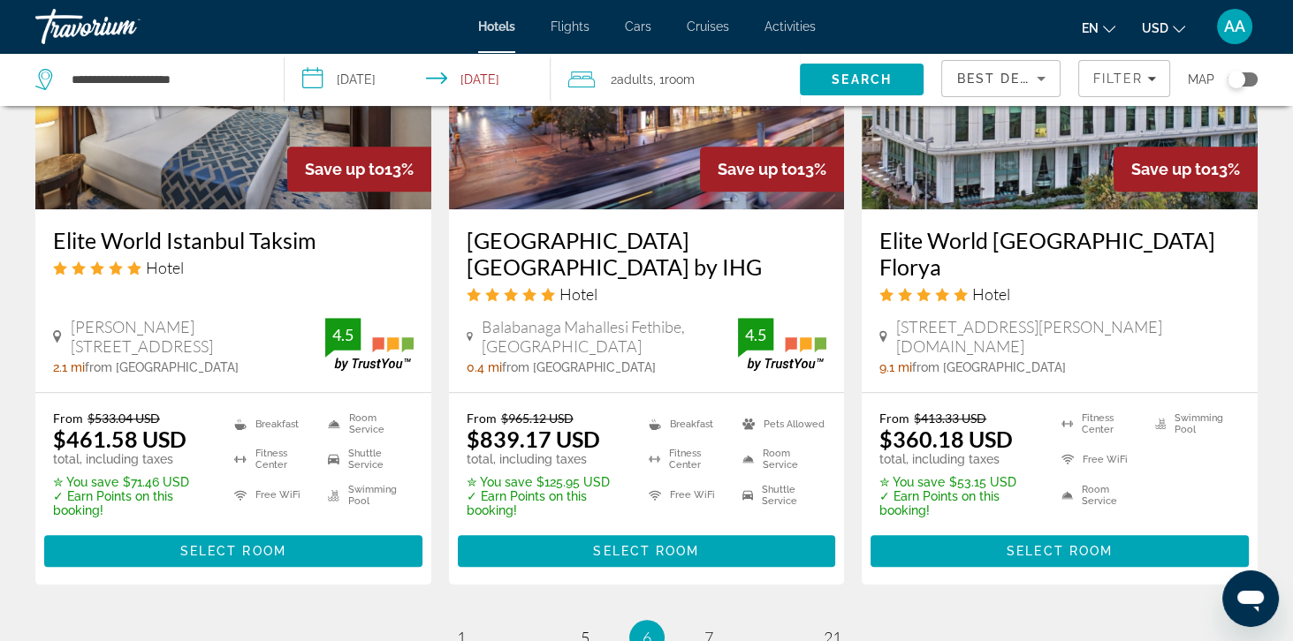
scroll to position [2367, 0]
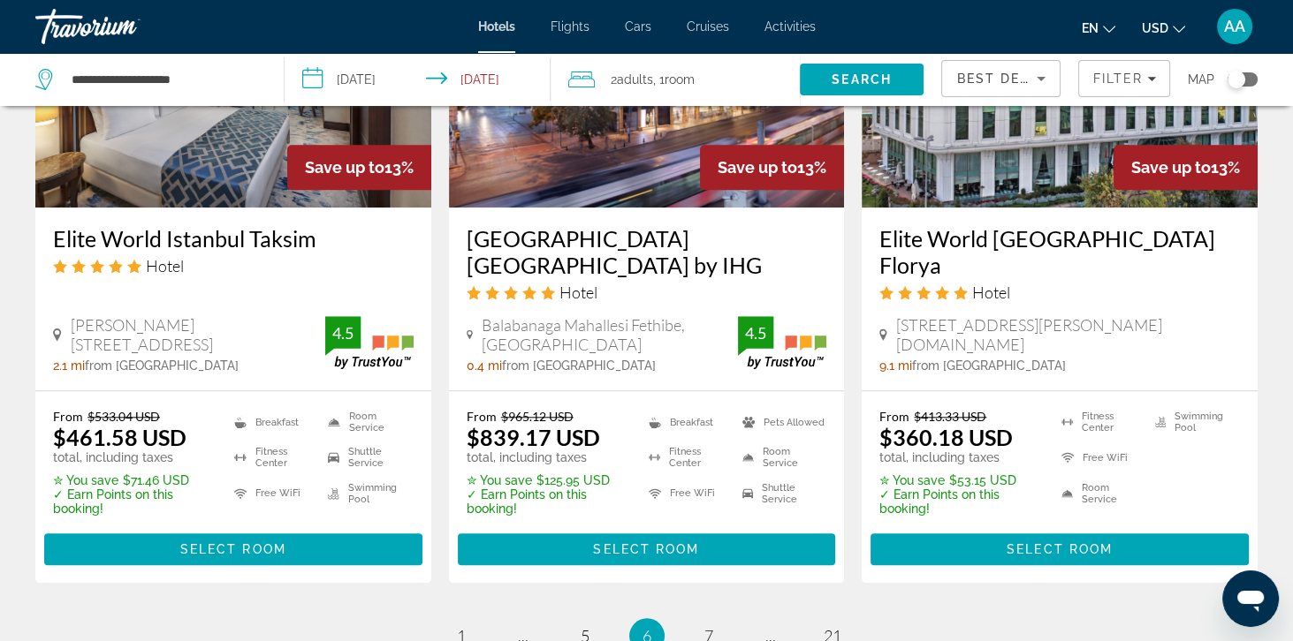
click at [694, 618] on ul "6 / 21 page 1 page ... page 5 You're on page 6 page 7 page ... page 21" at bounding box center [646, 635] width 1222 height 35
click at [711, 626] on span "7" at bounding box center [708, 635] width 9 height 19
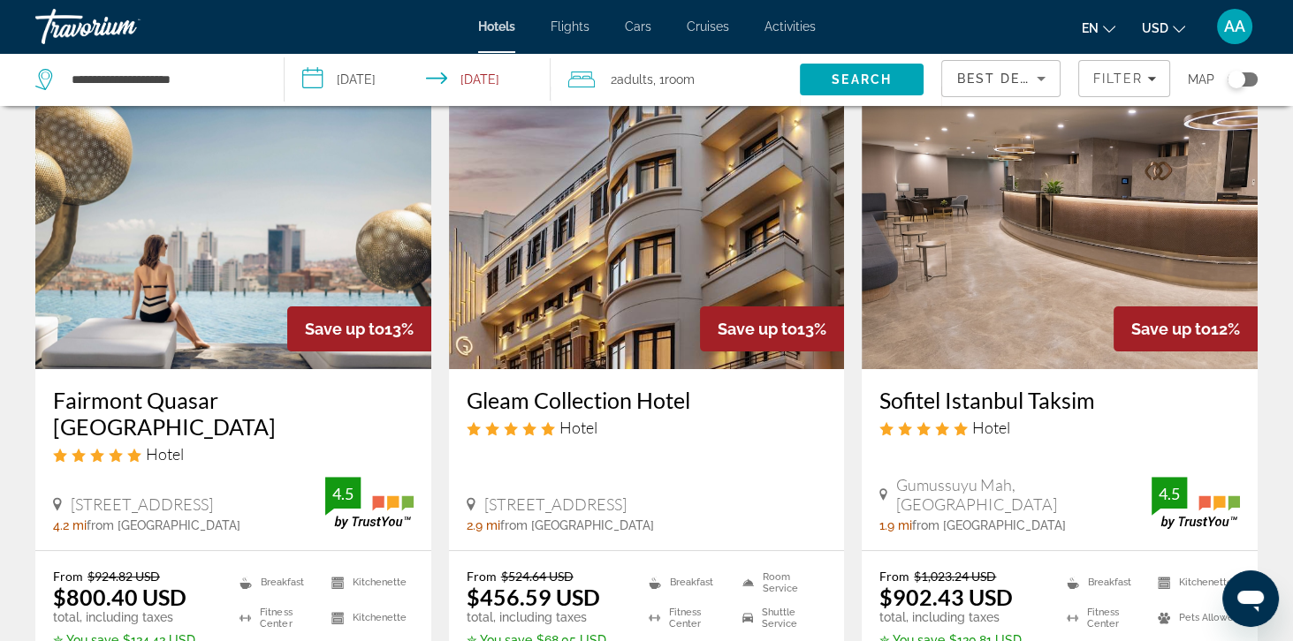
scroll to position [751, 0]
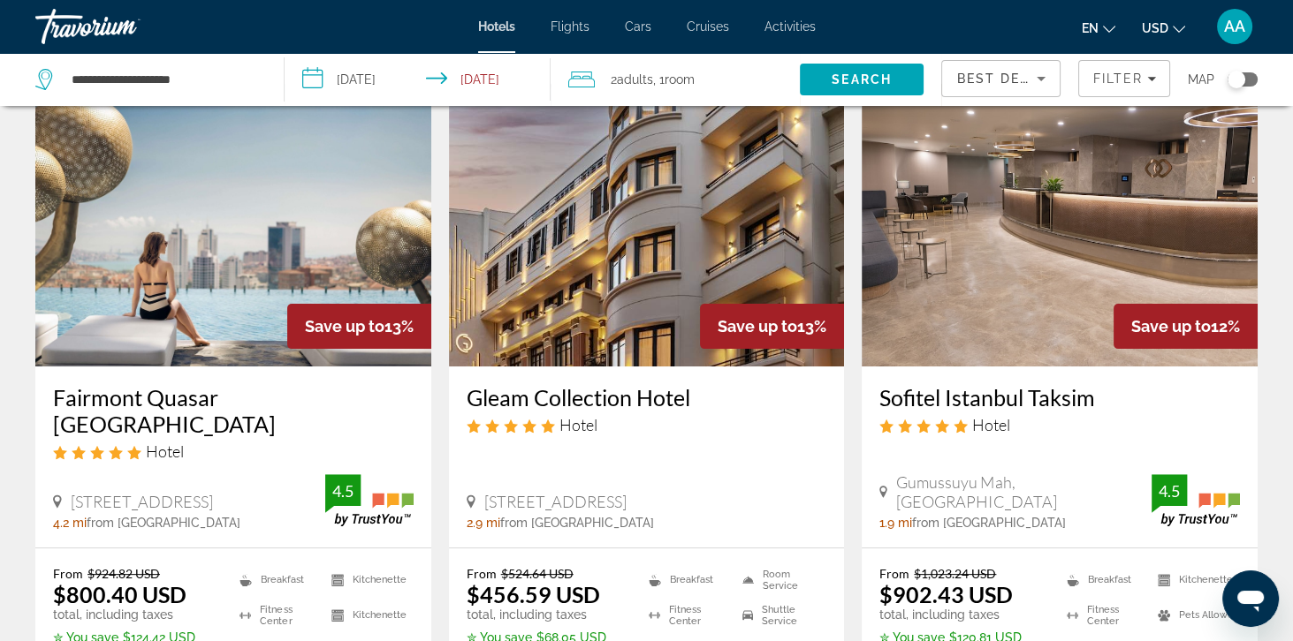
click at [85, 273] on img "Main content" at bounding box center [233, 225] width 396 height 283
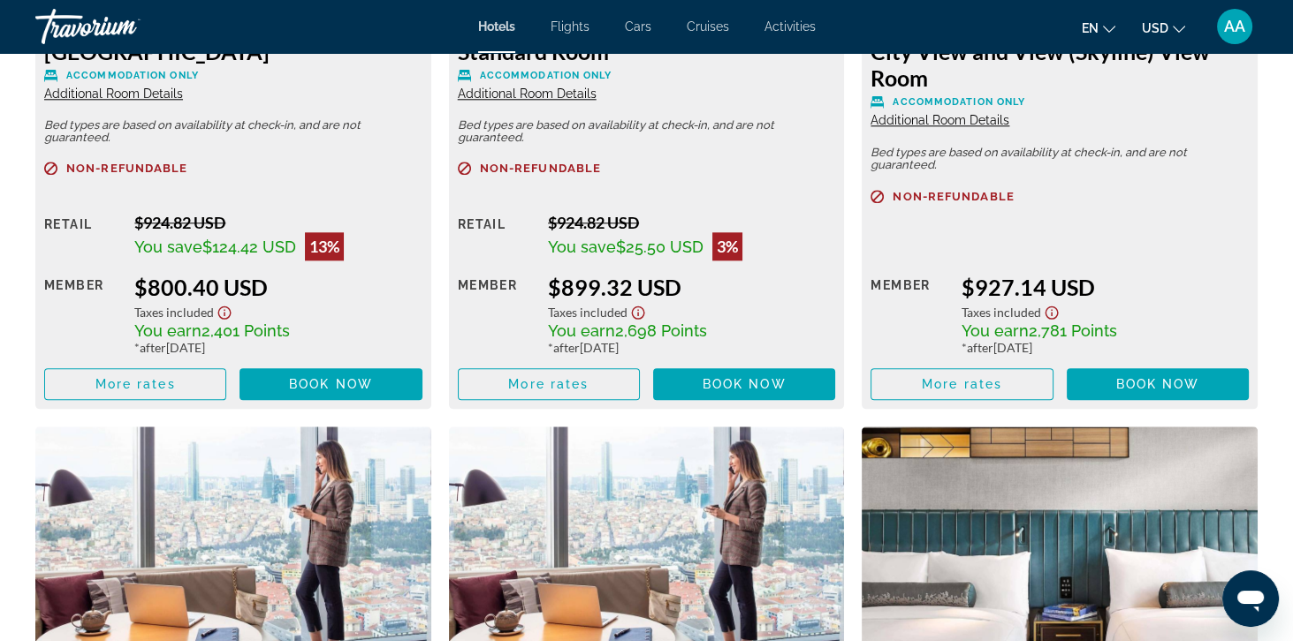
scroll to position [2690, 0]
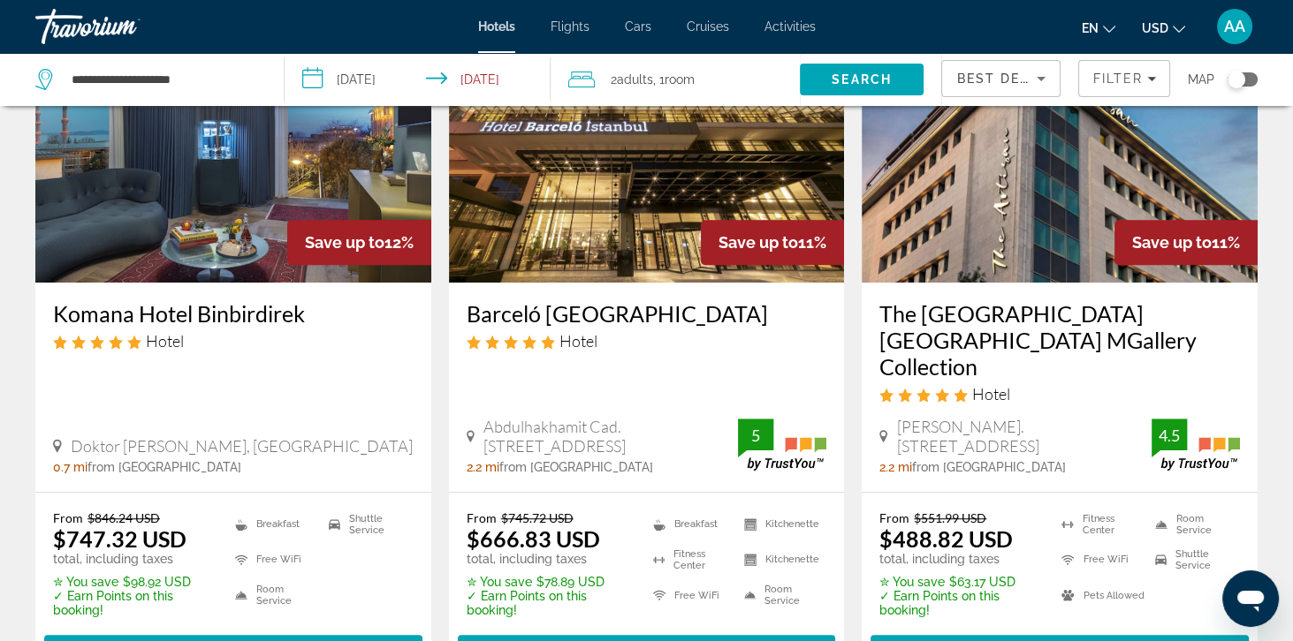
scroll to position [1522, 0]
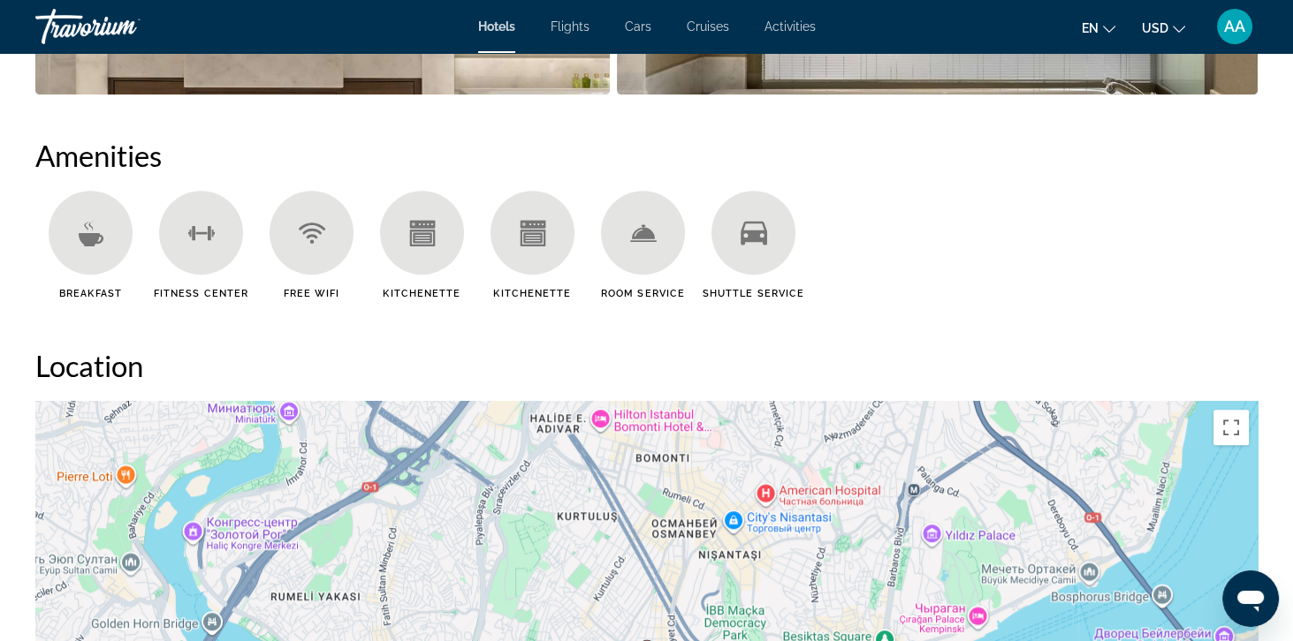
scroll to position [1375, 0]
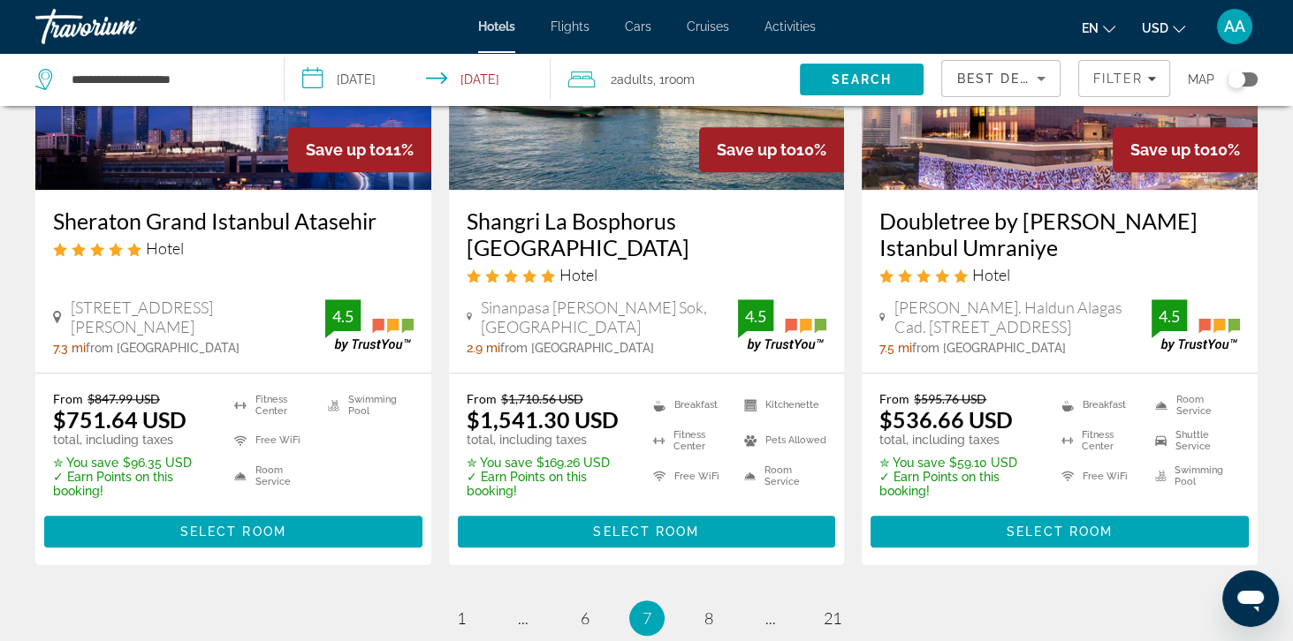
scroll to position [2466, 0]
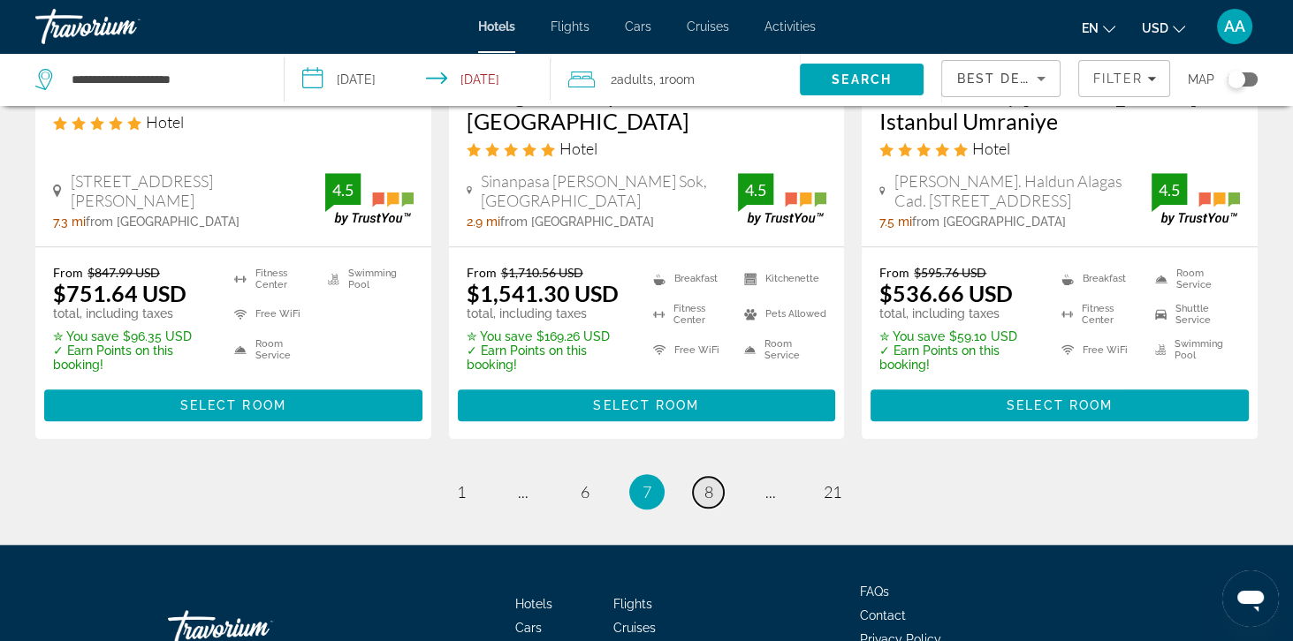
click at [700, 477] on link "page 8" at bounding box center [708, 492] width 31 height 31
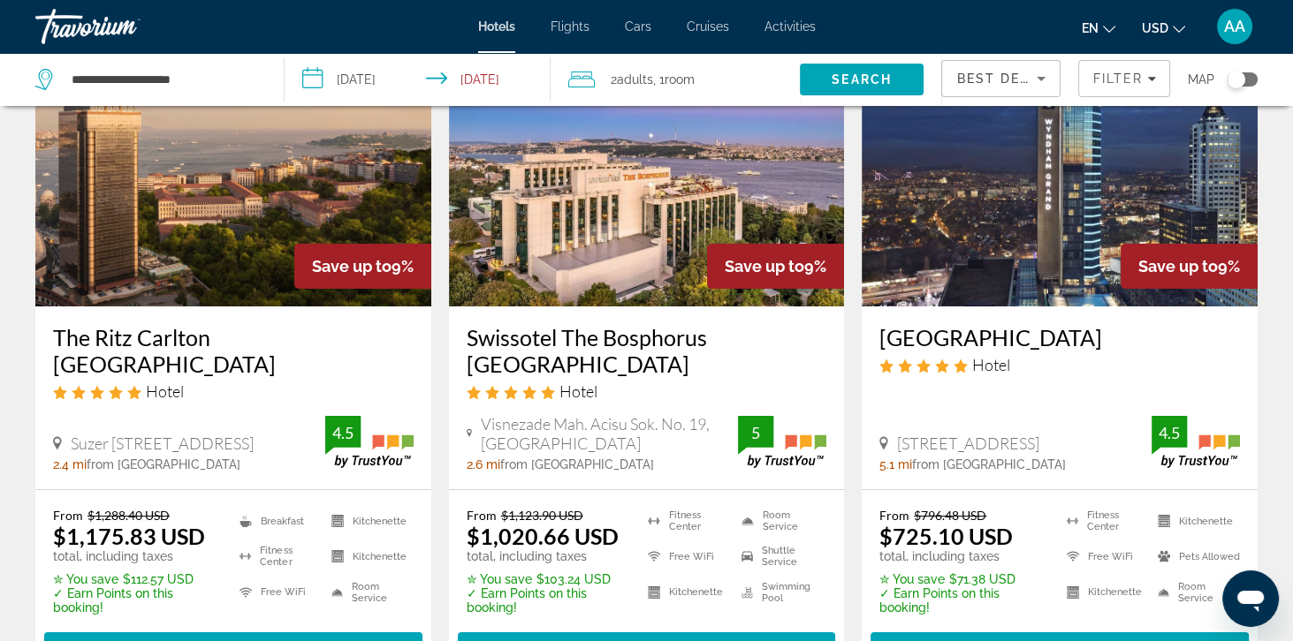
scroll to position [153, 0]
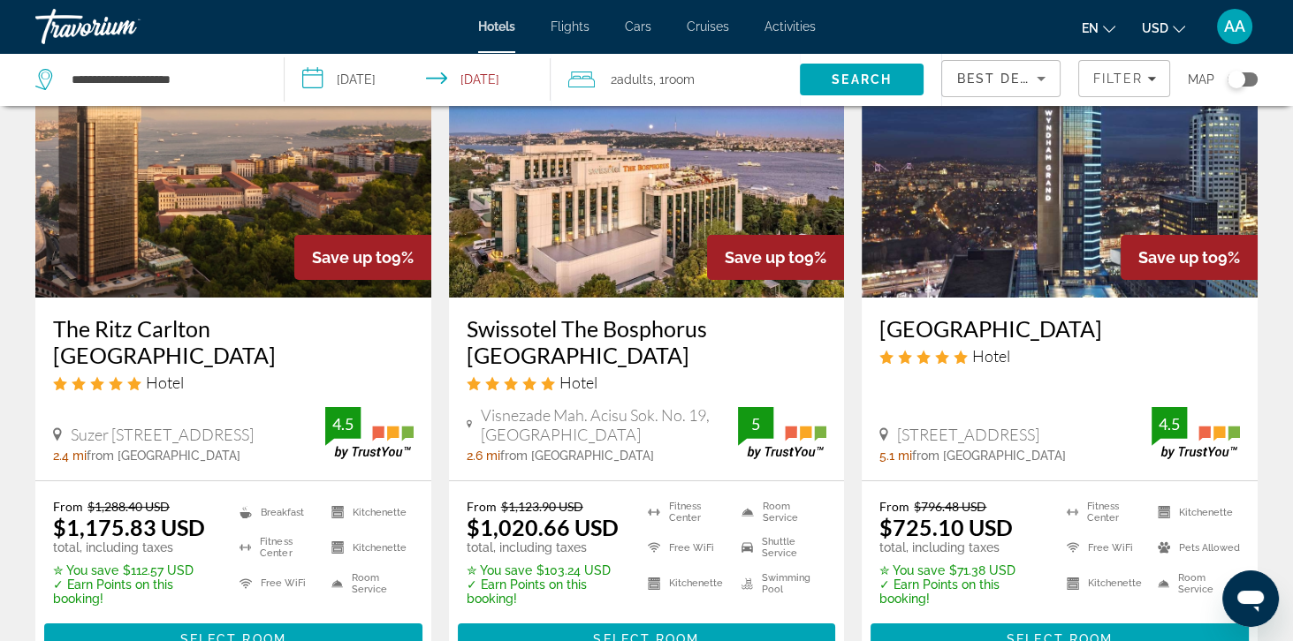
click at [397, 482] on div "From $1,288.40 USD $1,175.83 USD total, including taxes ✮ You save $112.57 USD …" at bounding box center [233, 578] width 396 height 192
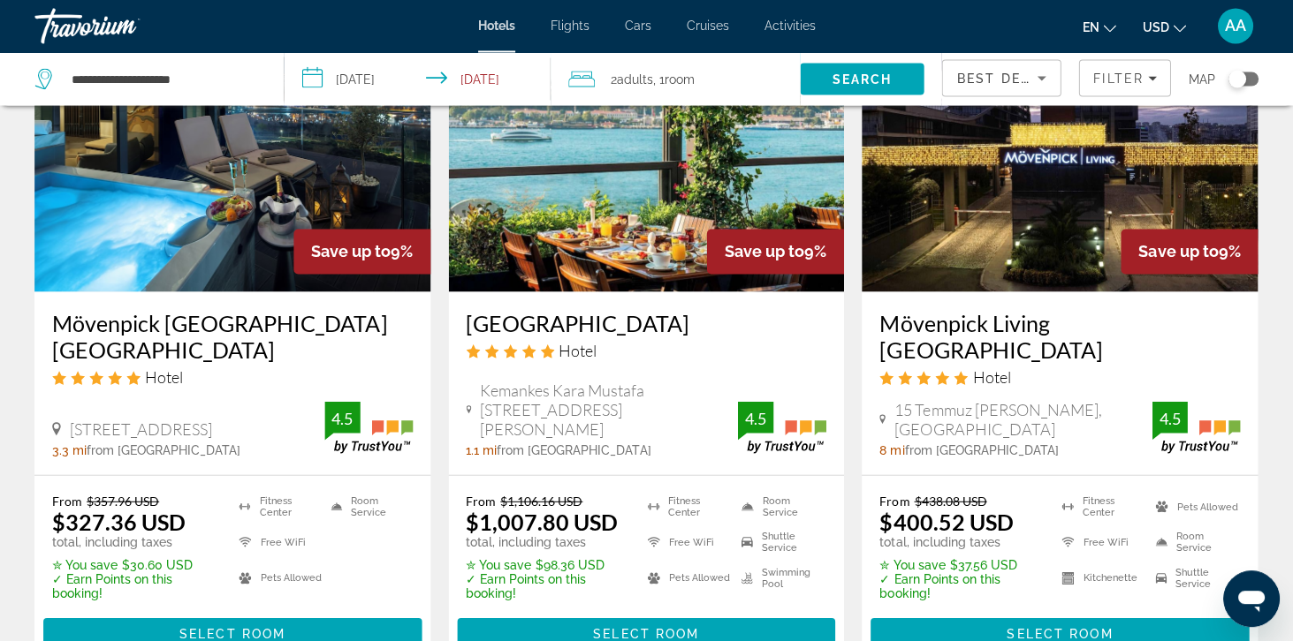
scroll to position [855, 0]
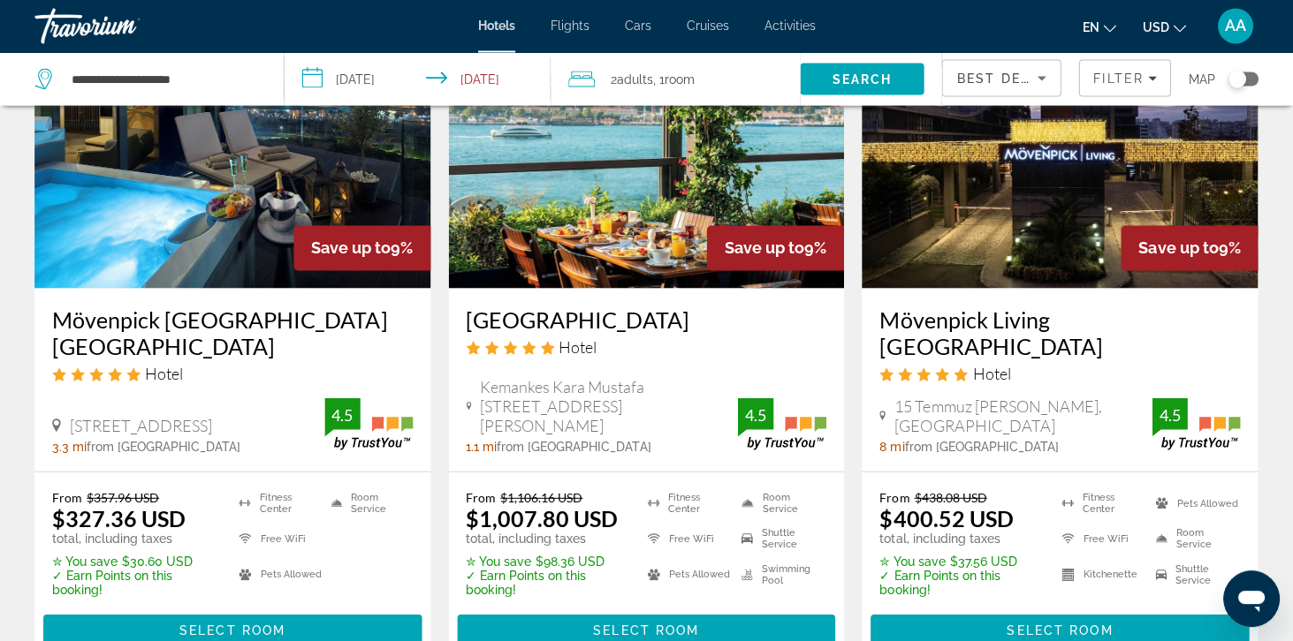
click at [543, 247] on img "Main content" at bounding box center [647, 147] width 396 height 283
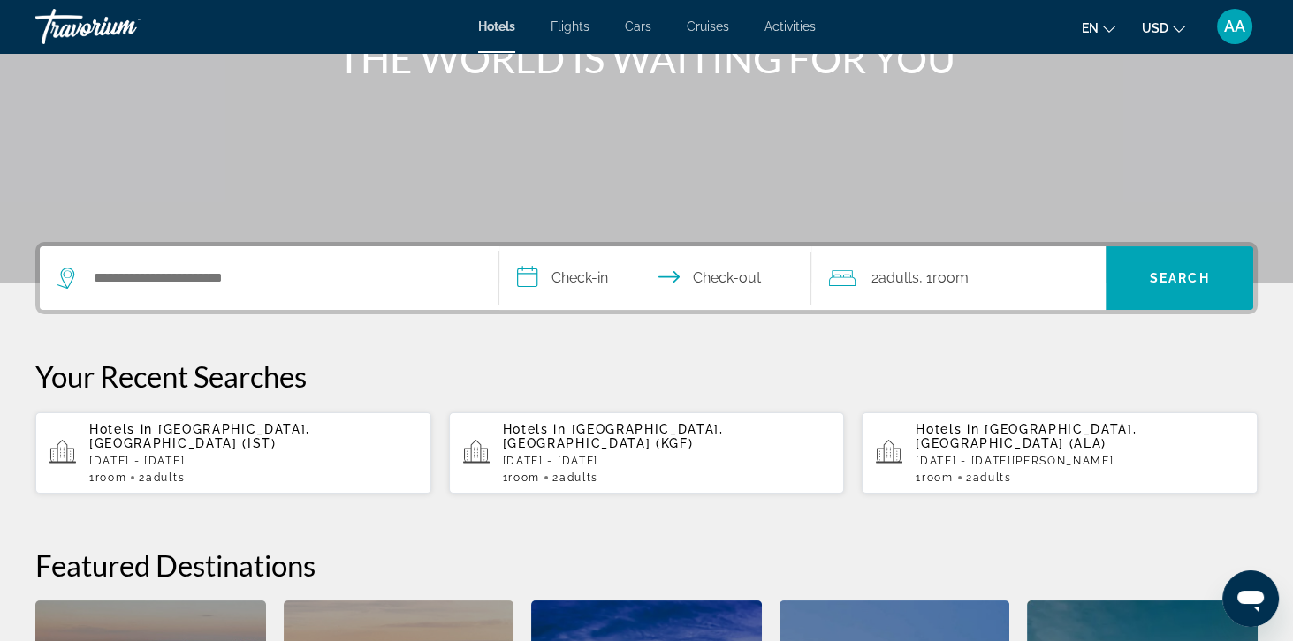
scroll to position [240, 0]
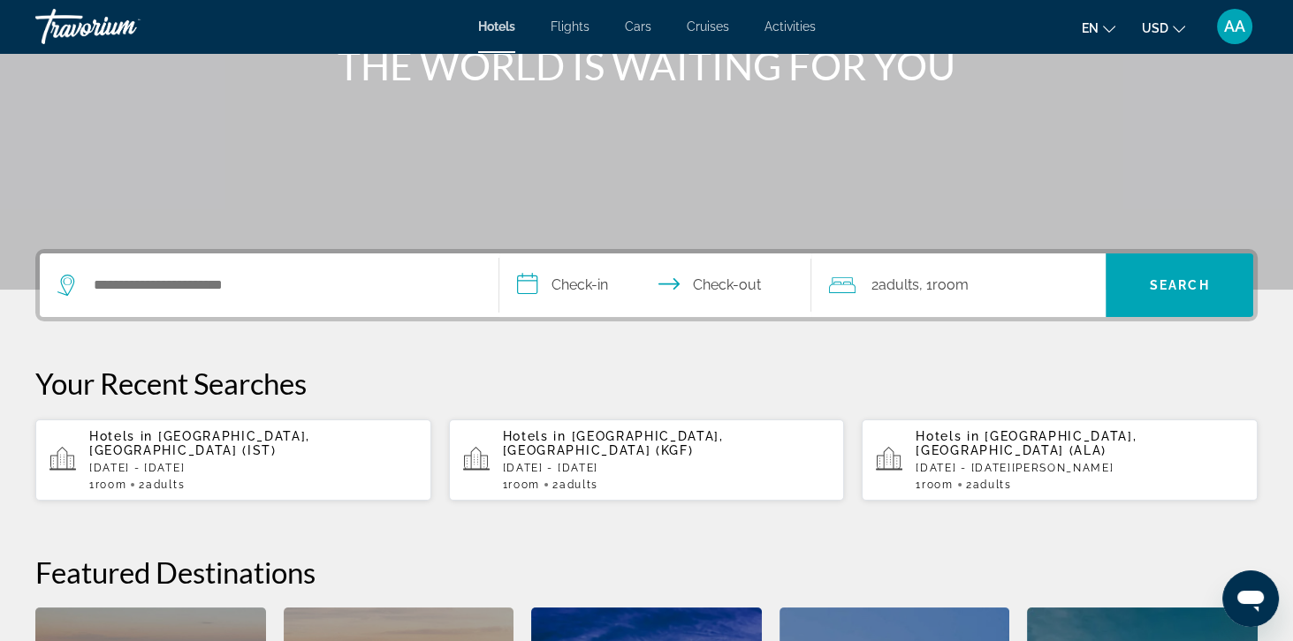
click at [133, 479] on div "1 Room rooms 2 Adult Adults" at bounding box center [253, 485] width 328 height 12
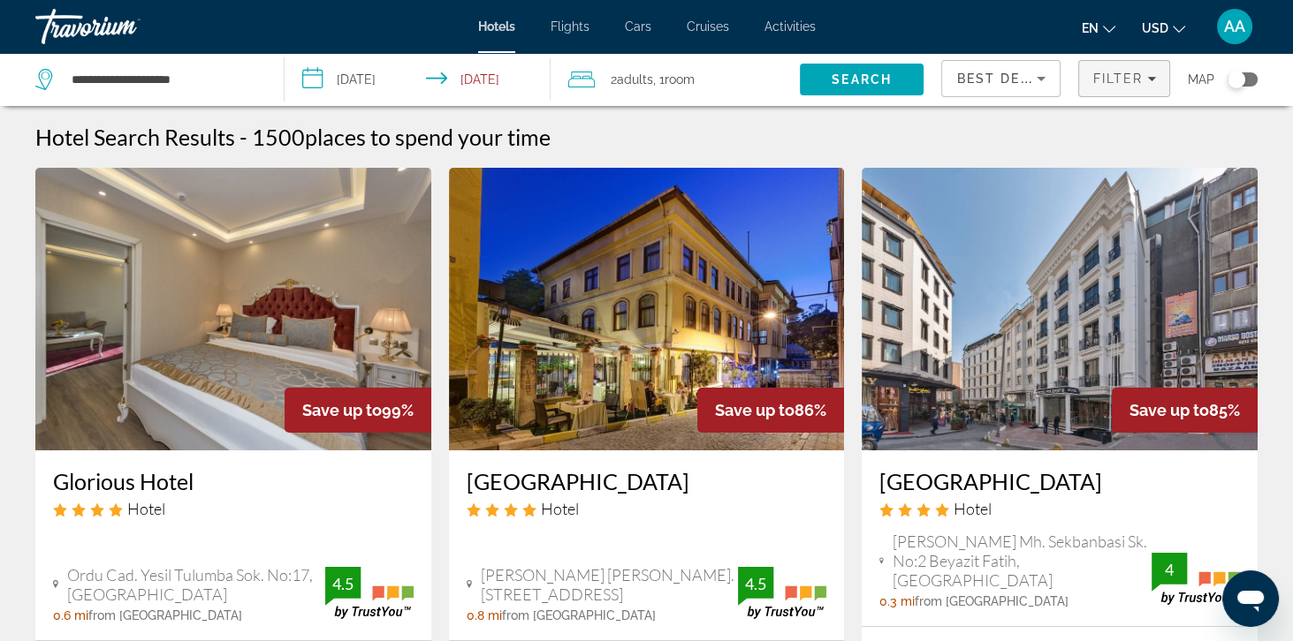
click at [1099, 88] on span "Filters" at bounding box center [1124, 78] width 90 height 42
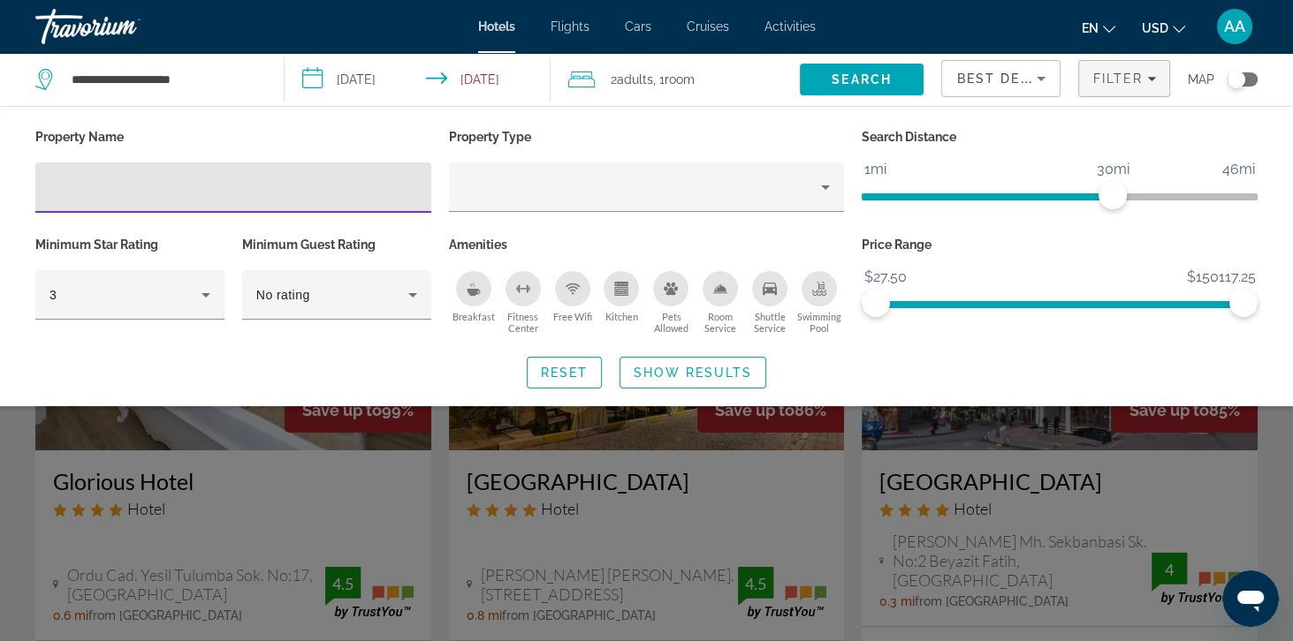
click at [959, 75] on span "Best Deals" at bounding box center [1002, 79] width 92 height 14
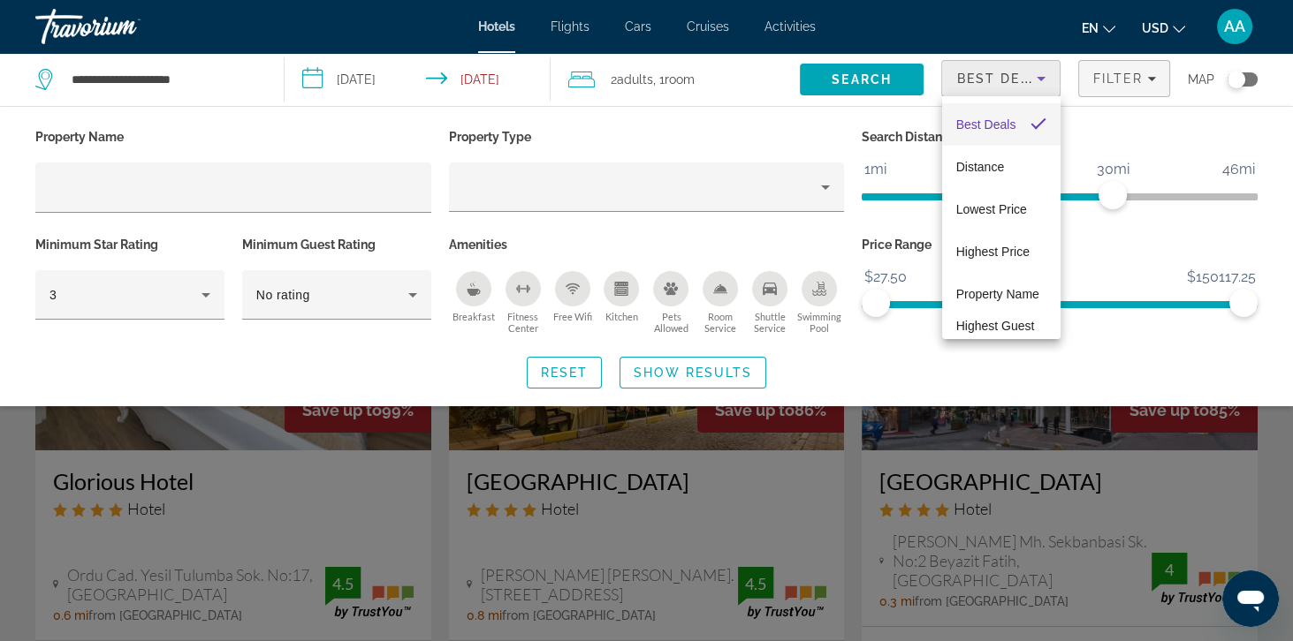
click at [968, 79] on div at bounding box center [646, 320] width 1293 height 641
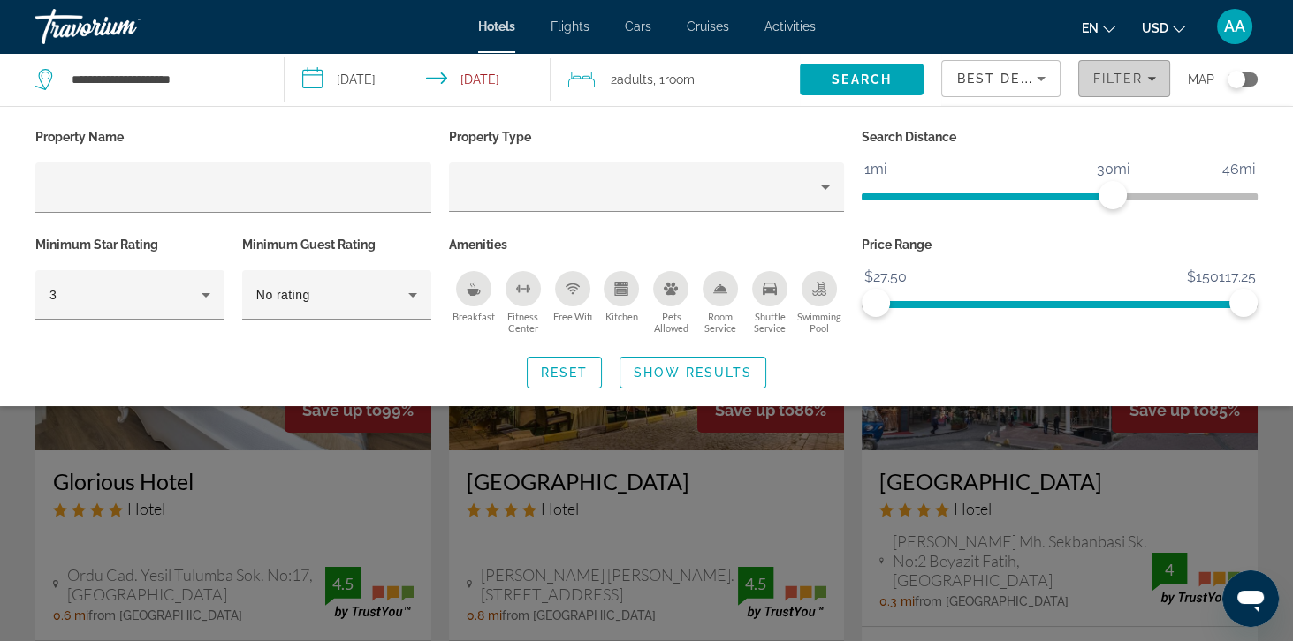
click at [1115, 82] on span "Filter" at bounding box center [1117, 79] width 50 height 14
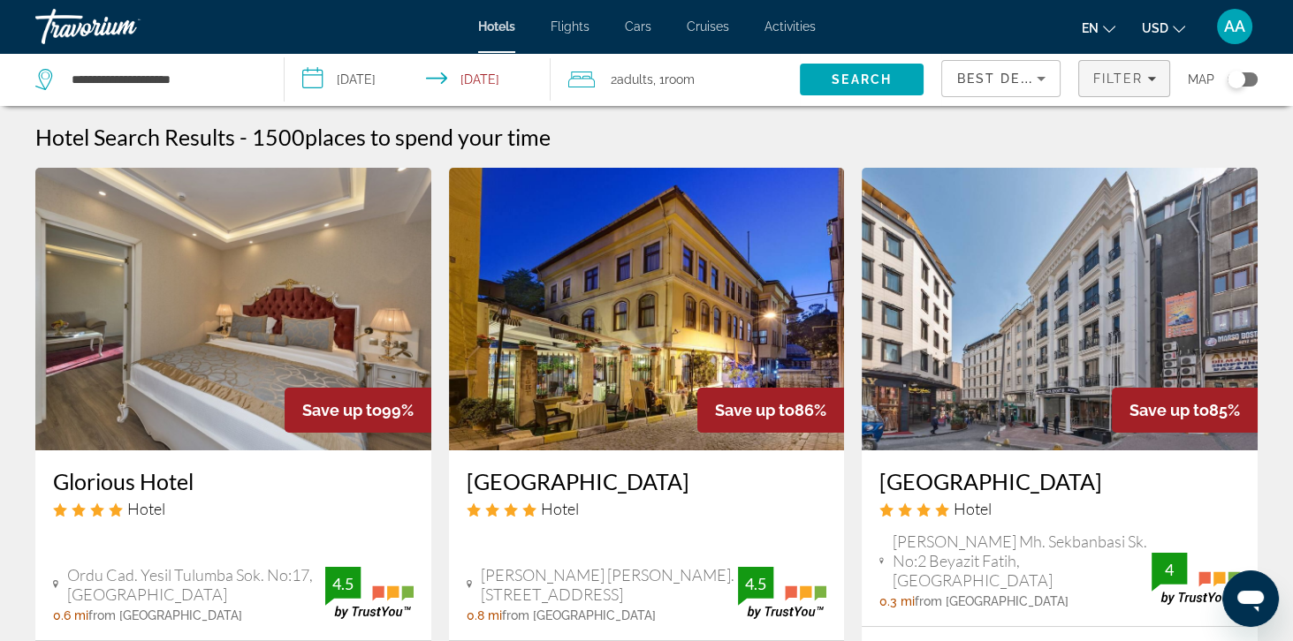
click at [1128, 97] on span "Filters" at bounding box center [1124, 78] width 90 height 42
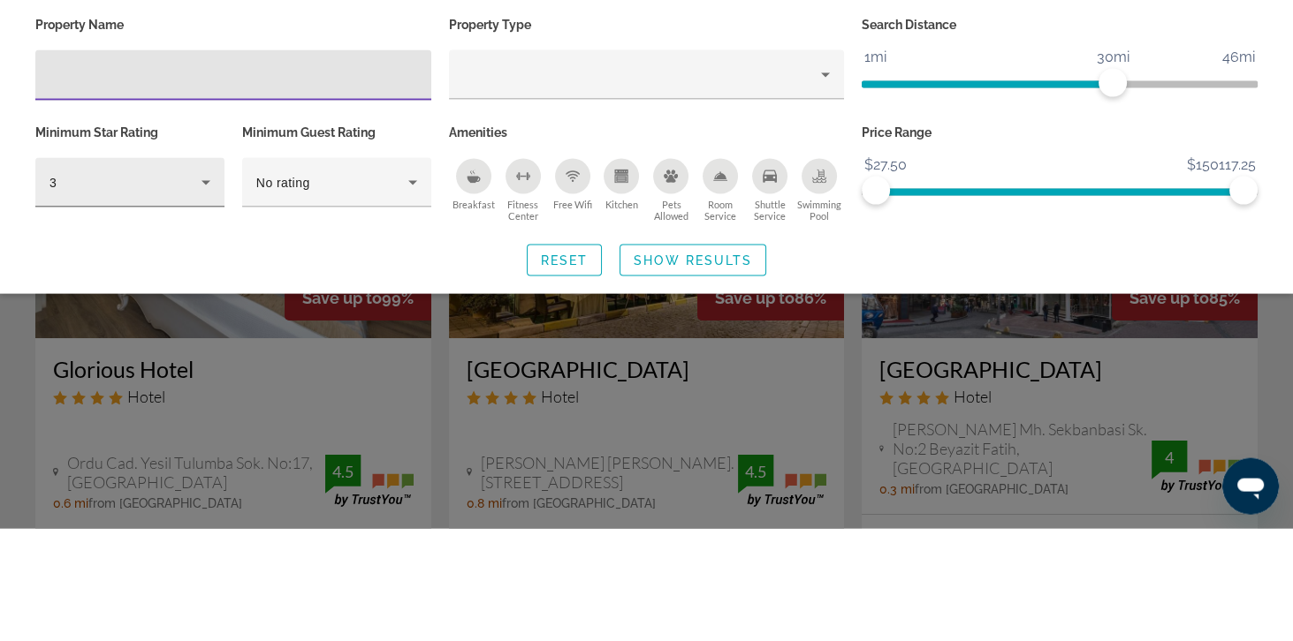
click at [121, 304] on div "3" at bounding box center [125, 294] width 152 height 21
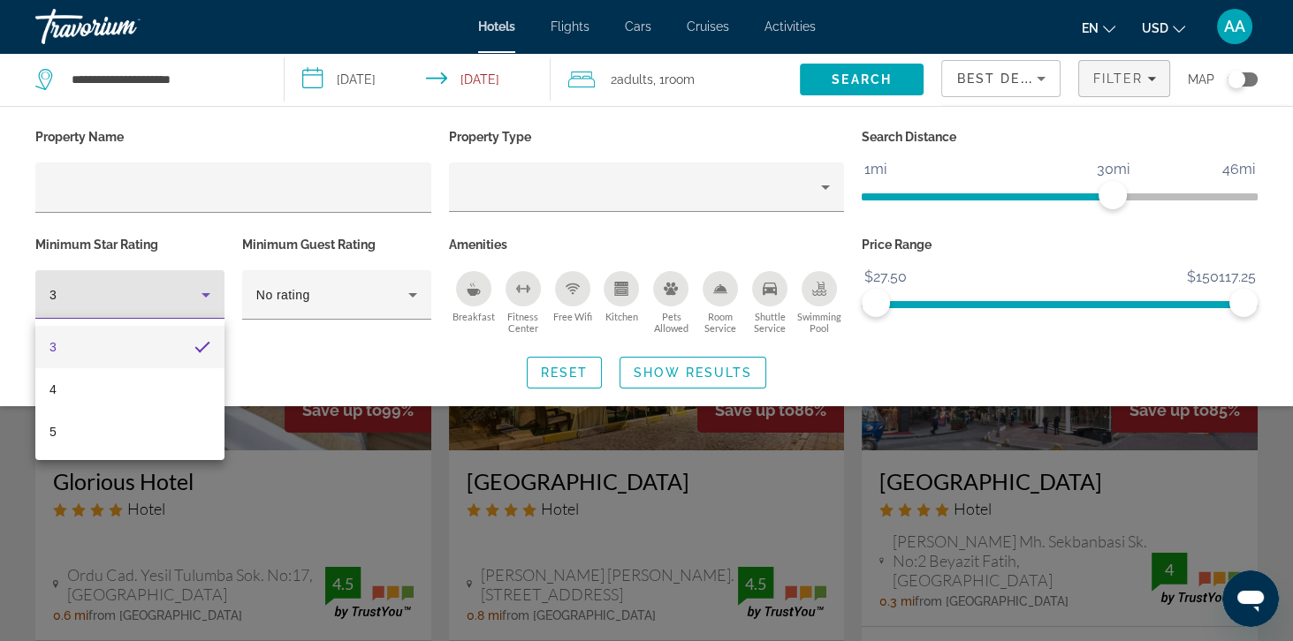
click at [67, 459] on div "3 4 5" at bounding box center [129, 389] width 189 height 141
click at [64, 429] on mat-option "5" at bounding box center [129, 432] width 189 height 42
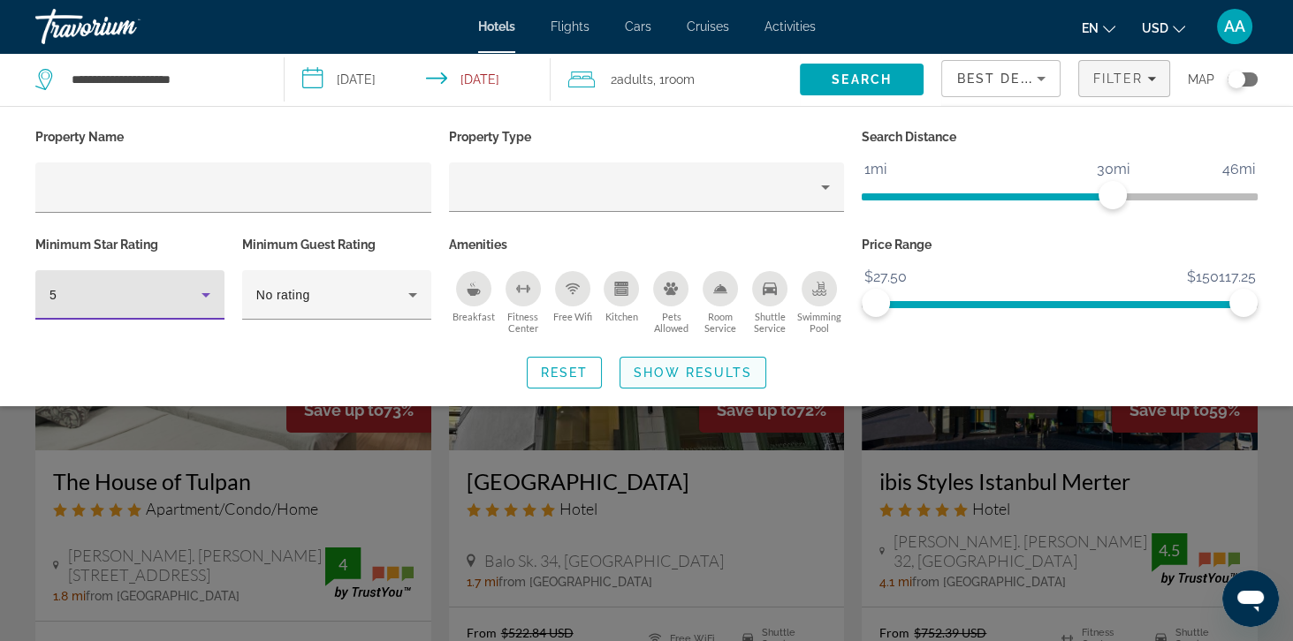
click at [661, 382] on span "Search widget" at bounding box center [692, 373] width 145 height 42
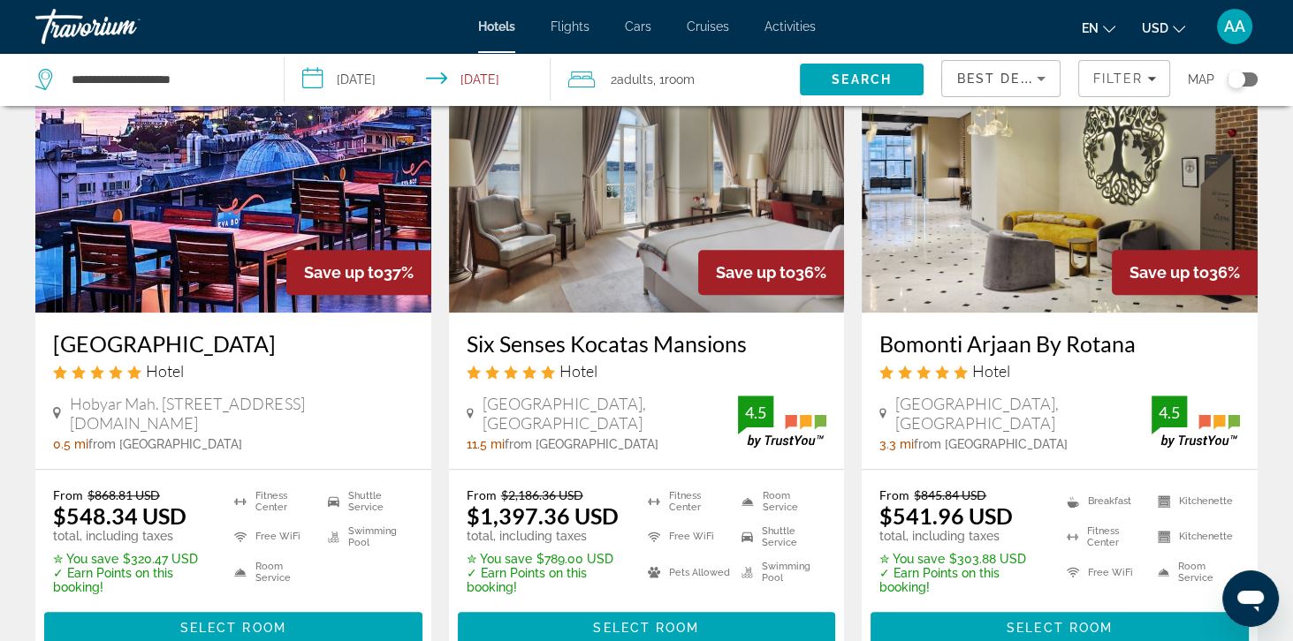
scroll to position [2199, 0]
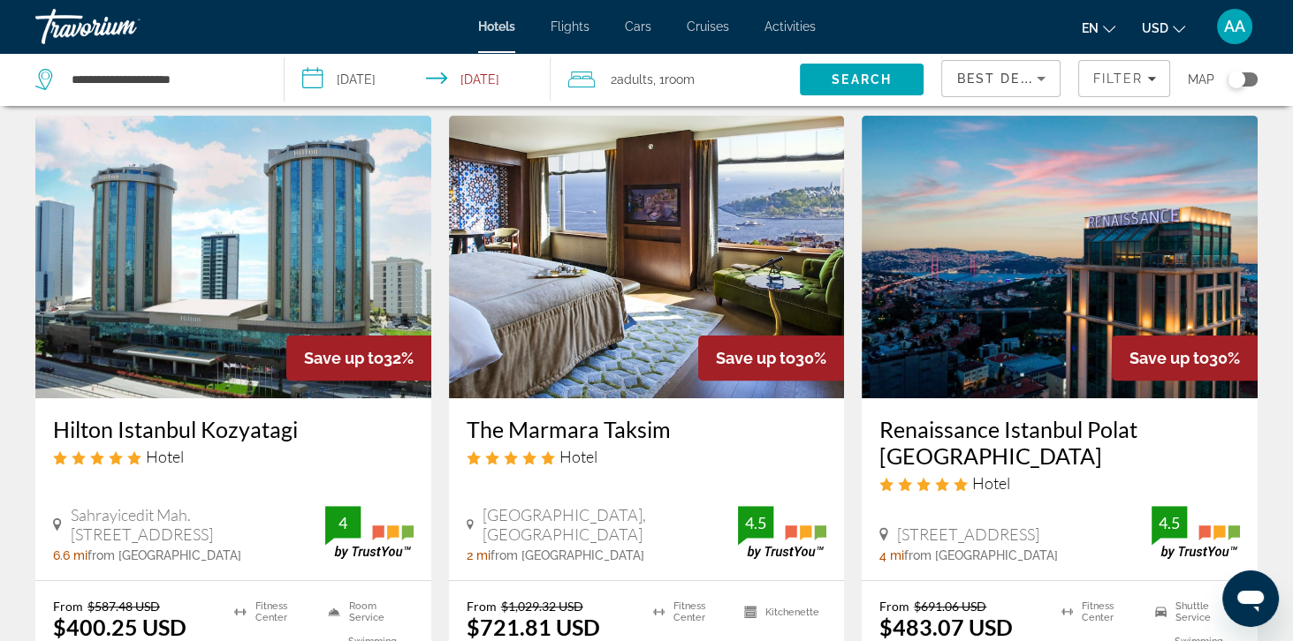
scroll to position [769, 0]
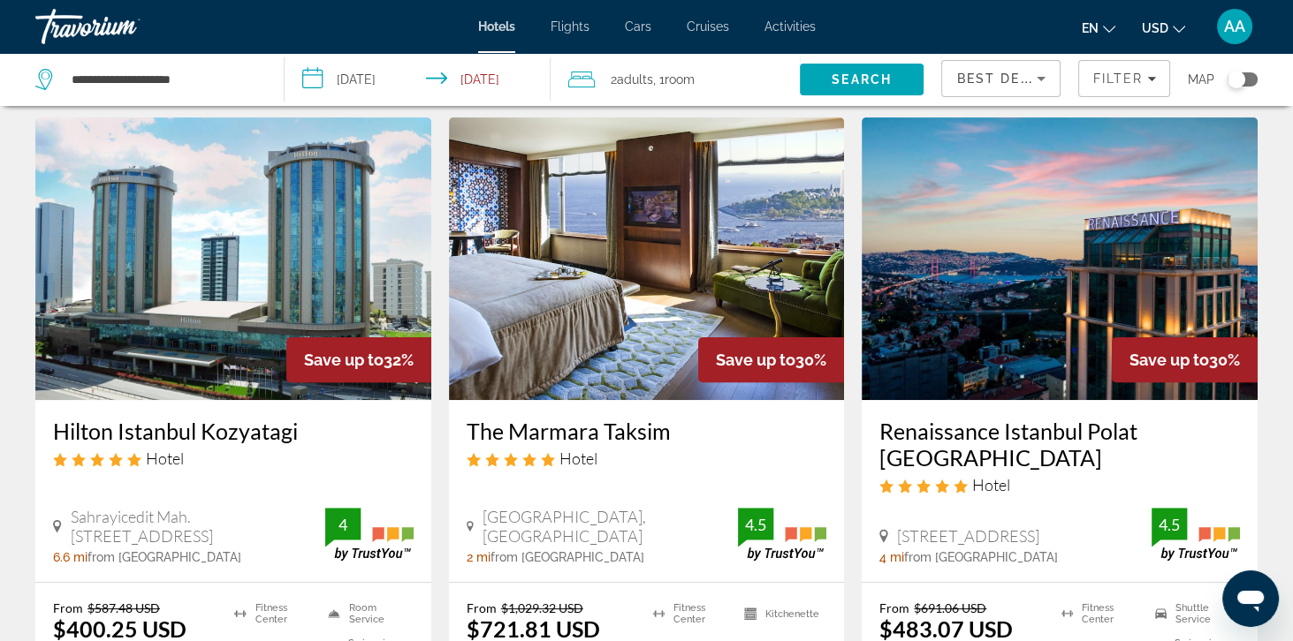
click at [967, 232] on img "Main content" at bounding box center [1059, 259] width 396 height 283
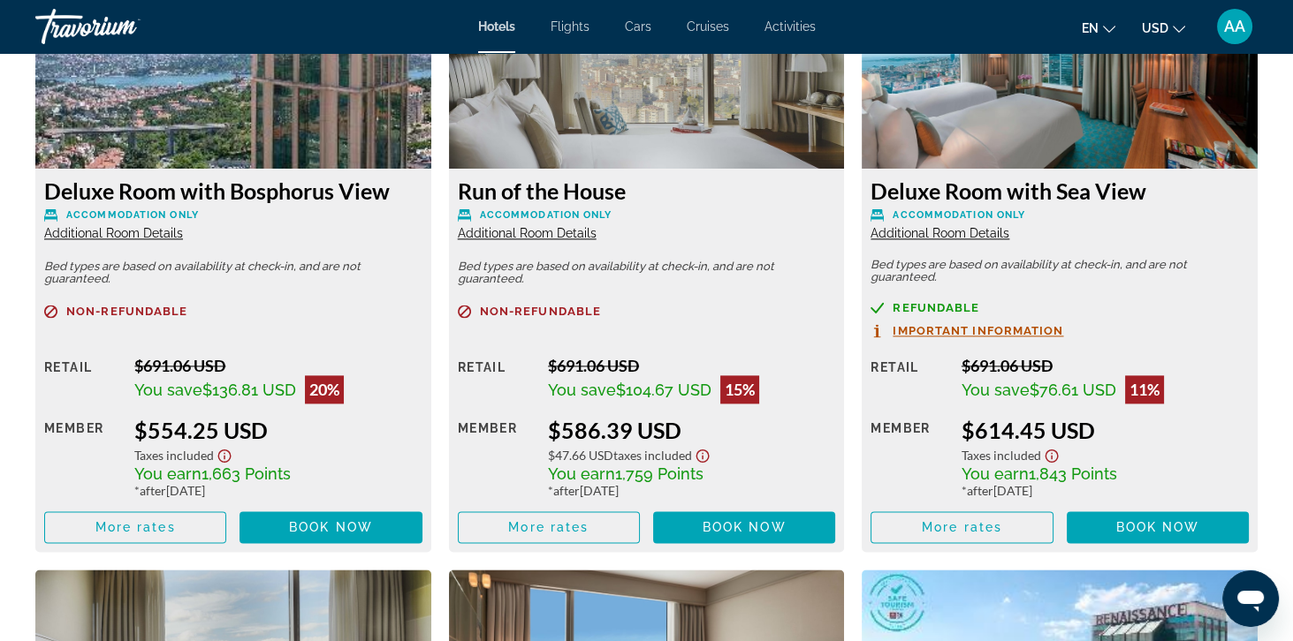
scroll to position [3182, 0]
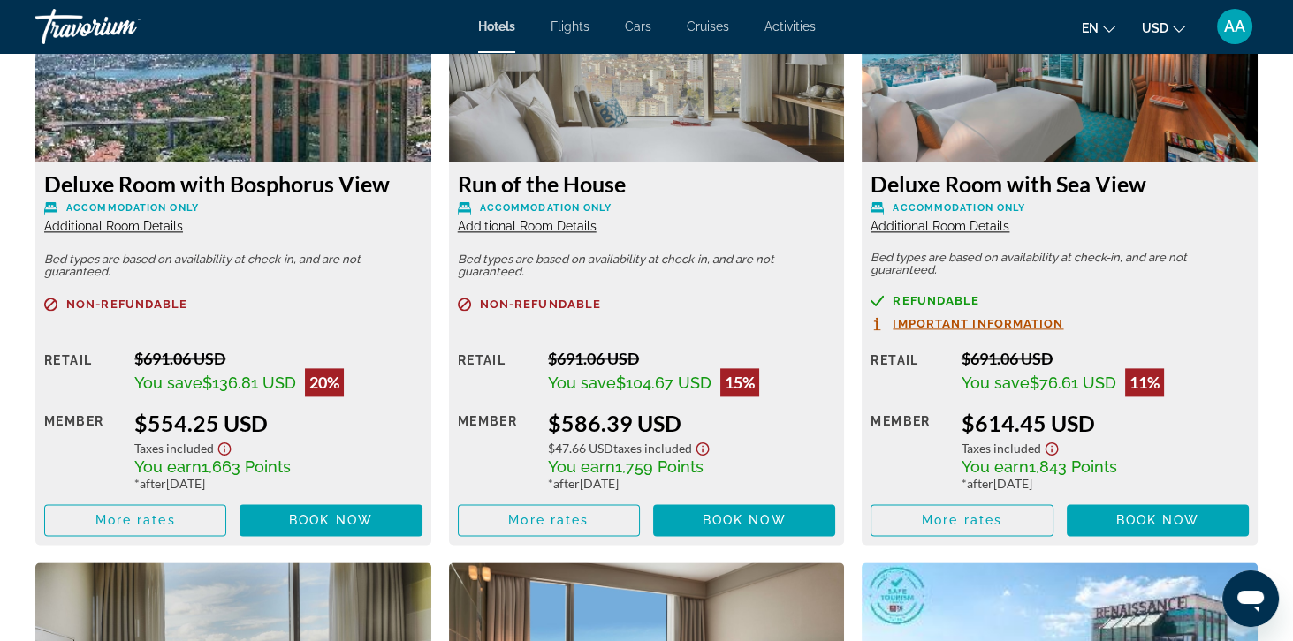
click at [910, 319] on span "Important Information" at bounding box center [977, 323] width 171 height 11
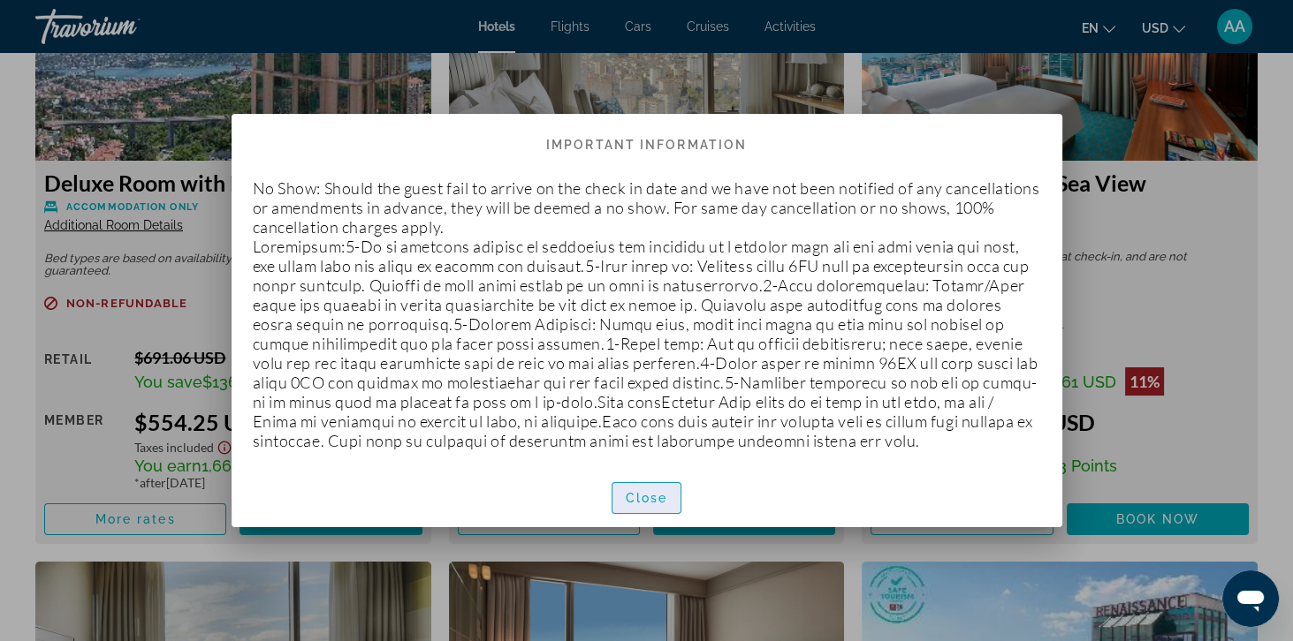
click at [612, 519] on span "button" at bounding box center [646, 498] width 69 height 42
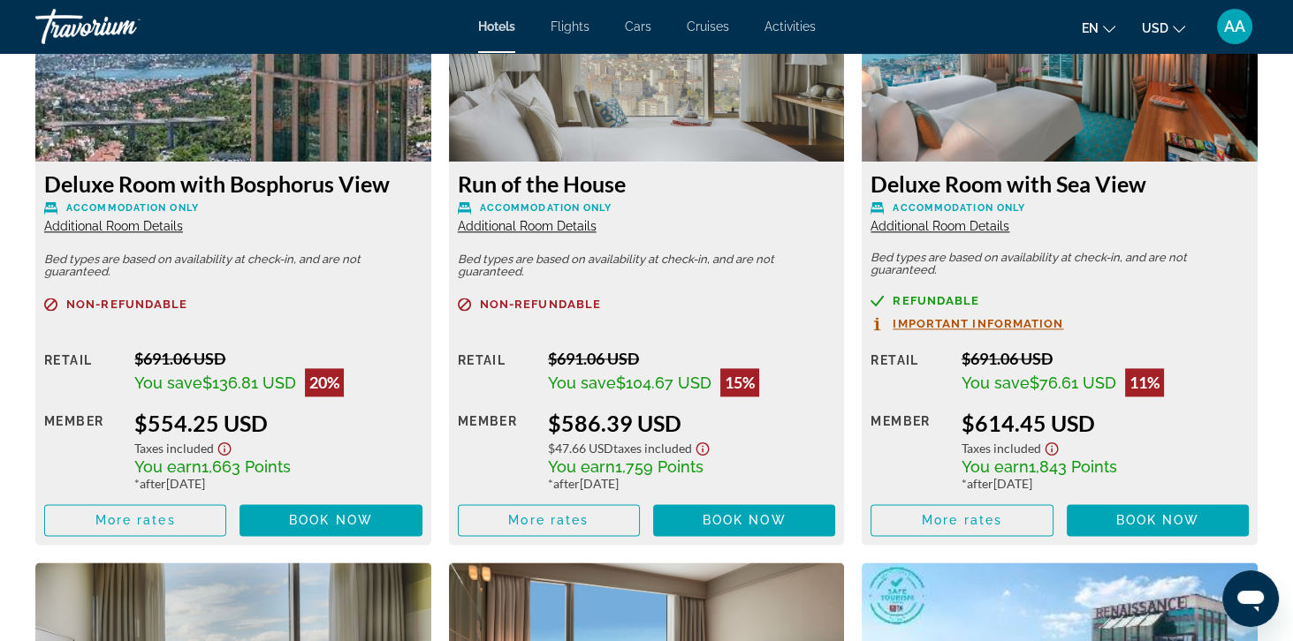
click at [905, 298] on span "Refundable" at bounding box center [935, 300] width 87 height 11
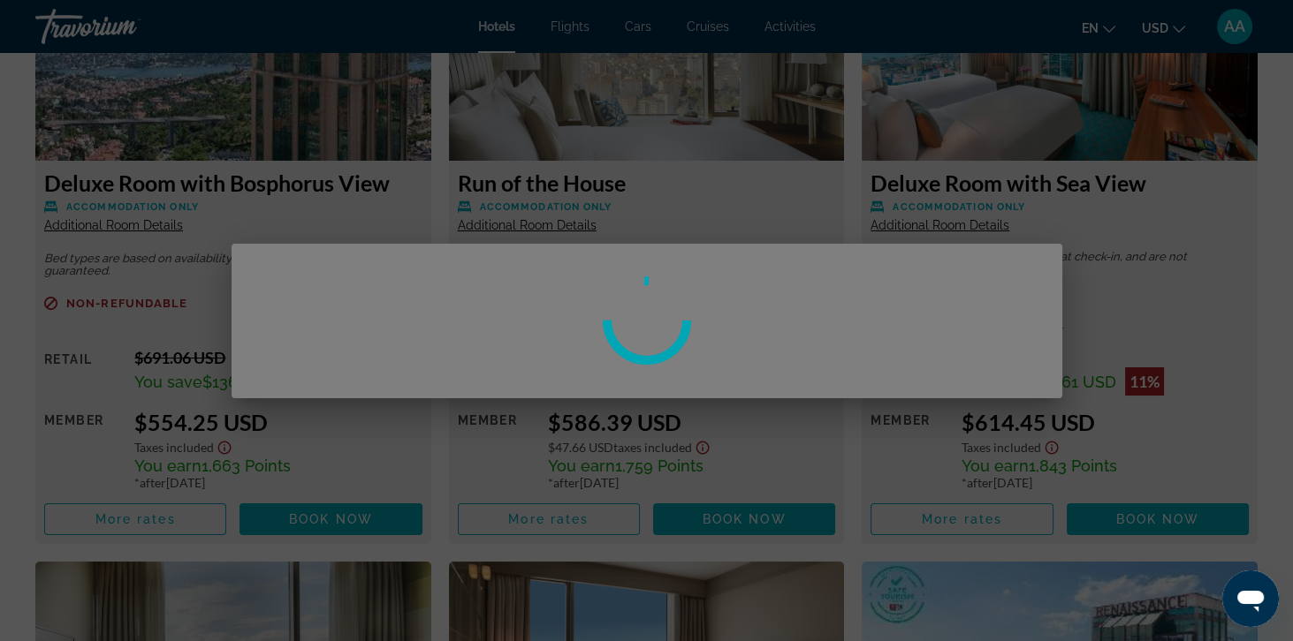
scroll to position [0, 0]
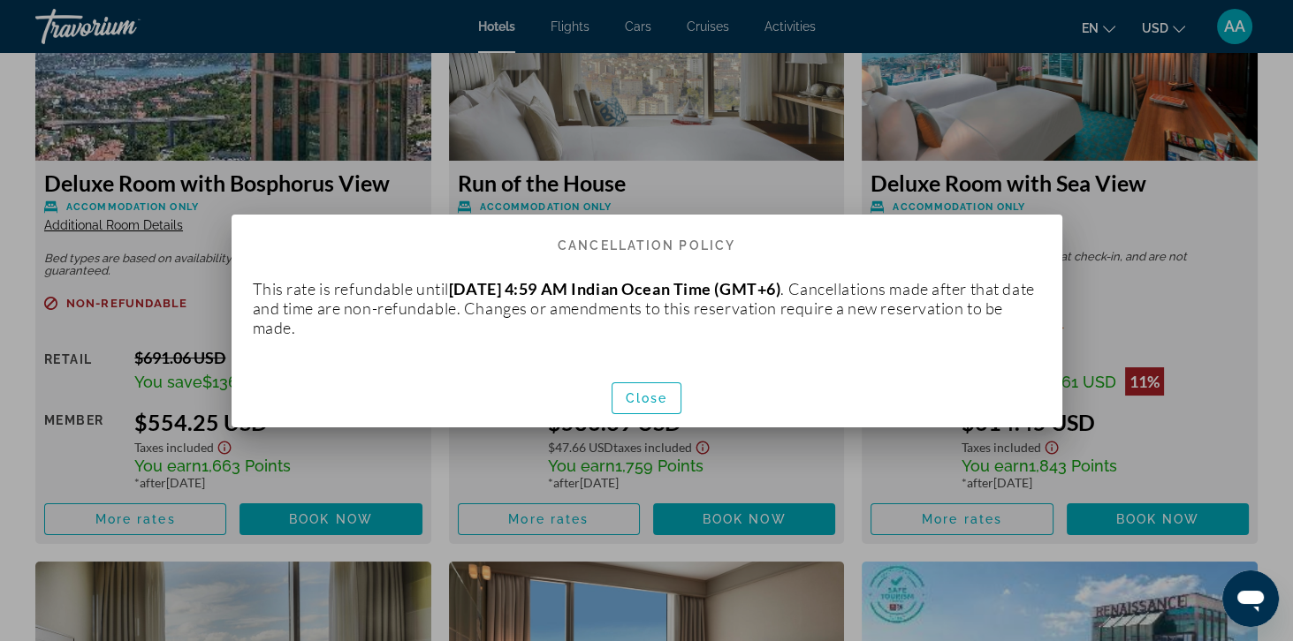
click at [72, 583] on div at bounding box center [646, 320] width 1293 height 641
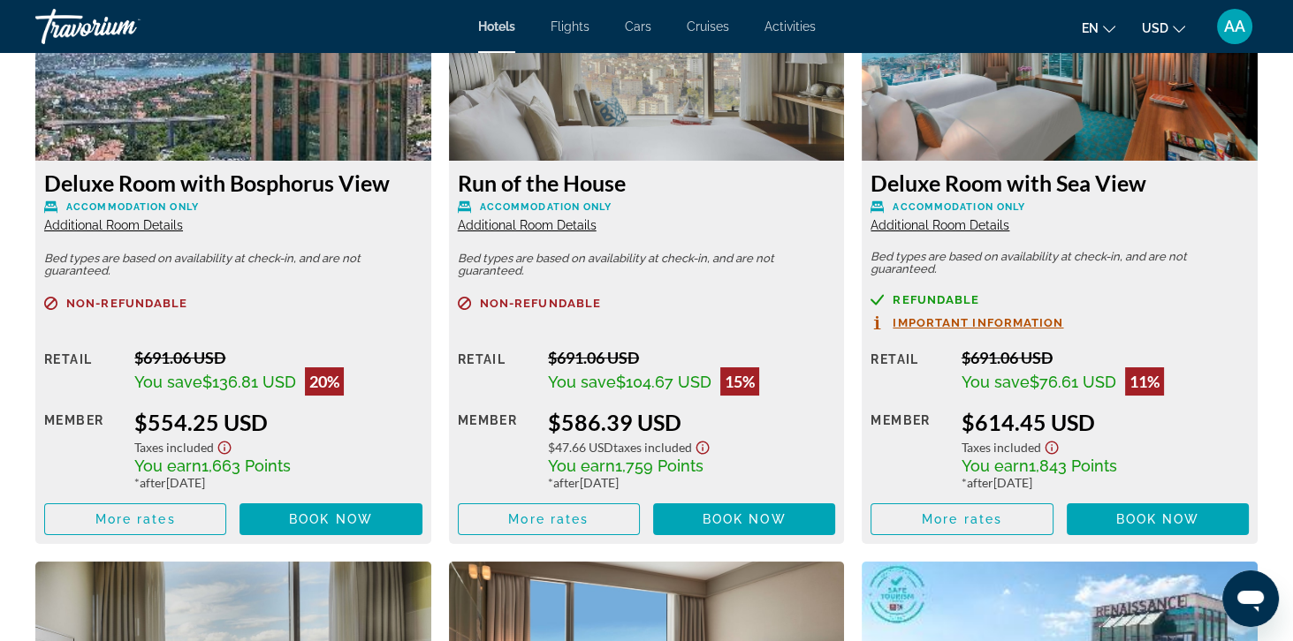
scroll to position [3182, 0]
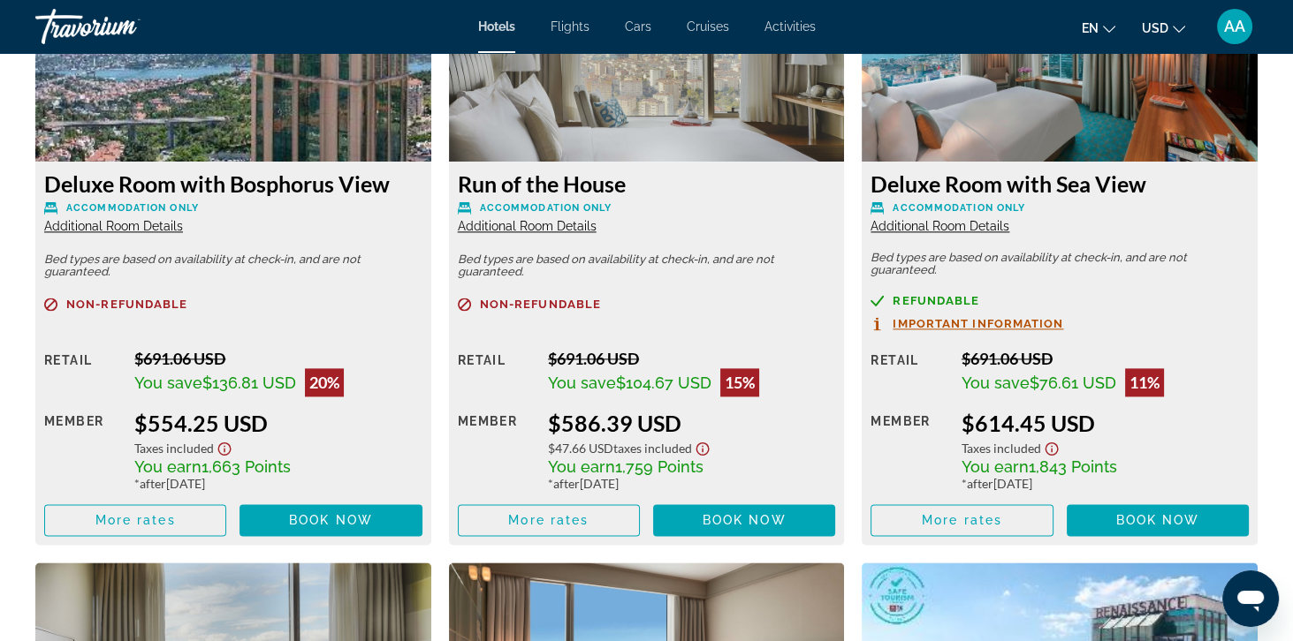
click at [919, 302] on span "Refundable" at bounding box center [935, 300] width 87 height 11
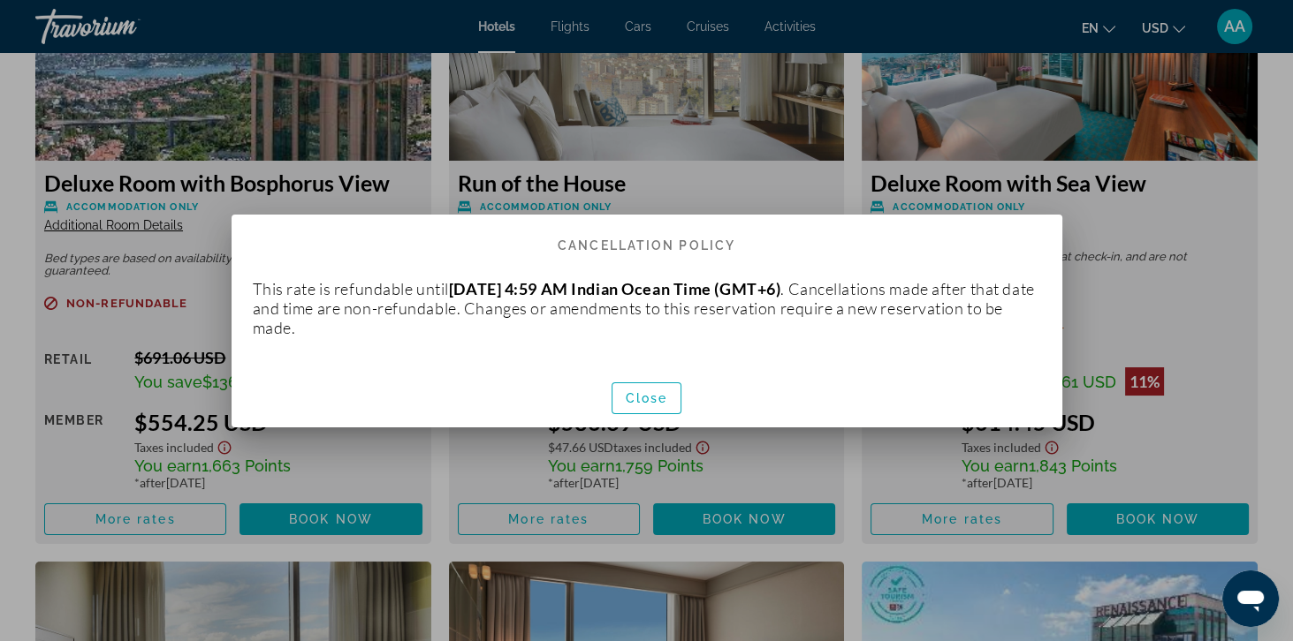
click at [193, 626] on div at bounding box center [646, 320] width 1293 height 641
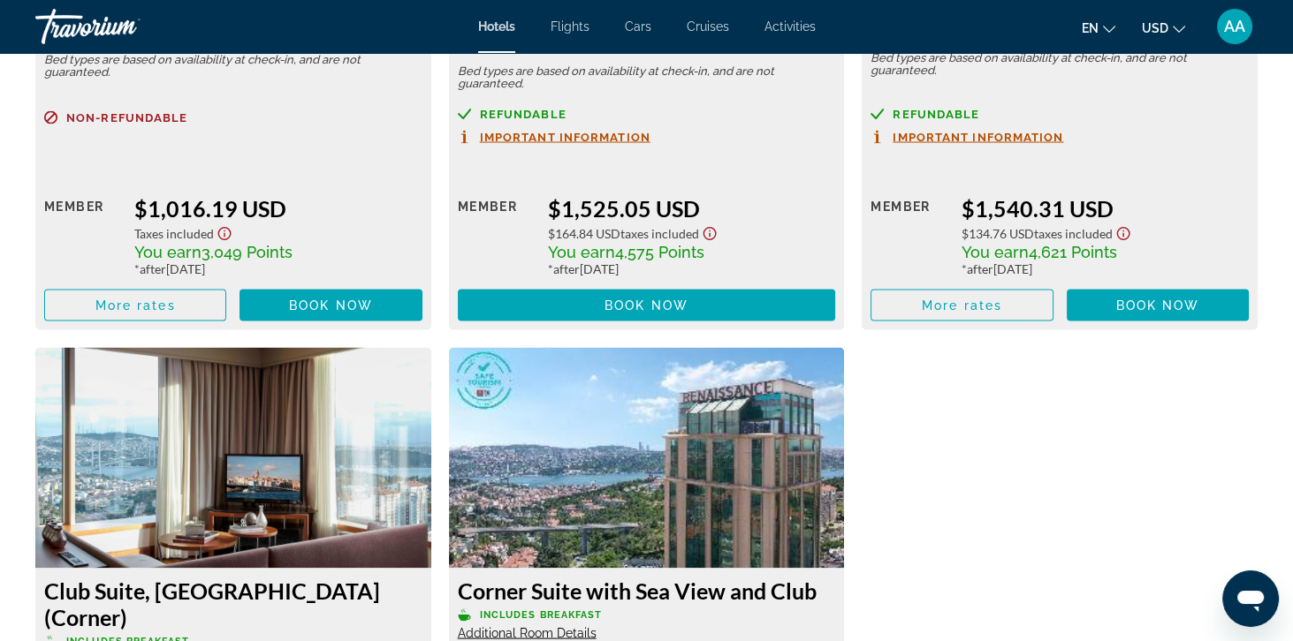
scroll to position [4637, 0]
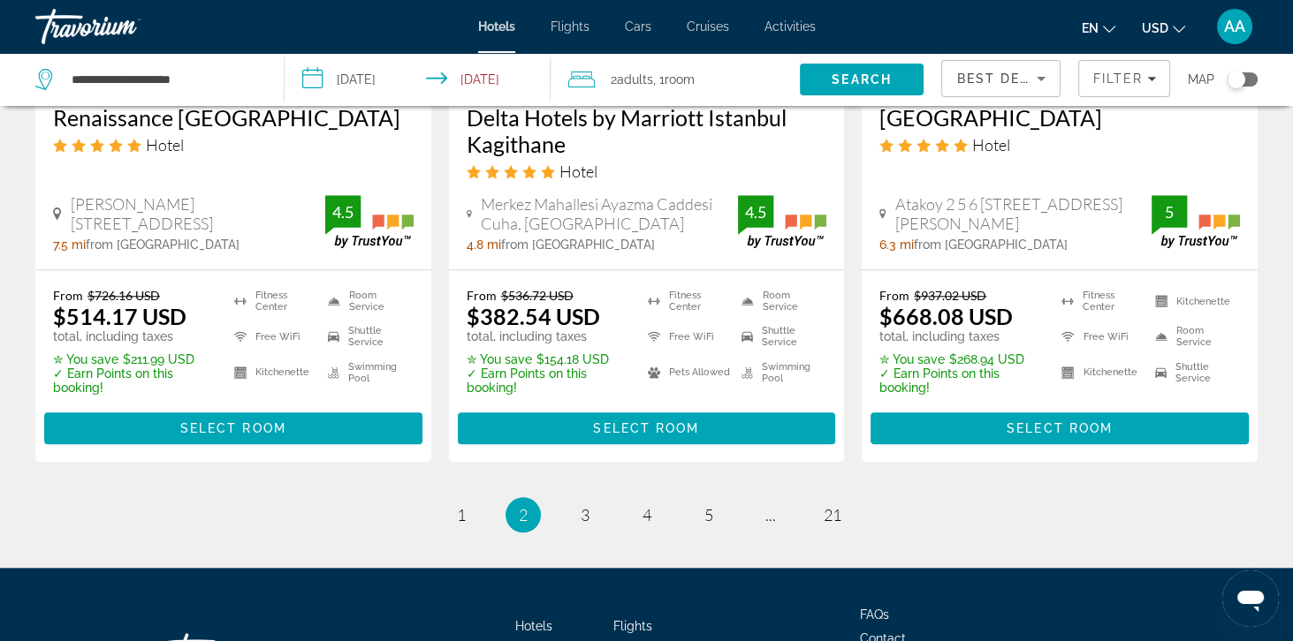
scroll to position [2490, 0]
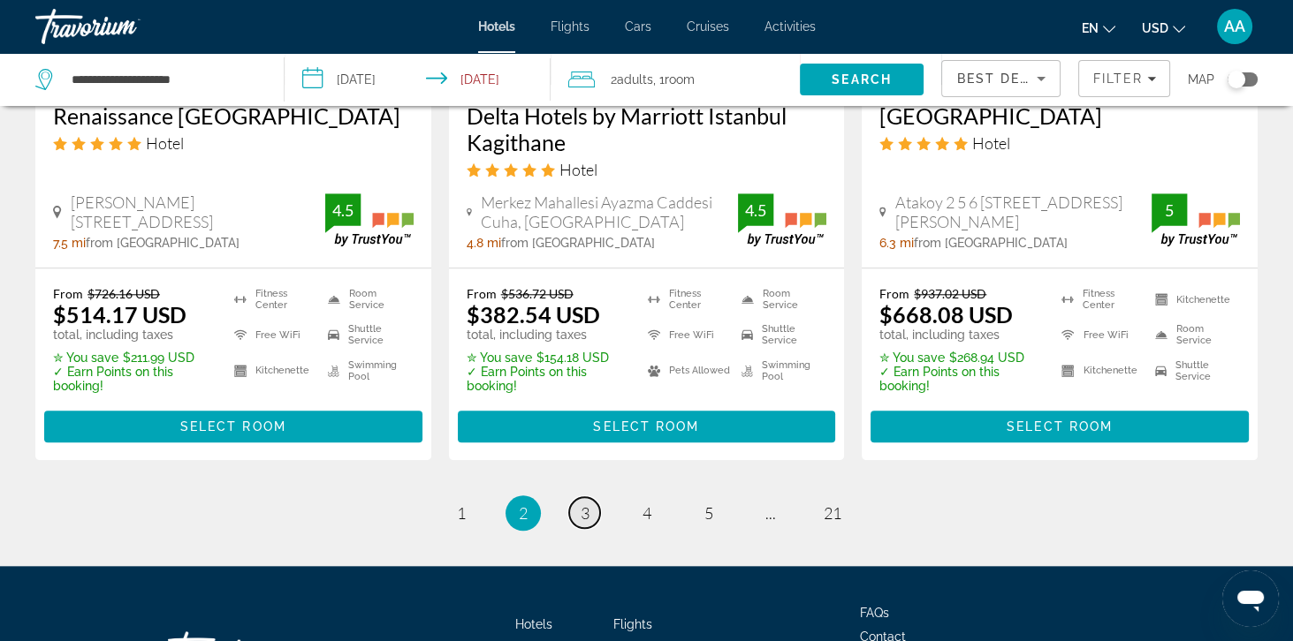
click at [584, 504] on span "3" at bounding box center [584, 513] width 9 height 19
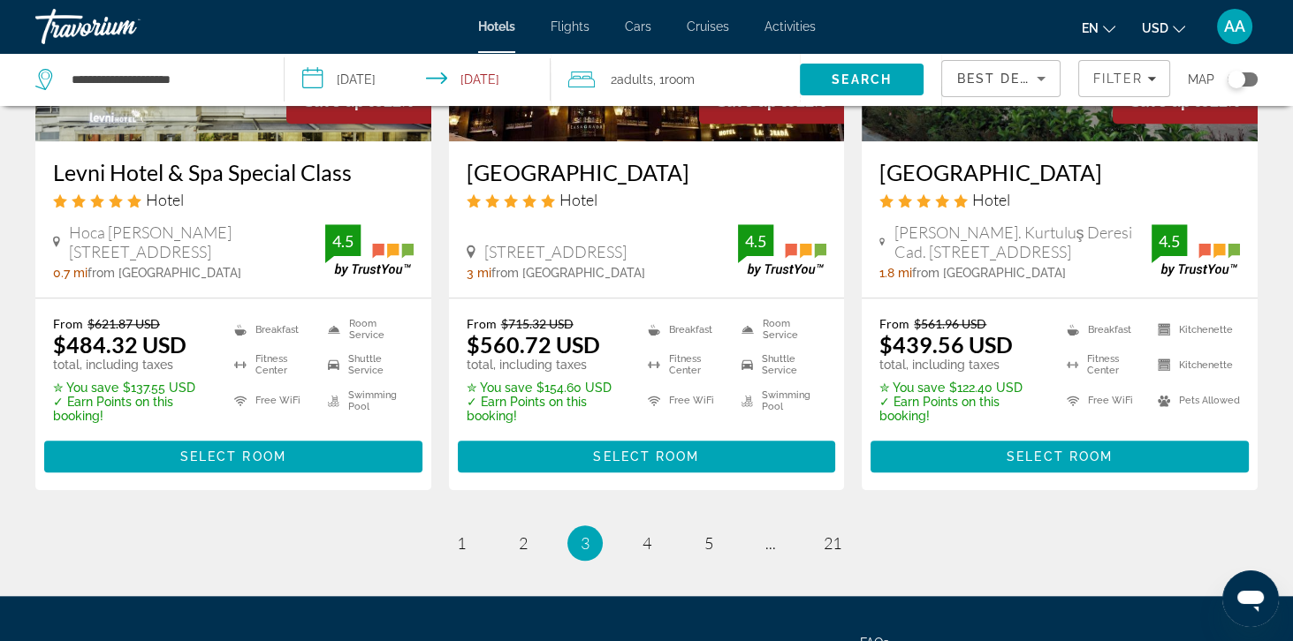
scroll to position [2381, 0]
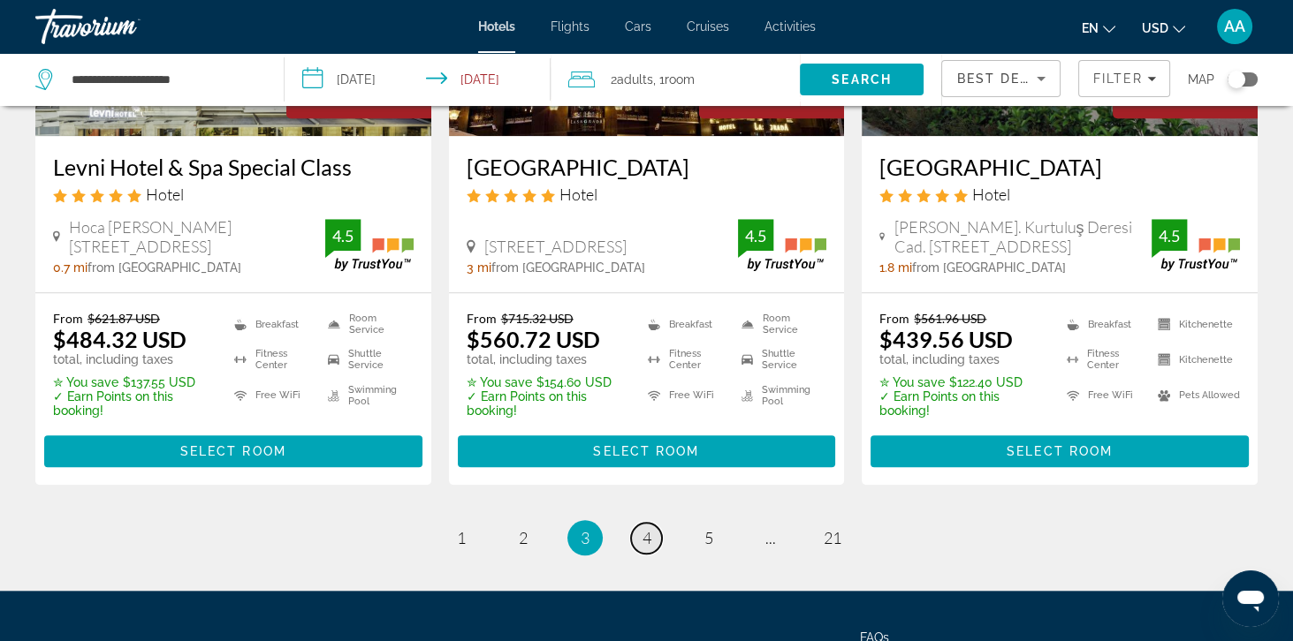
click at [639, 549] on link "page 4" at bounding box center [646, 538] width 31 height 31
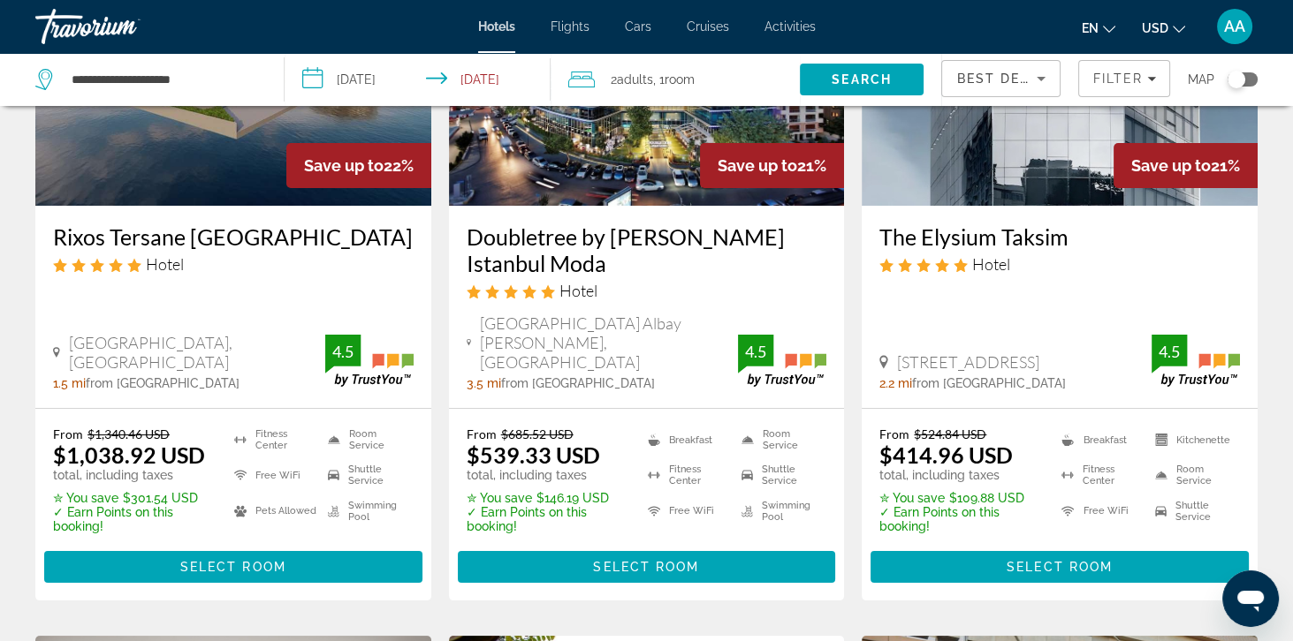
scroll to position [244, 0]
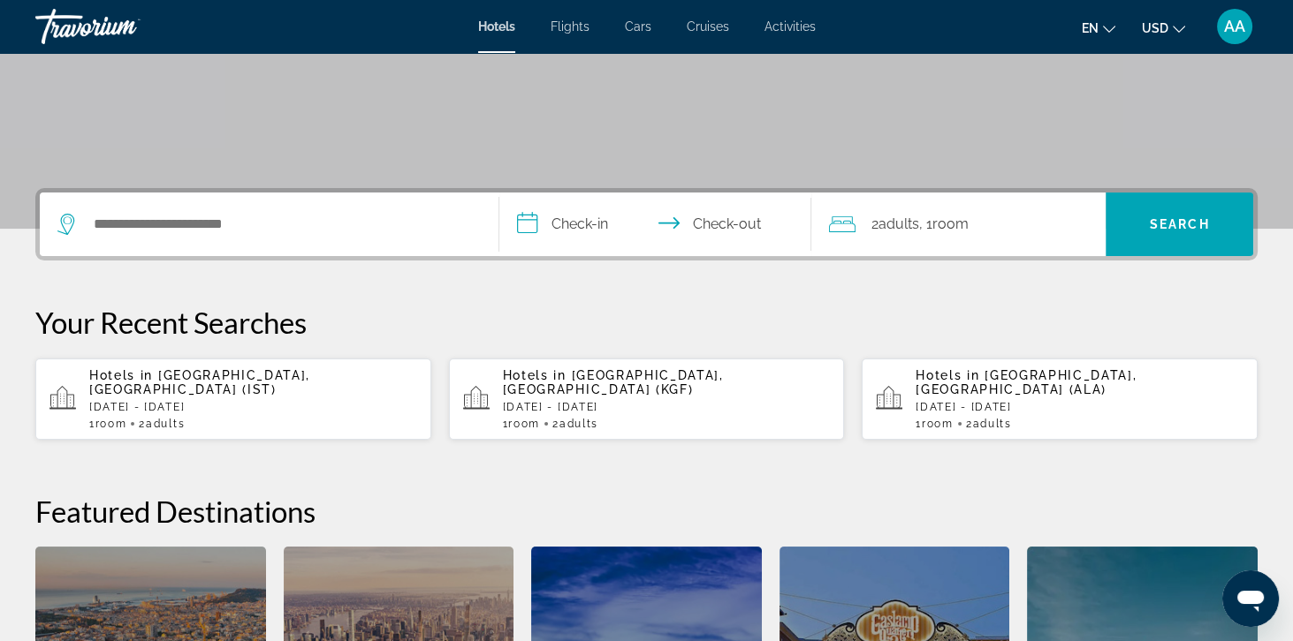
scroll to position [304, 0]
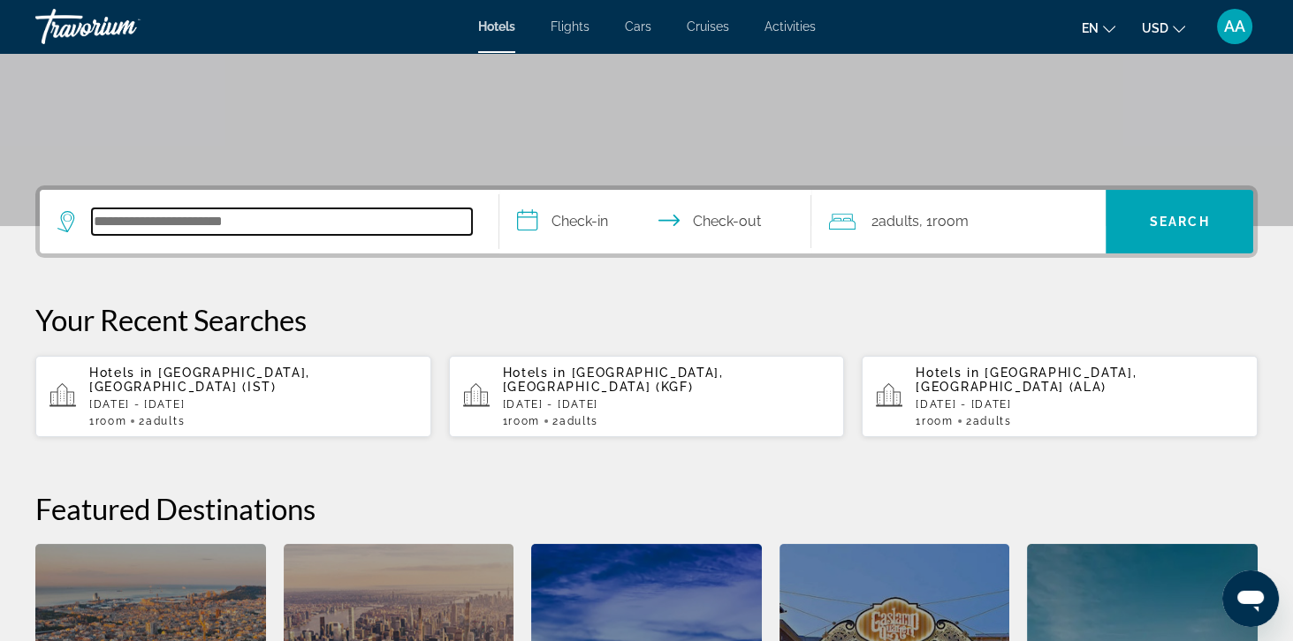
click at [104, 221] on input "Search hotel destination" at bounding box center [282, 222] width 380 height 27
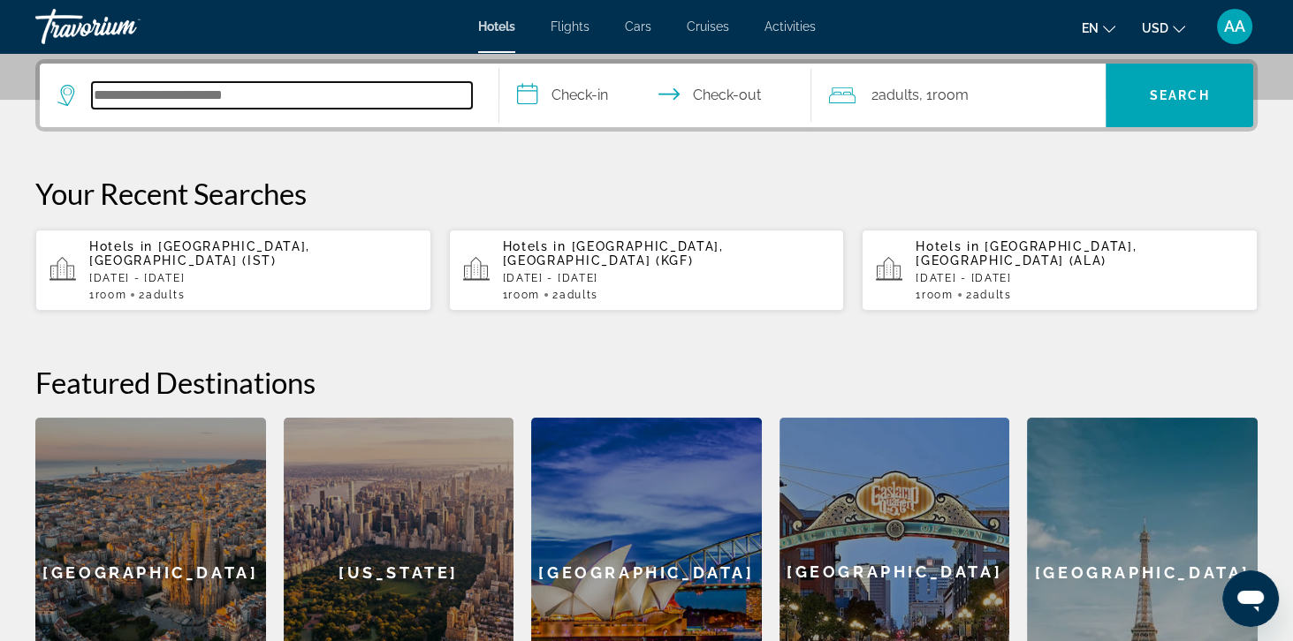
scroll to position [431, 0]
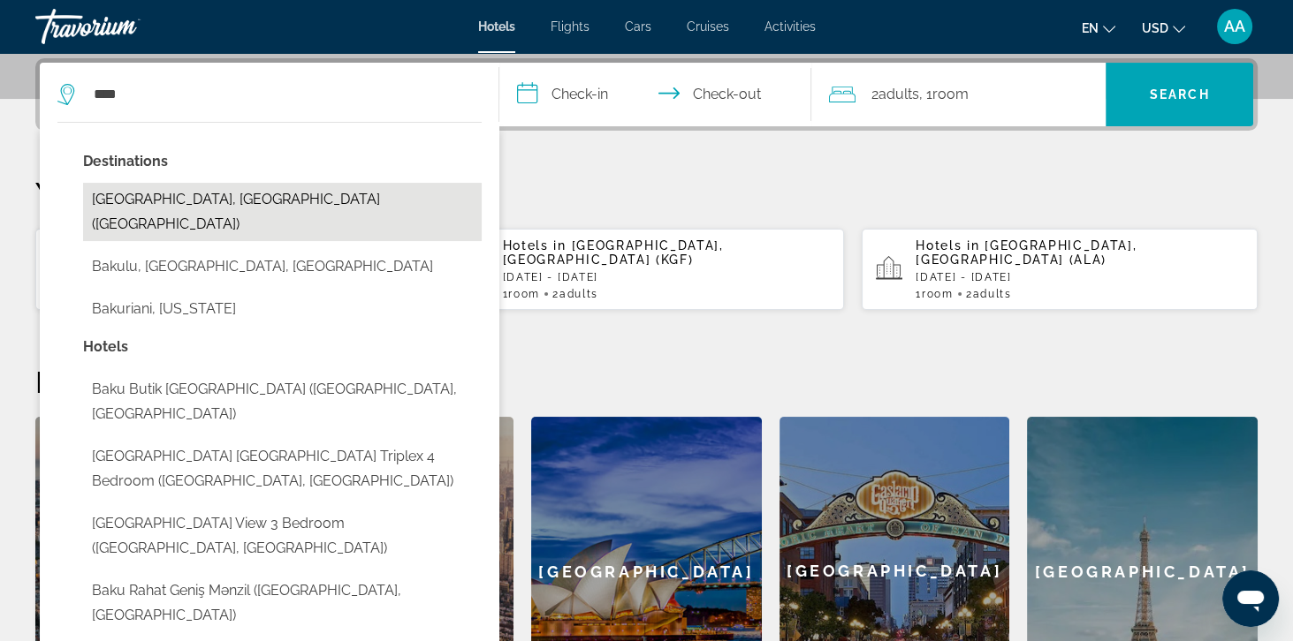
click at [102, 208] on button "[GEOGRAPHIC_DATA], [GEOGRAPHIC_DATA] ([GEOGRAPHIC_DATA])" at bounding box center [282, 212] width 398 height 58
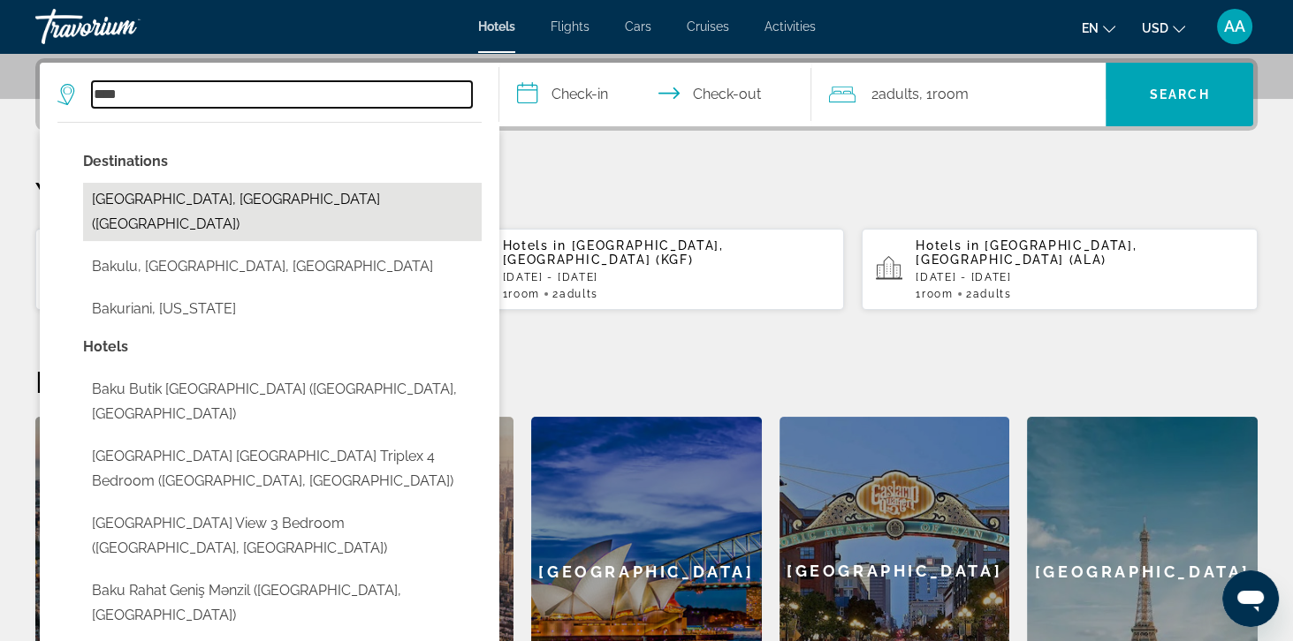
type input "**********"
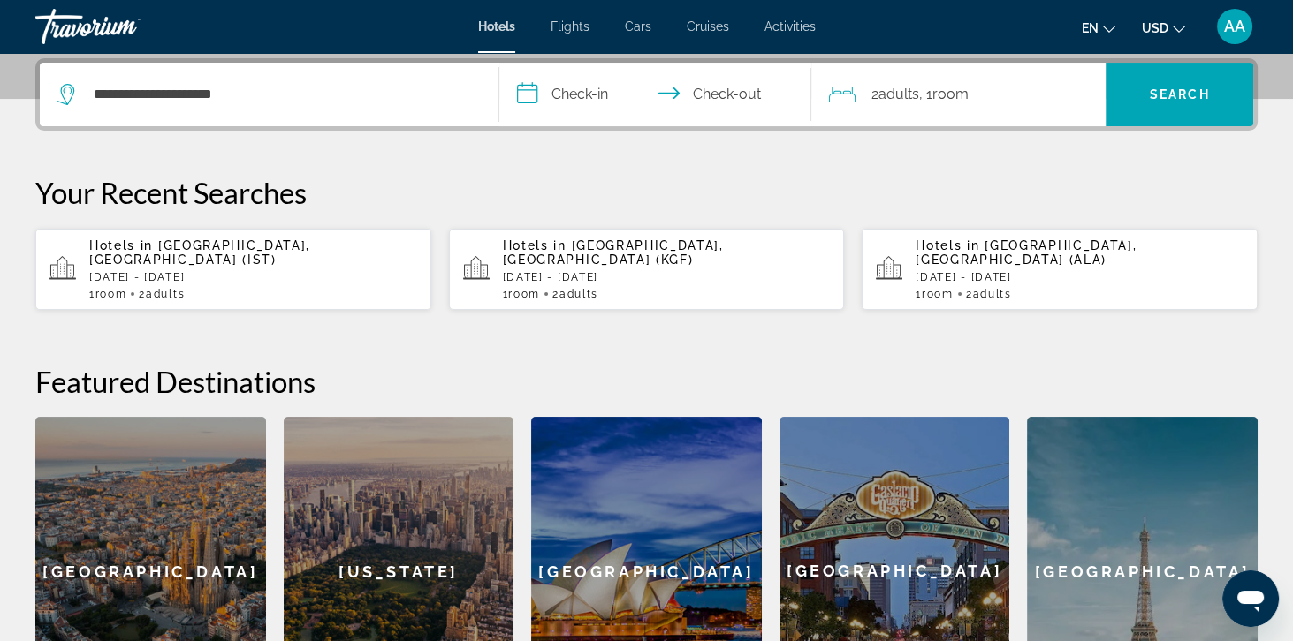
click at [549, 94] on input "**********" at bounding box center [658, 97] width 319 height 69
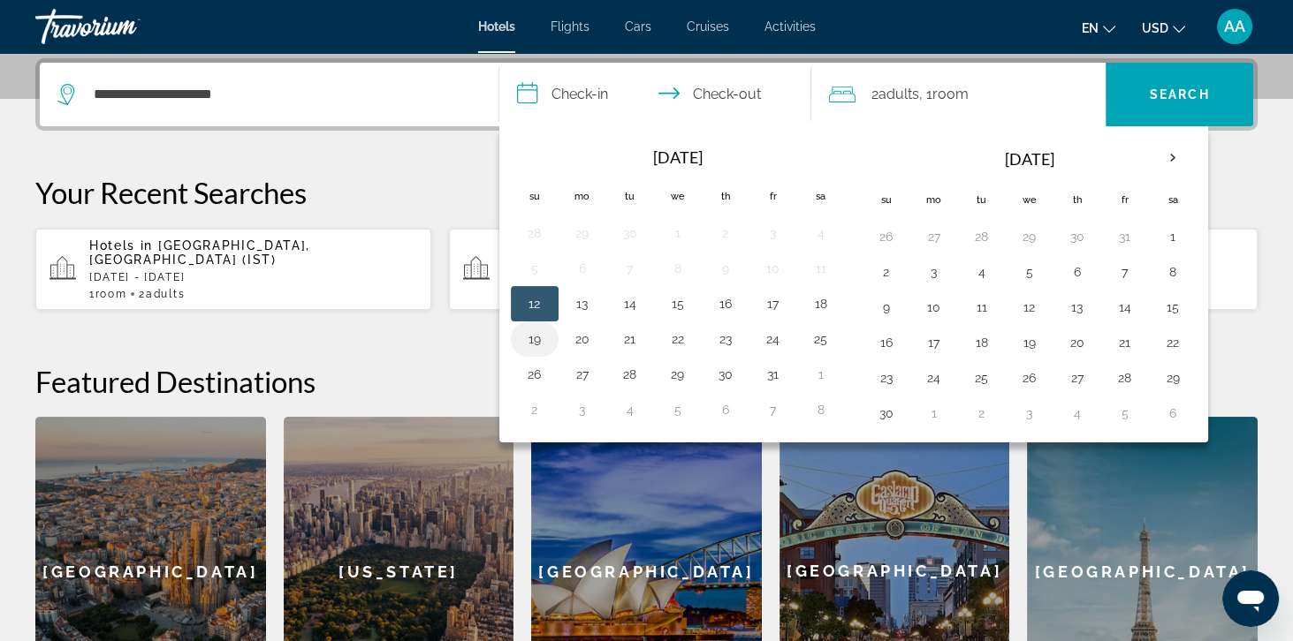
click at [521, 344] on button "19" at bounding box center [534, 339] width 28 height 25
click at [627, 336] on button "21" at bounding box center [630, 339] width 28 height 25
type input "**********"
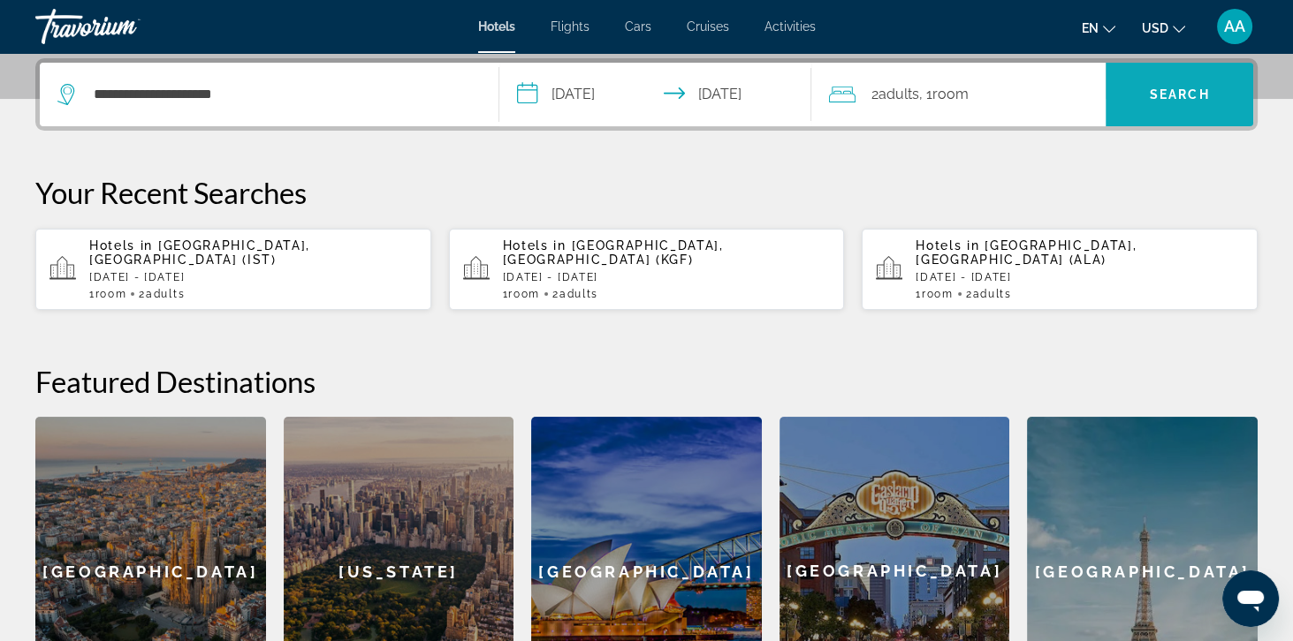
click at [1174, 97] on span "Search" at bounding box center [1179, 94] width 60 height 14
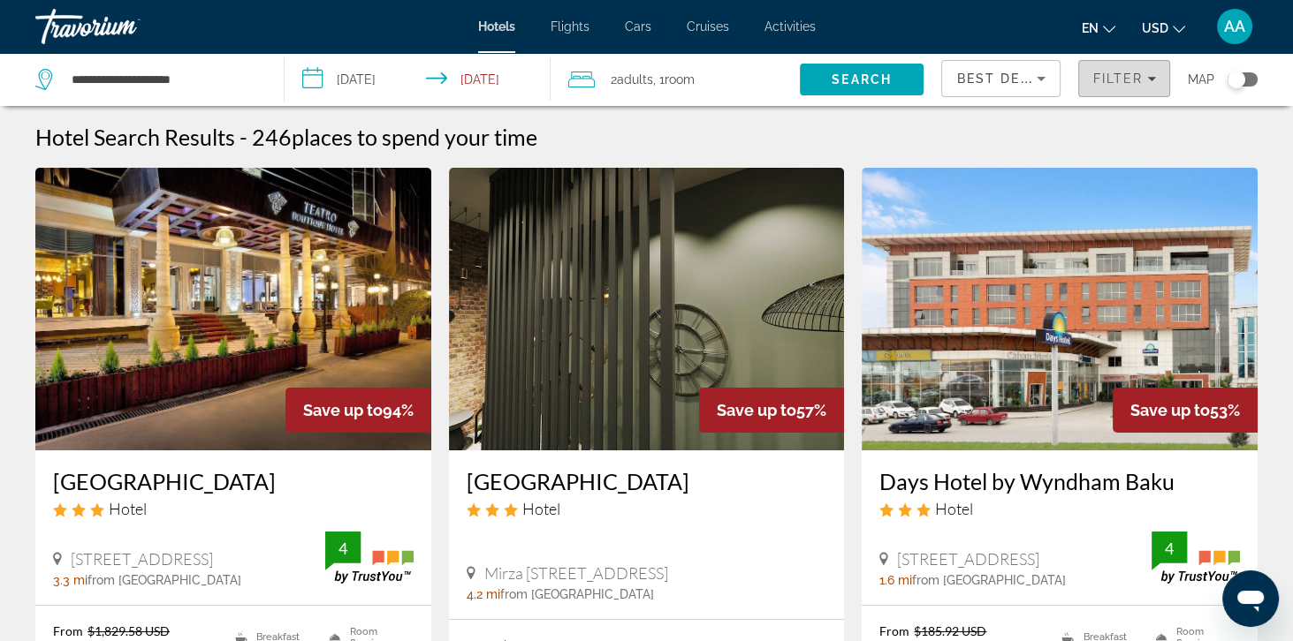
click at [1119, 92] on span "Filters" at bounding box center [1124, 78] width 90 height 42
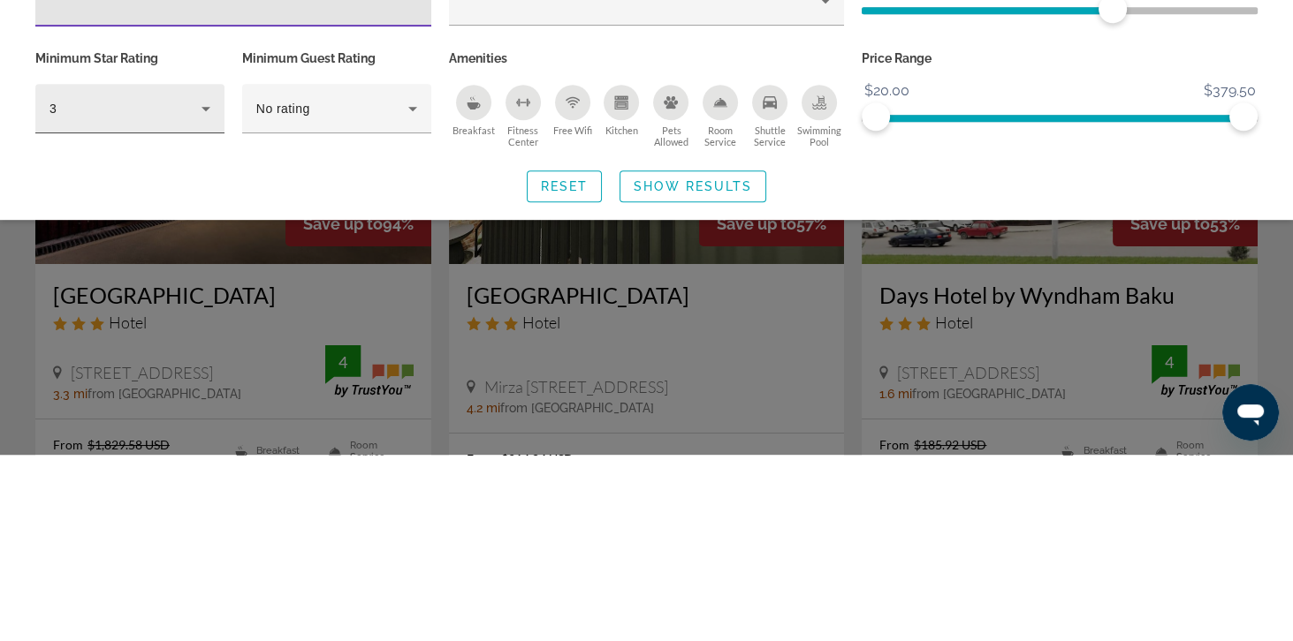
click at [72, 290] on div "3" at bounding box center [125, 294] width 152 height 21
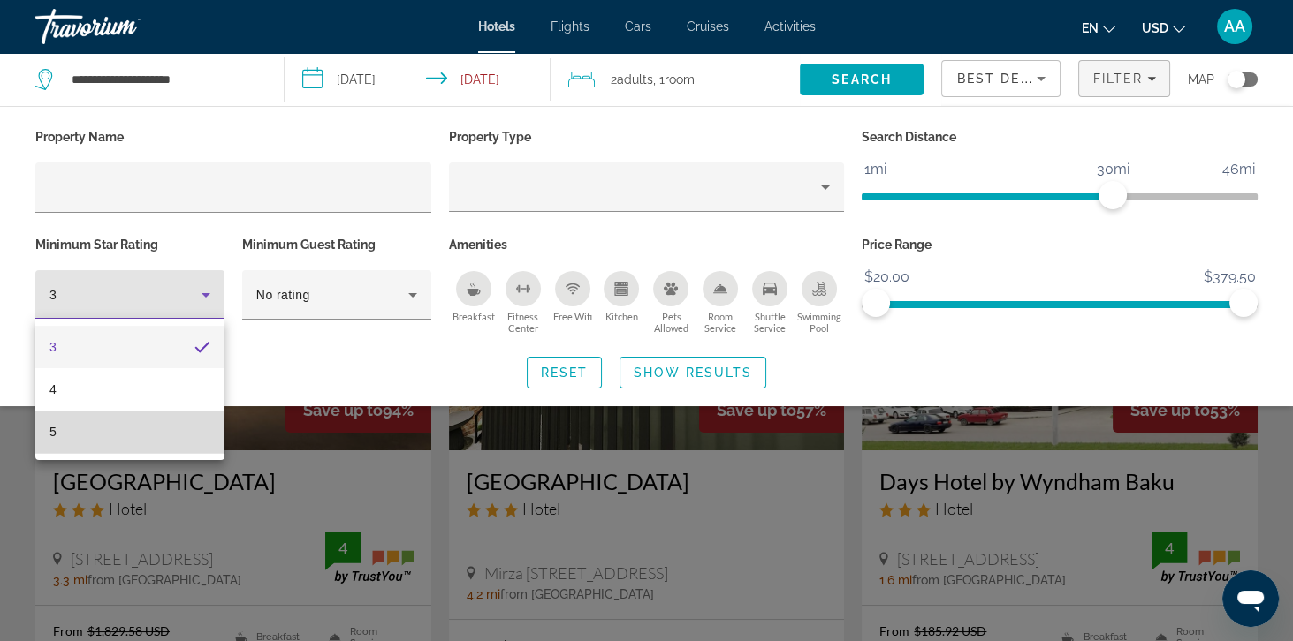
click at [57, 437] on mat-option "5" at bounding box center [129, 432] width 189 height 42
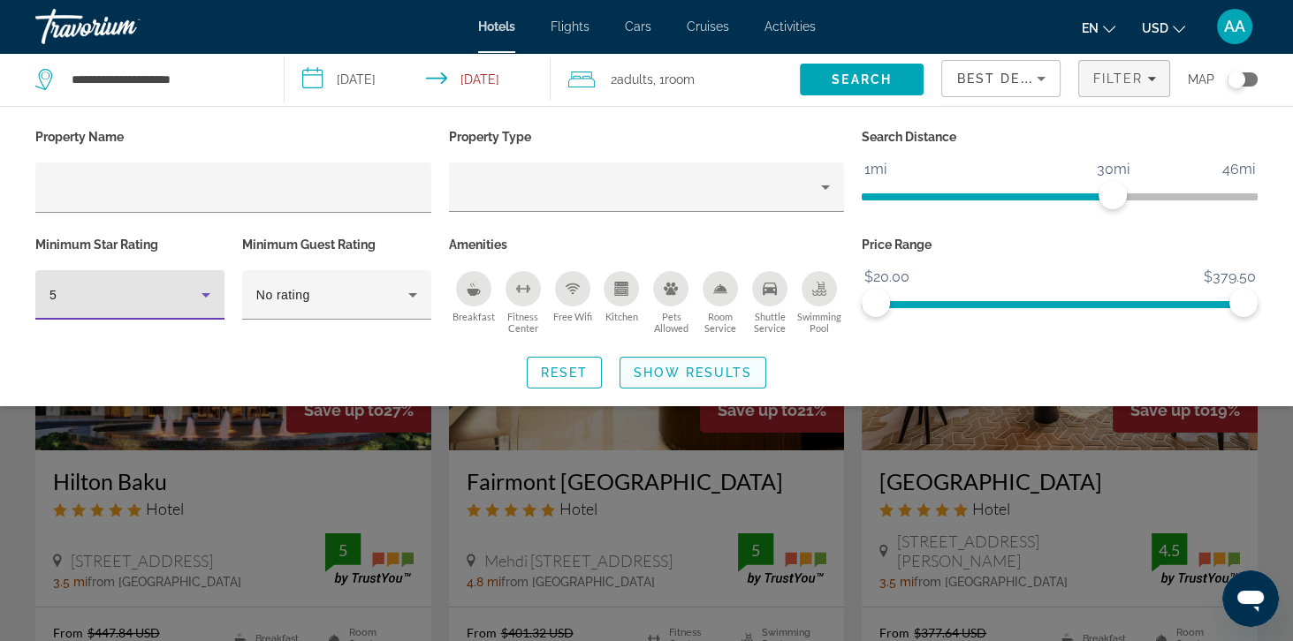
click at [633, 373] on span "Search widget" at bounding box center [692, 373] width 145 height 42
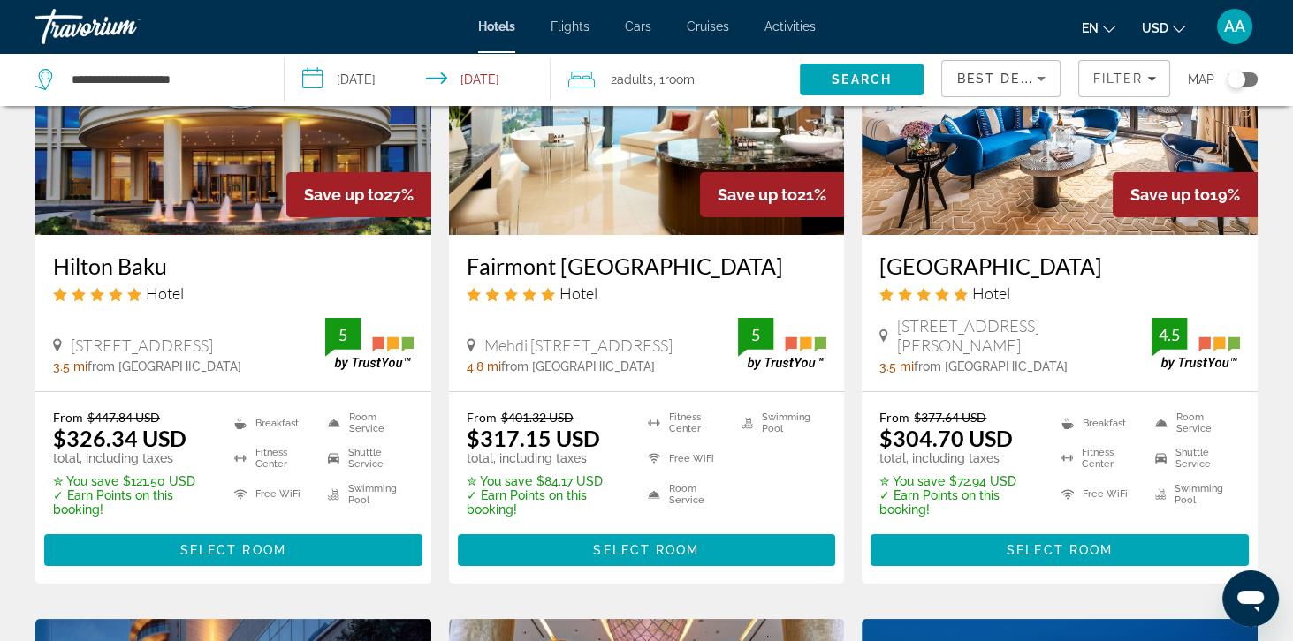
scroll to position [216, 0]
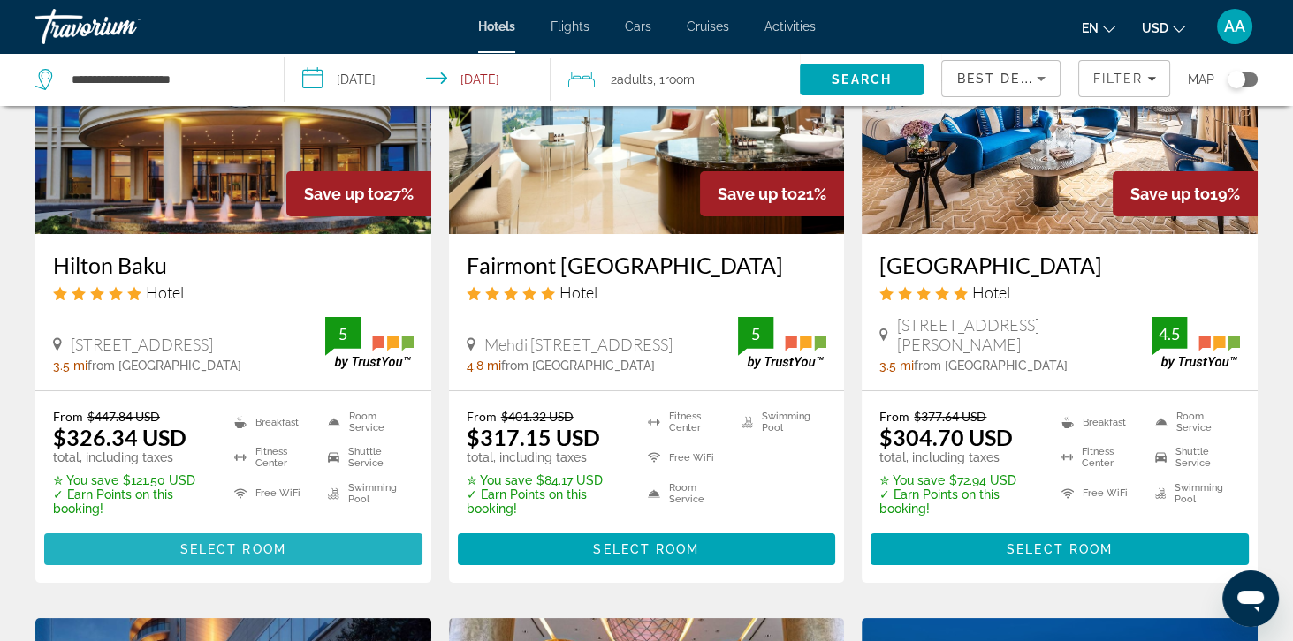
click at [77, 543] on span "Main content" at bounding box center [233, 549] width 378 height 42
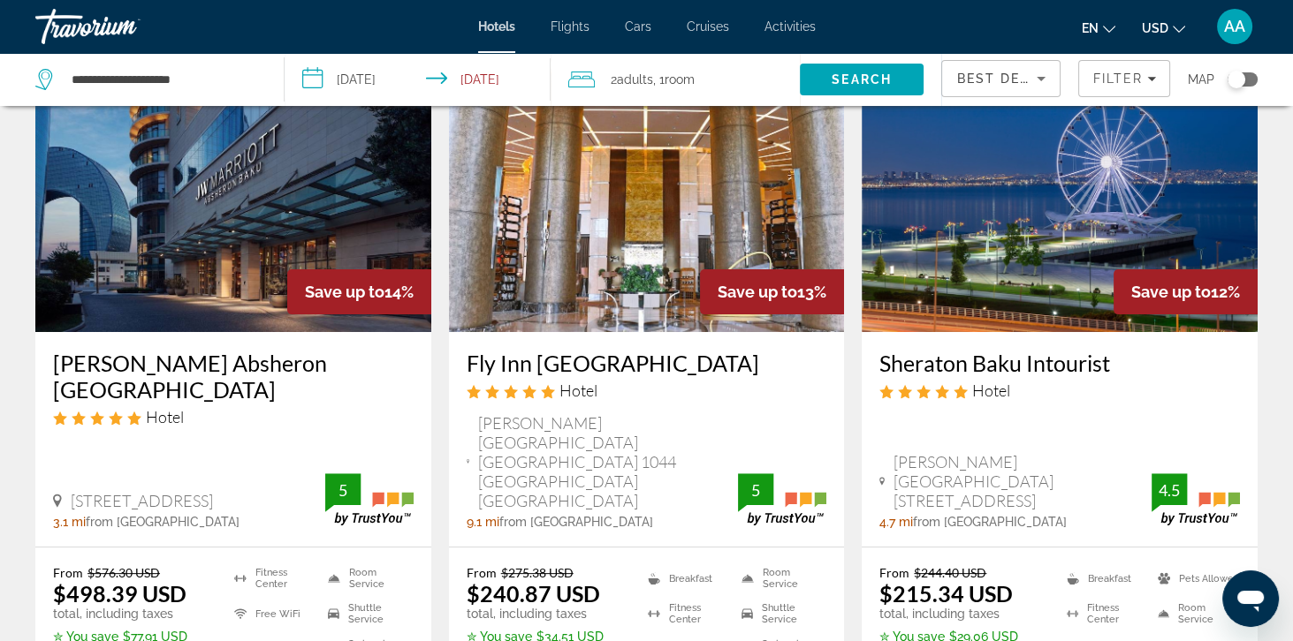
scroll to position [786, 0]
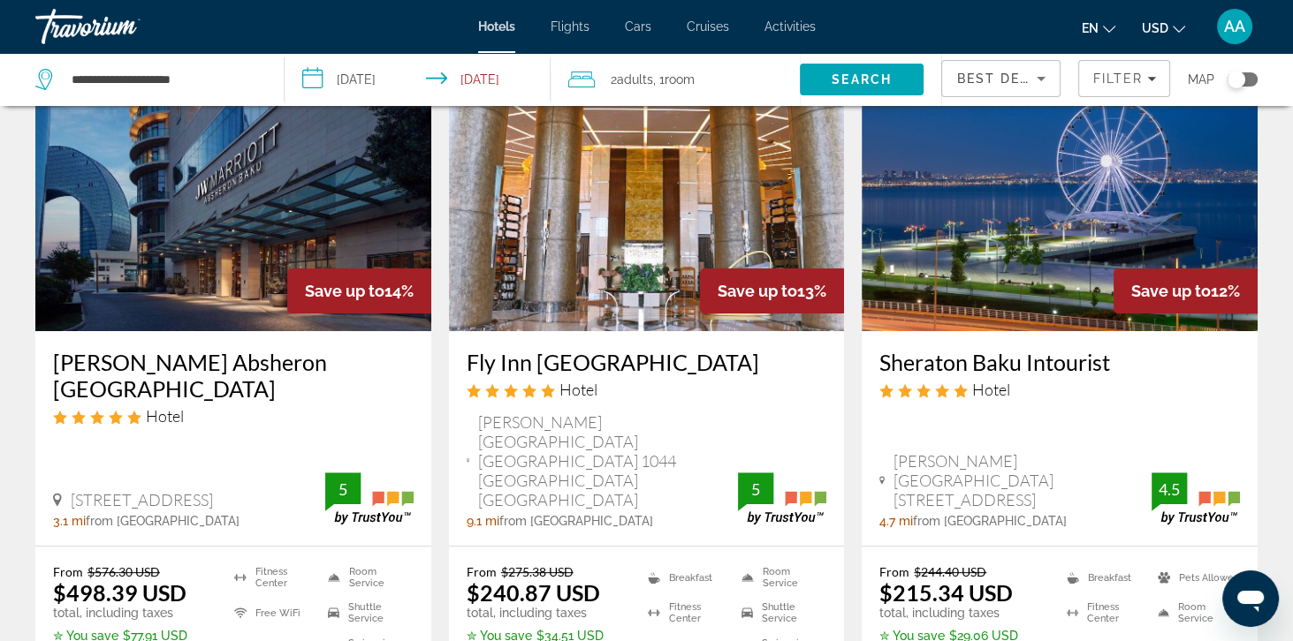
click at [111, 410] on icon "5 star Hotel" at bounding box center [116, 417] width 14 height 14
click at [118, 371] on h3 "JW Marriott Absheron Baku" at bounding box center [233, 375] width 360 height 53
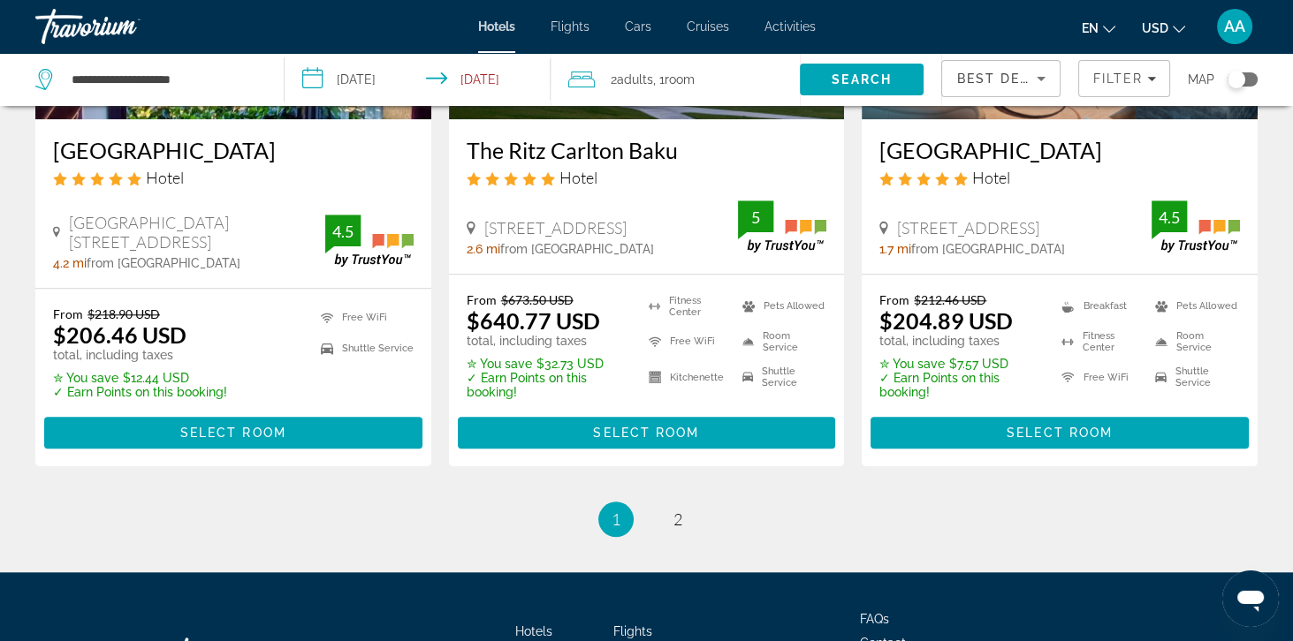
scroll to position [2391, 0]
click at [669, 504] on link "page 2" at bounding box center [677, 519] width 31 height 31
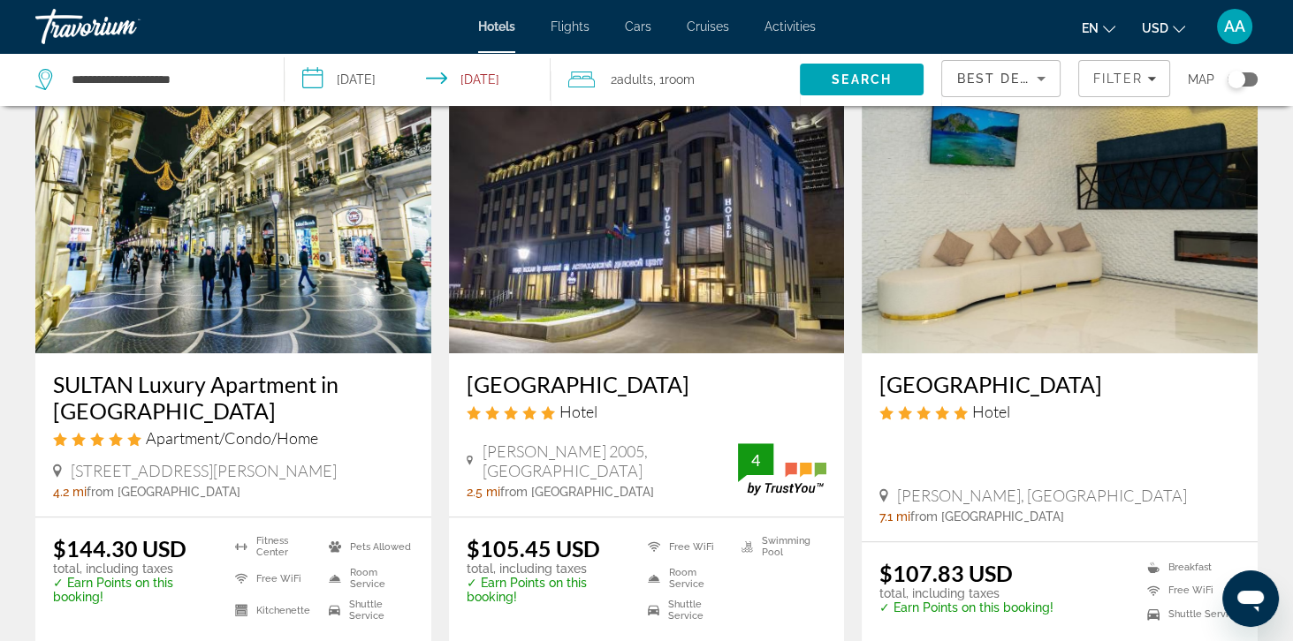
scroll to position [2130, 0]
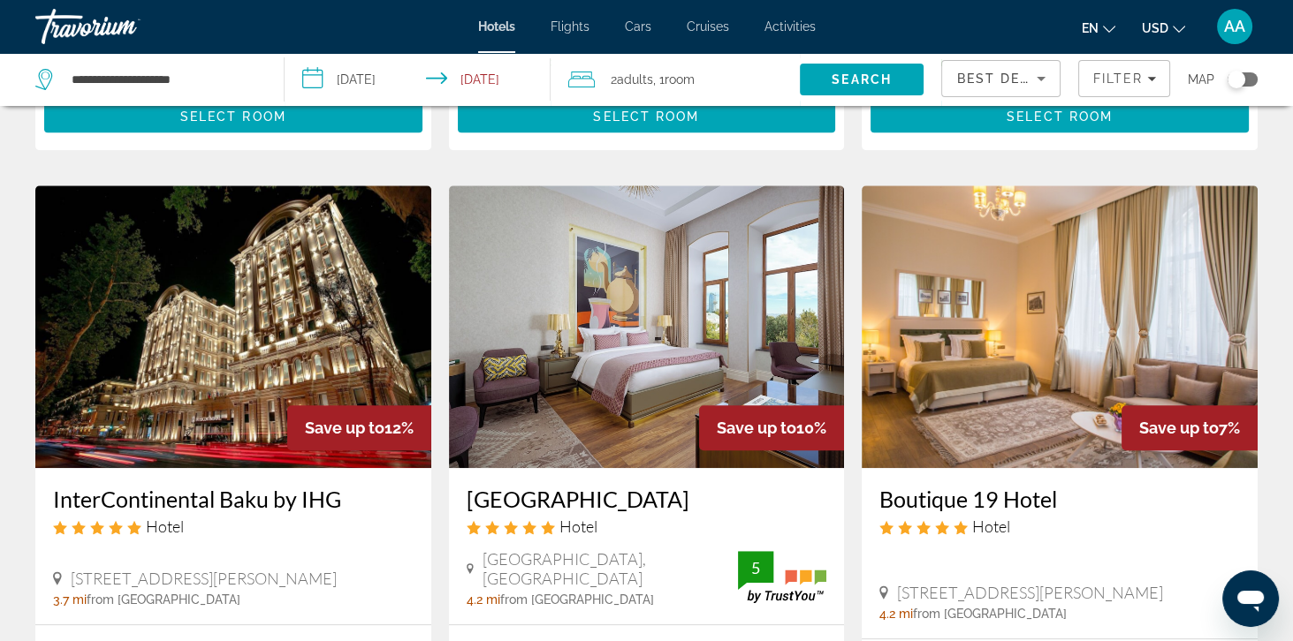
scroll to position [1387, 0]
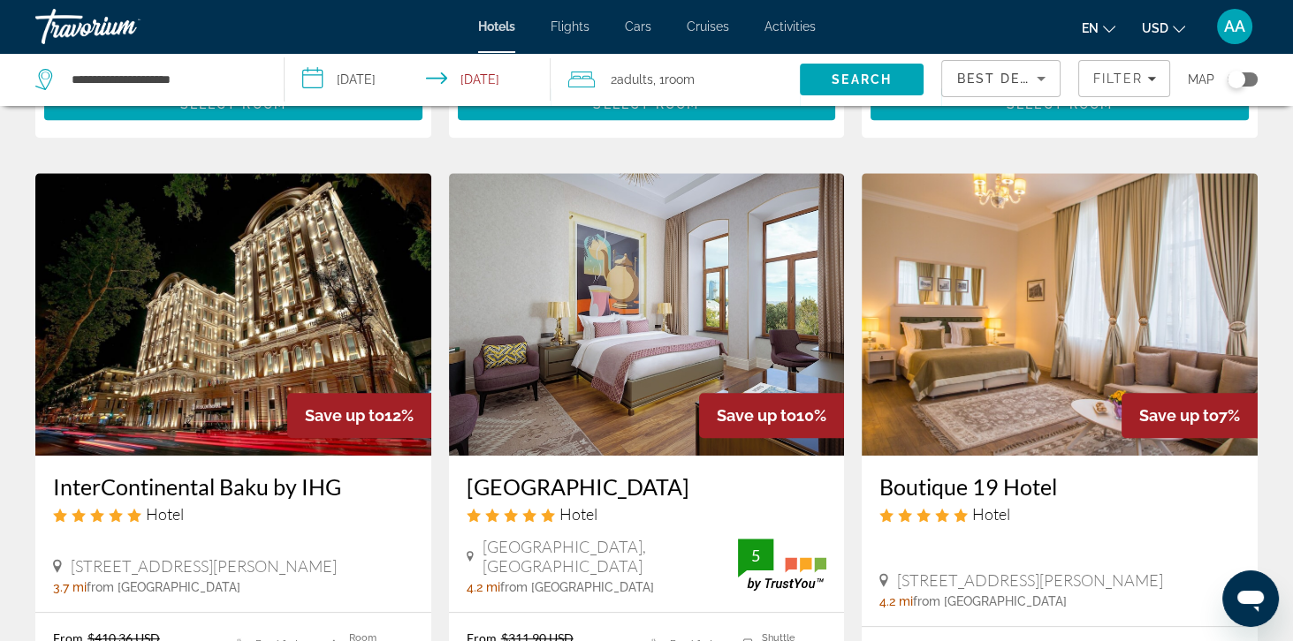
click at [549, 323] on img "Main content" at bounding box center [647, 314] width 396 height 283
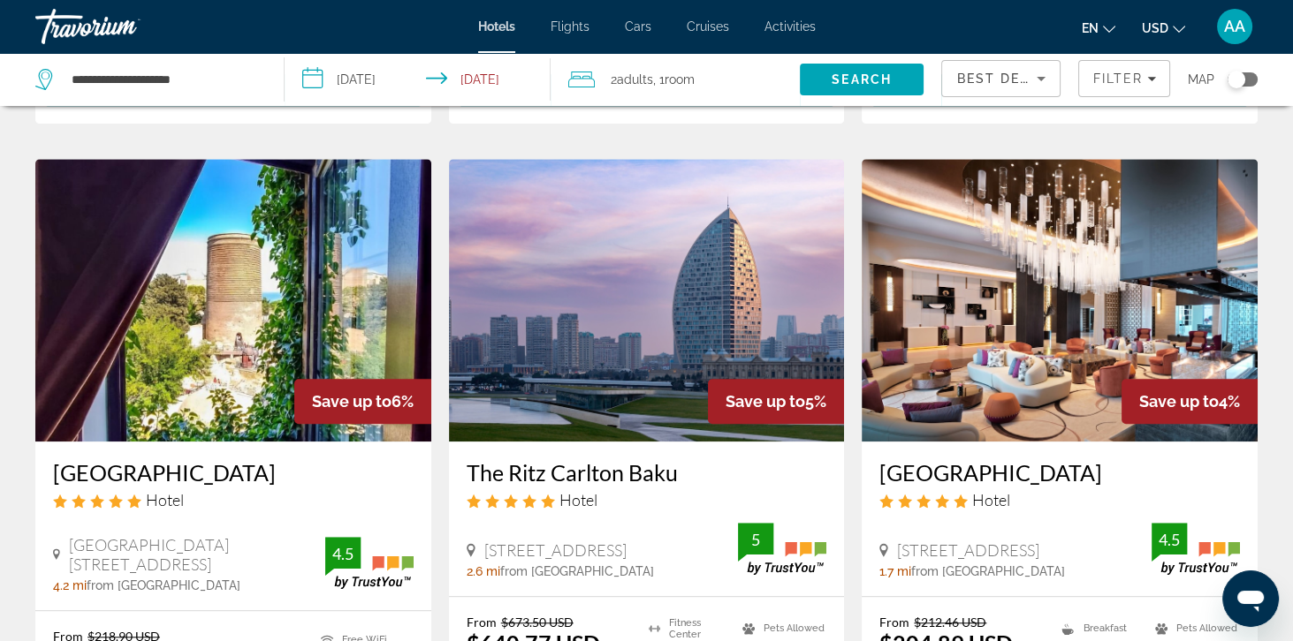
scroll to position [2074, 0]
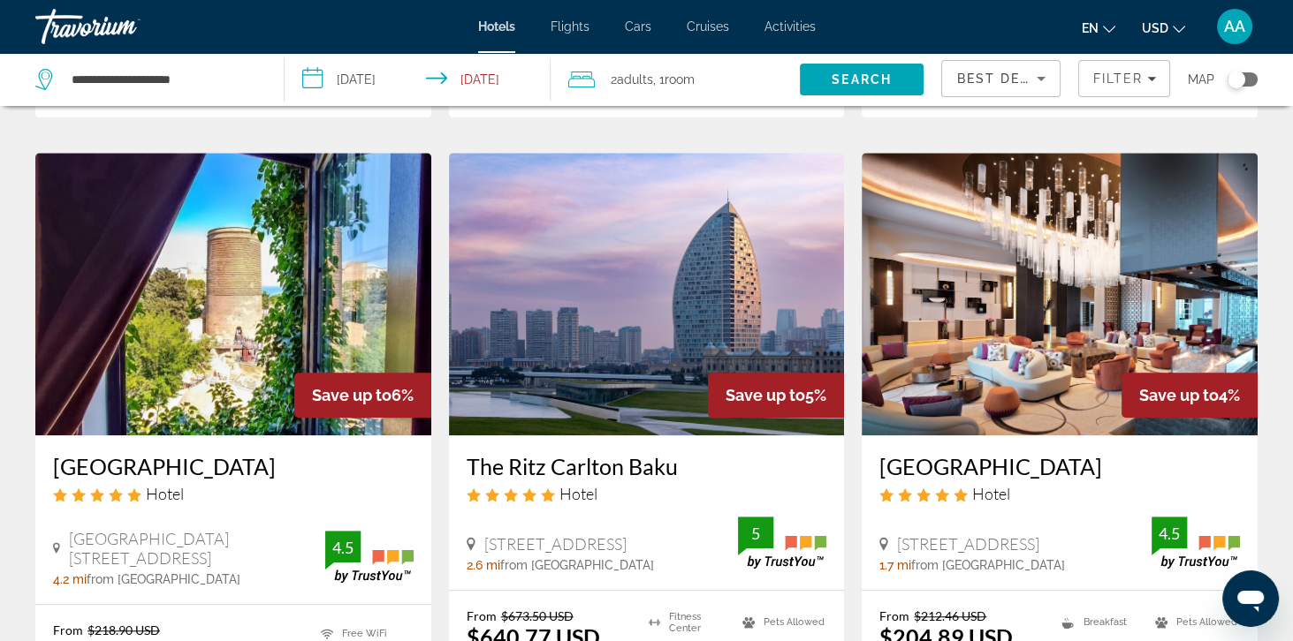
click at [1039, 268] on img "Main content" at bounding box center [1059, 294] width 396 height 283
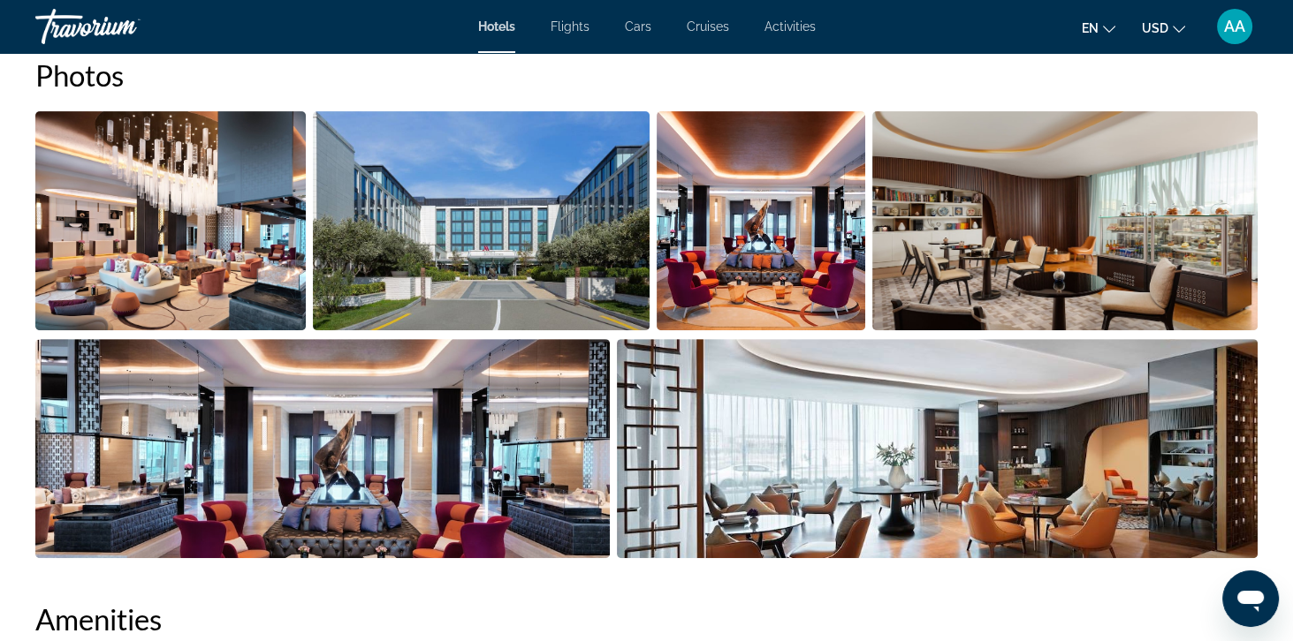
scroll to position [688, 0]
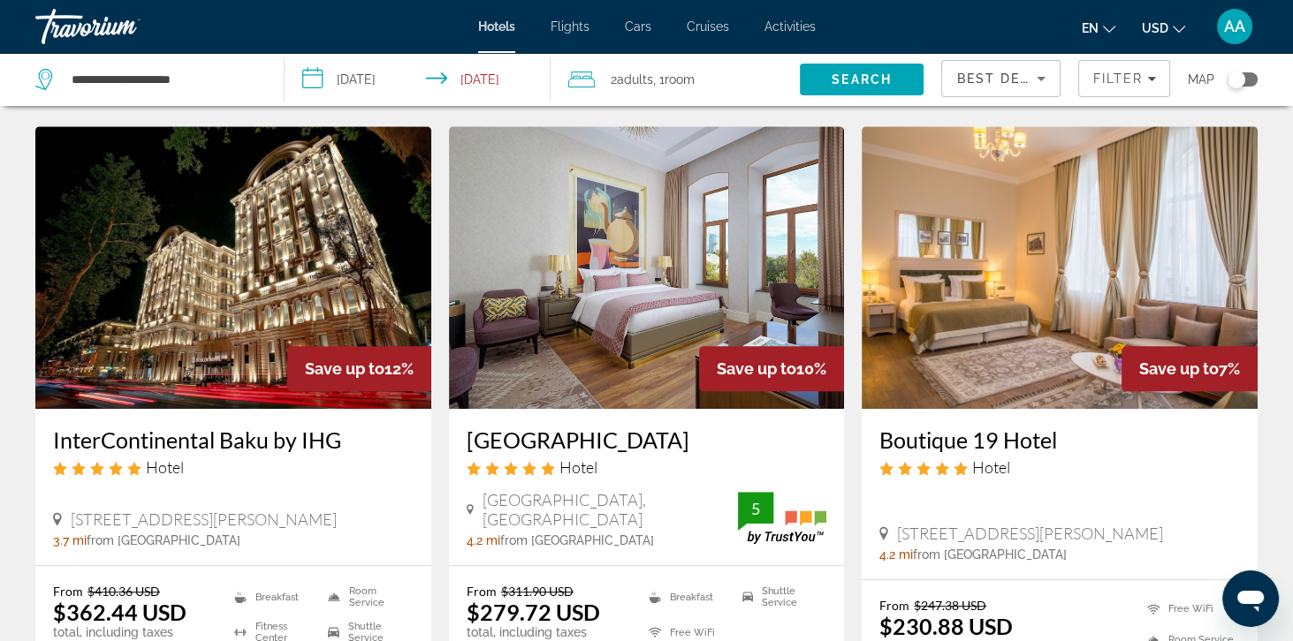
scroll to position [1572, 0]
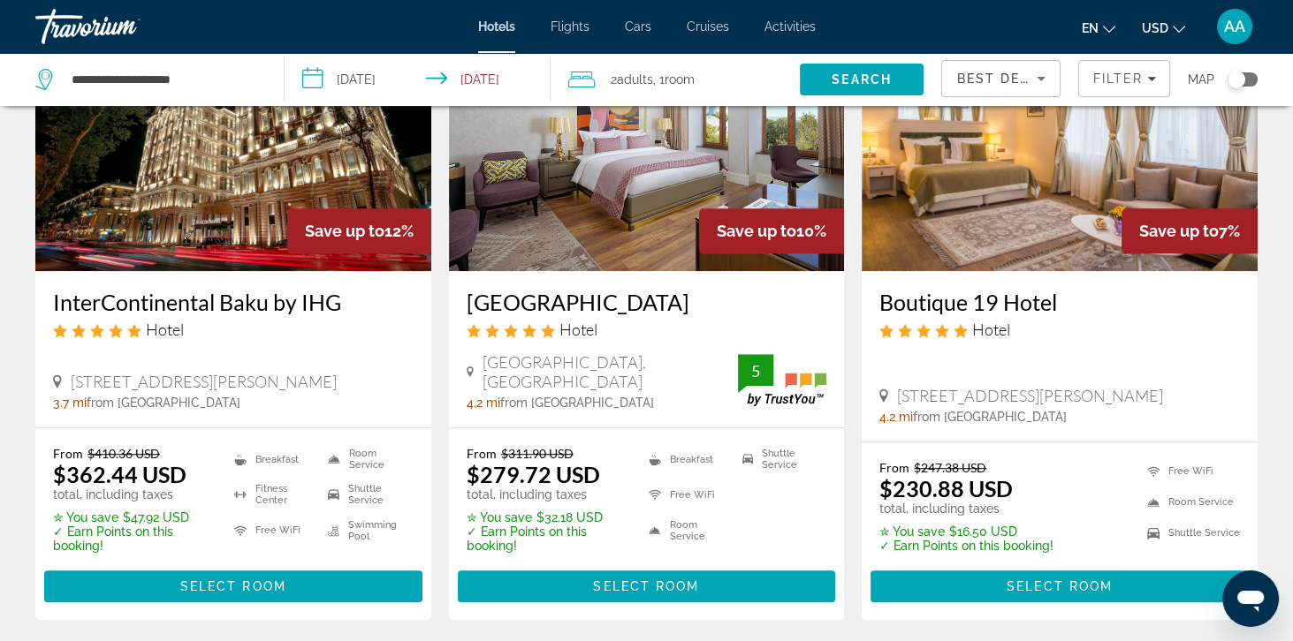
click at [83, 207] on img "Main content" at bounding box center [233, 130] width 396 height 283
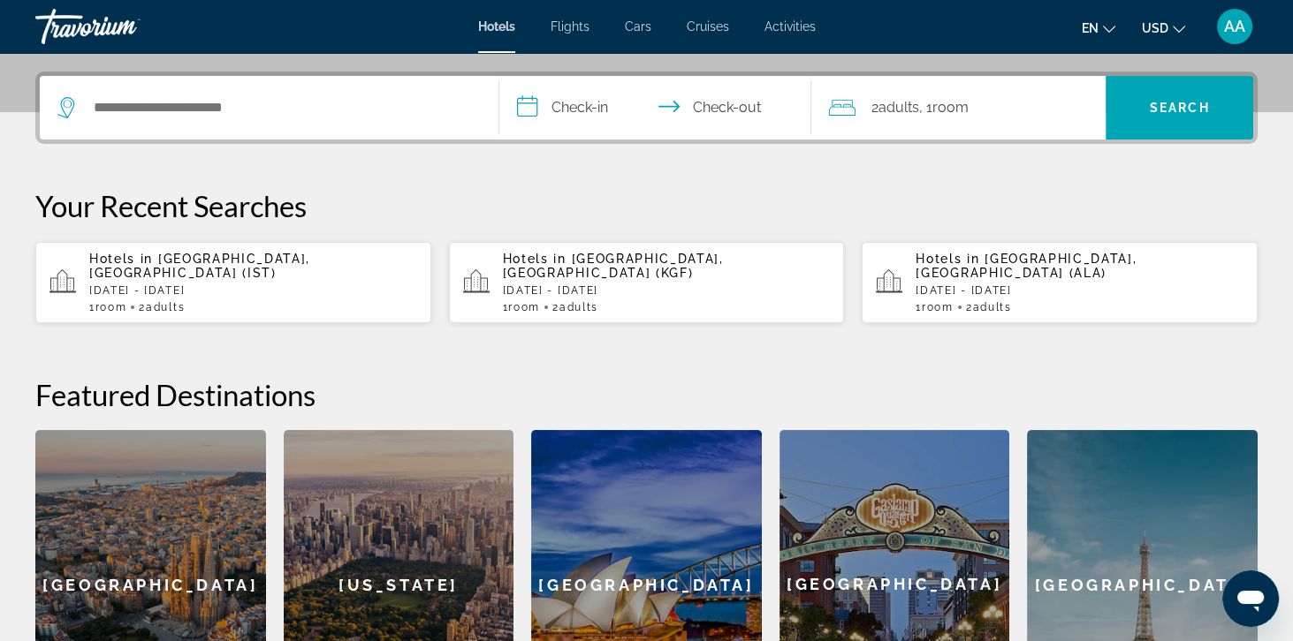
scroll to position [419, 0]
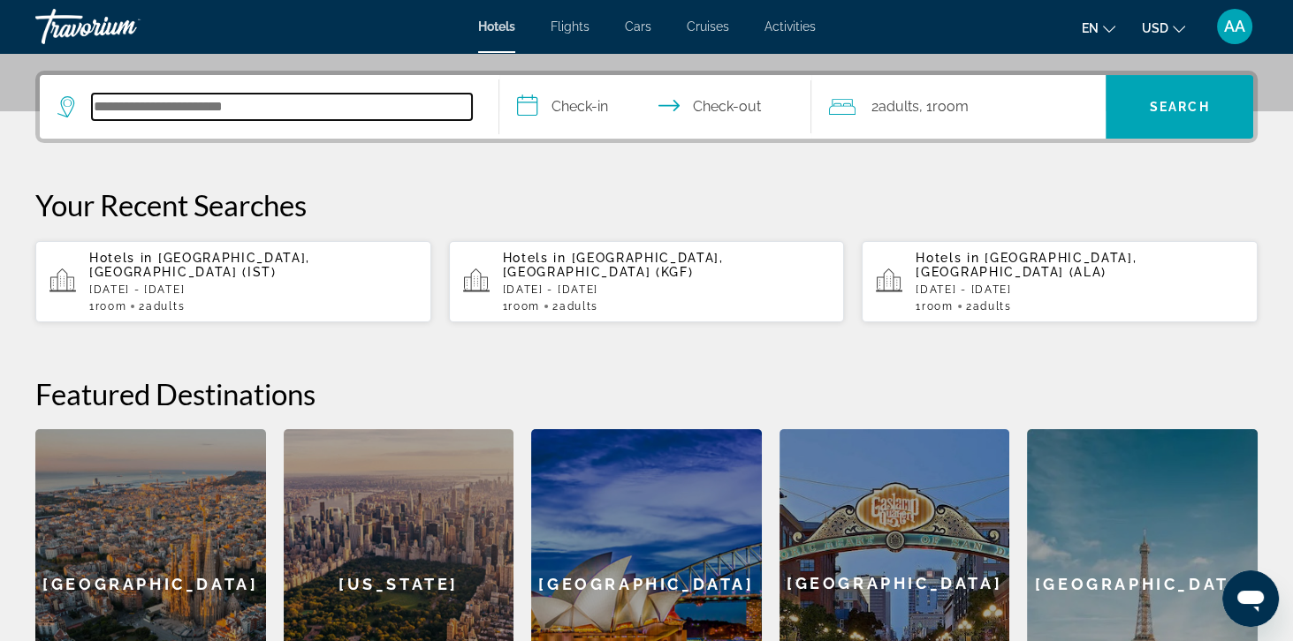
click at [108, 114] on input "Search hotel destination" at bounding box center [282, 107] width 380 height 27
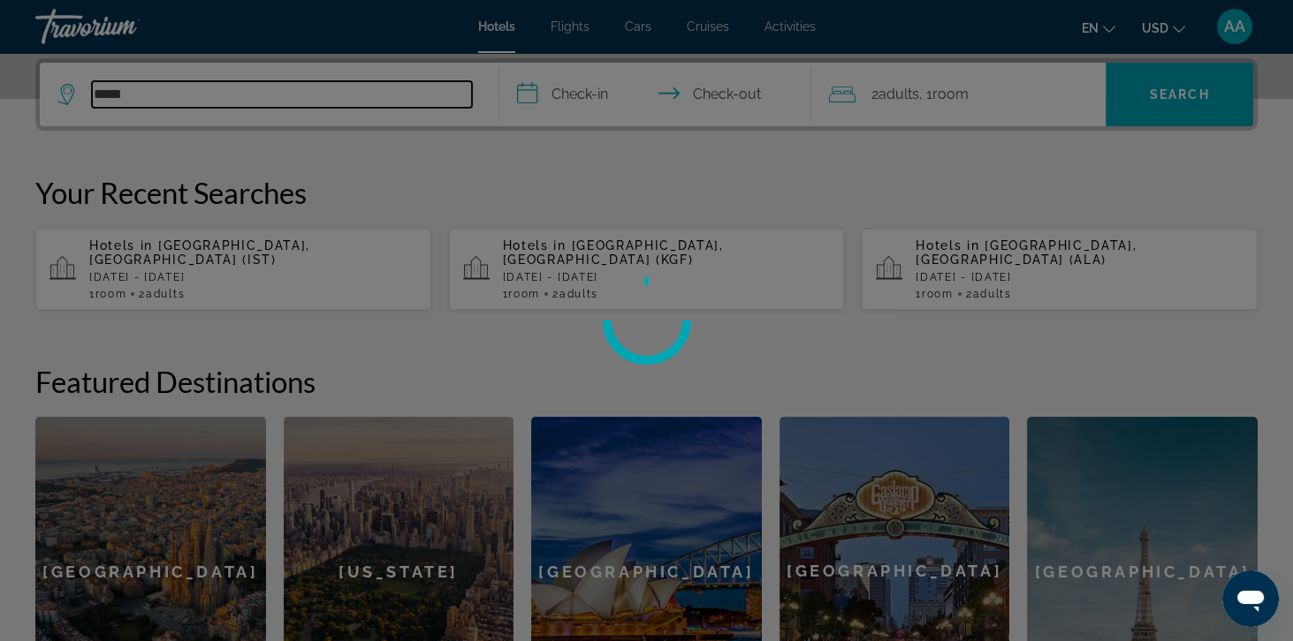
type input "****"
click at [535, 102] on input "**********" at bounding box center [658, 97] width 319 height 69
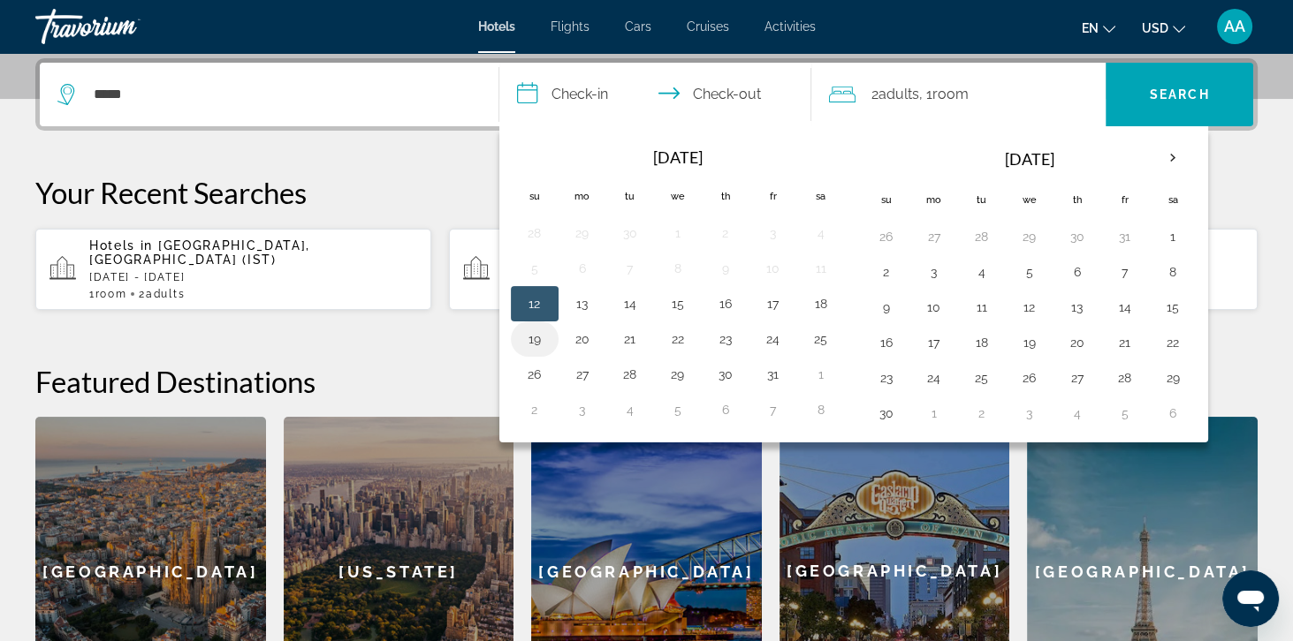
click at [520, 334] on button "19" at bounding box center [534, 339] width 28 height 25
click at [619, 327] on button "21" at bounding box center [630, 339] width 28 height 25
type input "**********"
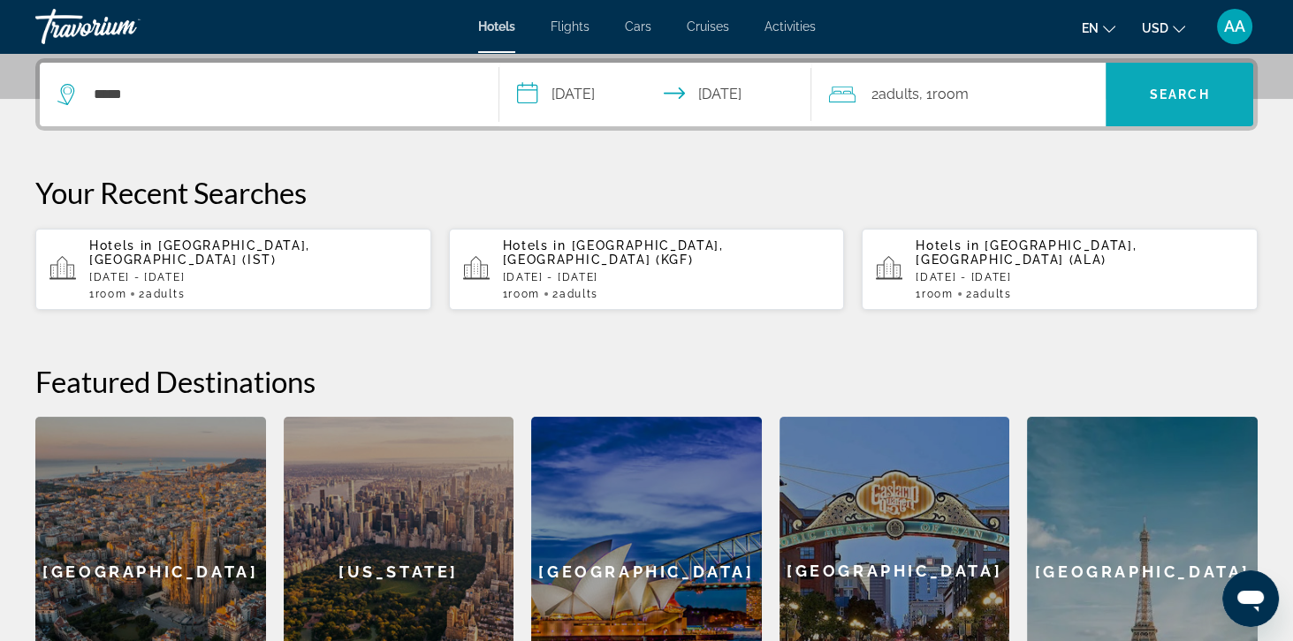
click at [1181, 99] on span "Search" at bounding box center [1179, 94] width 60 height 14
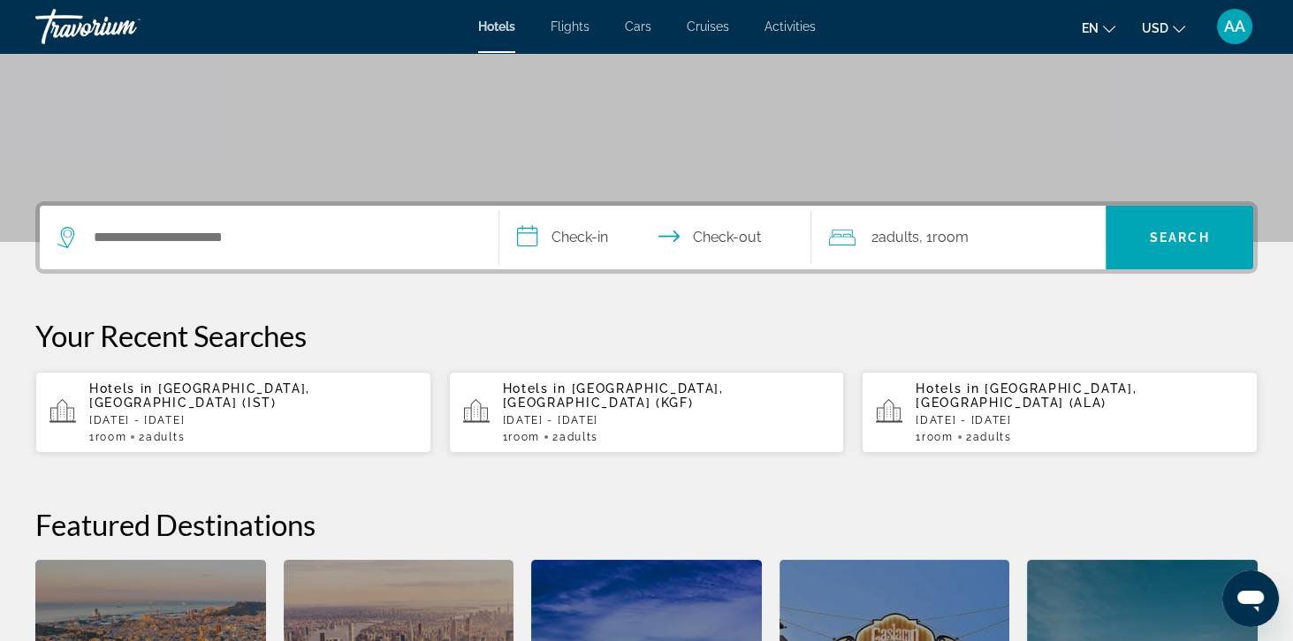
scroll to position [291, 0]
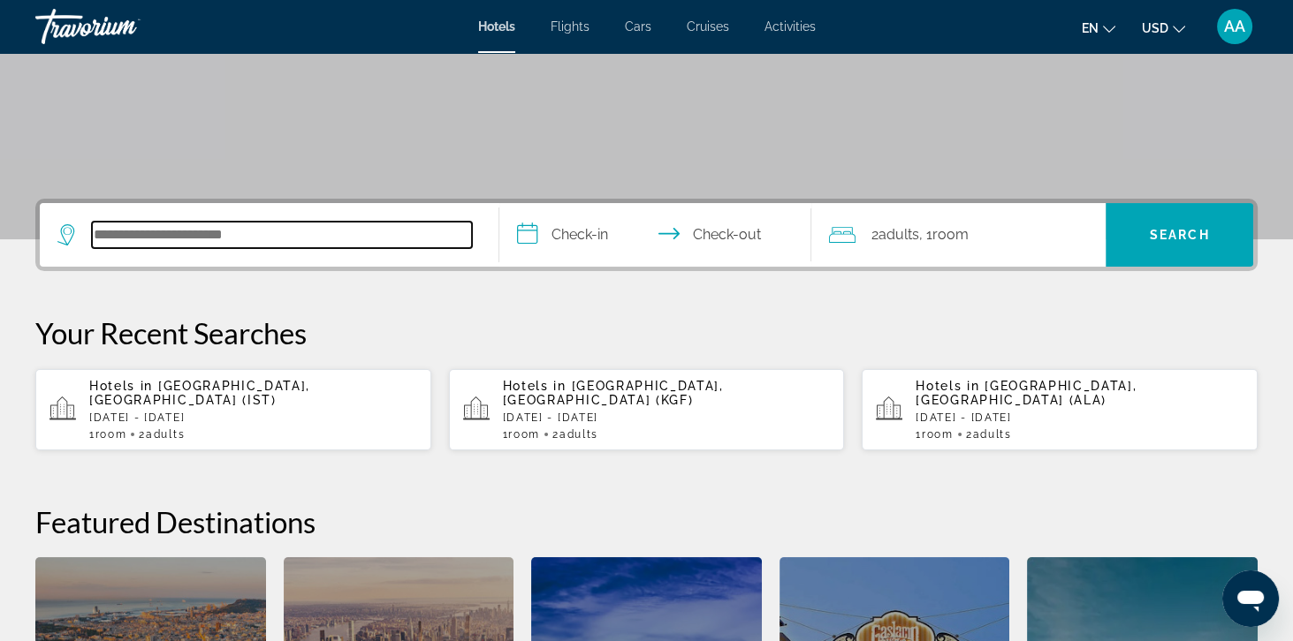
click at [118, 244] on input "Search hotel destination" at bounding box center [282, 235] width 380 height 27
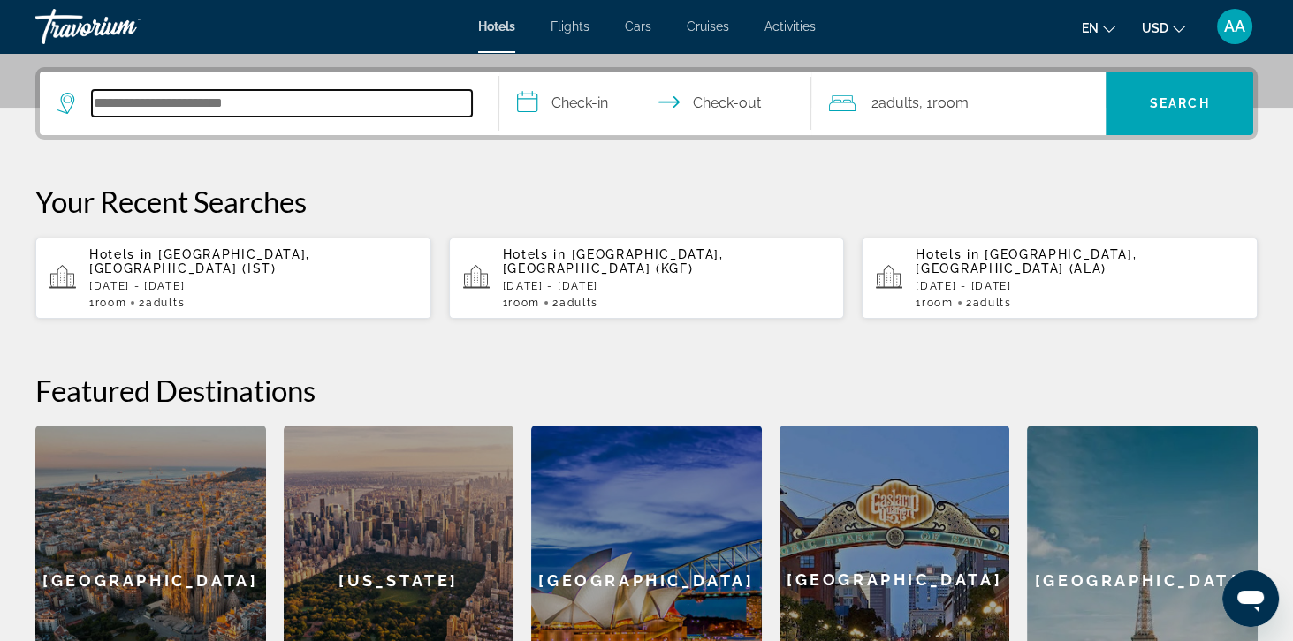
scroll to position [431, 0]
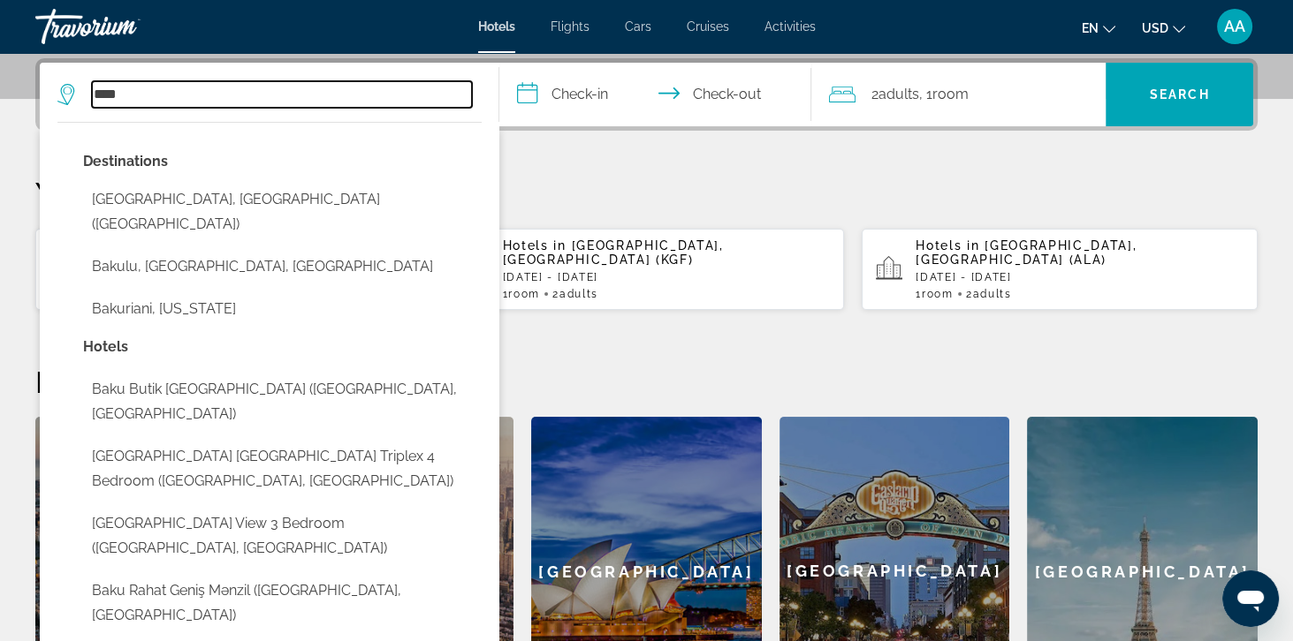
type input "****"
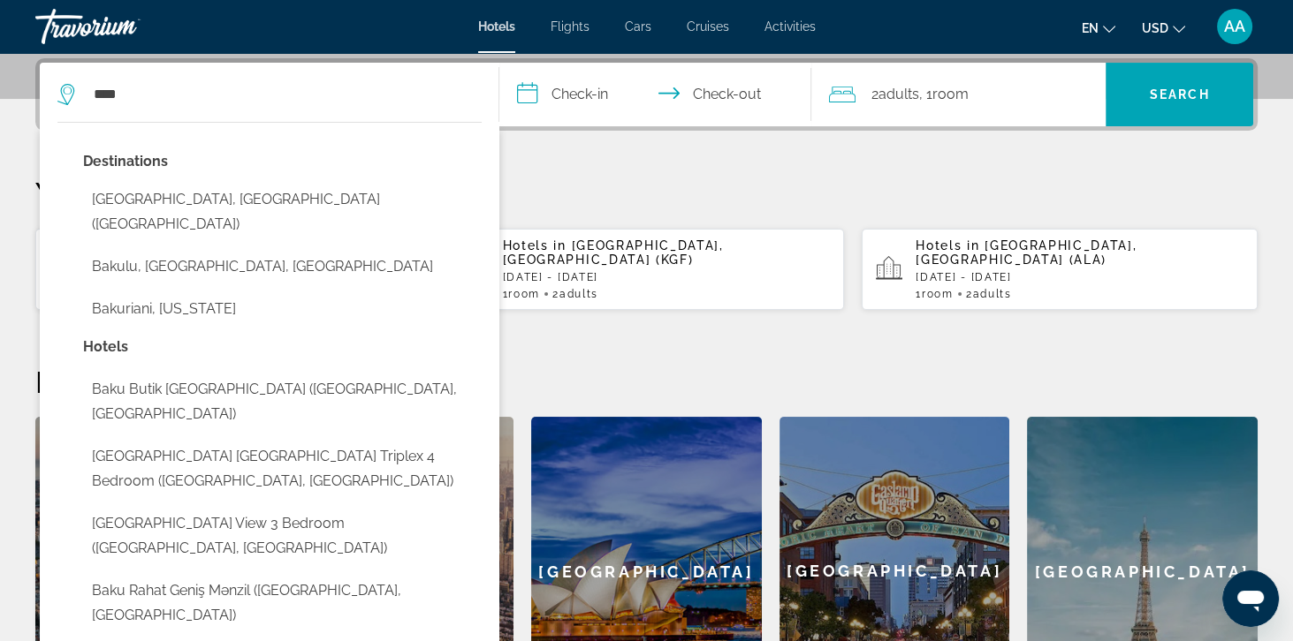
click at [564, 91] on input "**********" at bounding box center [658, 97] width 319 height 69
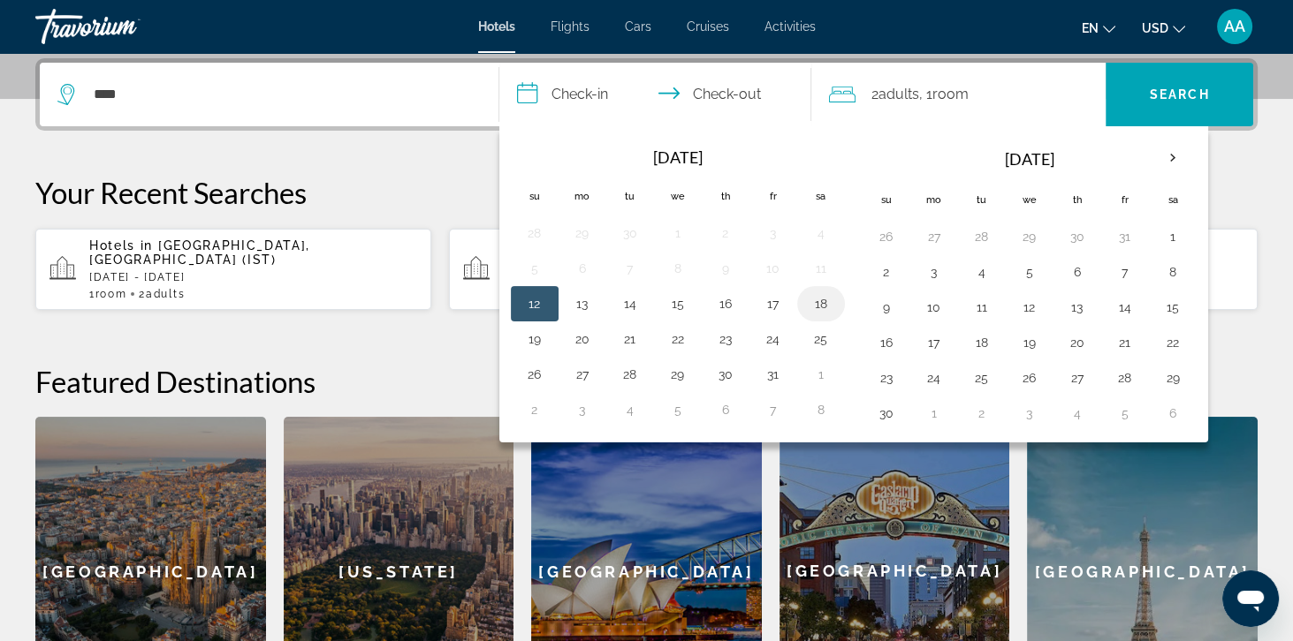
click at [810, 292] on button "18" at bounding box center [821, 304] width 28 height 25
click at [621, 335] on button "21" at bounding box center [630, 339] width 28 height 25
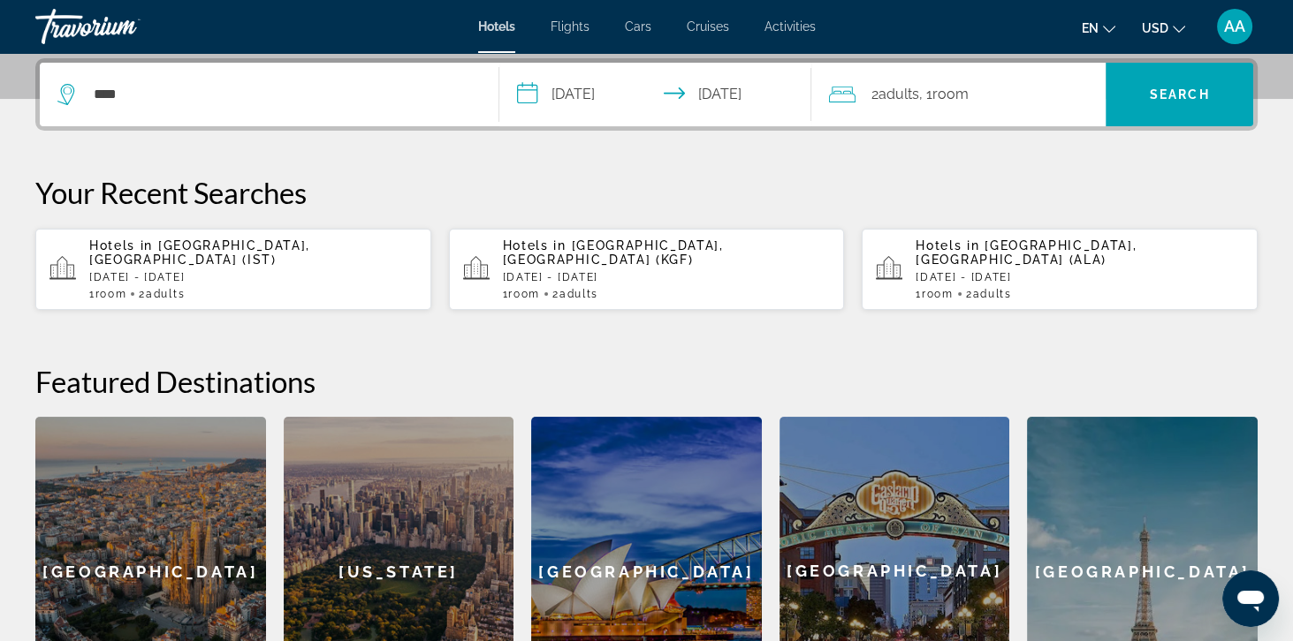
click at [576, 89] on input "**********" at bounding box center [658, 97] width 319 height 69
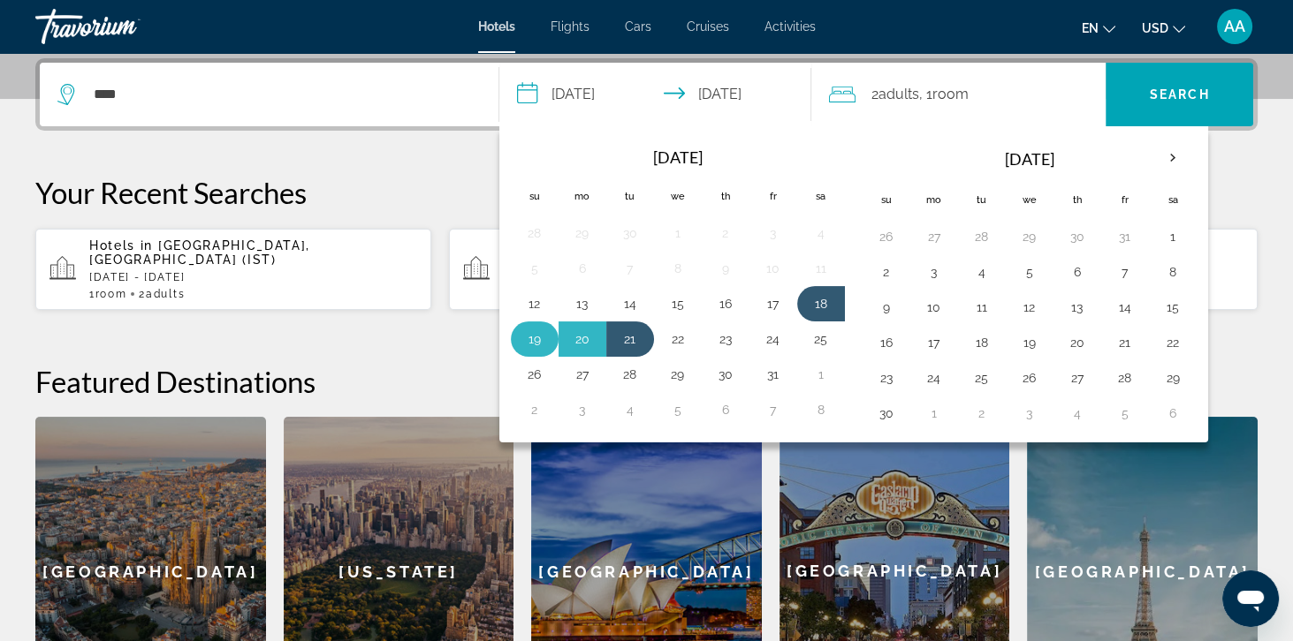
click at [527, 332] on button "19" at bounding box center [534, 339] width 28 height 25
click at [626, 330] on button "21" at bounding box center [630, 339] width 28 height 25
type input "**********"
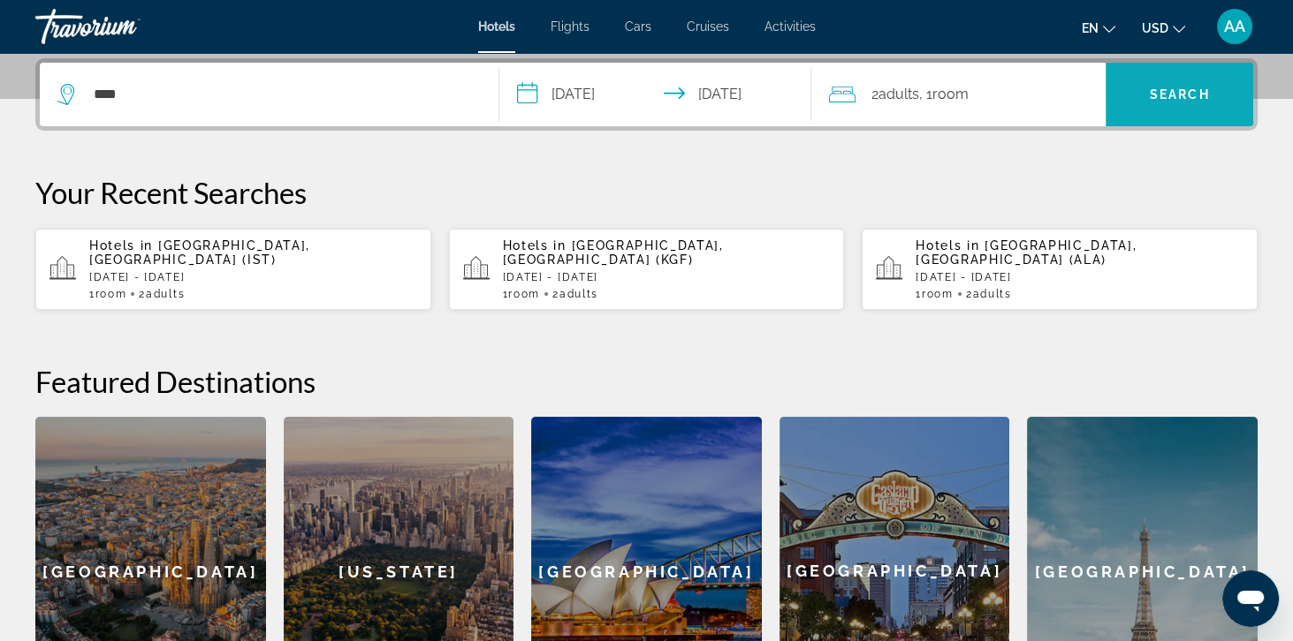
click at [1208, 96] on span "Search" at bounding box center [1179, 94] width 60 height 14
click at [1195, 99] on span "Search" at bounding box center [1179, 94] width 60 height 14
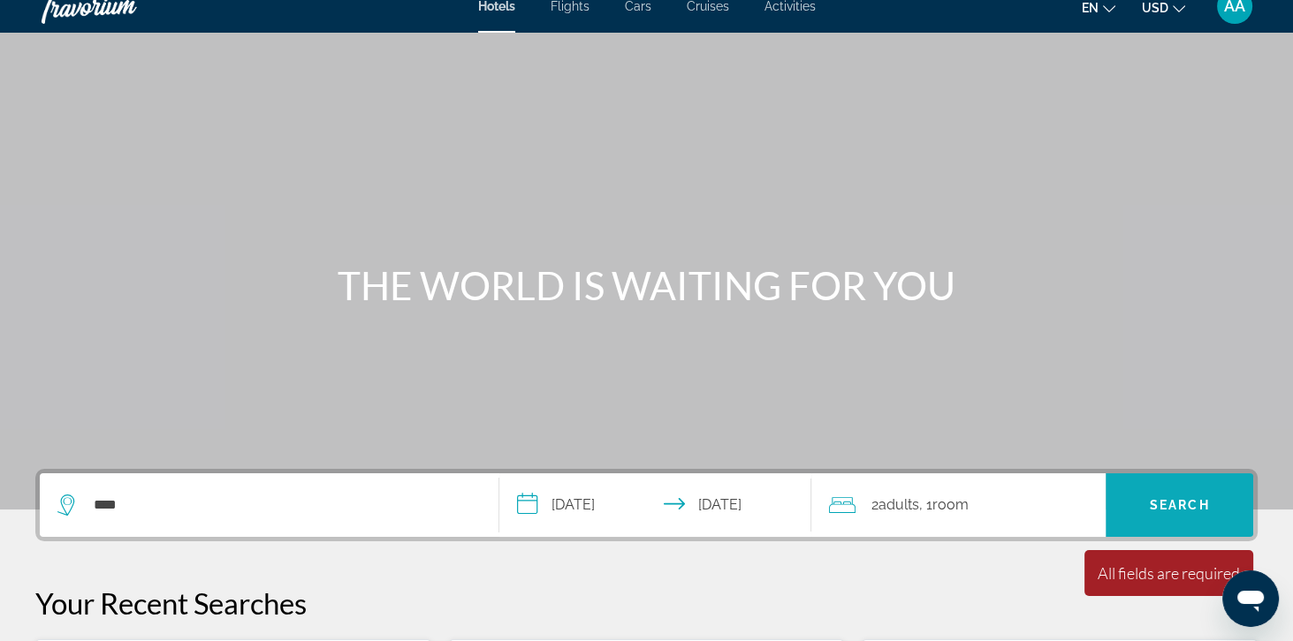
scroll to position [0, 0]
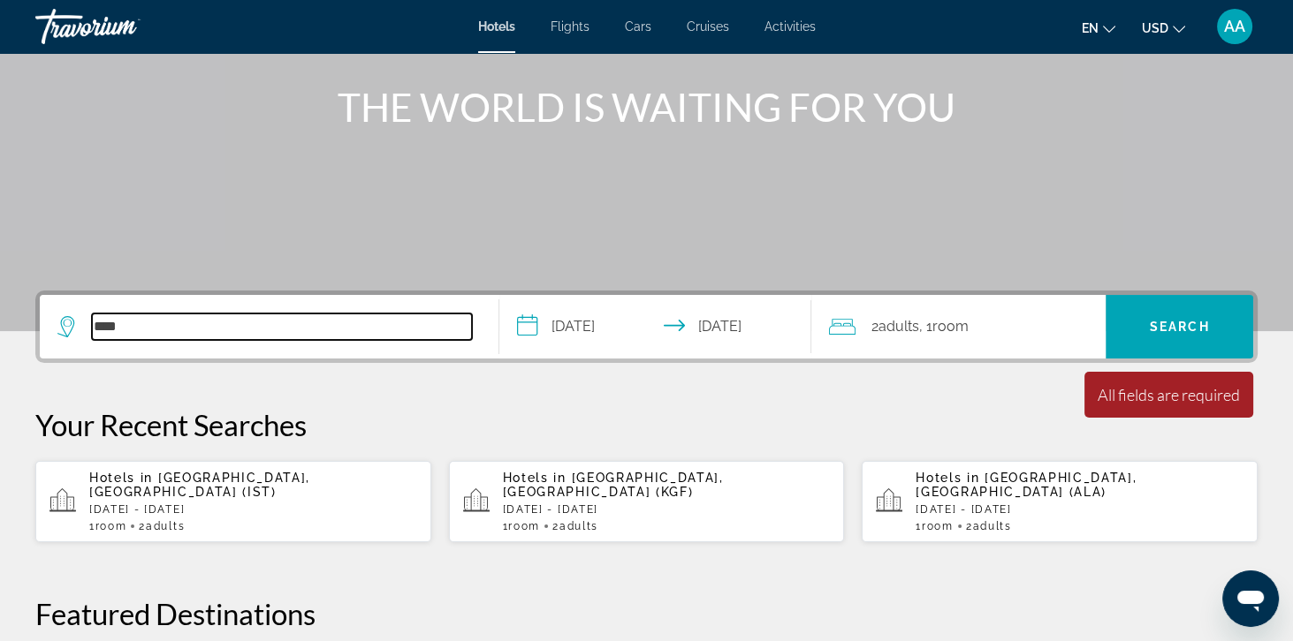
click at [140, 337] on input "****" at bounding box center [282, 327] width 380 height 27
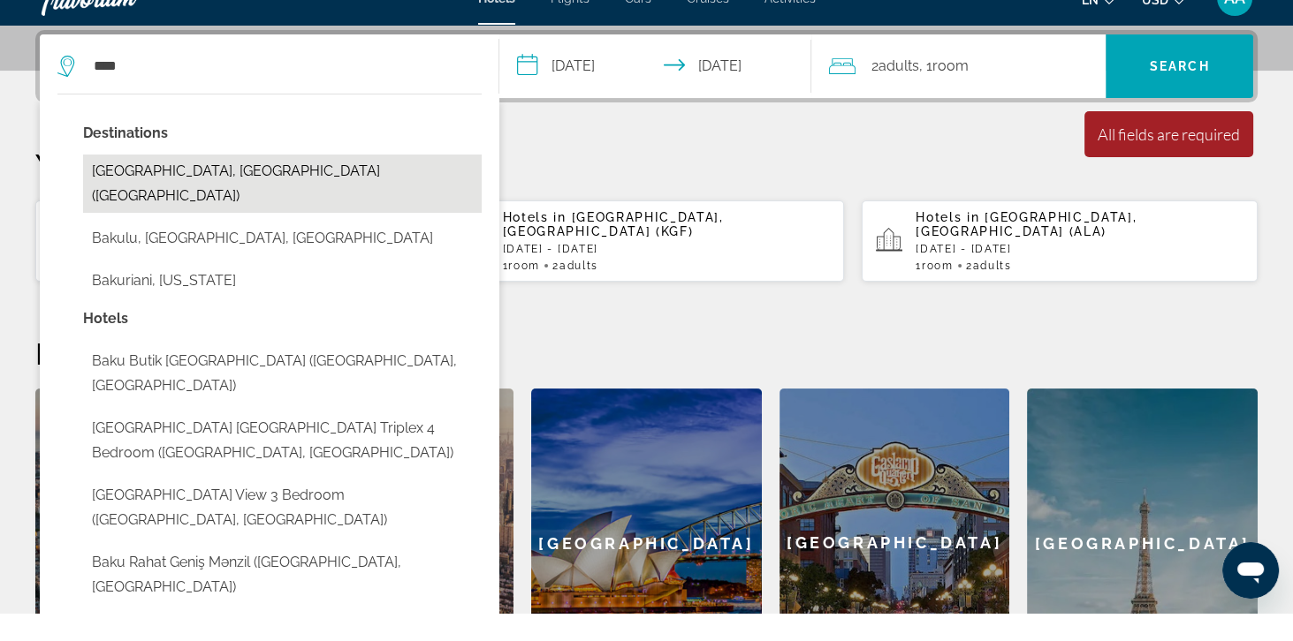
click at [115, 206] on button "[GEOGRAPHIC_DATA], [GEOGRAPHIC_DATA] ([GEOGRAPHIC_DATA])" at bounding box center [282, 212] width 398 height 58
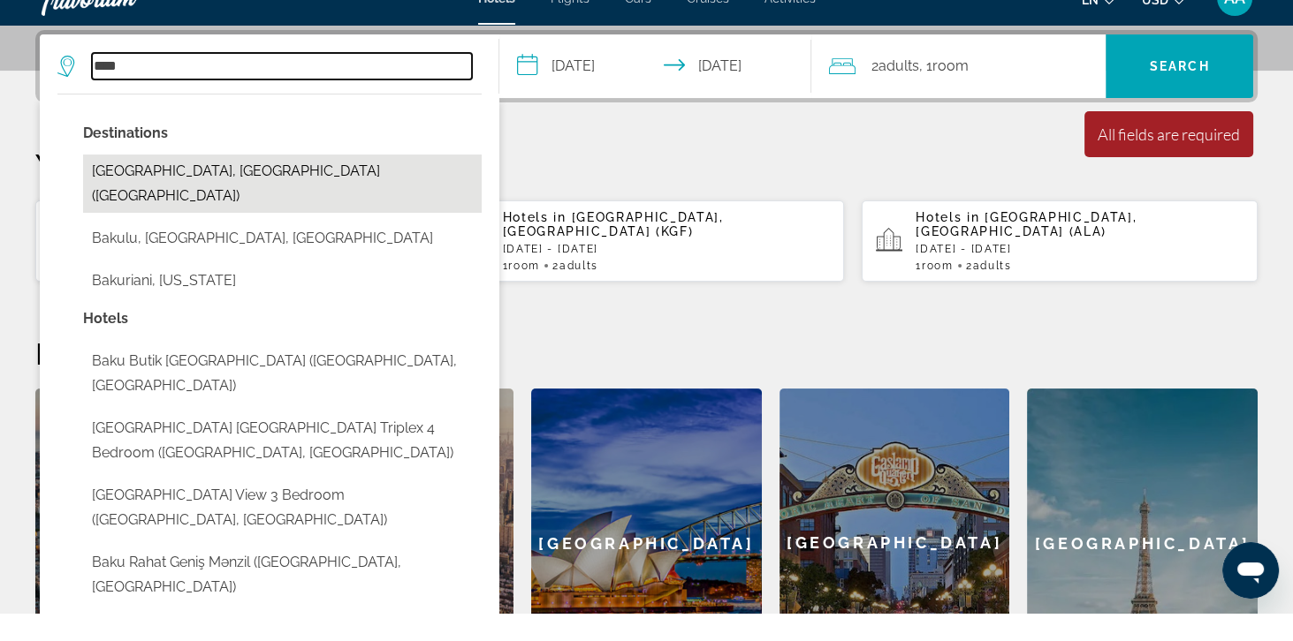
type input "**********"
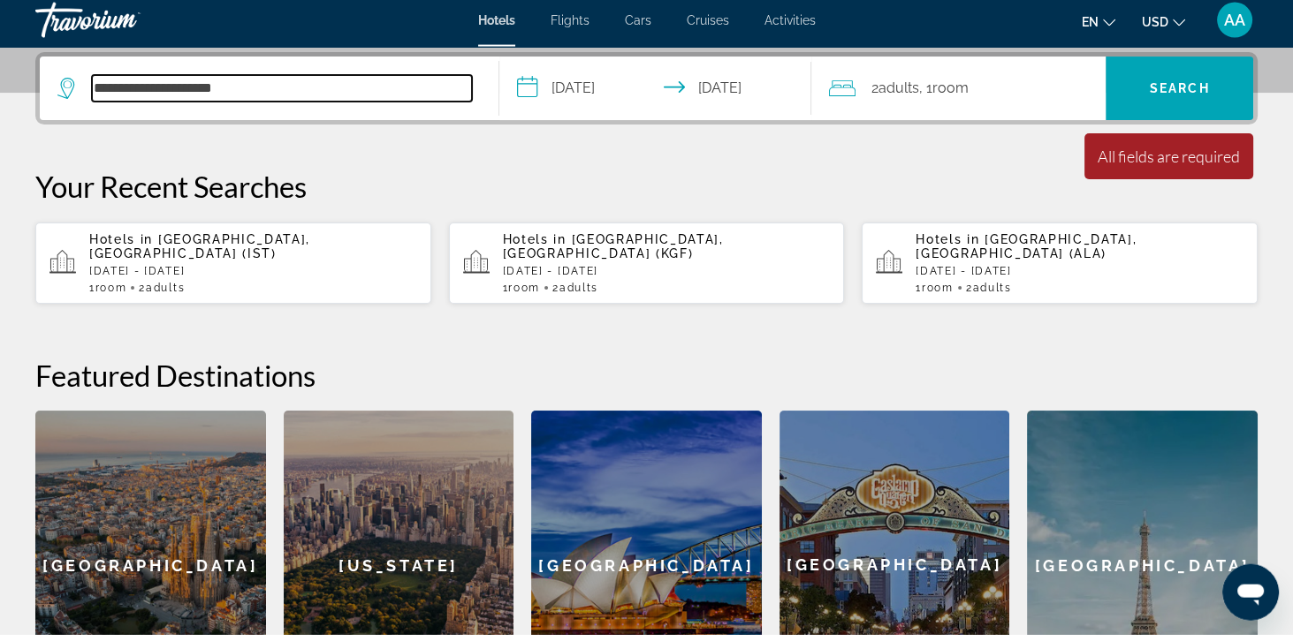
scroll to position [431, 0]
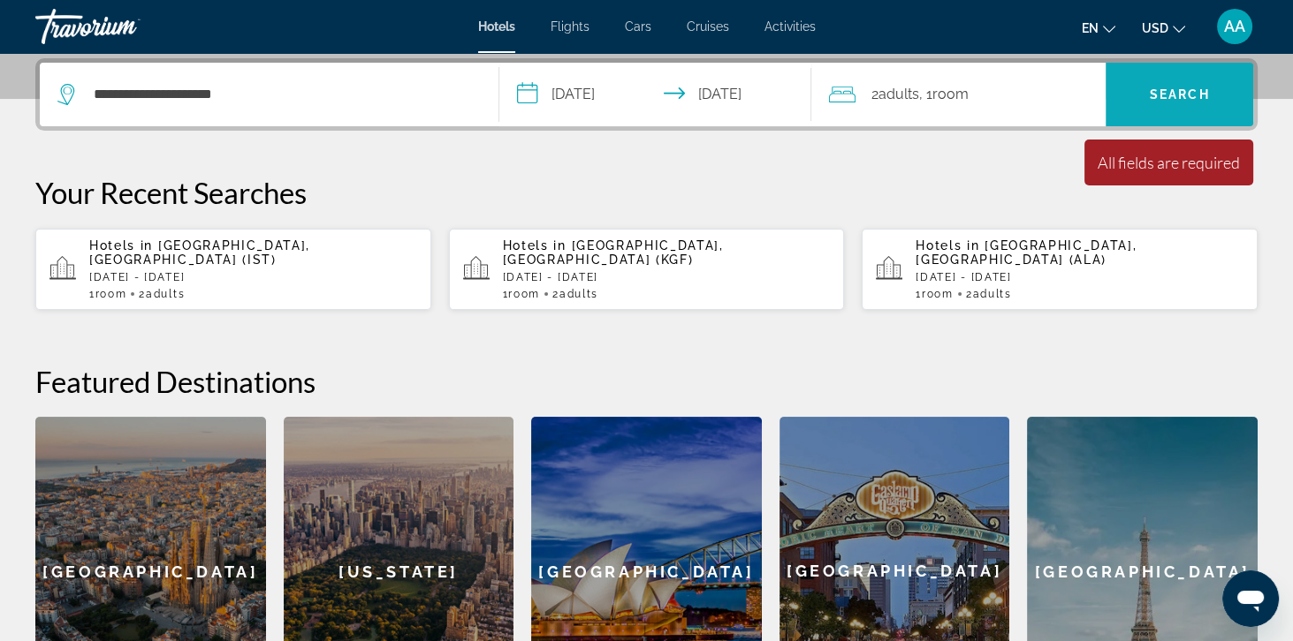
click at [1214, 87] on span "Search" at bounding box center [1179, 94] width 148 height 42
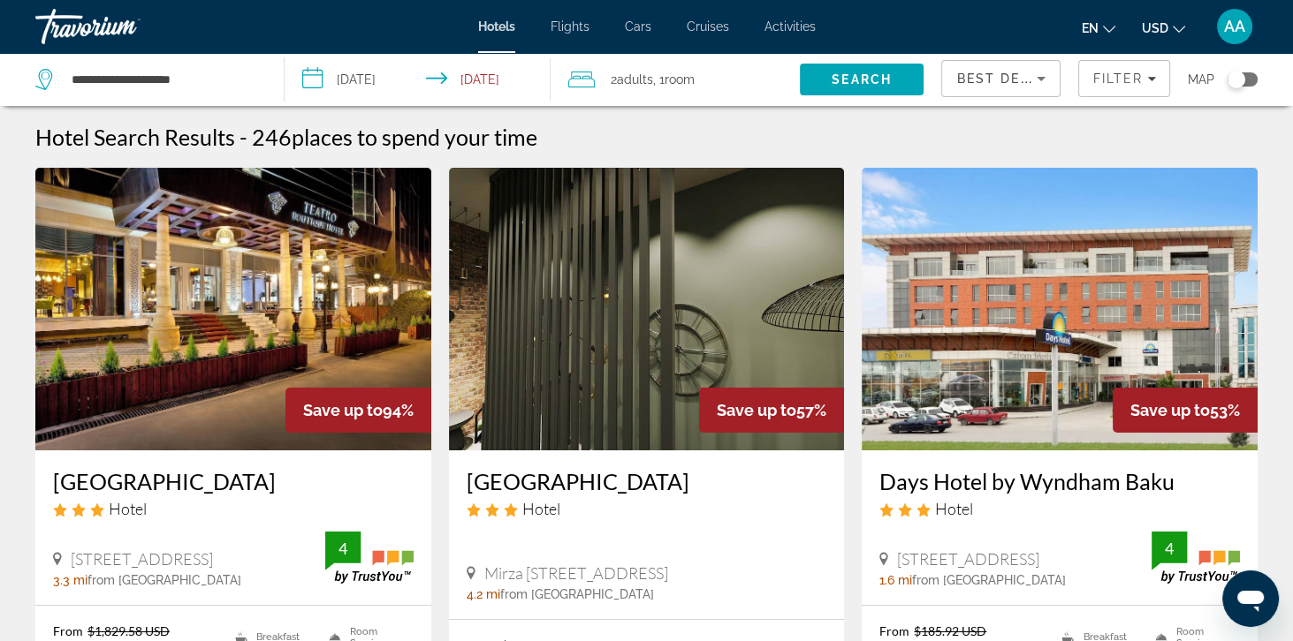
click at [1015, 85] on span "Best Deals" at bounding box center [1002, 79] width 92 height 14
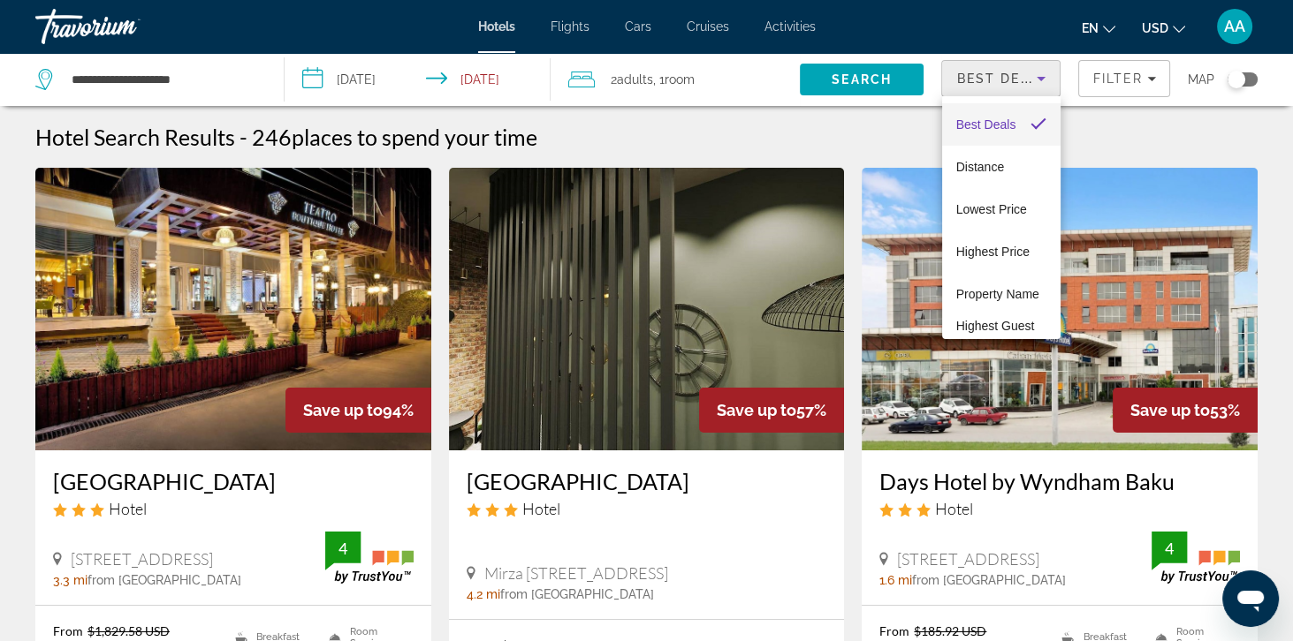
click at [1114, 87] on div at bounding box center [646, 320] width 1293 height 641
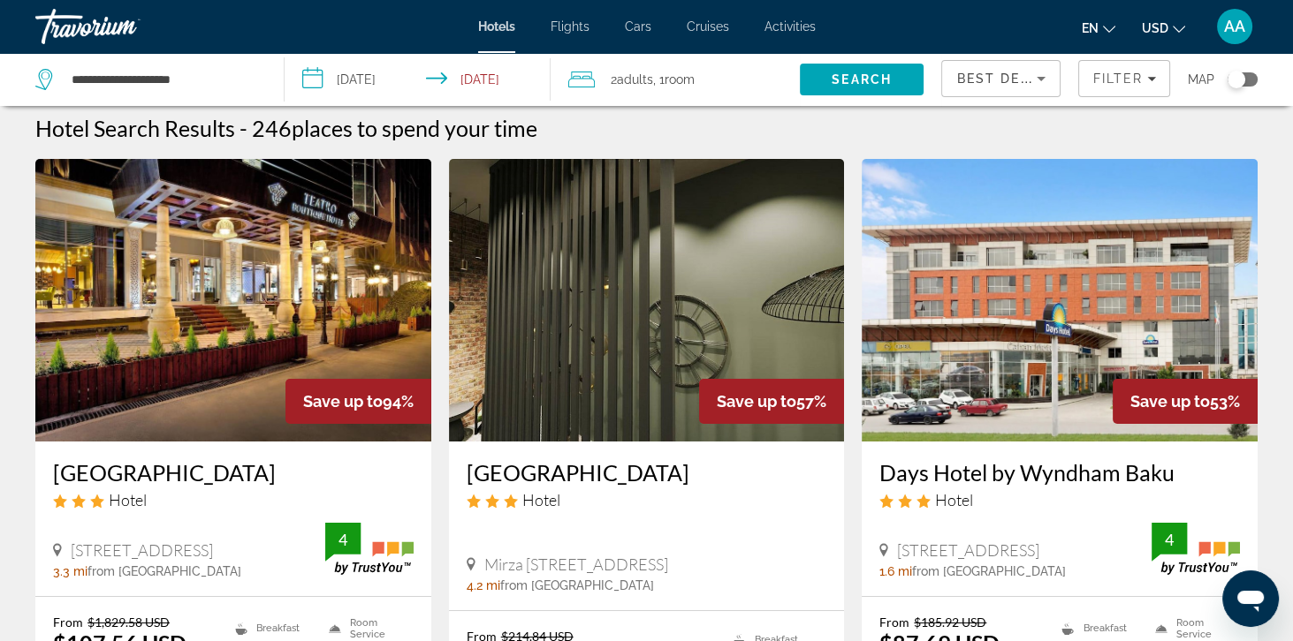
scroll to position [11, 0]
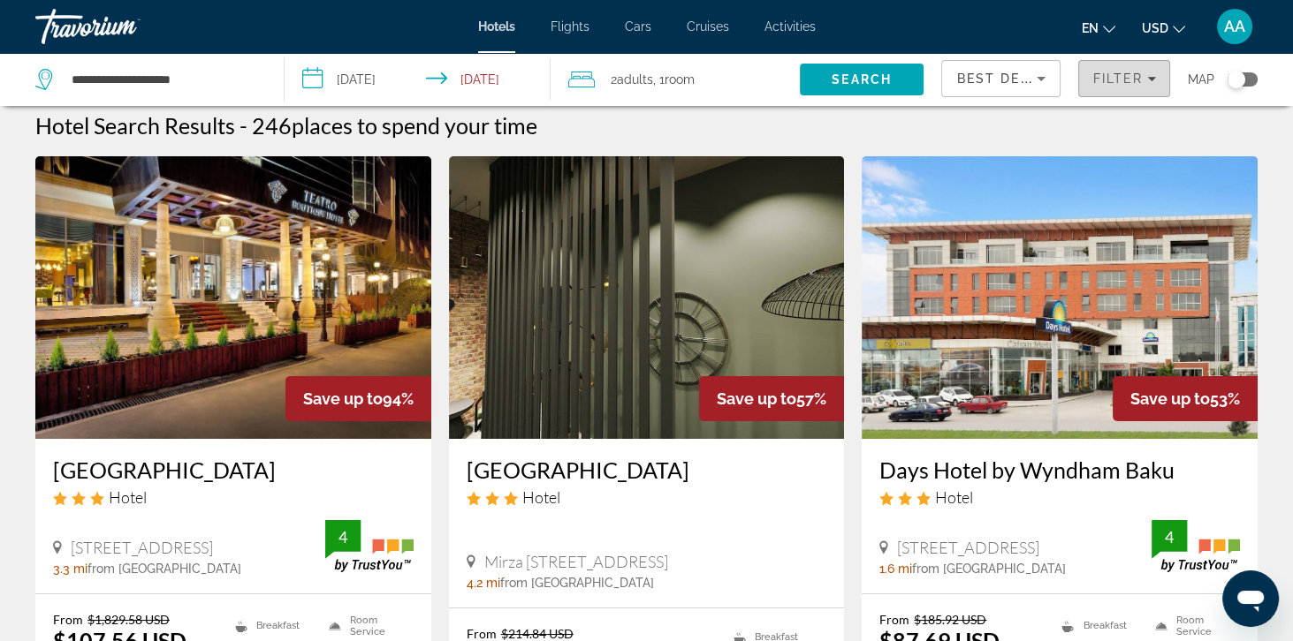
click at [1128, 72] on span "Filter" at bounding box center [1117, 79] width 50 height 14
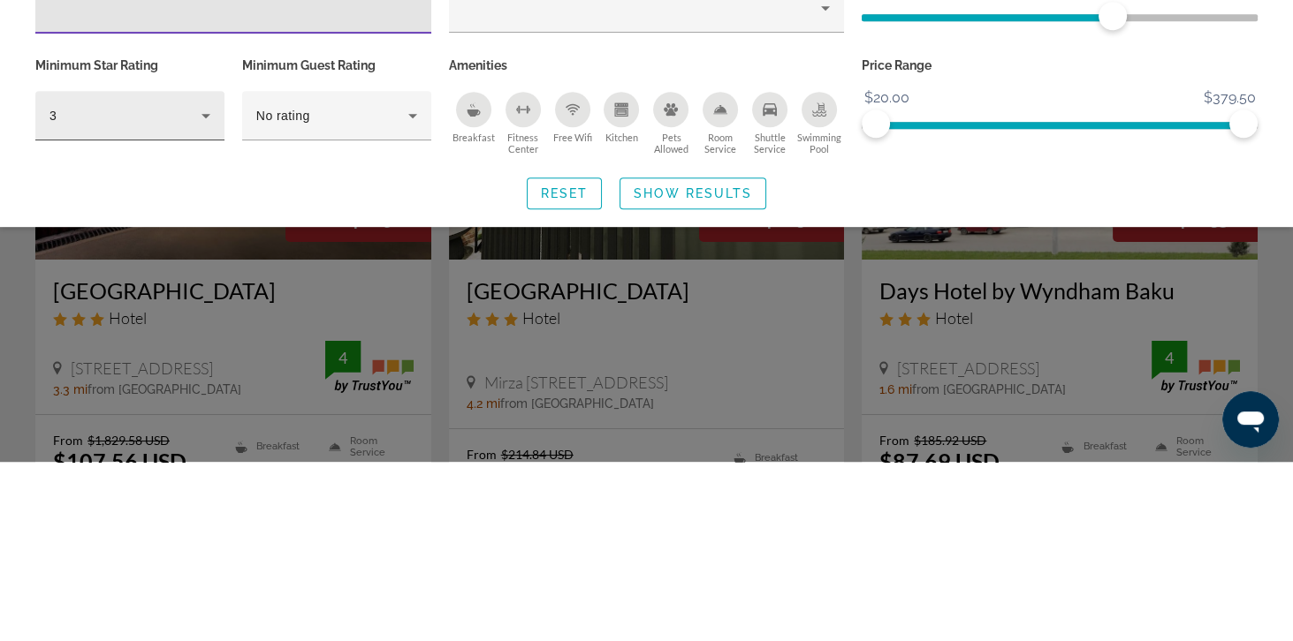
click at [54, 299] on span "3" at bounding box center [52, 295] width 7 height 14
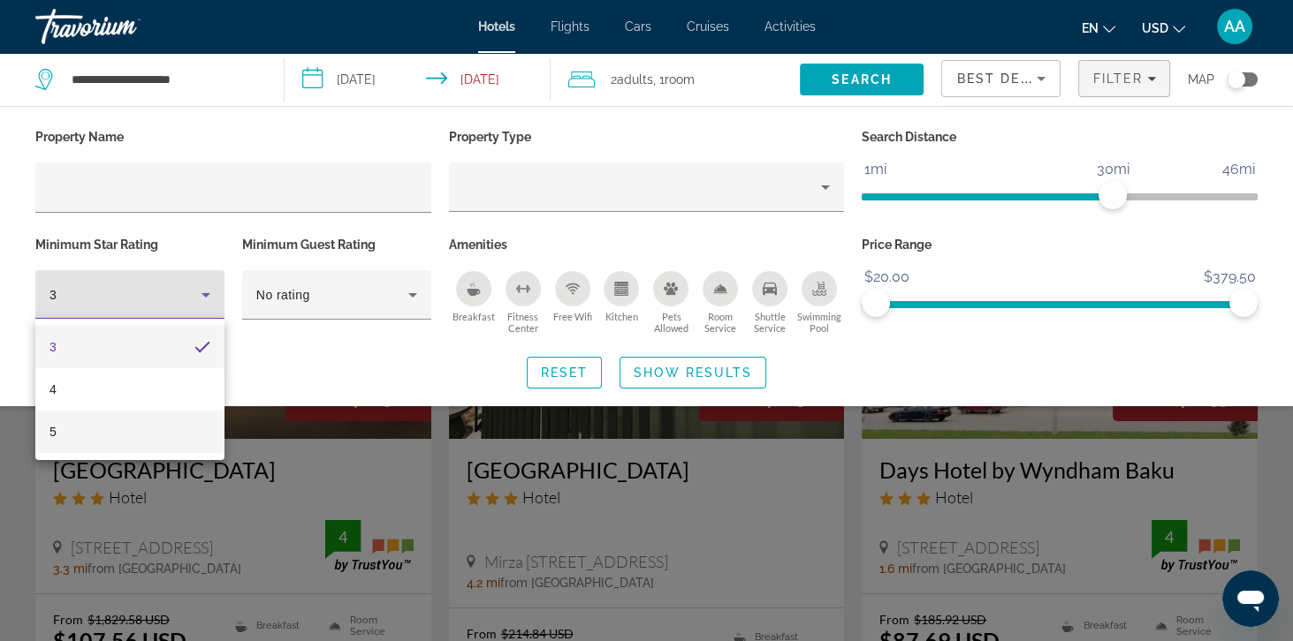
click at [49, 444] on mat-option "5" at bounding box center [129, 432] width 189 height 42
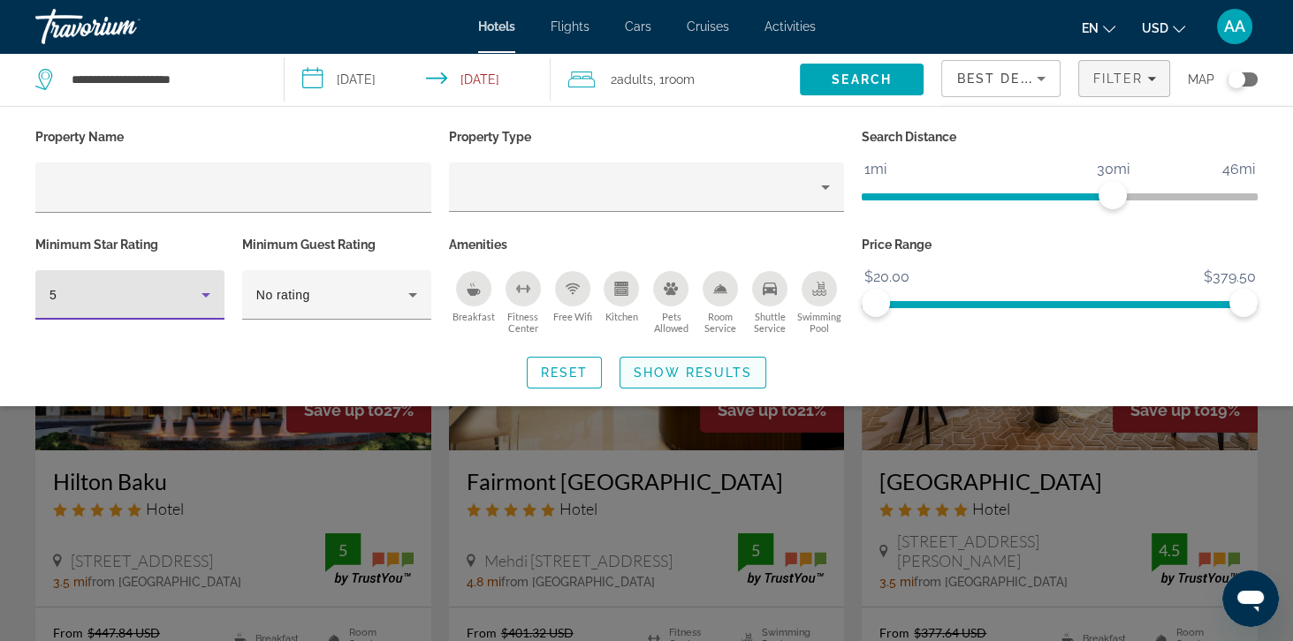
click at [631, 375] on span "Search widget" at bounding box center [692, 373] width 145 height 42
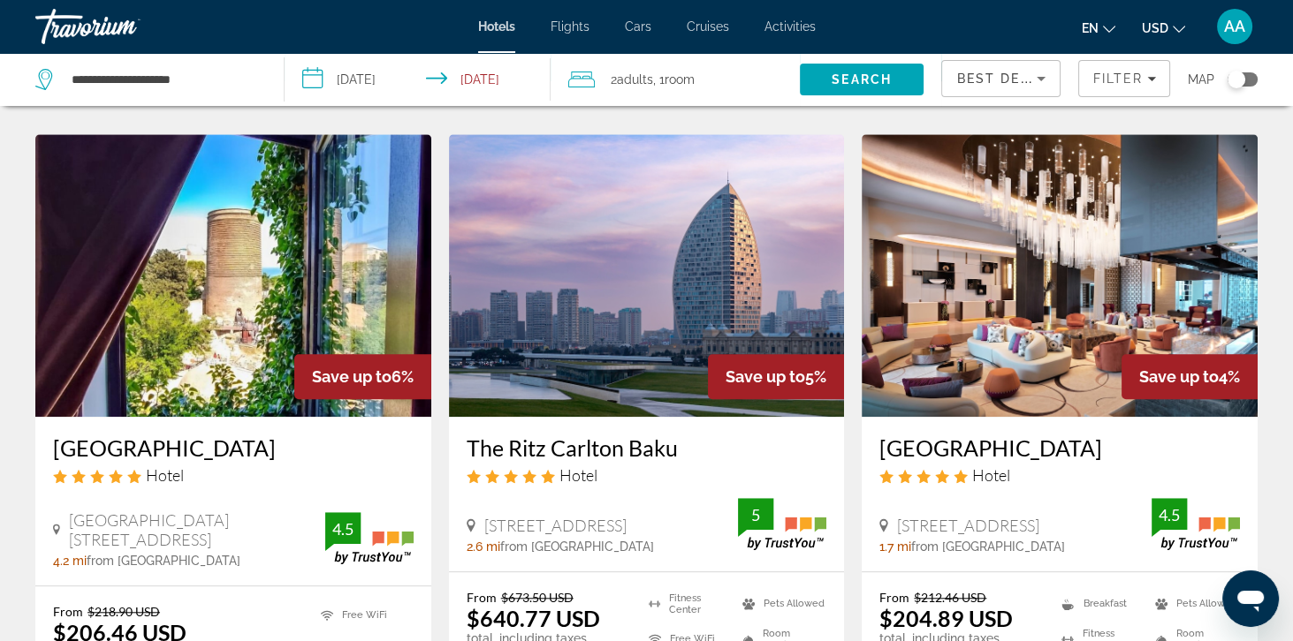
scroll to position [2143, 0]
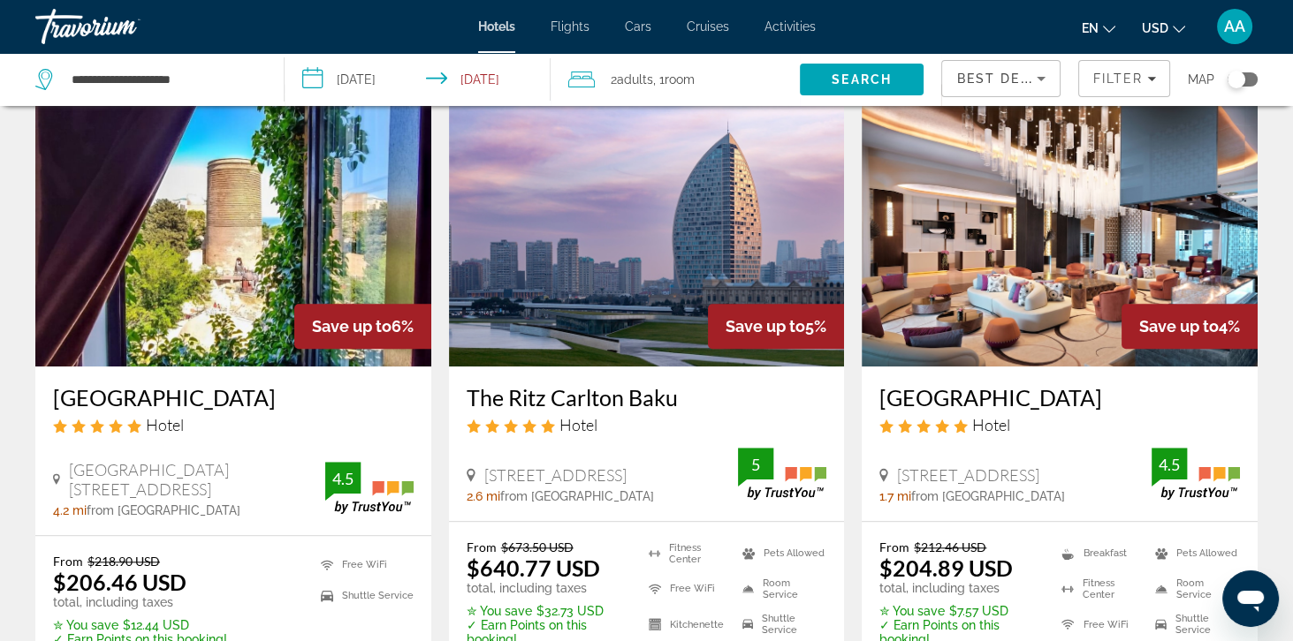
click at [510, 243] on img "Main content" at bounding box center [647, 225] width 396 height 283
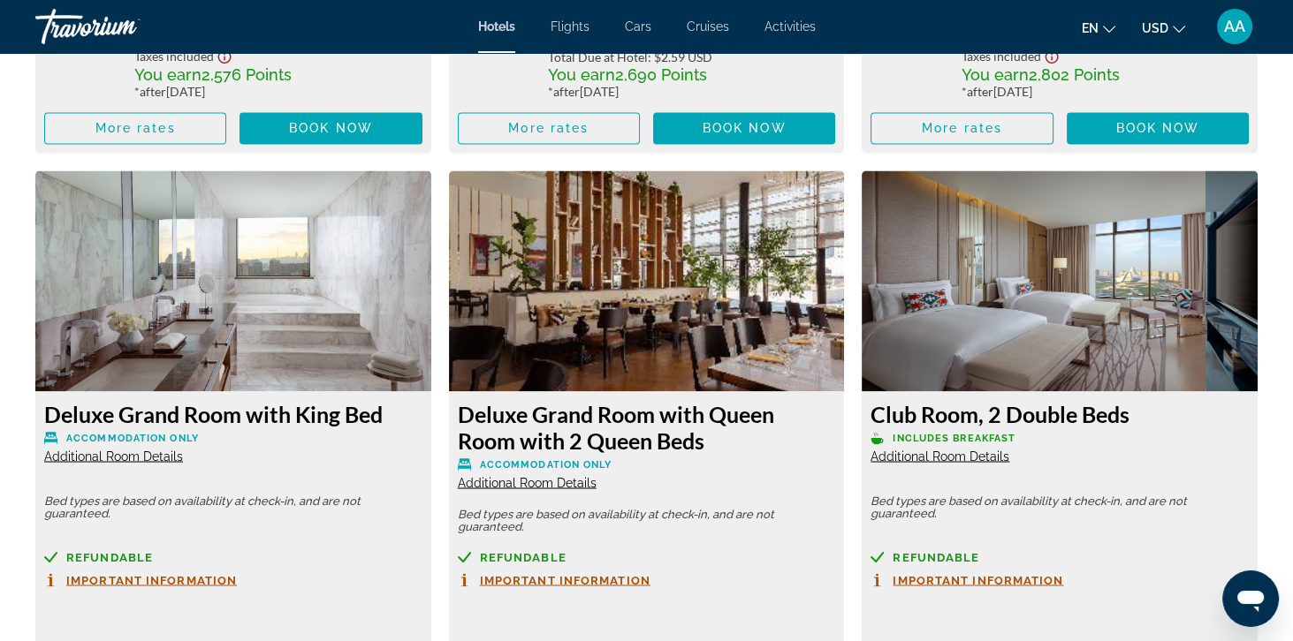
scroll to position [4198, 0]
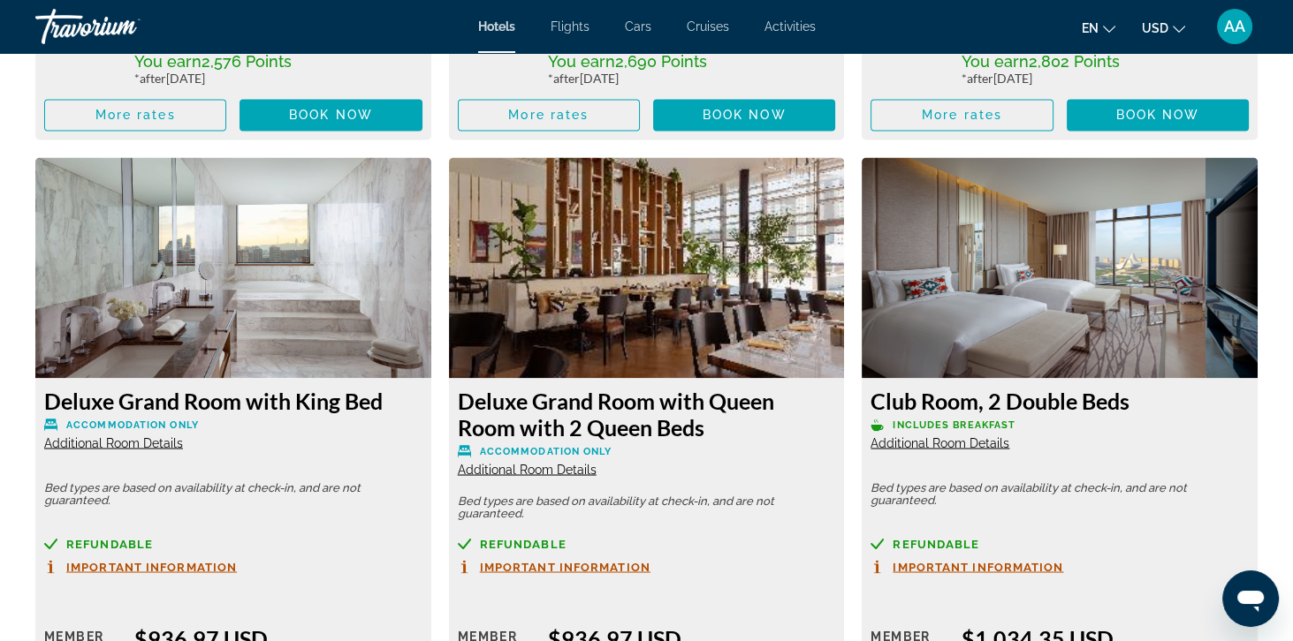
click at [1156, 309] on img "Main content" at bounding box center [1059, 267] width 396 height 221
click at [1039, 413] on h3 "Club Room, 2 Double Beds" at bounding box center [1059, 400] width 378 height 27
click at [994, 438] on span "Additional Room Details" at bounding box center [939, 443] width 139 height 14
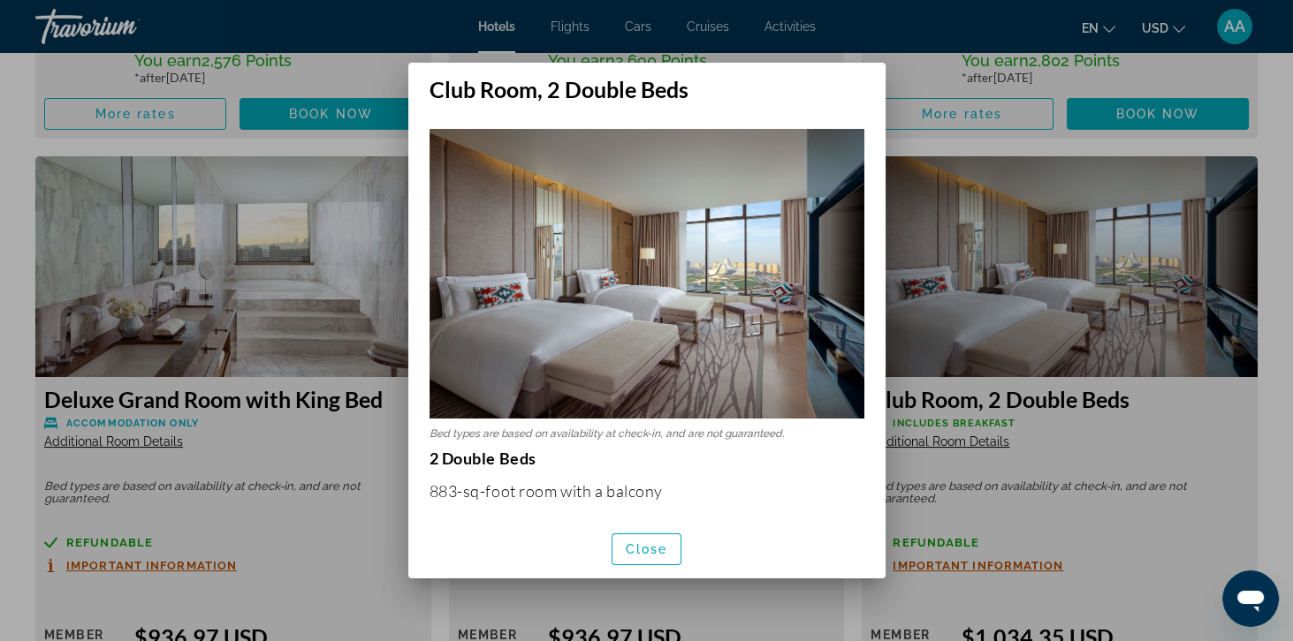
scroll to position [0, 0]
click at [648, 571] on span "button" at bounding box center [646, 549] width 69 height 42
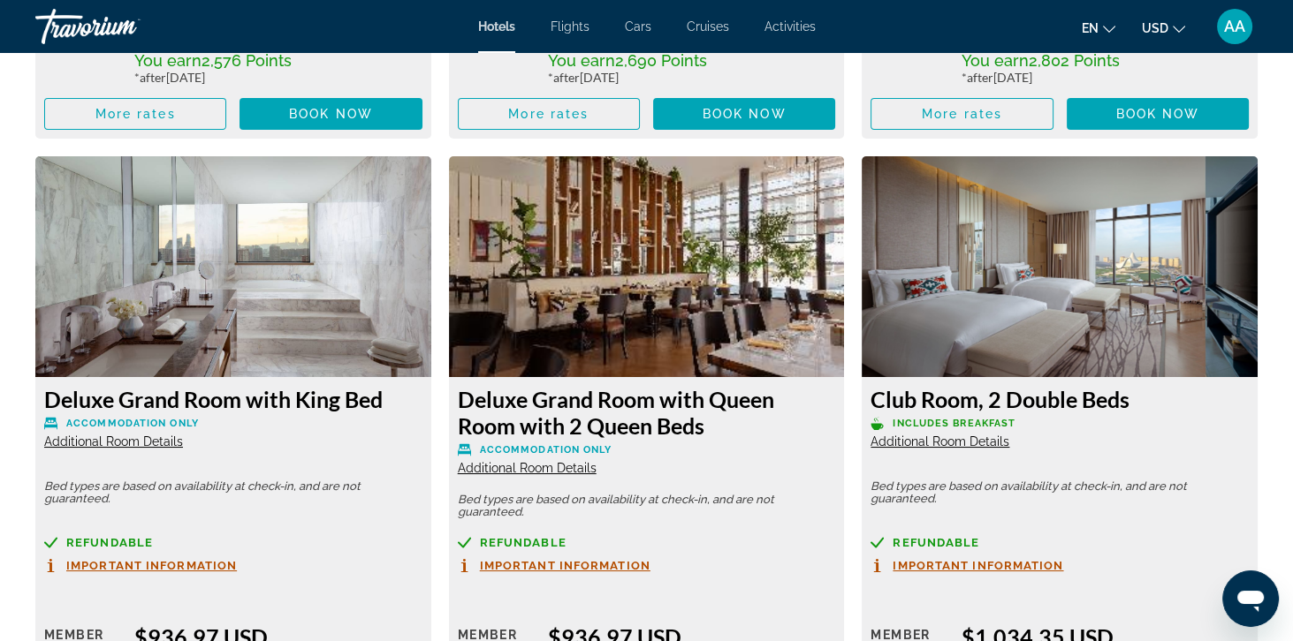
scroll to position [4198, 0]
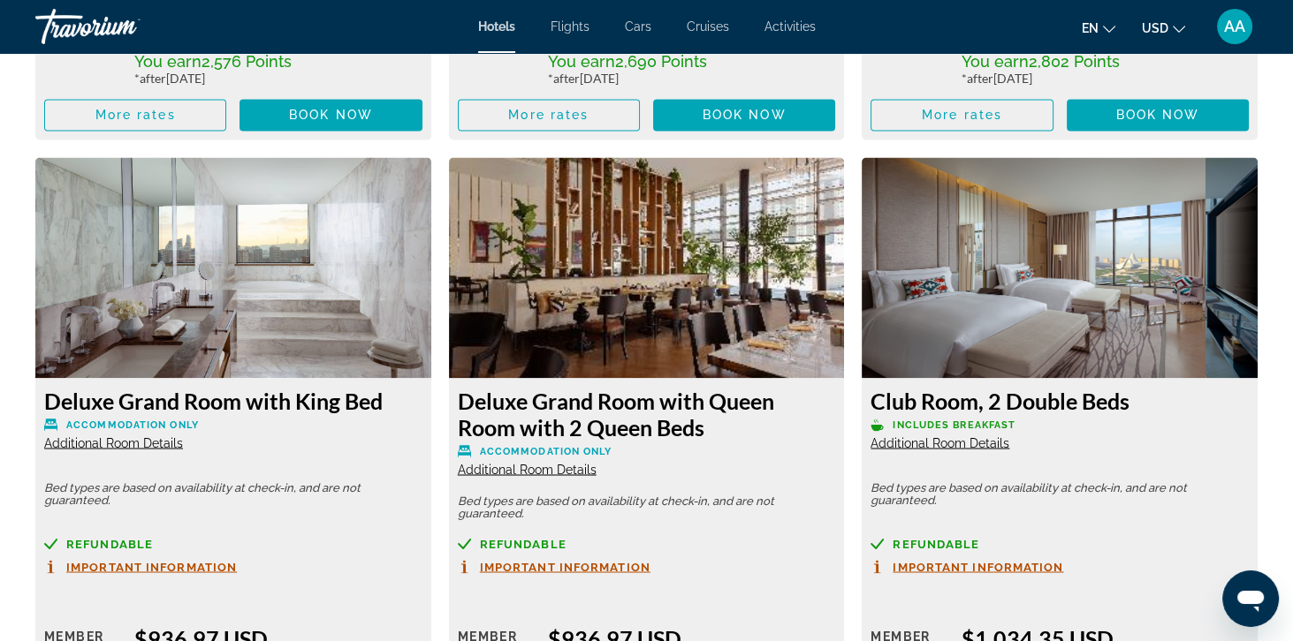
click at [1007, 326] on img "Main content" at bounding box center [1059, 267] width 396 height 221
click at [990, 326] on img "Main content" at bounding box center [1059, 267] width 396 height 221
click at [998, 425] on span "Includes Breakfast" at bounding box center [953, 424] width 123 height 11
click at [984, 398] on h3 "Club Room, 2 Double Beds" at bounding box center [1059, 400] width 378 height 27
click at [1017, 254] on img "Main content" at bounding box center [1059, 267] width 396 height 221
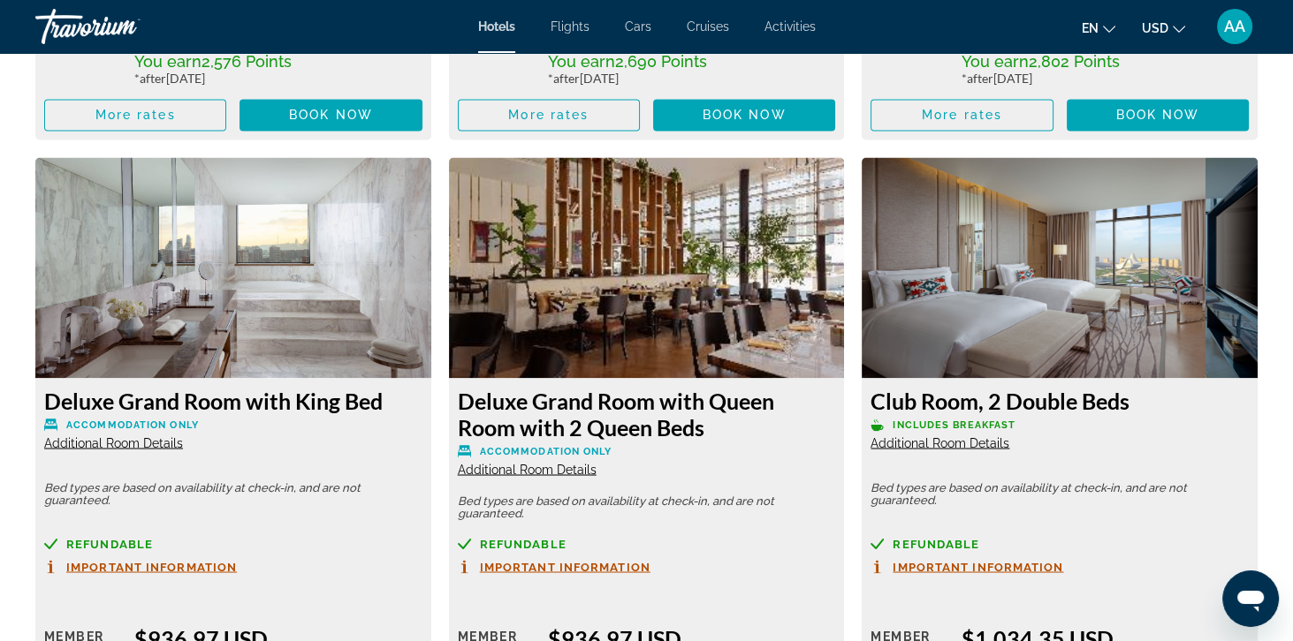
click at [1072, 417] on div "Club Room, 2 Double Beds Includes Breakfast Additional Room Details" at bounding box center [1059, 419] width 378 height 64
click at [961, 442] on span "Additional Room Details" at bounding box center [939, 443] width 139 height 14
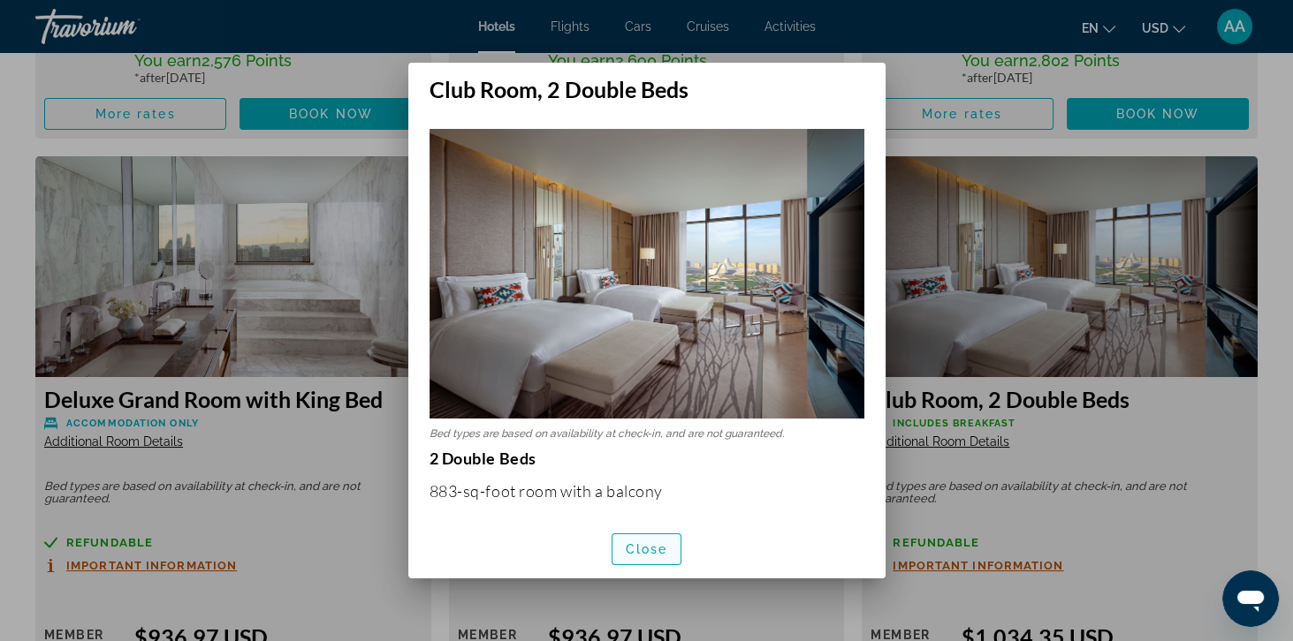
click at [636, 571] on span "button" at bounding box center [646, 549] width 69 height 42
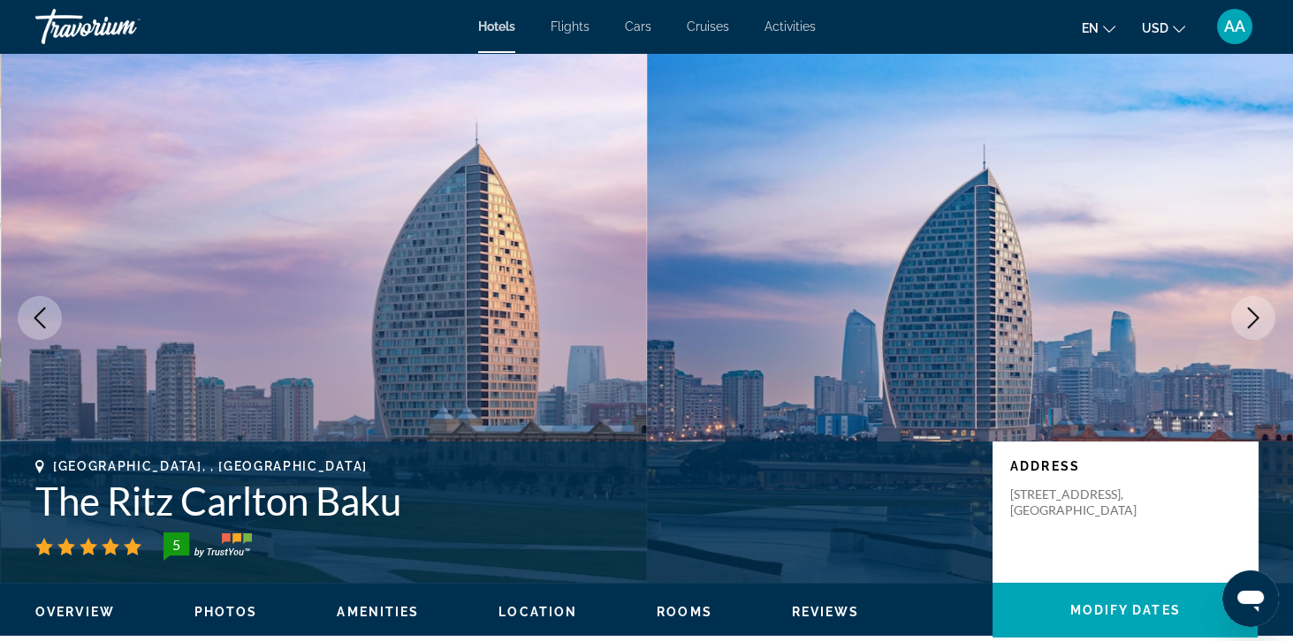
scroll to position [4198, 0]
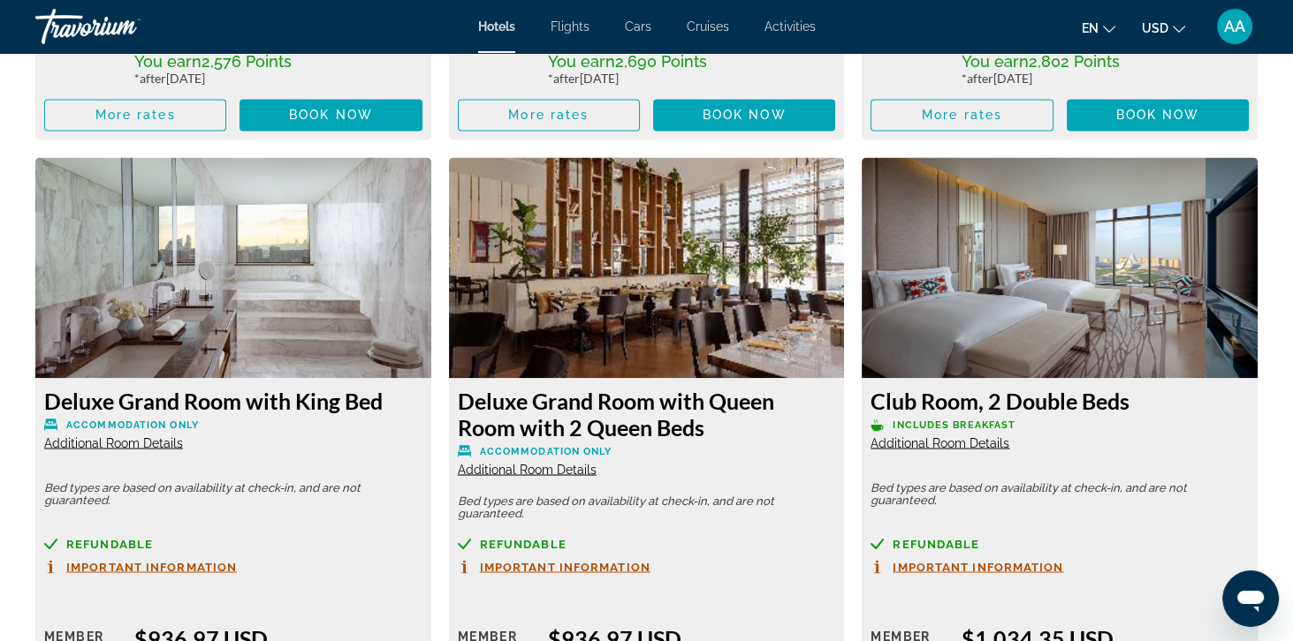
click at [969, 441] on span "Additional Room Details" at bounding box center [939, 443] width 139 height 14
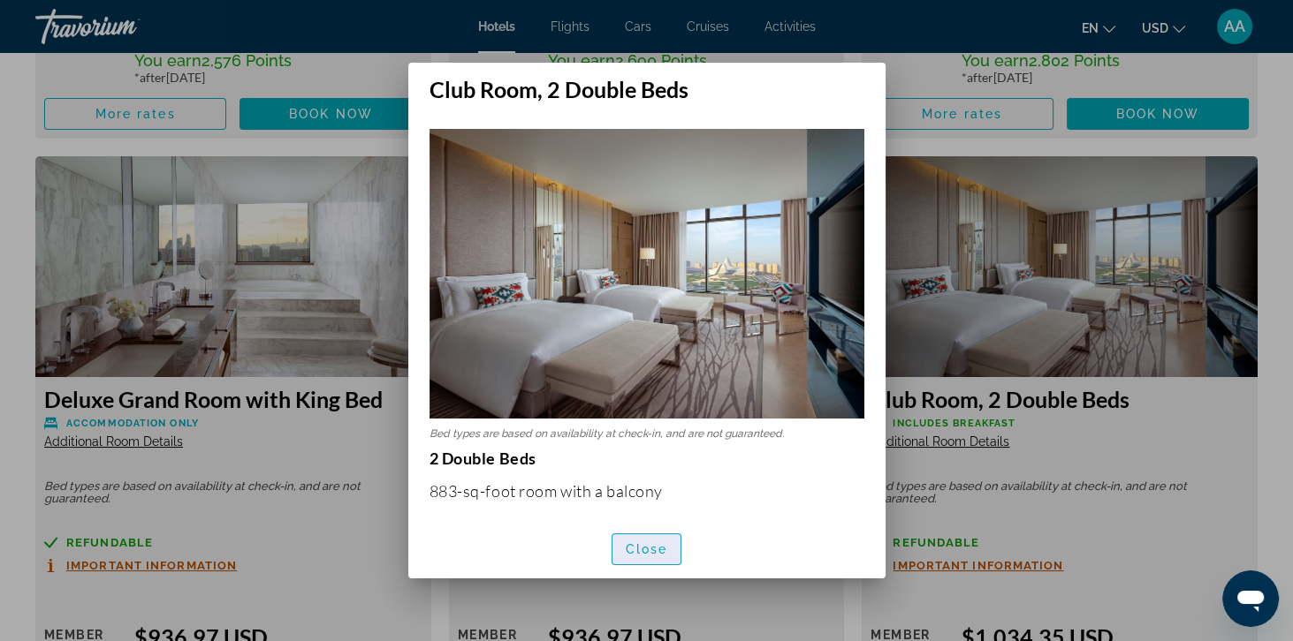
click at [652, 571] on span "button" at bounding box center [646, 549] width 69 height 42
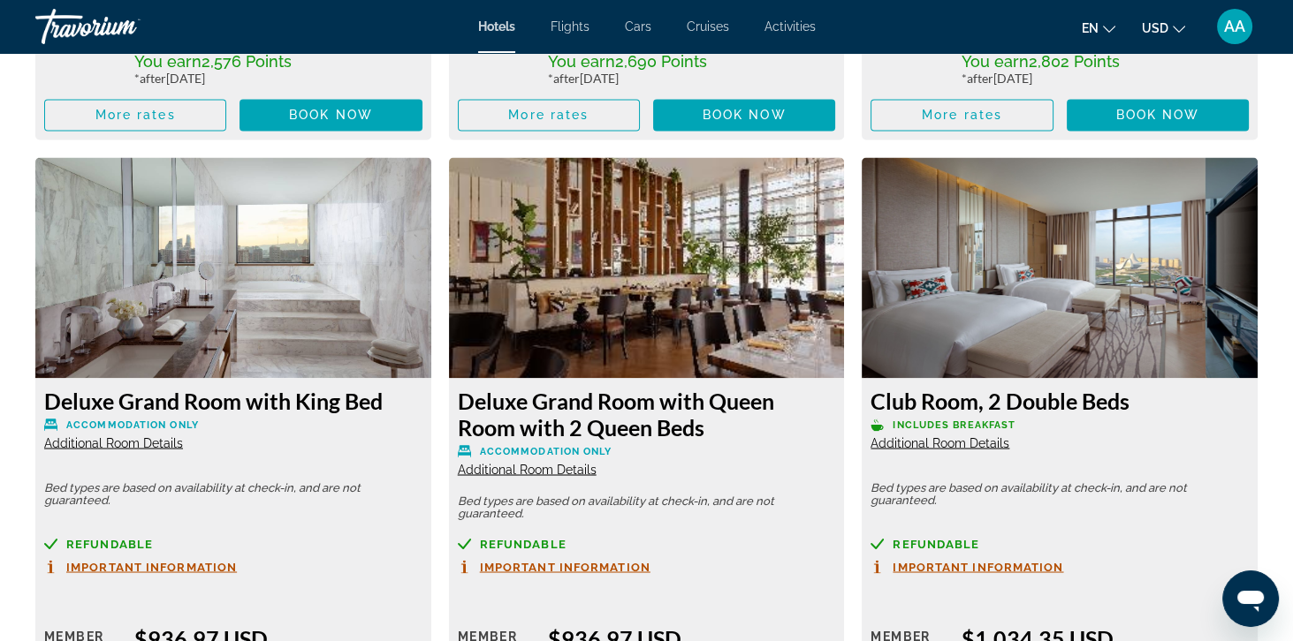
click at [982, 440] on span "Additional Room Details" at bounding box center [939, 443] width 139 height 14
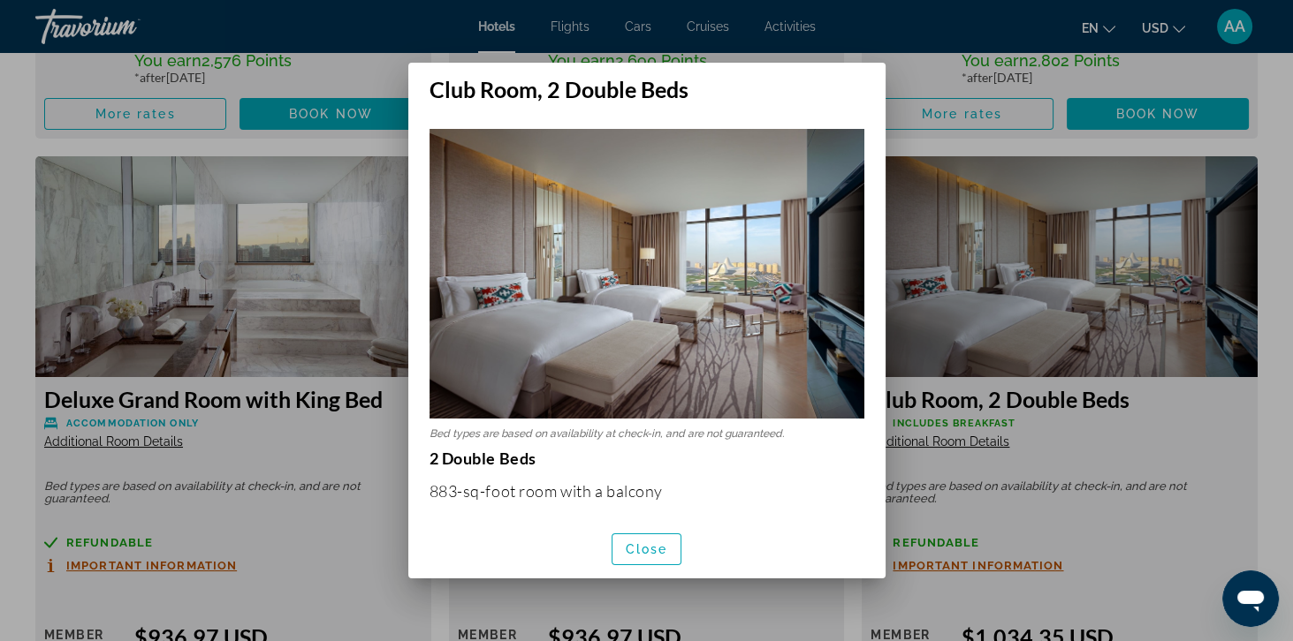
scroll to position [0, 0]
click at [1124, 463] on div at bounding box center [646, 320] width 1293 height 641
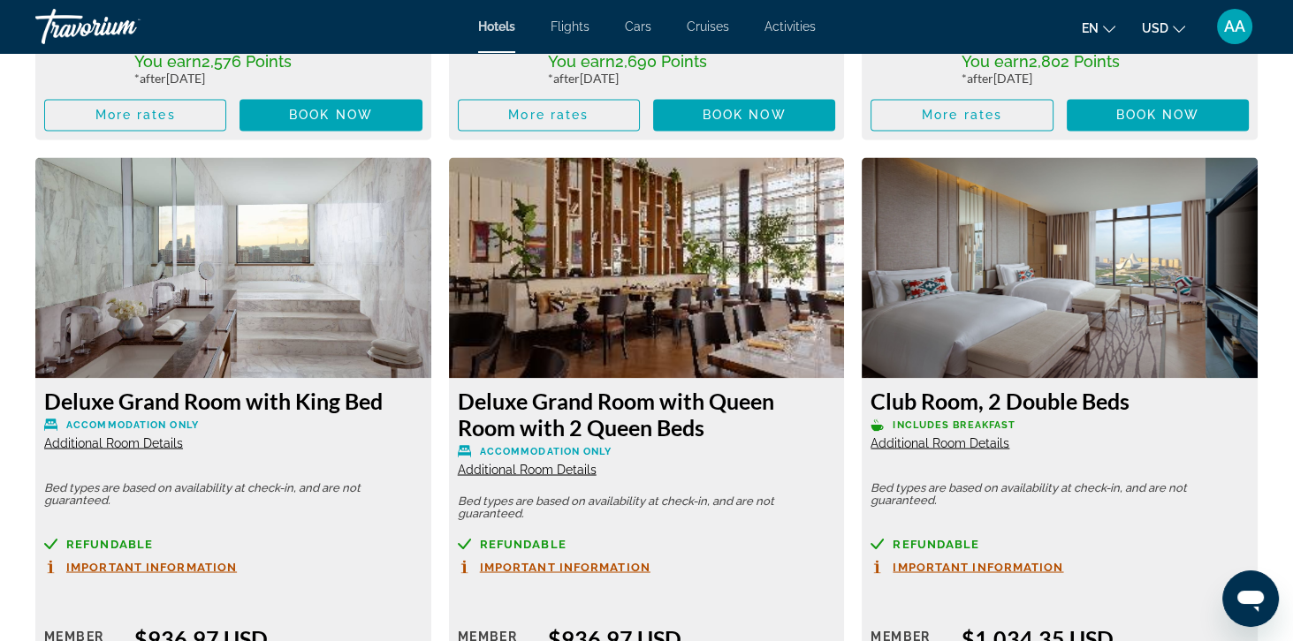
click at [991, 440] on span "Additional Room Details" at bounding box center [939, 443] width 139 height 14
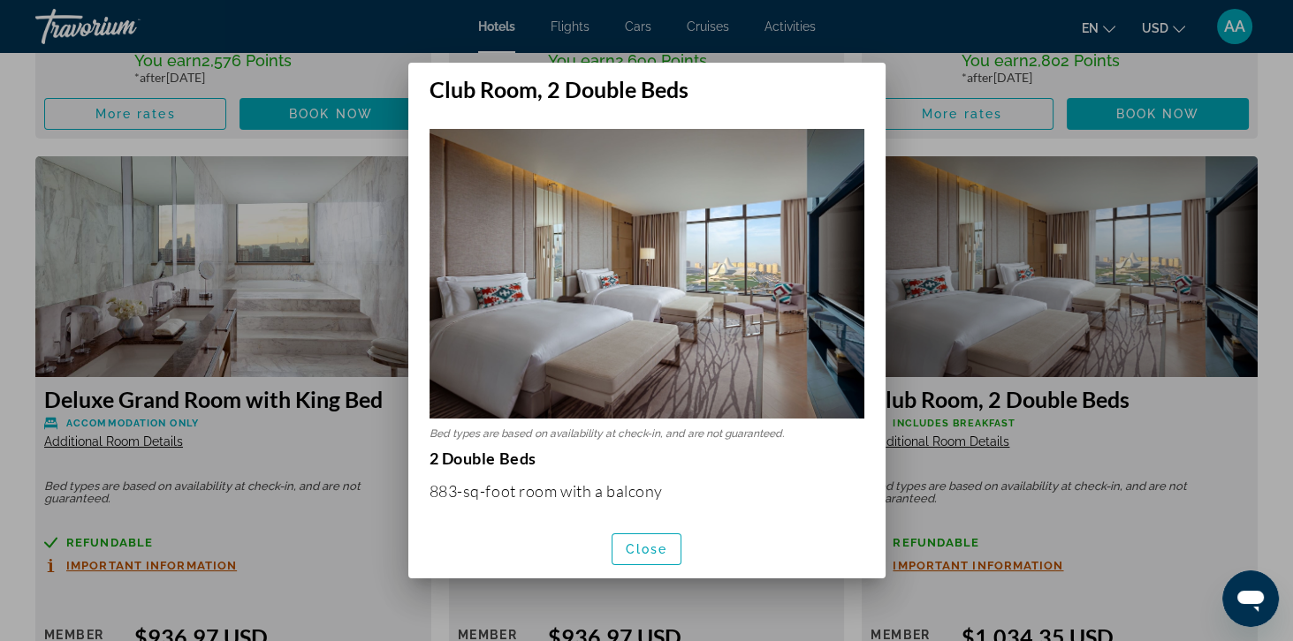
click at [1149, 428] on div at bounding box center [646, 320] width 1293 height 641
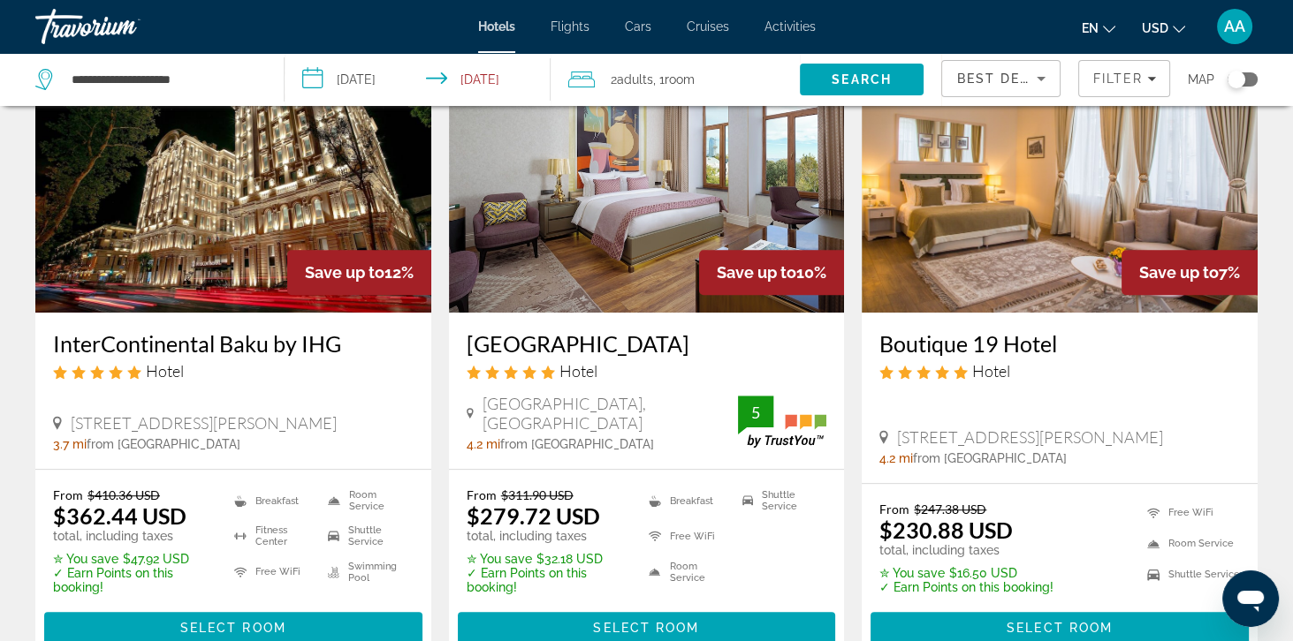
scroll to position [1531, 0]
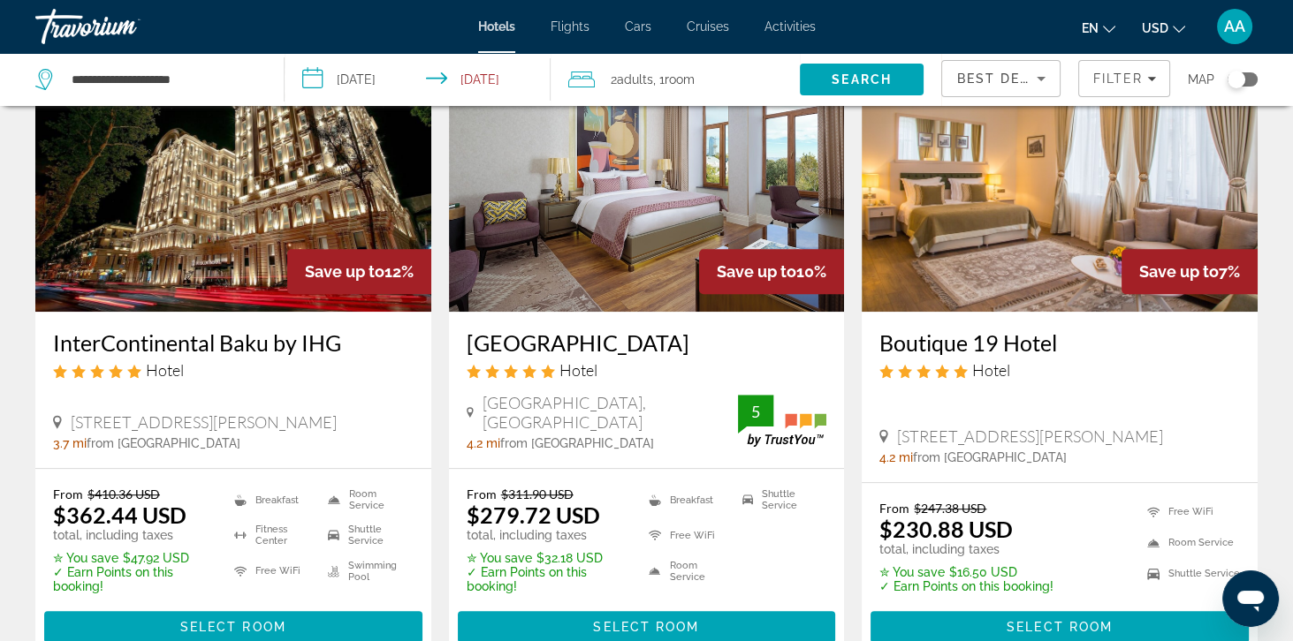
click at [134, 203] on img "Main content" at bounding box center [233, 170] width 396 height 283
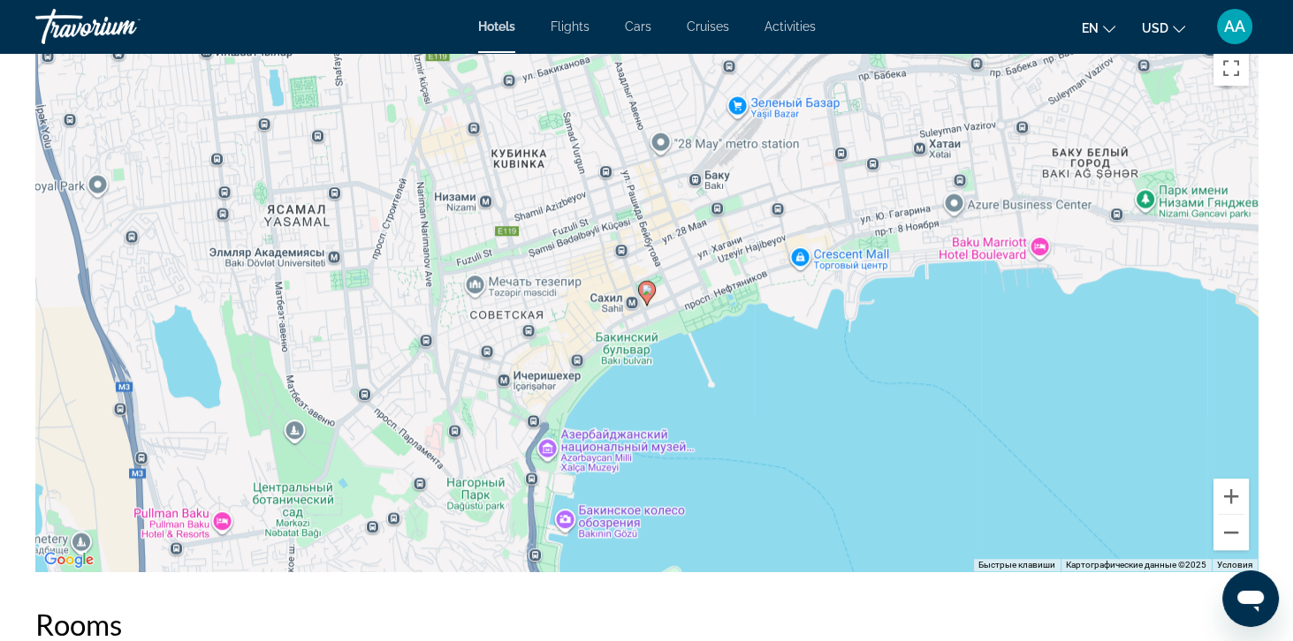
scroll to position [1725, 0]
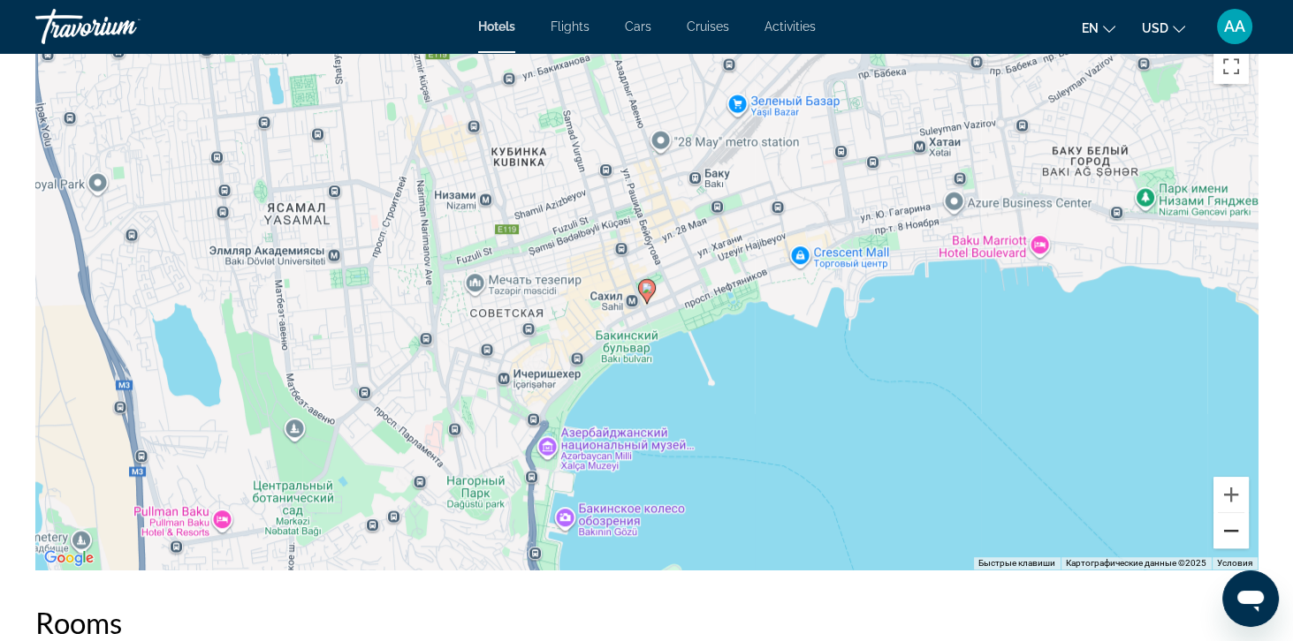
click at [1225, 525] on button "Уменьшить" at bounding box center [1230, 530] width 35 height 35
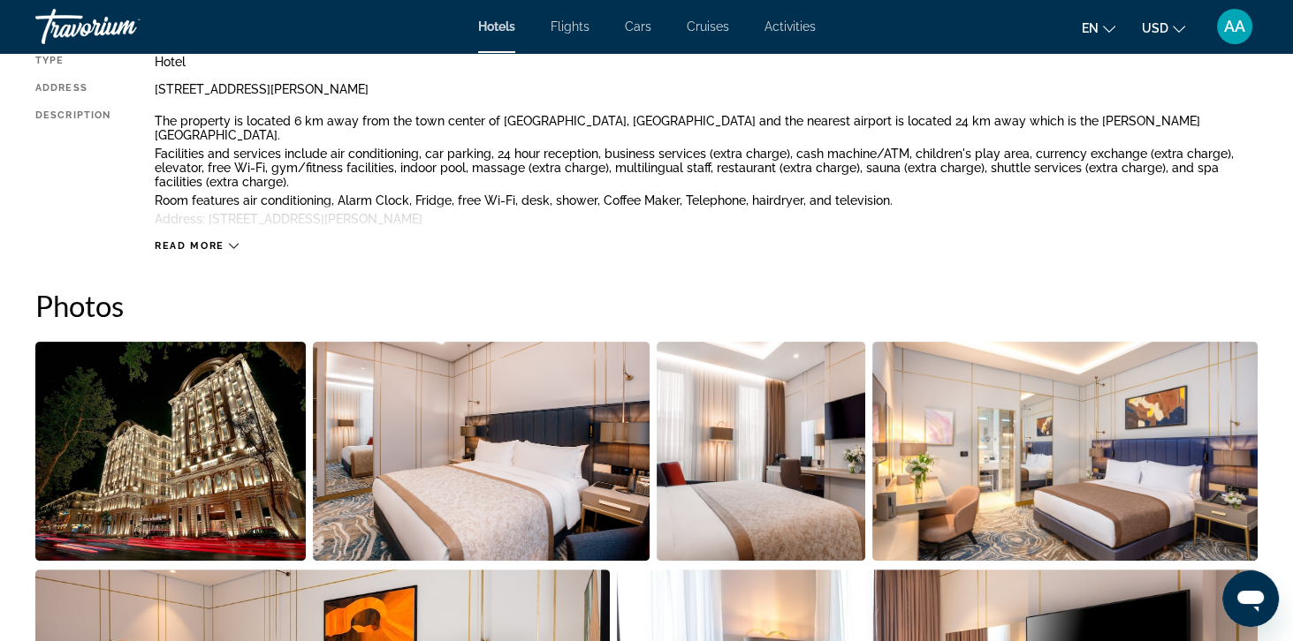
scroll to position [0, 0]
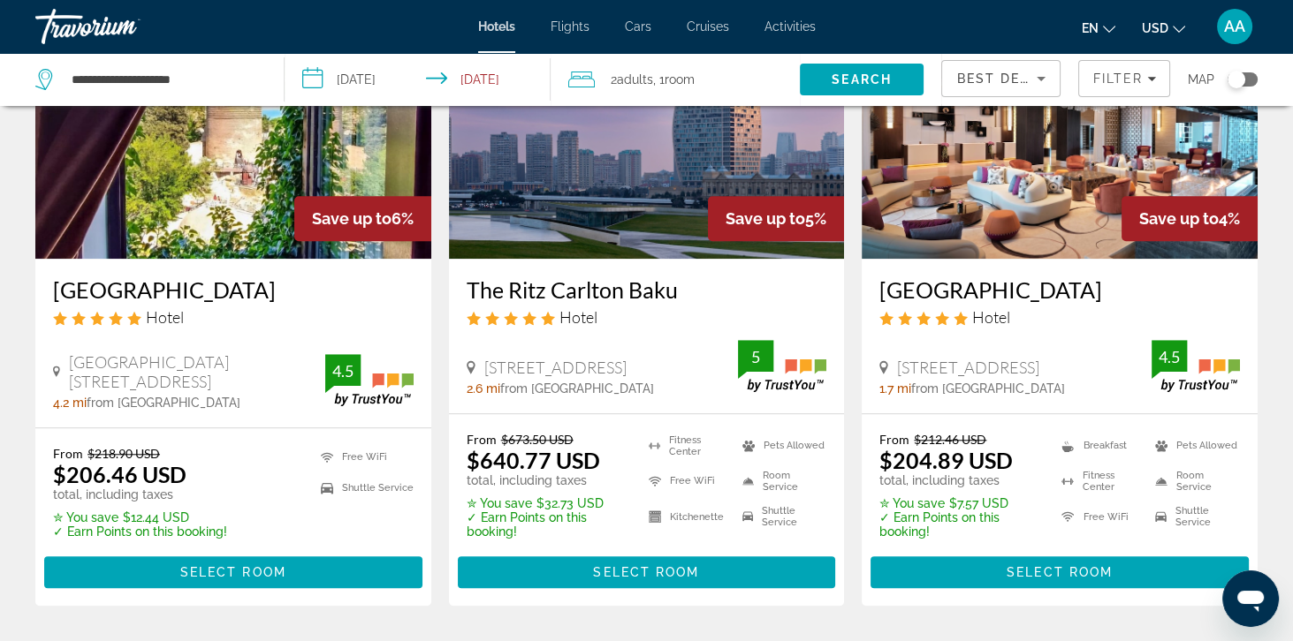
scroll to position [2264, 0]
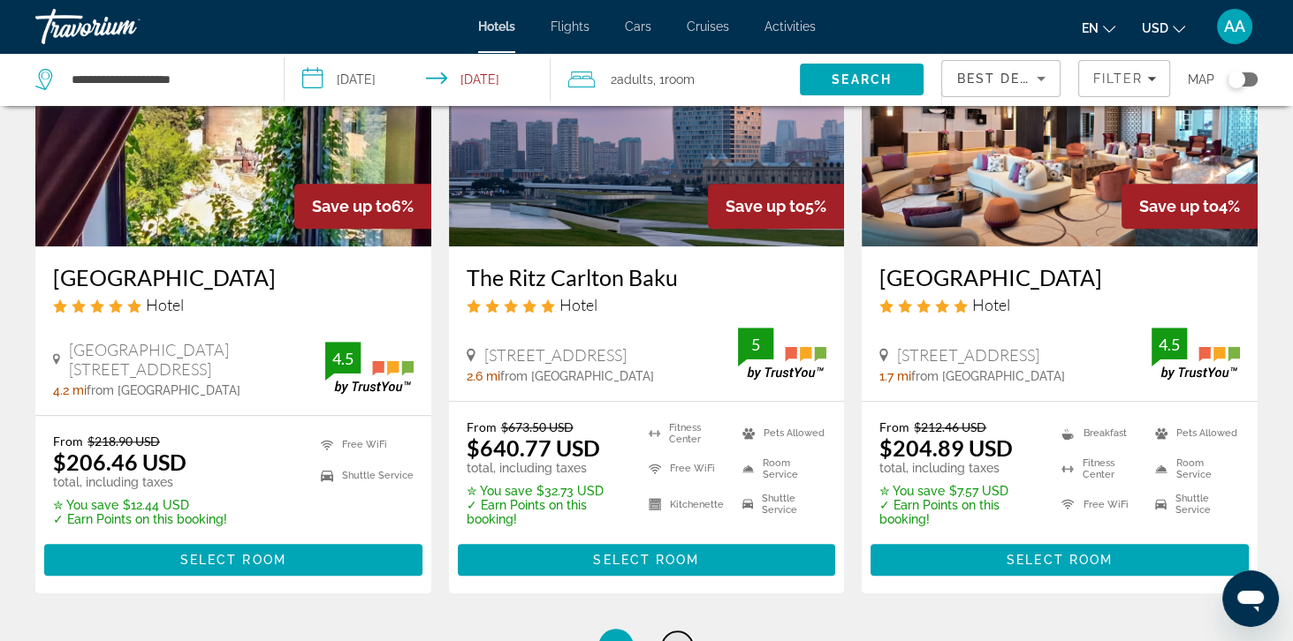
click at [680, 637] on span "2" at bounding box center [677, 646] width 9 height 19
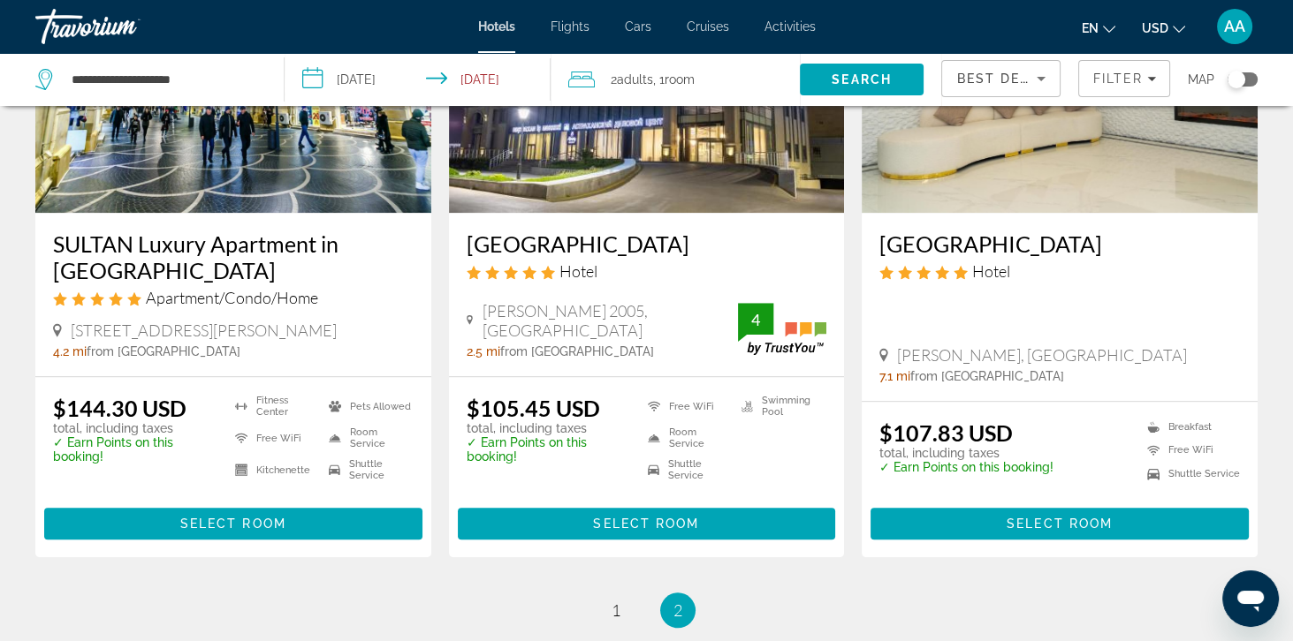
scroll to position [2282, 0]
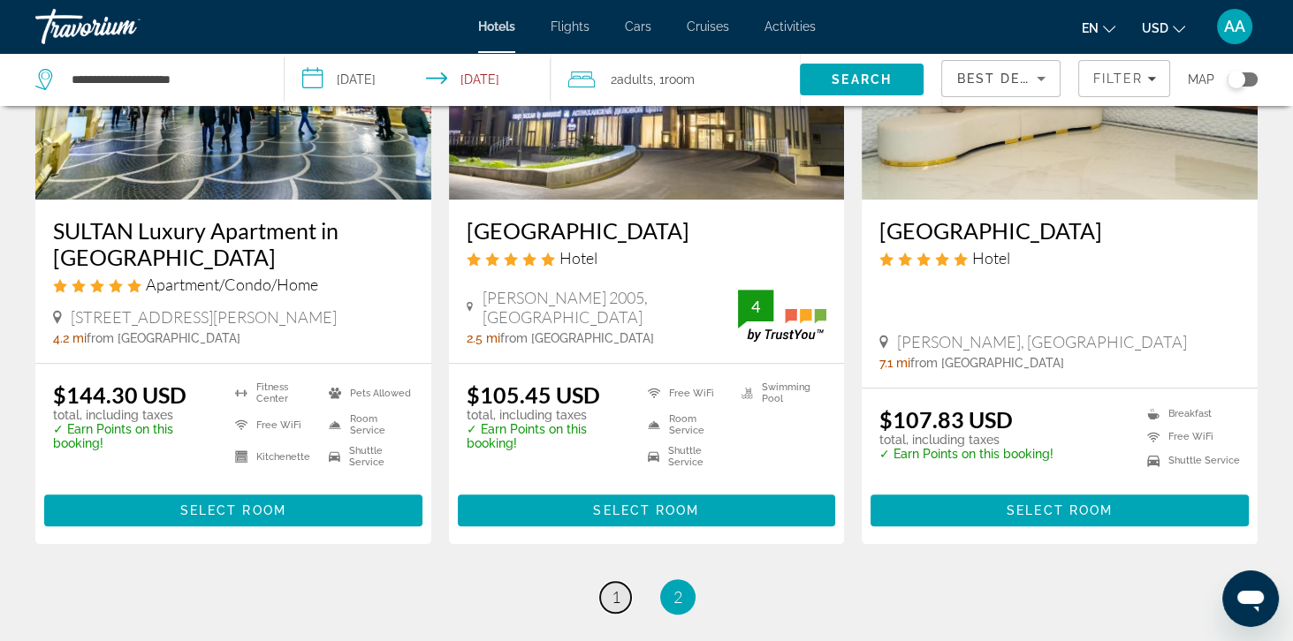
click at [602, 582] on link "page 1" at bounding box center [615, 597] width 31 height 31
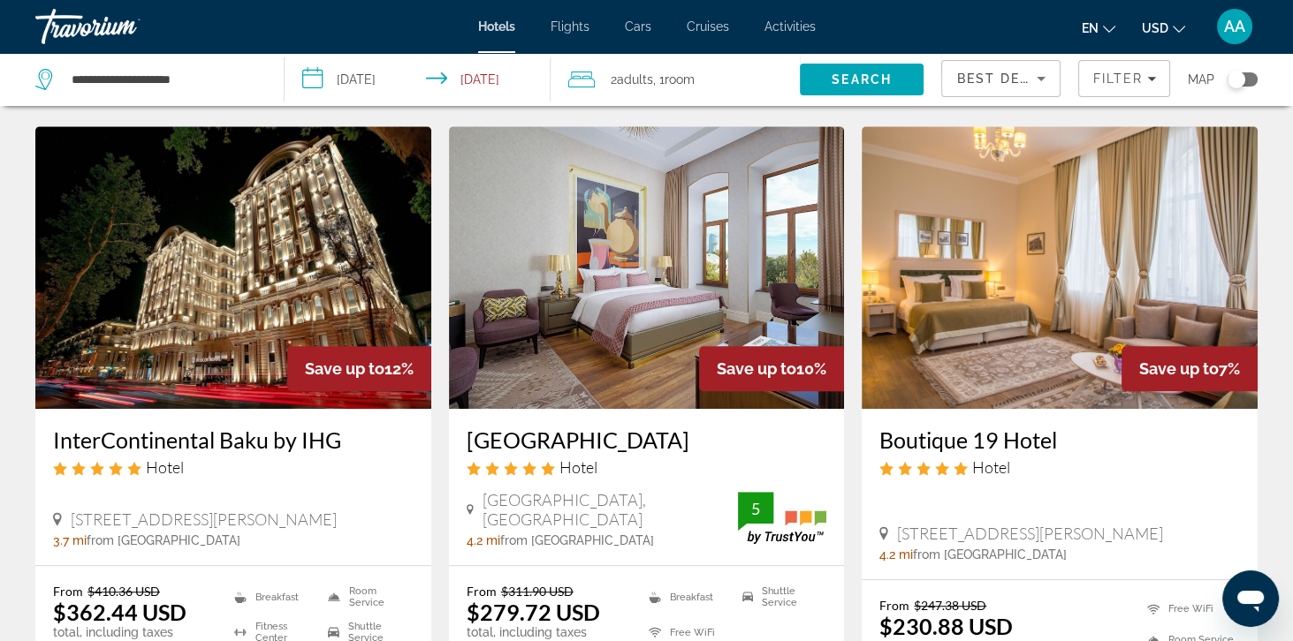
scroll to position [1433, 0]
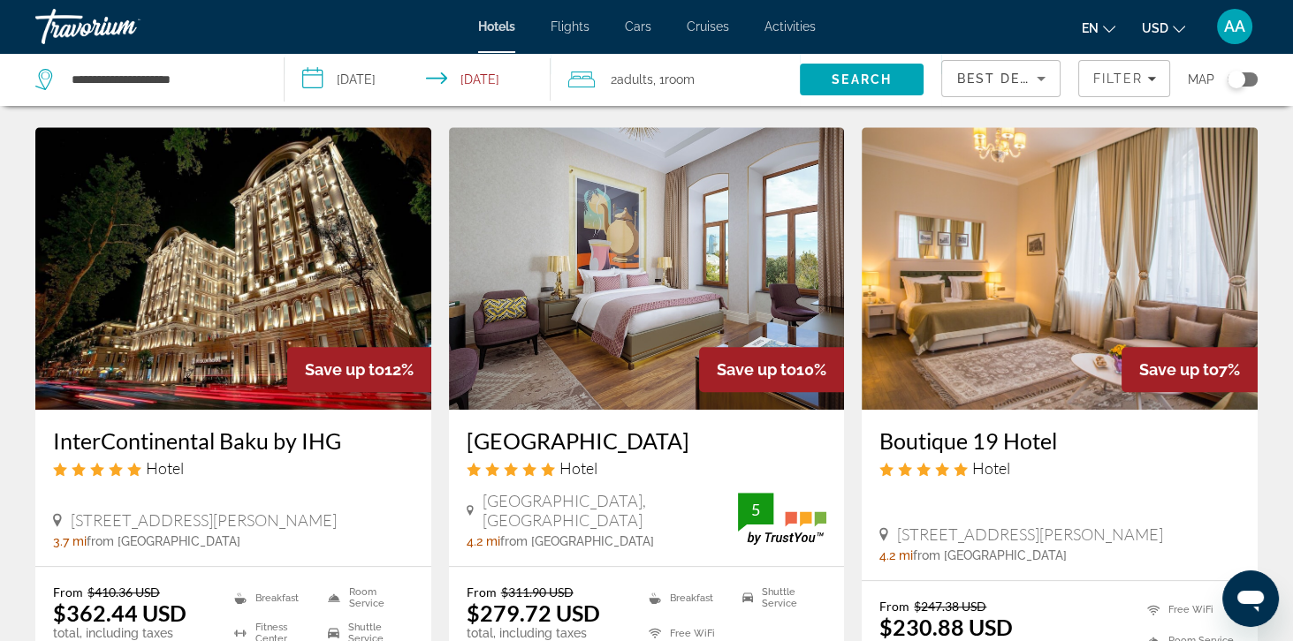
click at [96, 269] on img "Main content" at bounding box center [233, 268] width 396 height 283
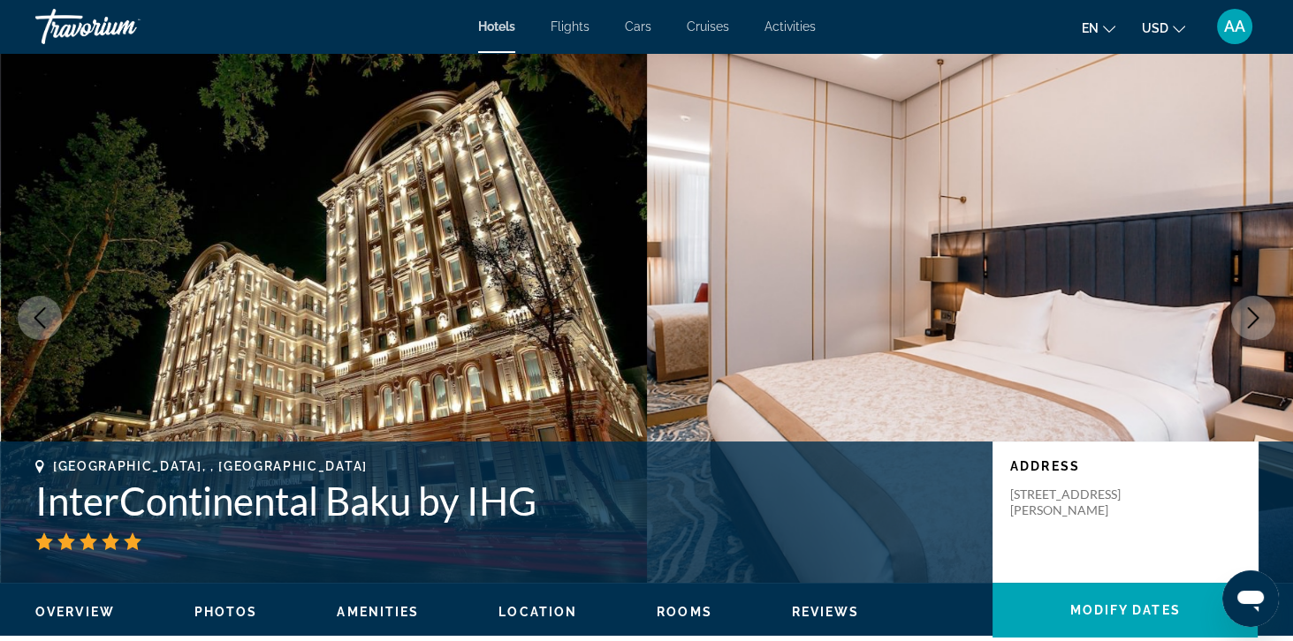
click at [1255, 318] on icon "Next image" at bounding box center [1252, 317] width 21 height 21
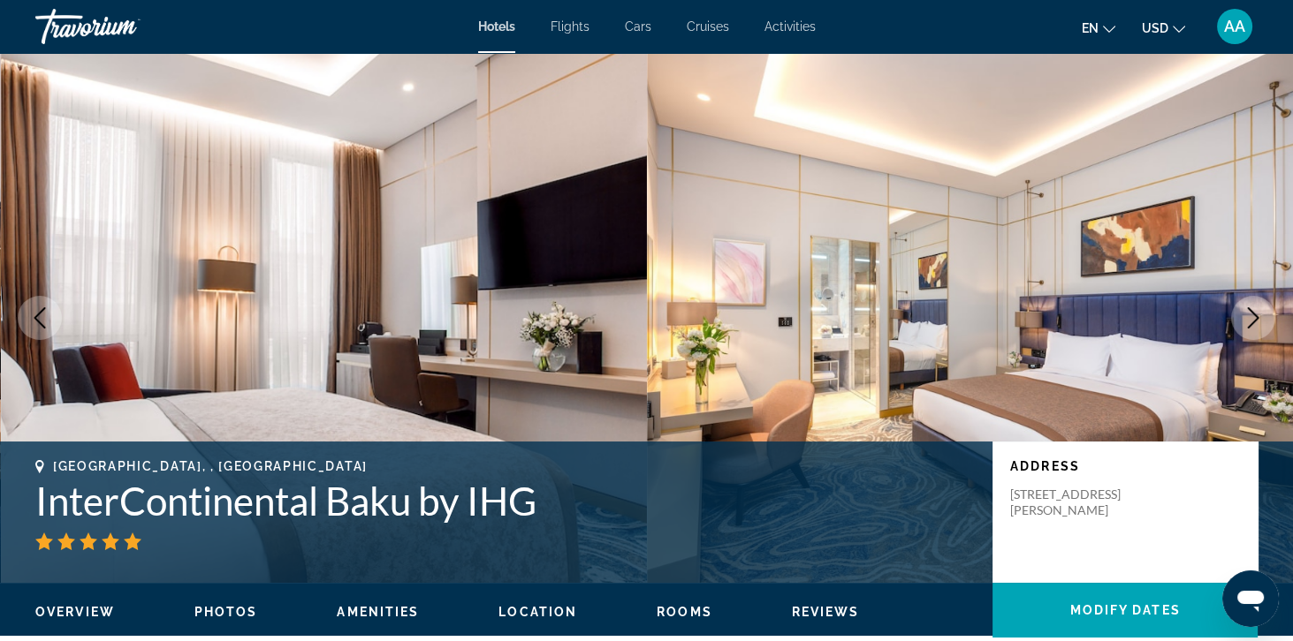
click at [1255, 318] on icon "Next image" at bounding box center [1252, 317] width 21 height 21
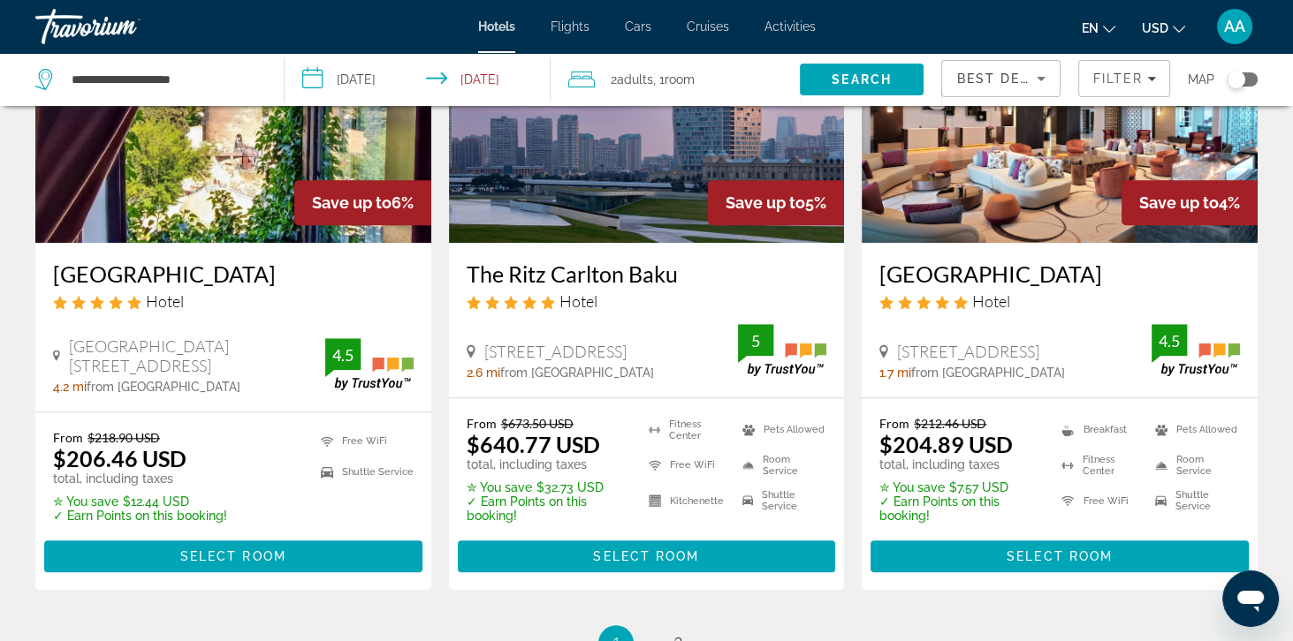
scroll to position [2262, 0]
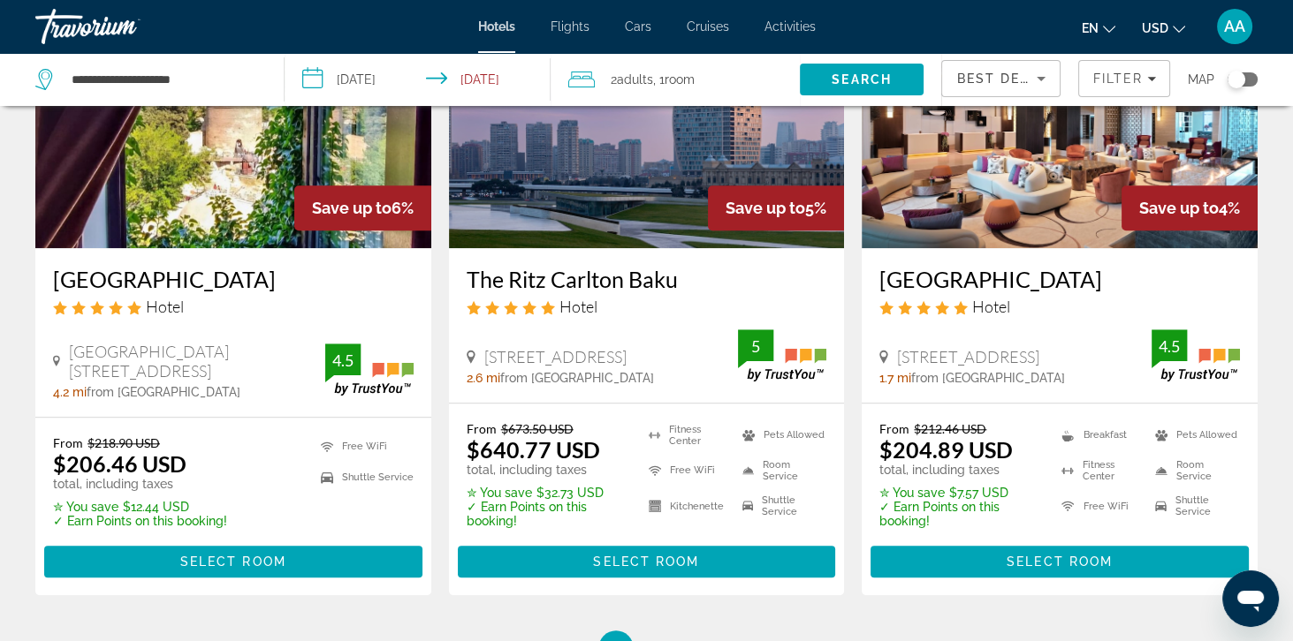
click at [664, 631] on li "page 2" at bounding box center [677, 648] width 35 height 35
click at [613, 639] on span "1" at bounding box center [615, 648] width 9 height 19
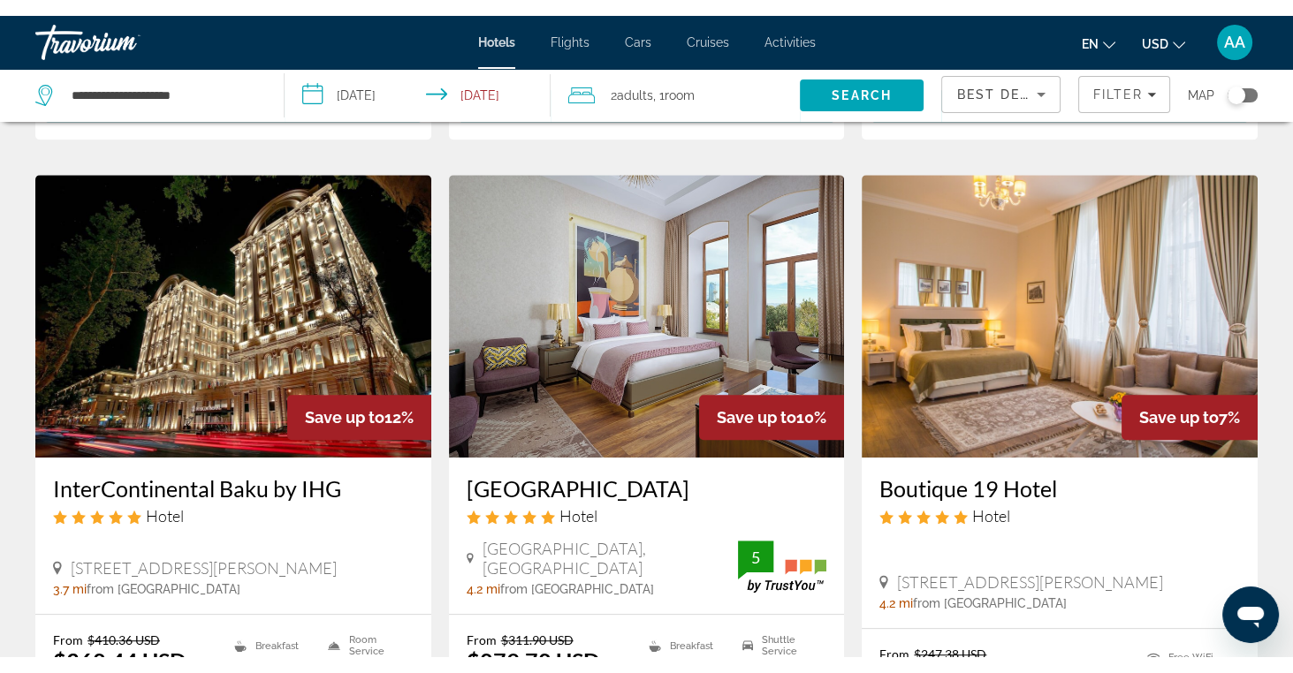
scroll to position [1400, 0]
